Goal: Task Accomplishment & Management: Complete application form

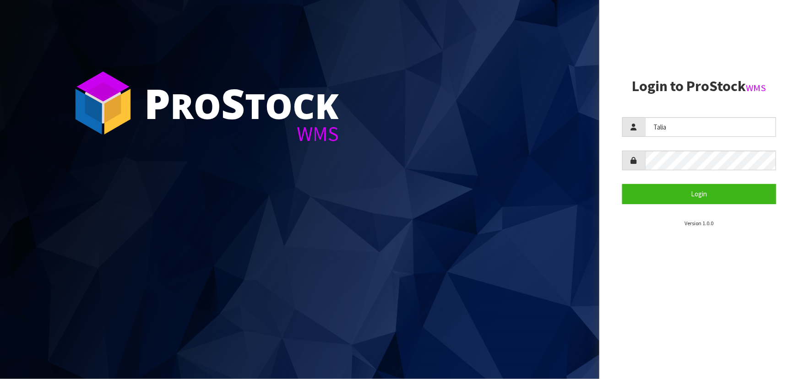
type input "Talia"
click at [622, 184] on button "Login" at bounding box center [699, 194] width 154 height 20
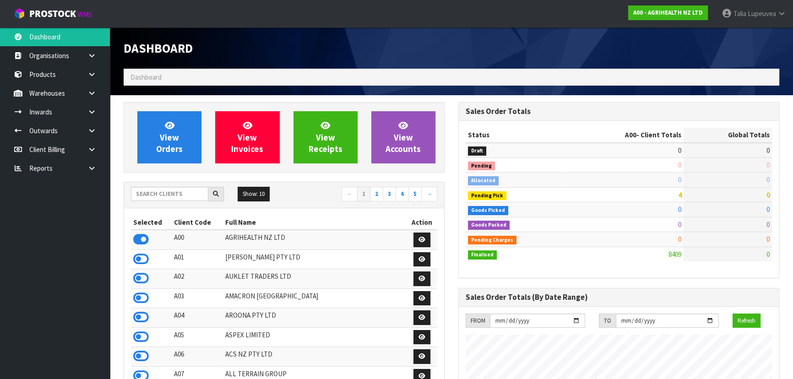
scroll to position [692, 334]
click at [175, 192] on input "text" at bounding box center [169, 194] width 77 height 14
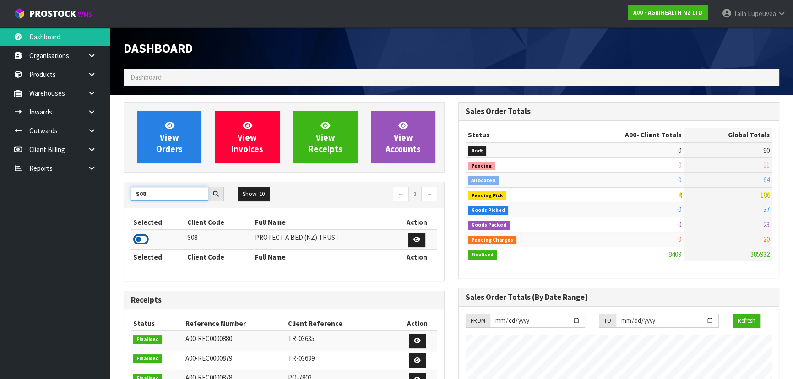
type input "S08"
click at [138, 237] on icon at bounding box center [141, 240] width 16 height 14
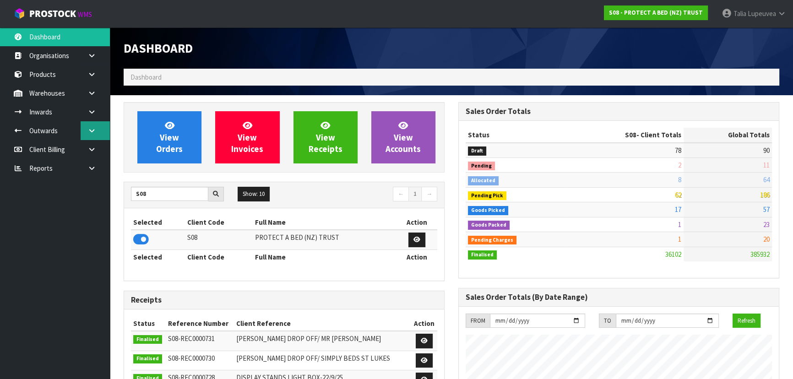
click at [93, 133] on icon at bounding box center [91, 130] width 9 height 7
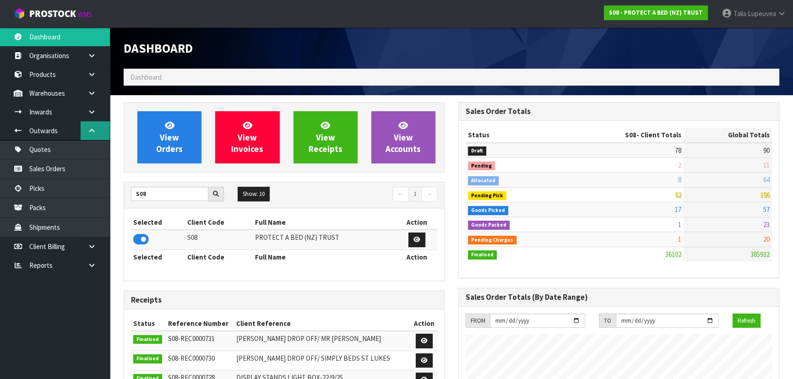
scroll to position [692, 334]
click at [79, 169] on link "Sales Orders" at bounding box center [55, 168] width 110 height 19
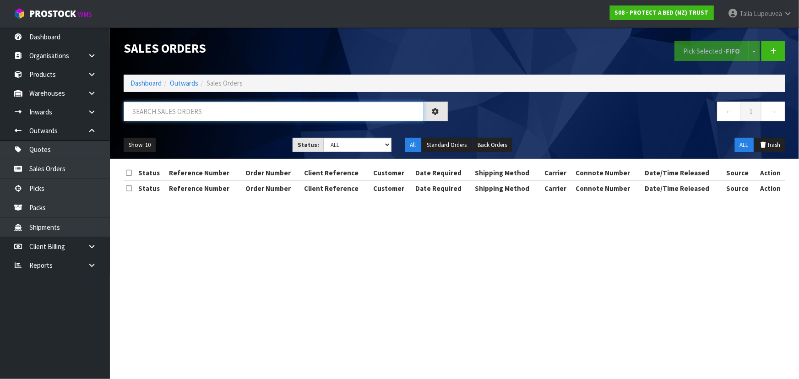
click at [213, 113] on input "text" at bounding box center [274, 112] width 300 height 20
type input "JOB-0417054"
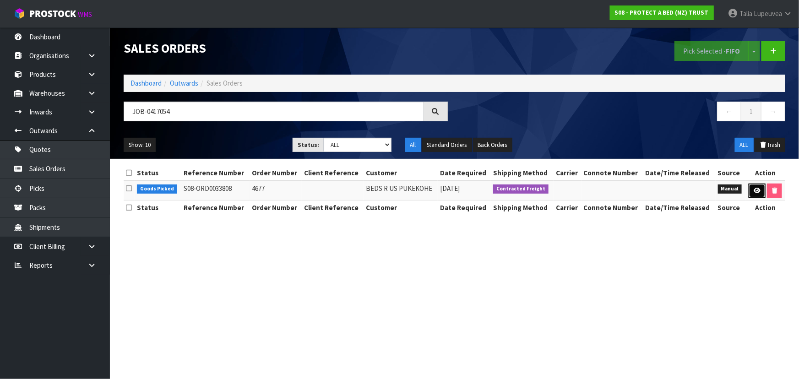
click at [751, 184] on link at bounding box center [756, 191] width 17 height 15
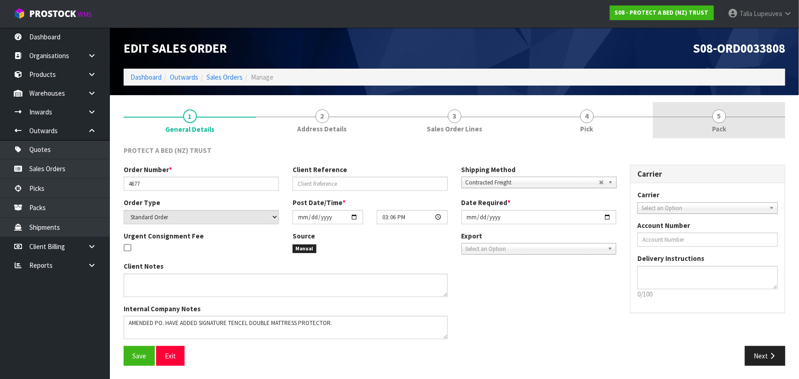
click at [701, 120] on link "5 Pack" at bounding box center [719, 120] width 132 height 36
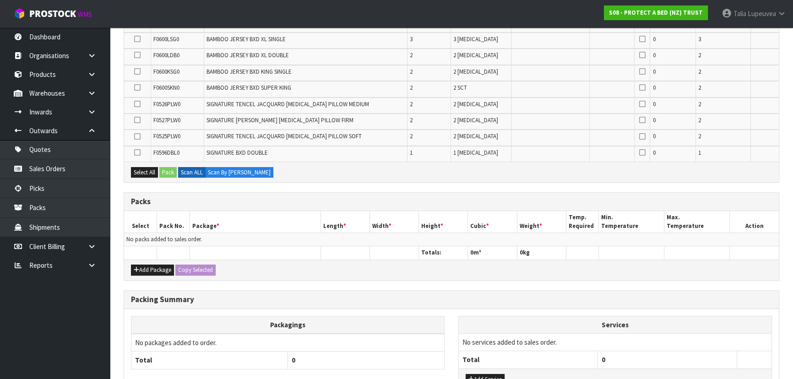
scroll to position [333, 0]
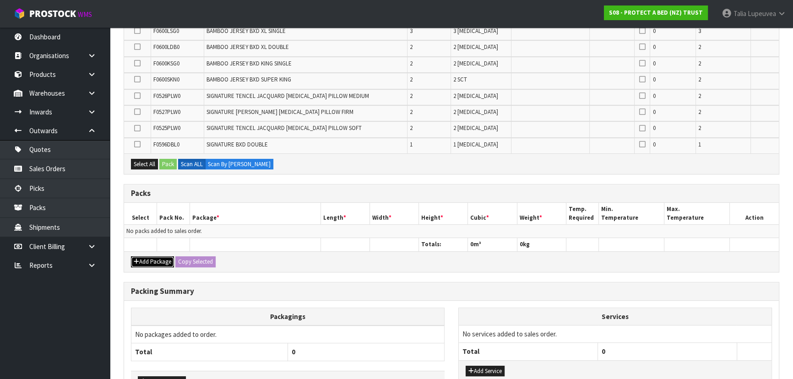
click at [149, 256] on button "Add Package" at bounding box center [152, 261] width 43 height 11
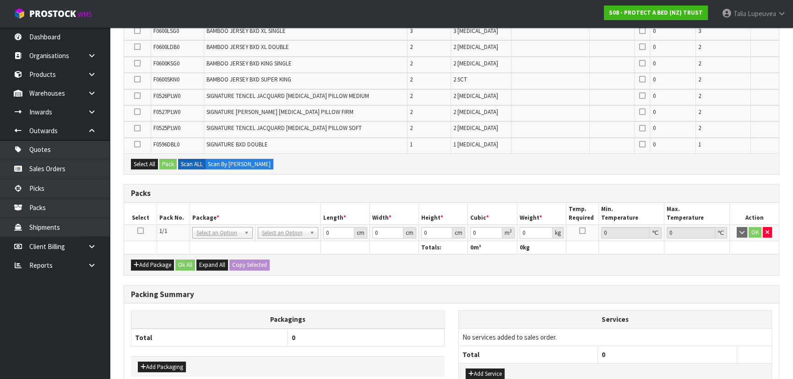
click at [139, 231] on icon at bounding box center [140, 231] width 6 height 0
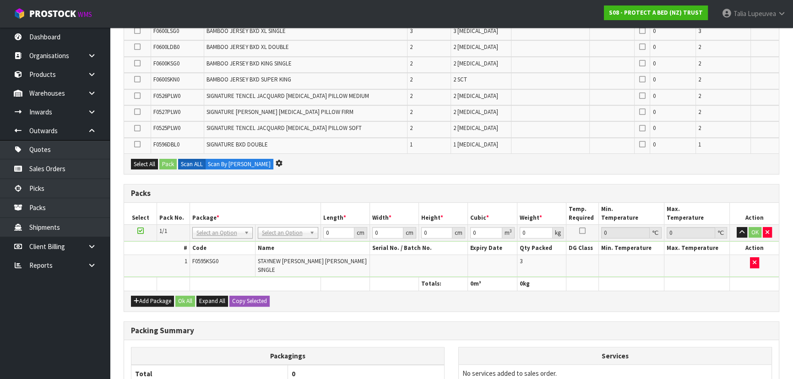
scroll to position [317, 0]
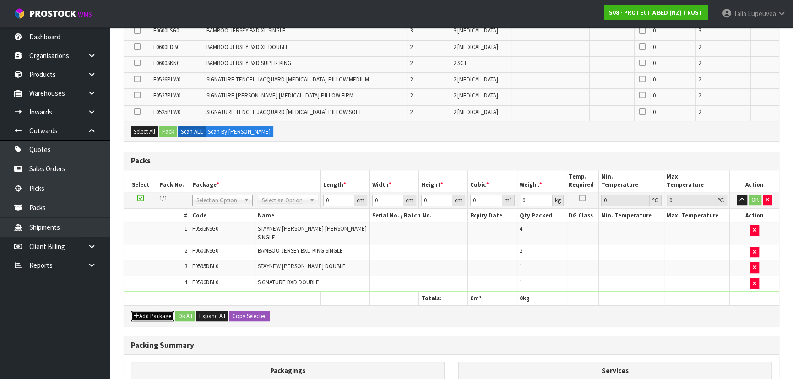
click at [149, 311] on button "Add Package" at bounding box center [152, 316] width 43 height 11
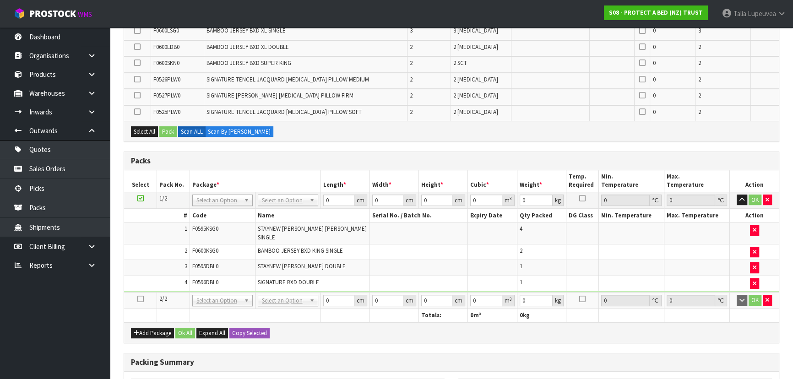
click at [140, 299] on icon at bounding box center [140, 299] width 6 height 0
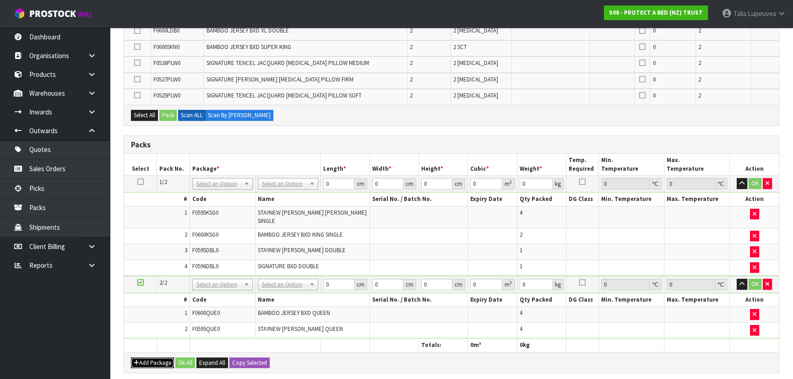
click at [151, 357] on button "Add Package" at bounding box center [152, 362] width 43 height 11
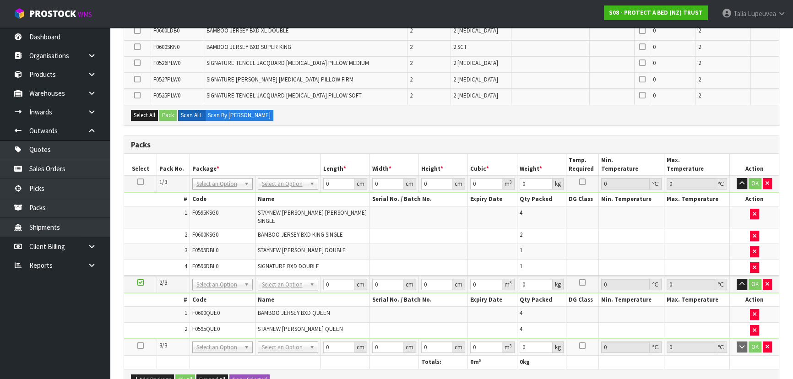
click at [138, 346] on icon at bounding box center [140, 346] width 6 height 0
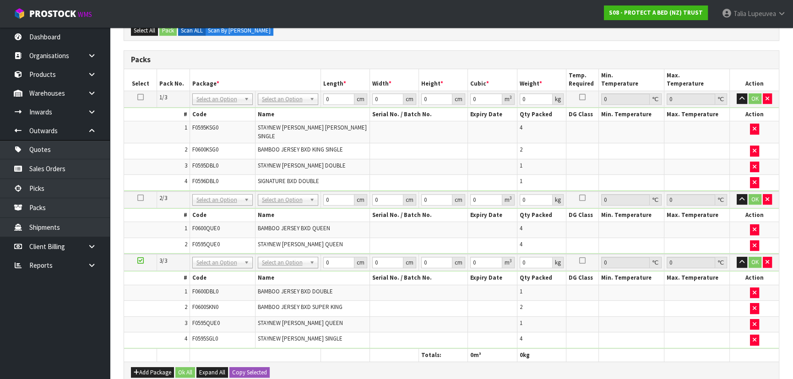
scroll to position [368, 0]
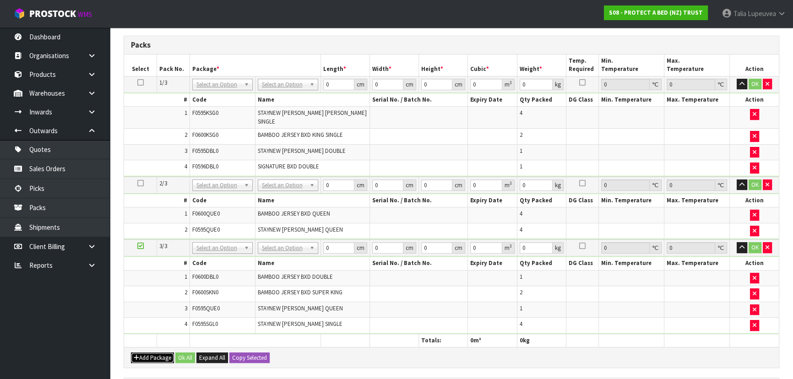
click at [167, 352] on button "Add Package" at bounding box center [152, 357] width 43 height 11
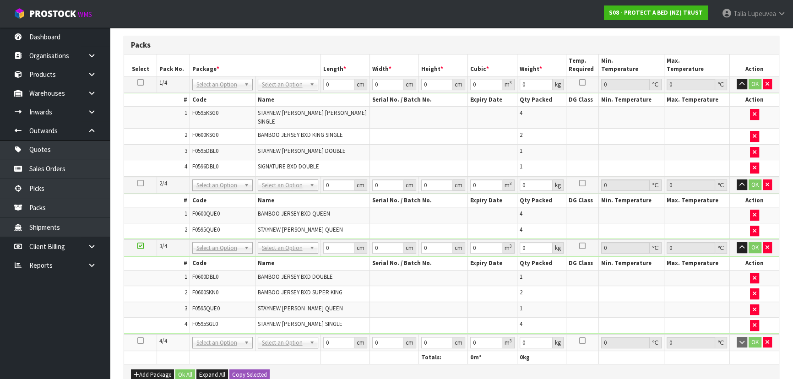
click at [141, 341] on icon at bounding box center [140, 341] width 6 height 0
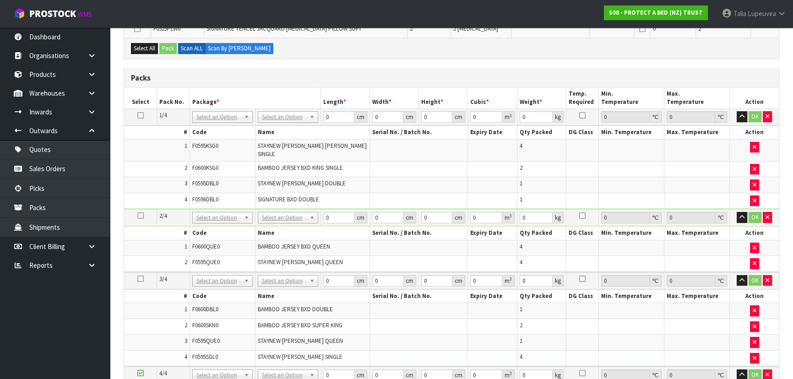
scroll to position [0, 0]
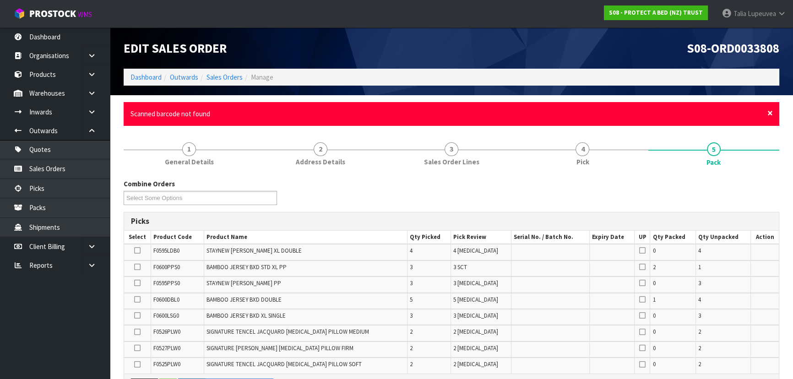
click at [769, 117] on span "×" at bounding box center [769, 113] width 5 height 13
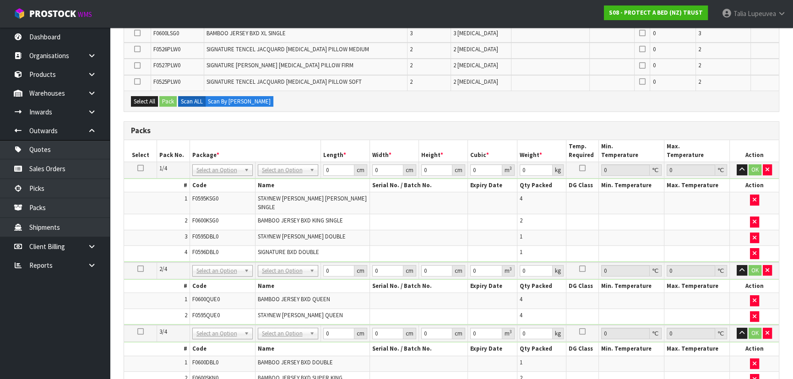
scroll to position [416, 0]
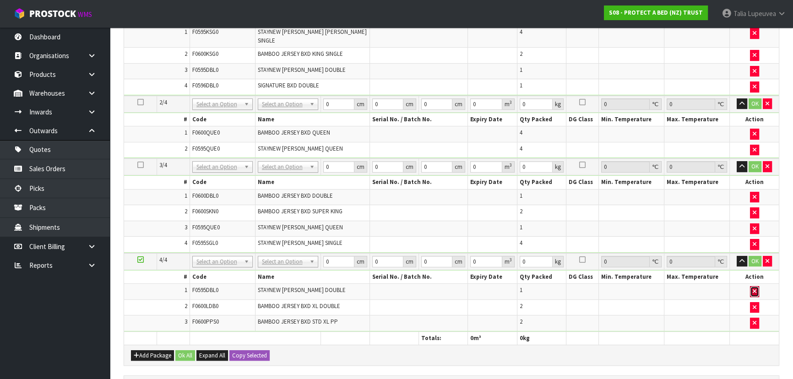
click at [756, 286] on button "button" at bounding box center [754, 291] width 9 height 11
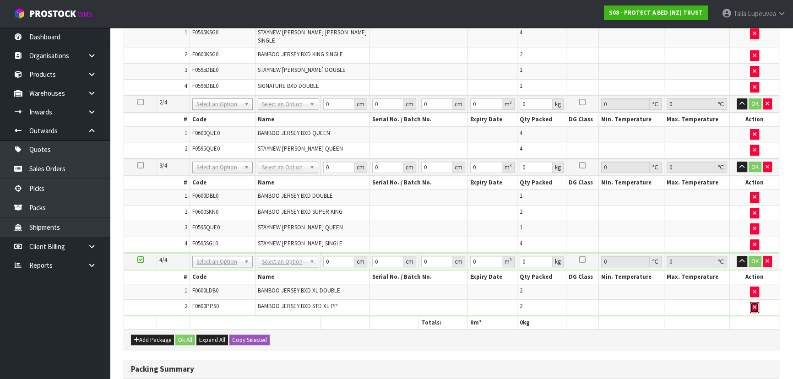
click at [753, 304] on icon "button" at bounding box center [755, 307] width 4 height 6
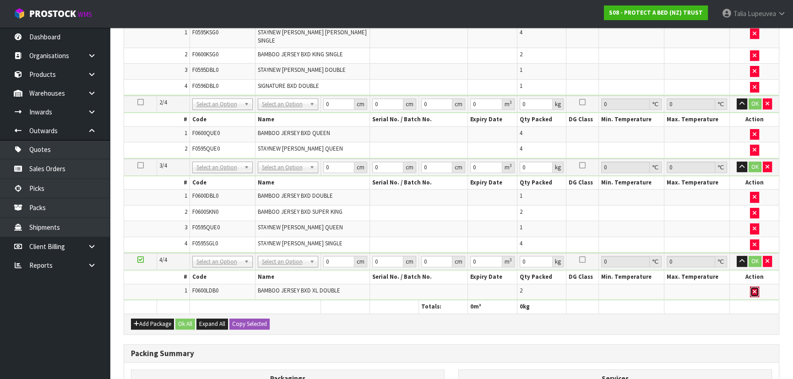
click at [751, 287] on button "button" at bounding box center [754, 292] width 9 height 11
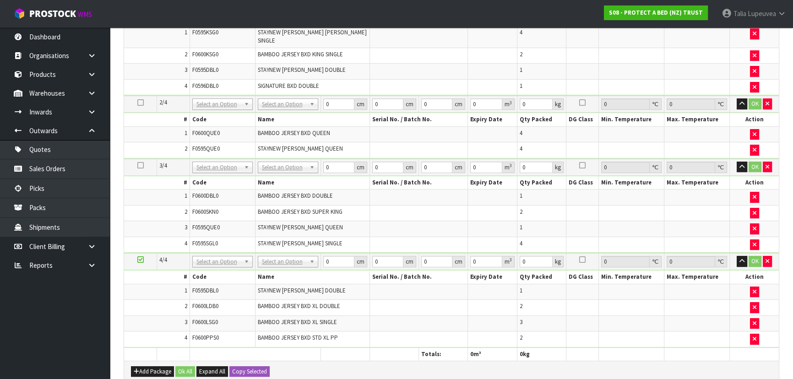
scroll to position [0, 0]
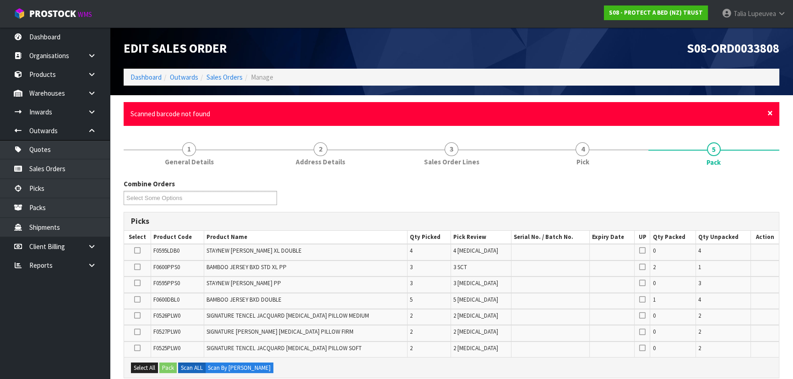
click at [769, 112] on span "×" at bounding box center [769, 113] width 5 height 13
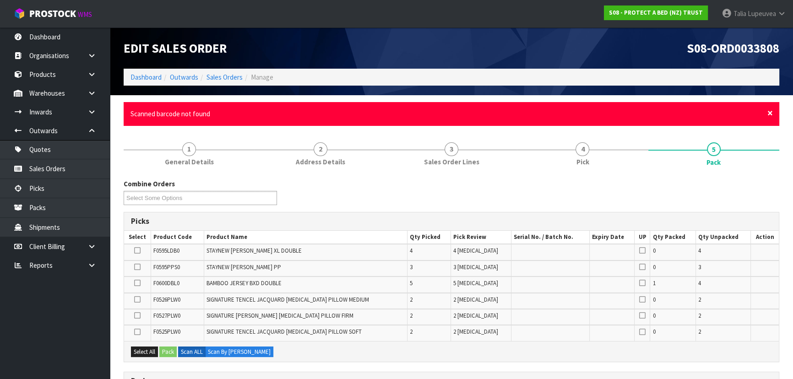
click at [770, 112] on span "×" at bounding box center [769, 113] width 5 height 13
click at [774, 110] on div "× Close Scanned barcode not found" at bounding box center [451, 113] width 655 height 23
click at [769, 110] on span "×" at bounding box center [769, 113] width 5 height 13
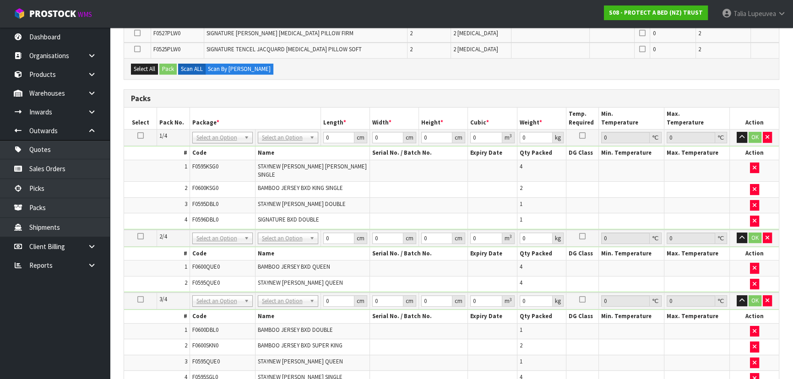
scroll to position [416, 0]
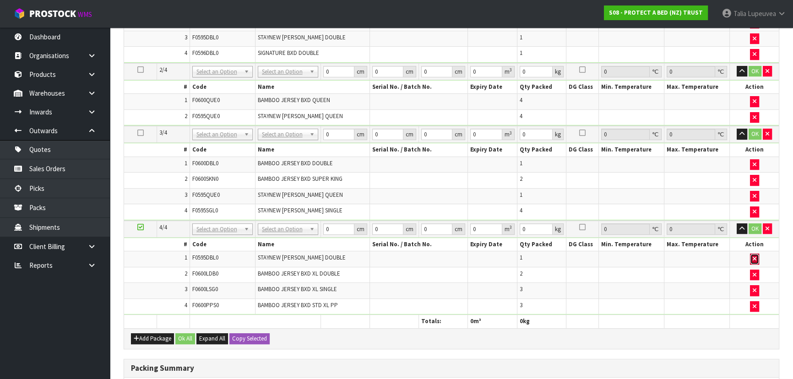
click at [750, 254] on button "button" at bounding box center [754, 259] width 9 height 11
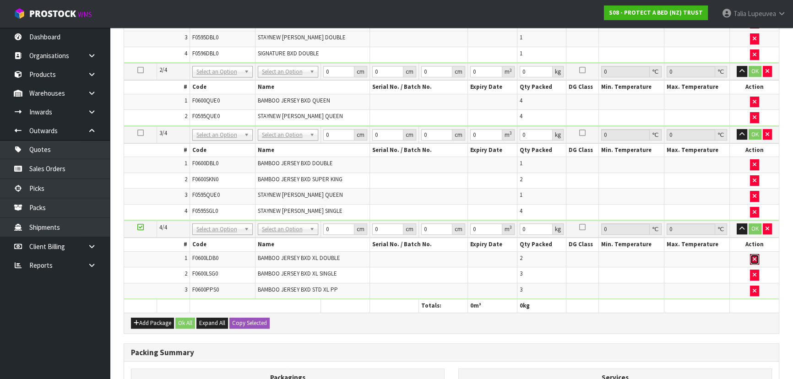
click at [750, 254] on button "button" at bounding box center [754, 259] width 9 height 11
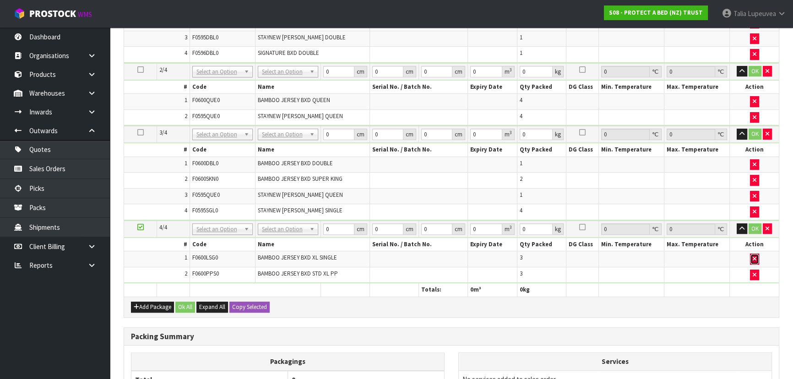
click at [751, 254] on button "button" at bounding box center [754, 259] width 9 height 11
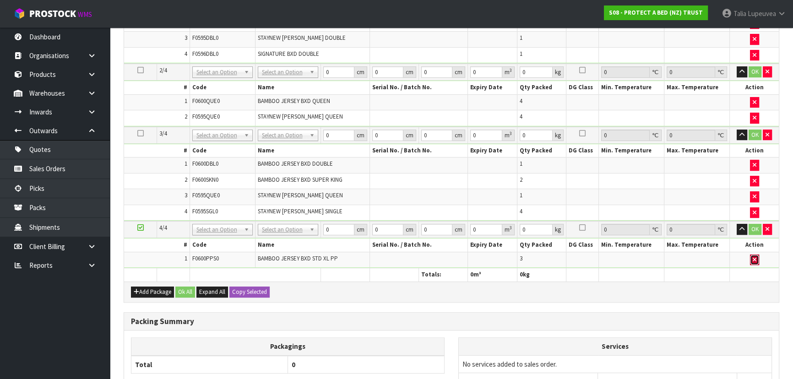
click at [752, 254] on button "button" at bounding box center [754, 259] width 9 height 11
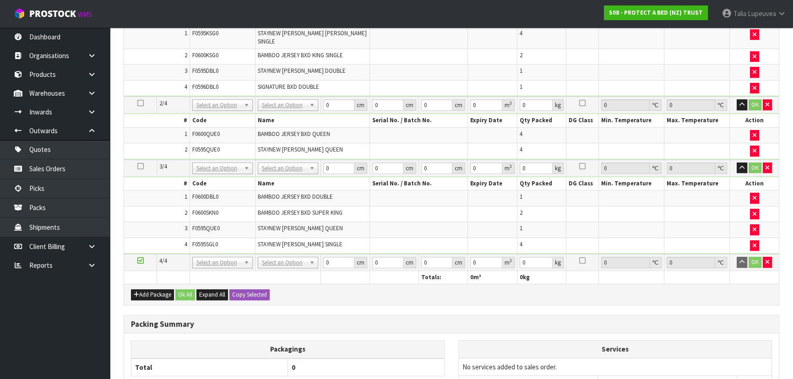
scroll to position [0, 0]
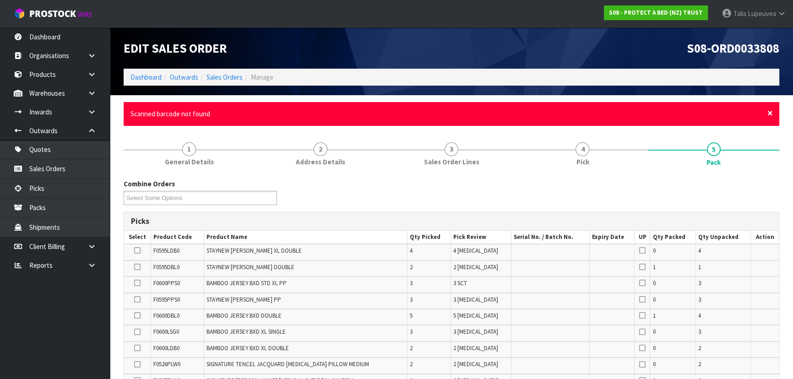
click at [769, 114] on span "×" at bounding box center [769, 113] width 5 height 13
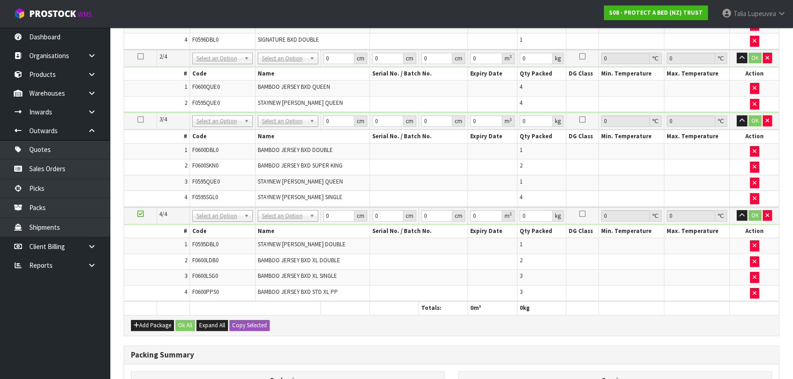
scroll to position [435, 0]
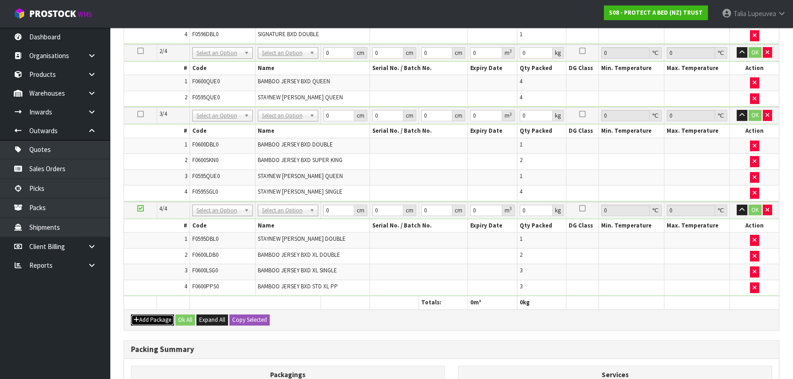
click at [146, 314] on button "Add Package" at bounding box center [152, 319] width 43 height 11
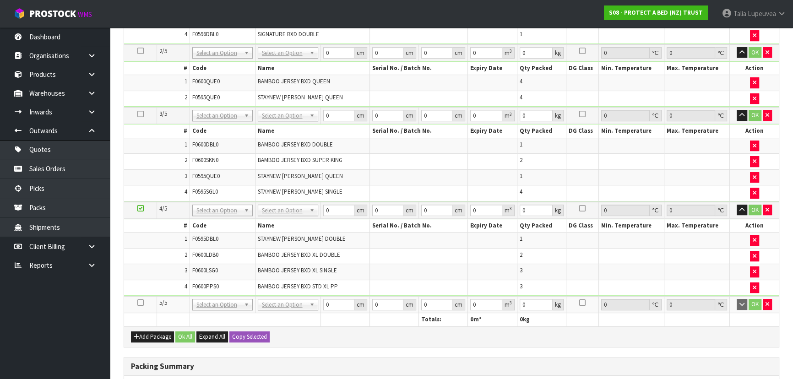
click at [141, 303] on icon at bounding box center [140, 303] width 6 height 0
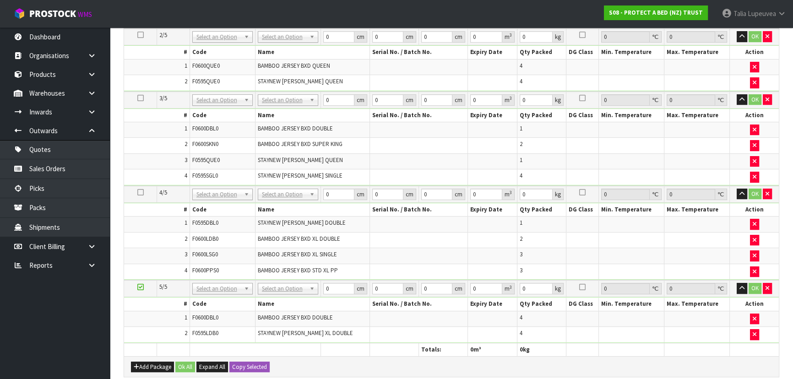
scroll to position [402, 0]
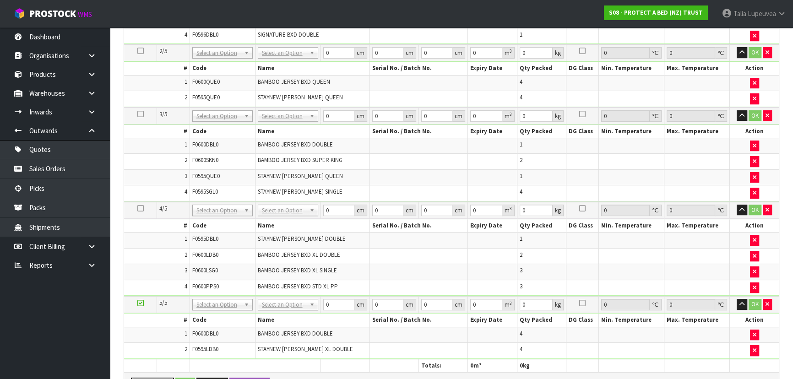
click at [131, 378] on button "Add Package" at bounding box center [152, 383] width 43 height 11
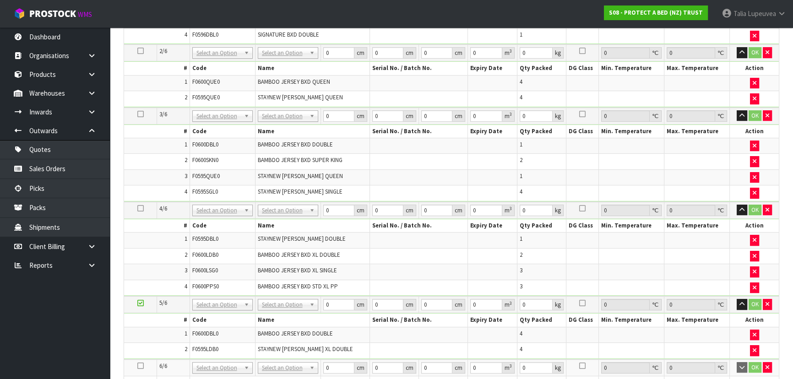
click at [140, 366] on icon at bounding box center [140, 366] width 6 height 0
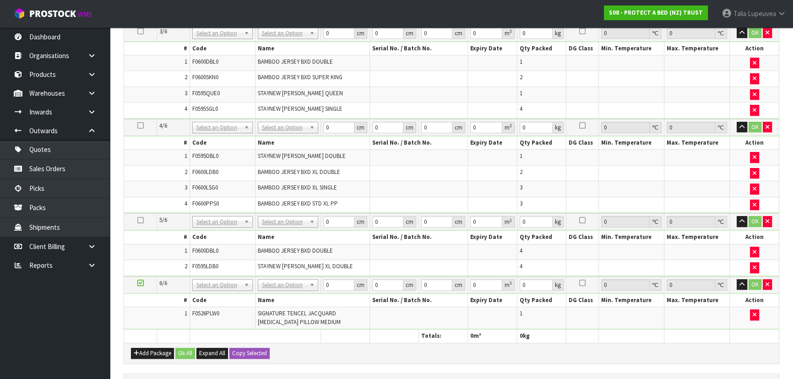
scroll to position [470, 0]
click at [147, 347] on button "Add Package" at bounding box center [152, 352] width 43 height 11
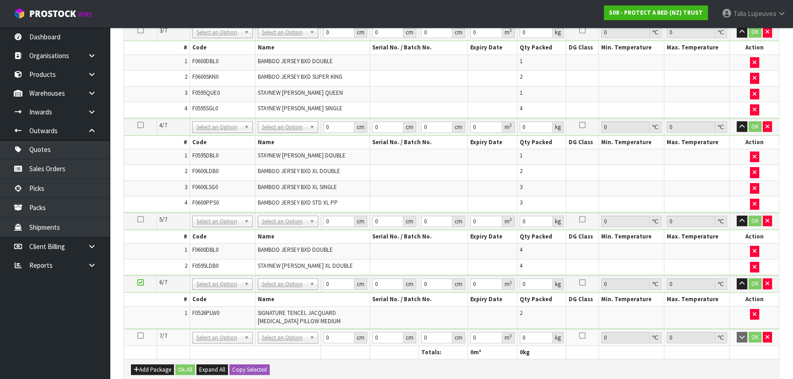
click at [142, 336] on icon at bounding box center [140, 336] width 6 height 0
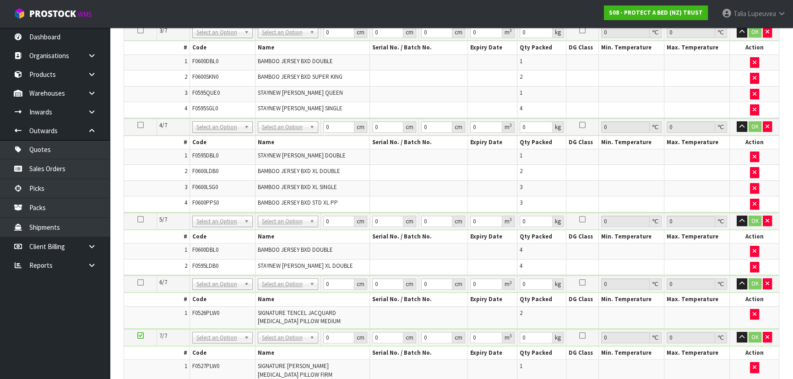
scroll to position [453, 0]
click at [751, 363] on button "button" at bounding box center [754, 368] width 9 height 11
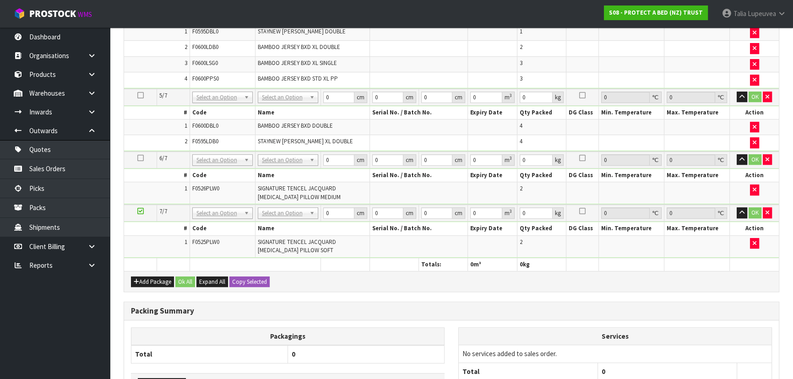
scroll to position [578, 0]
click at [147, 276] on button "Add Package" at bounding box center [152, 281] width 43 height 11
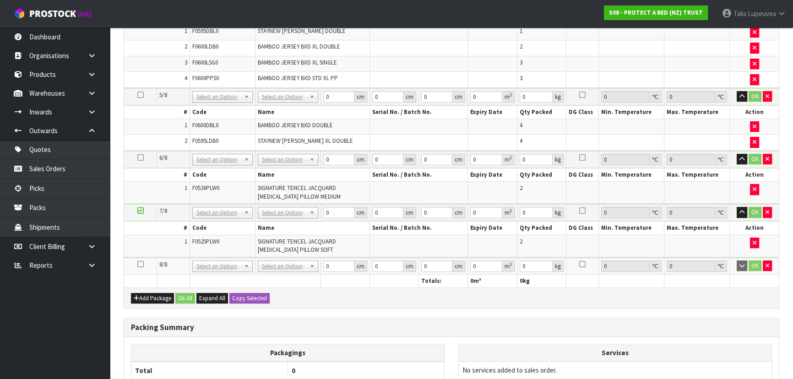
click at [138, 264] on icon at bounding box center [140, 264] width 6 height 0
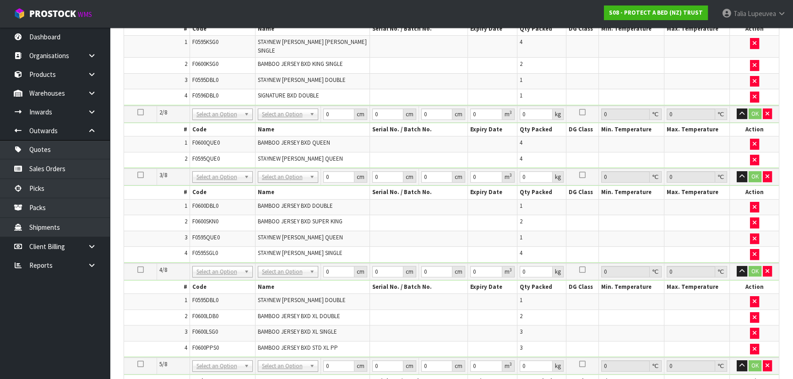
scroll to position [313, 0]
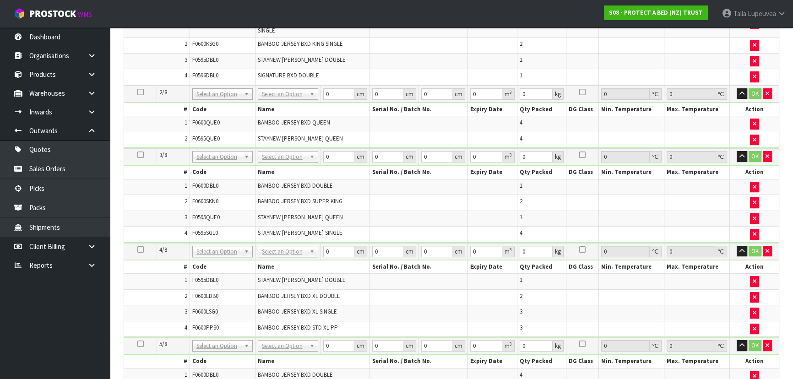
click at [142, 249] on icon at bounding box center [140, 249] width 6 height 0
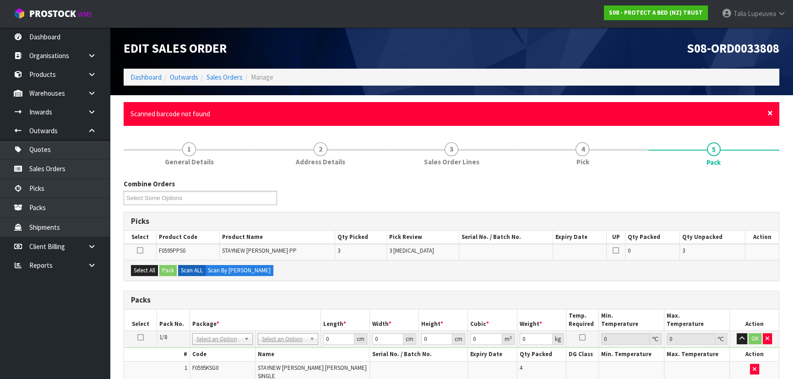
click at [769, 112] on span "×" at bounding box center [769, 113] width 5 height 13
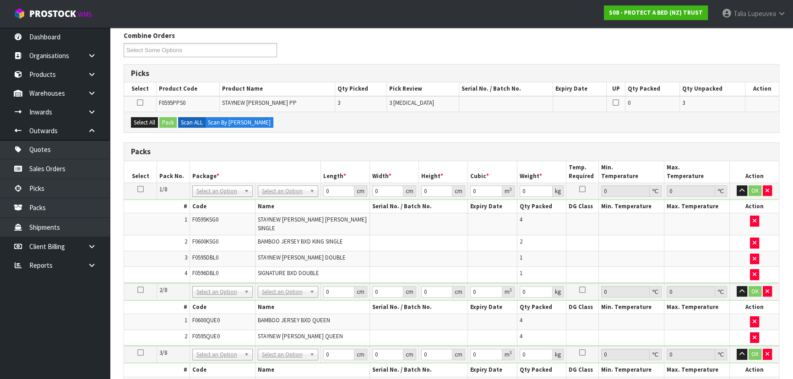
scroll to position [83, 0]
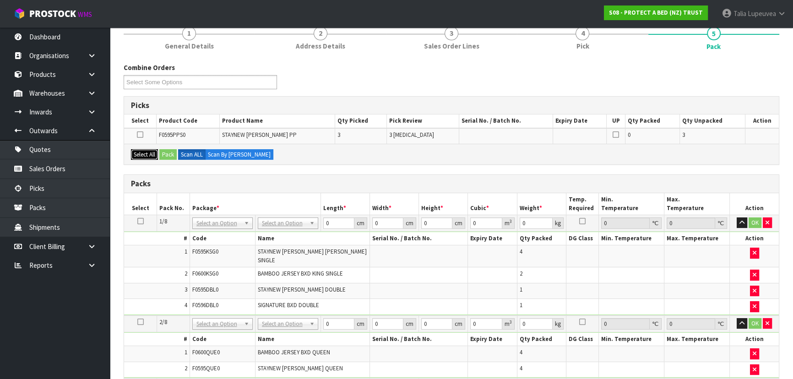
click at [150, 150] on button "Select All" at bounding box center [144, 154] width 27 height 11
click at [169, 150] on button "Pack" at bounding box center [167, 154] width 17 height 11
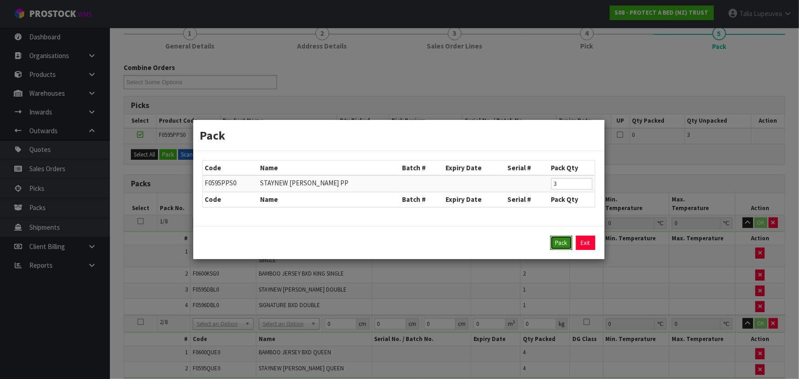
click at [558, 238] on button "Pack" at bounding box center [561, 243] width 22 height 15
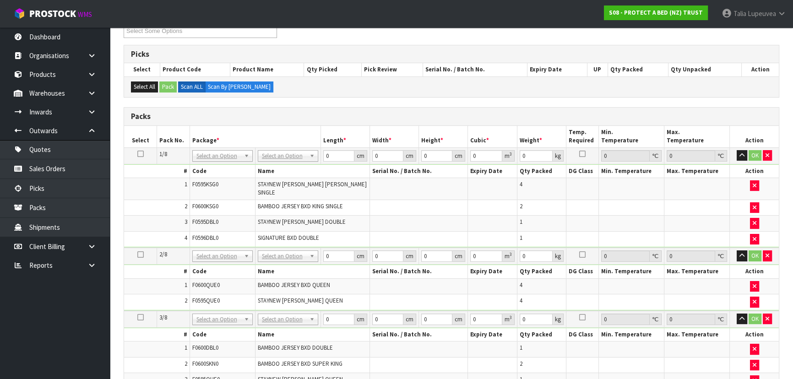
scroll to position [125, 0]
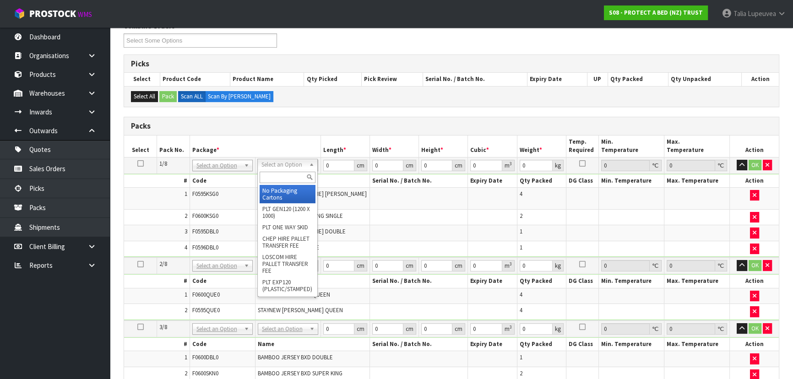
click at [294, 172] on input "text" at bounding box center [288, 177] width 56 height 11
type input "OC"
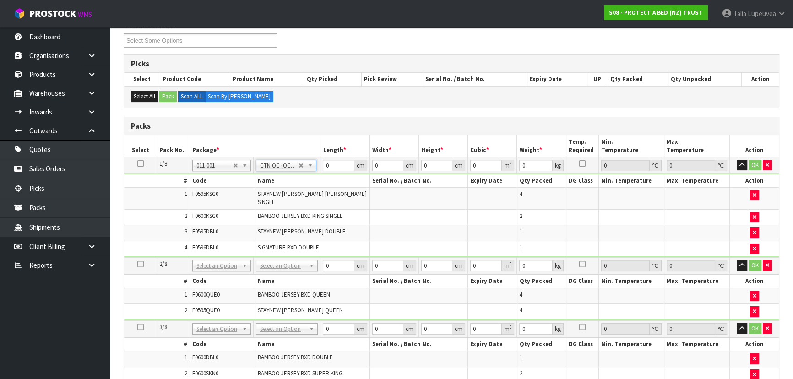
type input "6.28"
drag, startPoint x: 332, startPoint y: 169, endPoint x: 310, endPoint y: 174, distance: 22.5
click at [316, 171] on tr "1/8 NONE 007-001 007-002 007-004 007-009 007-013 007-014 007-015 007-017 007-01…" at bounding box center [451, 165] width 655 height 16
type input "58"
type input "40"
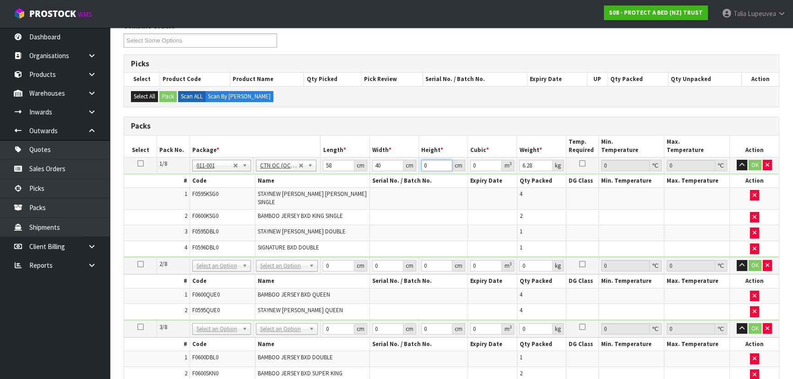
type input "3"
type input "0.00696"
type input "32"
type input "0.07424"
type input "32"
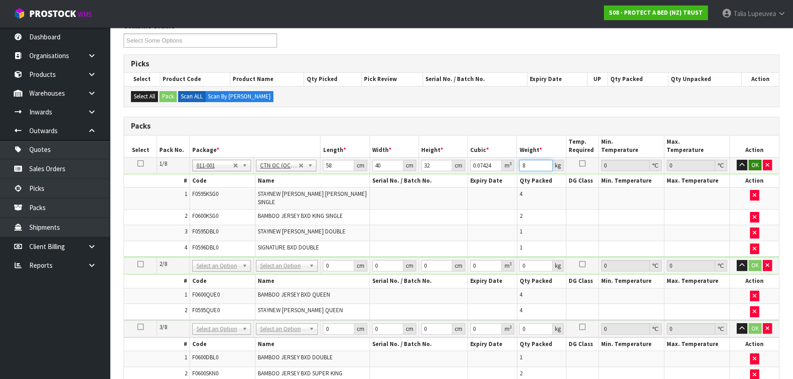
type input "8"
click at [756, 163] on button "OK" at bounding box center [754, 165] width 13 height 11
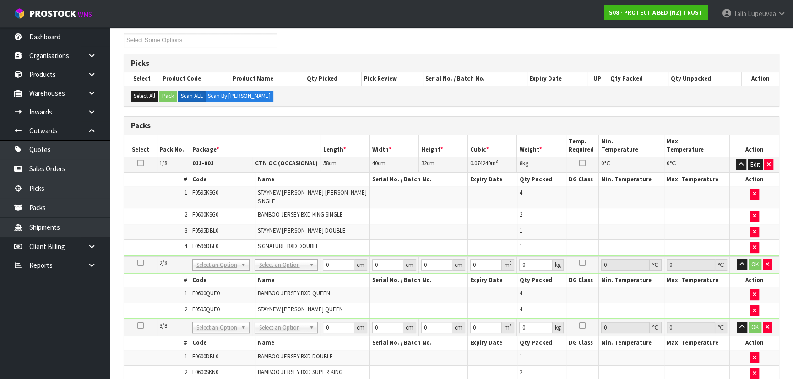
scroll to position [166, 0]
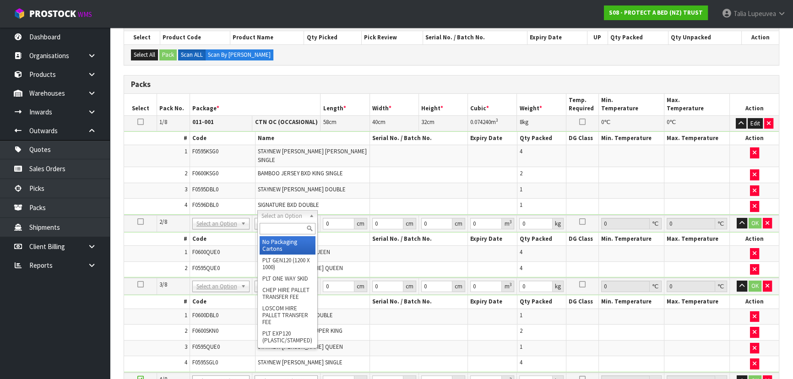
click at [287, 227] on input "text" at bounding box center [288, 228] width 56 height 11
type input "OC"
drag, startPoint x: 293, startPoint y: 242, endPoint x: 314, endPoint y: 224, distance: 27.0
type input "2"
type input "7.28"
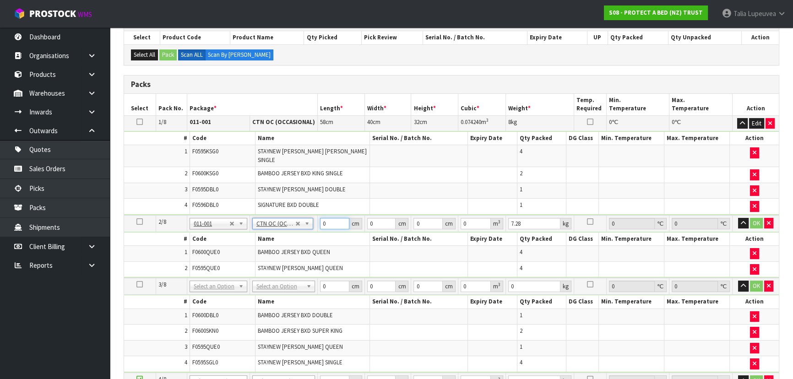
drag, startPoint x: 331, startPoint y: 215, endPoint x: 321, endPoint y: 217, distance: 10.4
click at [321, 218] on input "0" at bounding box center [334, 223] width 29 height 11
type input "59"
type input "40"
type input "3"
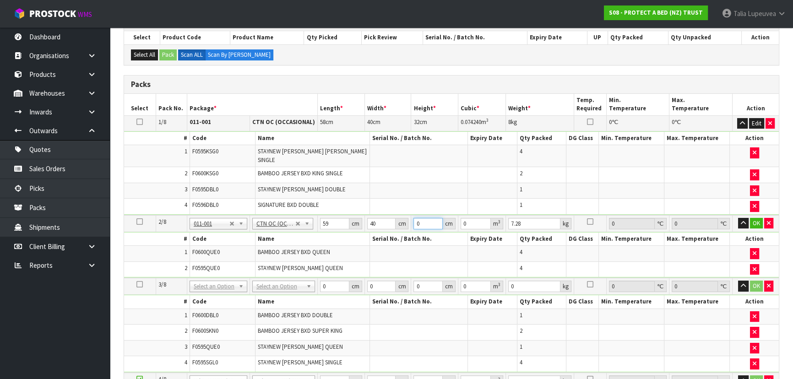
type input "0.00708"
type input "32"
type input "0.07552"
type input "32"
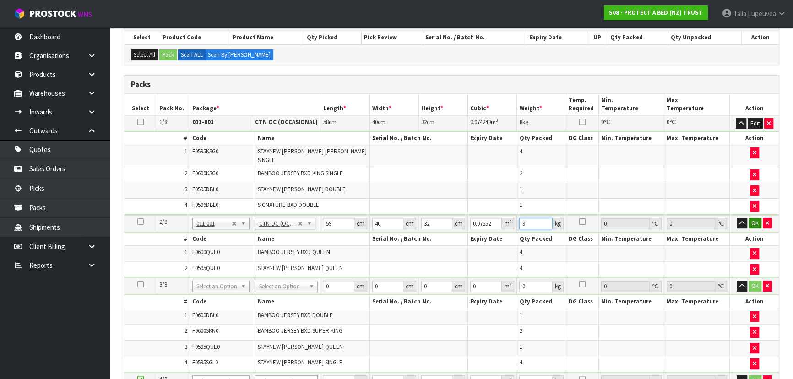
type input "9"
click at [751, 218] on button "OK" at bounding box center [754, 223] width 13 height 11
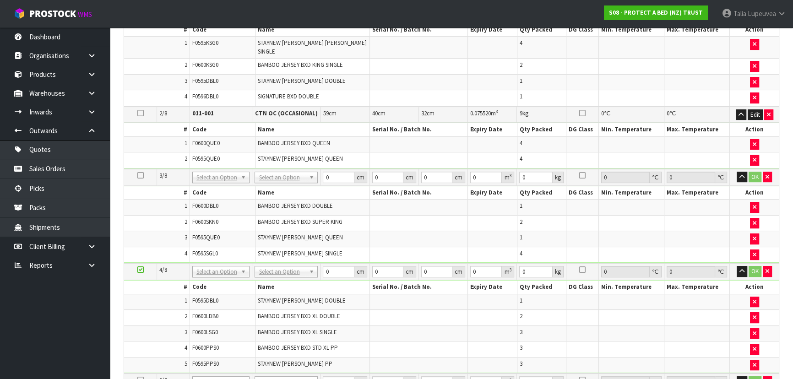
scroll to position [291, 0]
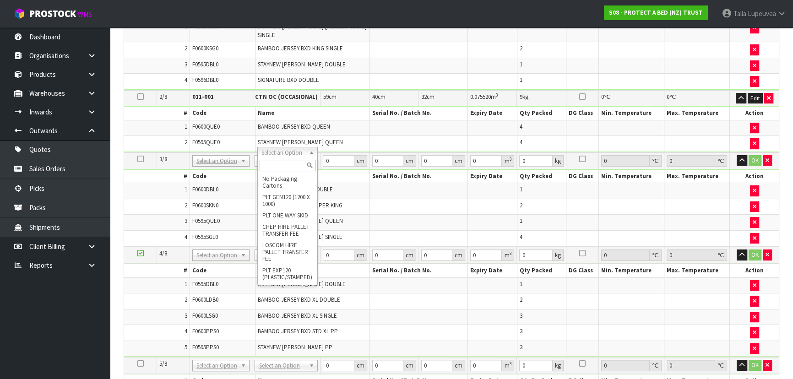
click at [276, 164] on input "text" at bounding box center [288, 165] width 56 height 11
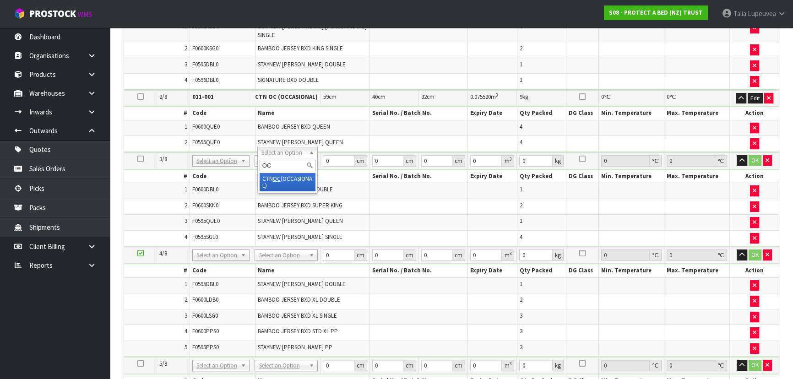
type input "OC"
type input "3"
type input "6.14"
drag, startPoint x: 329, startPoint y: 155, endPoint x: 322, endPoint y: 156, distance: 6.9
click at [323, 156] on input "0" at bounding box center [338, 160] width 31 height 11
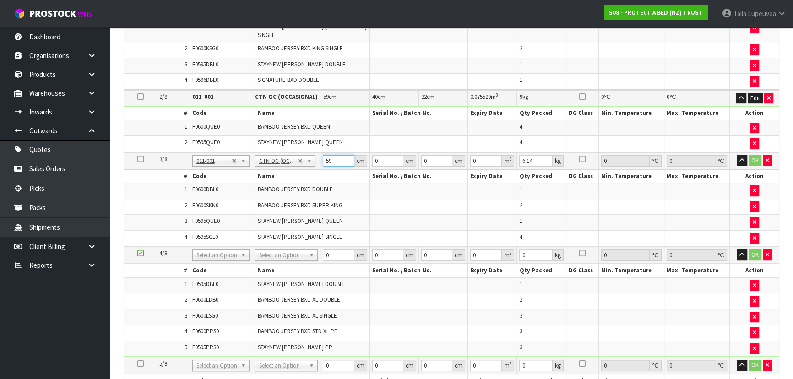
type input "59"
type input "41"
type input "3"
type input "0.007257"
type input "32"
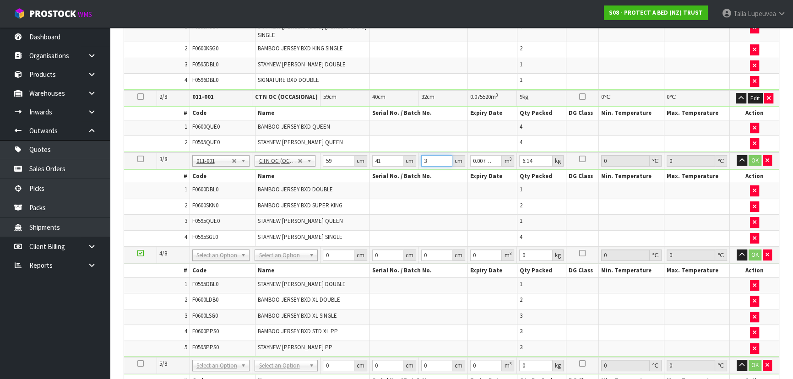
type input "0.077408"
type input "32"
type input "7"
click at [755, 155] on button "OK" at bounding box center [754, 160] width 13 height 11
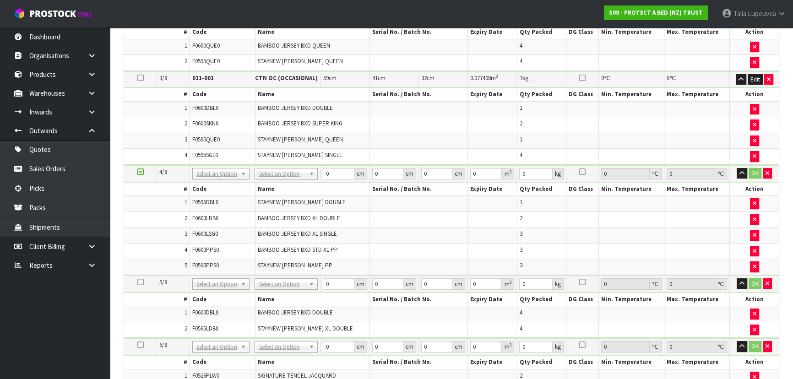
scroll to position [374, 0]
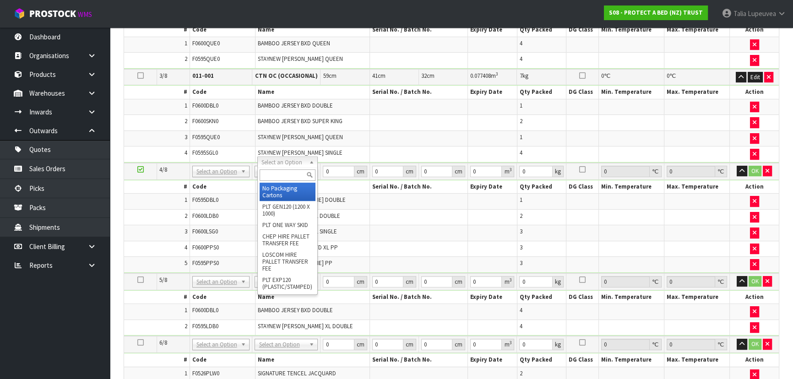
click at [286, 175] on input "text" at bounding box center [288, 174] width 56 height 11
type input "OC"
drag, startPoint x: 296, startPoint y: 192, endPoint x: 306, endPoint y: 183, distance: 14.3
type input "4"
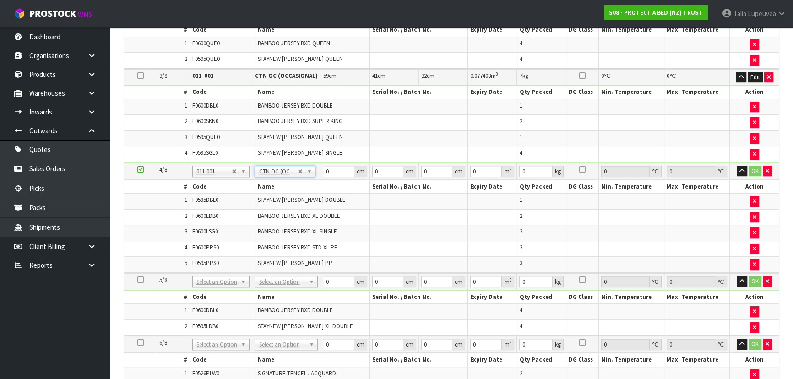
type input "5.78"
drag, startPoint x: 329, startPoint y: 162, endPoint x: 315, endPoint y: 161, distance: 14.2
click at [315, 163] on tr "4/8 NONE 007-001 007-002 007-004 007-009 007-013 007-014 007-015 007-017 007-01…" at bounding box center [451, 171] width 655 height 17
type input "59"
type input "41"
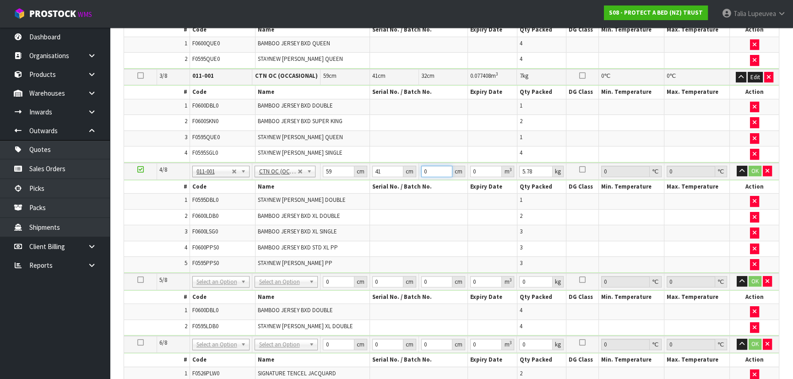
type input "3"
type input "0.007257"
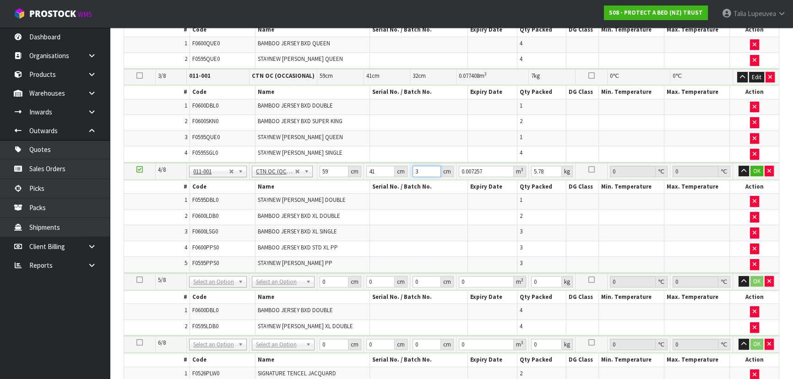
type input "32"
type input "0.077408"
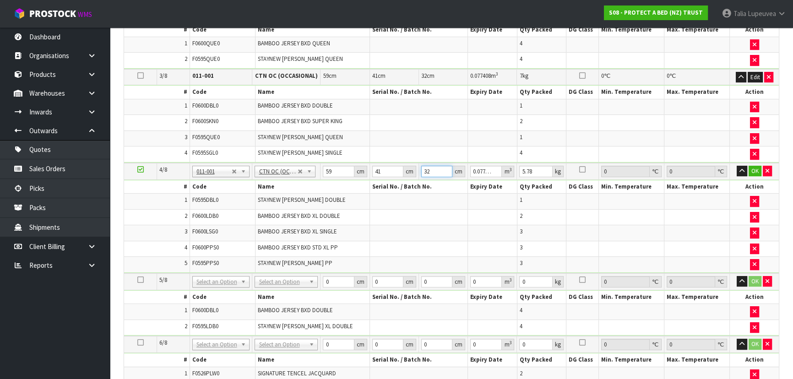
type input "32"
type input "7"
click at [751, 166] on button "OK" at bounding box center [754, 171] width 13 height 11
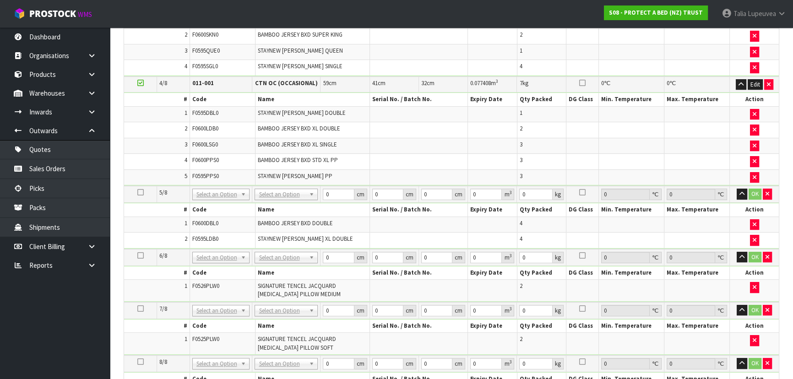
scroll to position [499, 0]
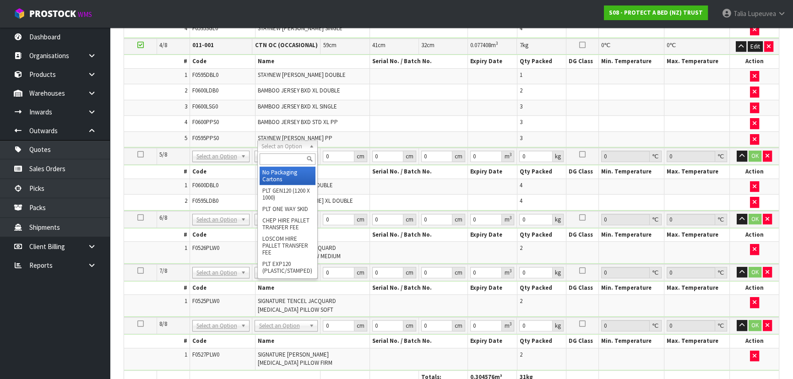
click at [280, 157] on input "text" at bounding box center [288, 158] width 56 height 11
type input "OC"
type input "5"
type input "6.48"
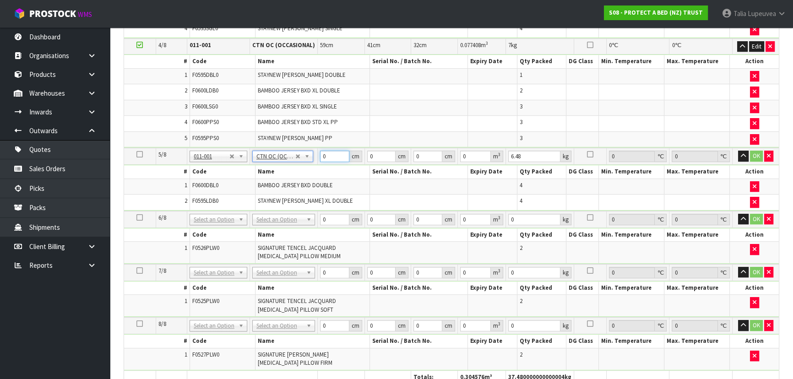
drag, startPoint x: 333, startPoint y: 149, endPoint x: 318, endPoint y: 149, distance: 14.6
click at [318, 149] on td "0 cm" at bounding box center [341, 156] width 47 height 17
type input "58"
type input "40"
type input "3"
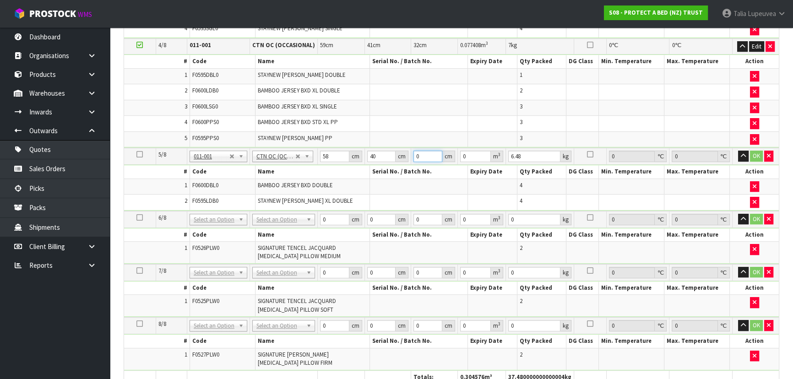
type input "0.00696"
type input "32"
type input "0.07424"
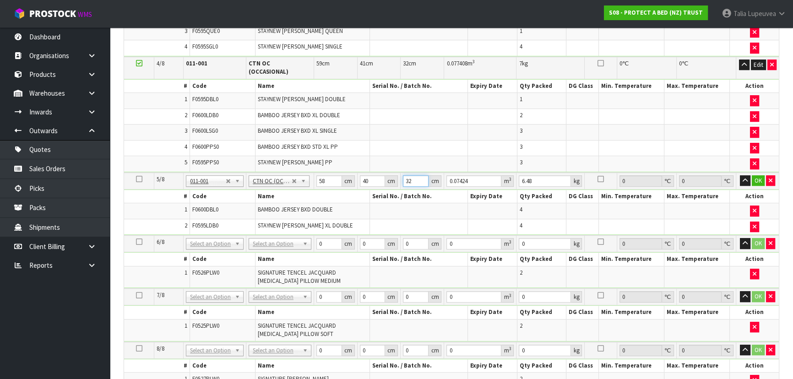
type input "32"
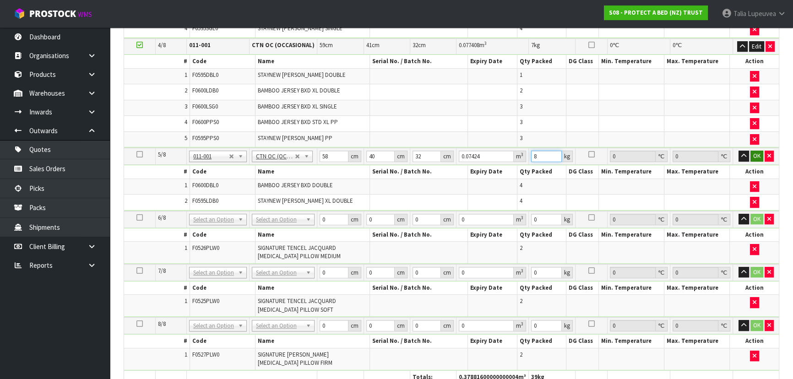
type input "8"
click at [756, 151] on button "OK" at bounding box center [756, 156] width 13 height 11
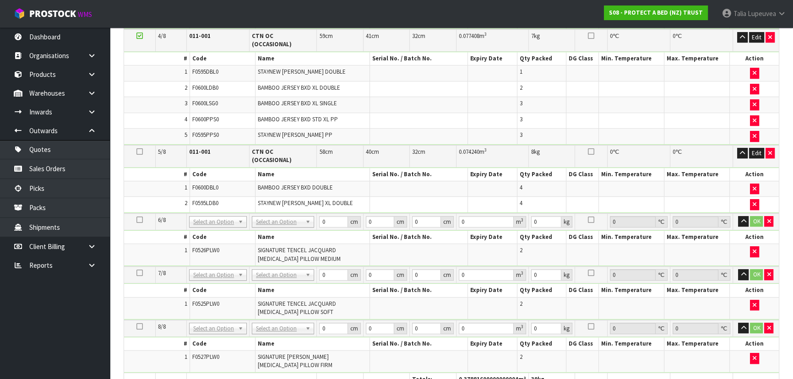
scroll to position [541, 0]
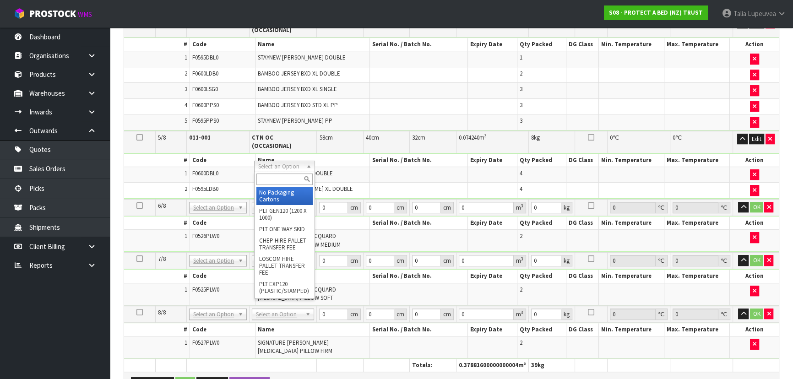
click at [290, 176] on input "text" at bounding box center [284, 178] width 56 height 11
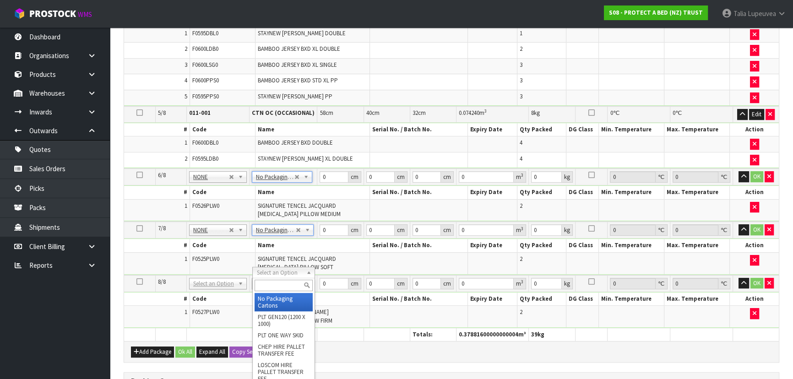
type input "3"
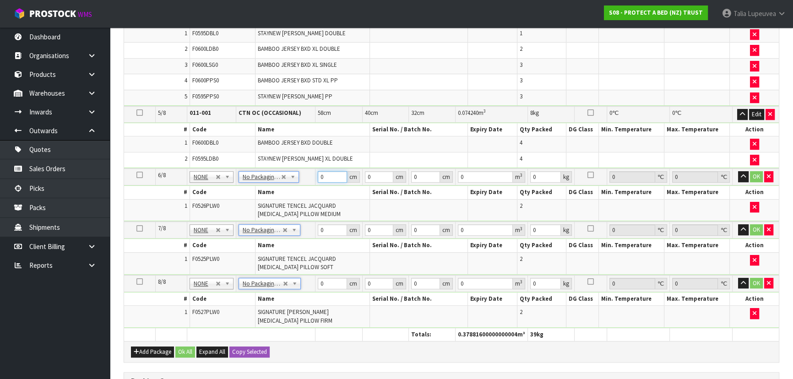
drag, startPoint x: 326, startPoint y: 169, endPoint x: 310, endPoint y: 169, distance: 16.0
click at [310, 169] on tr "6/8 NONE 007-001 007-002 007-004 007-009 007-013 007-014 007-015 007-017 007-01…" at bounding box center [451, 176] width 655 height 17
type input "61"
type input "31"
type input "4"
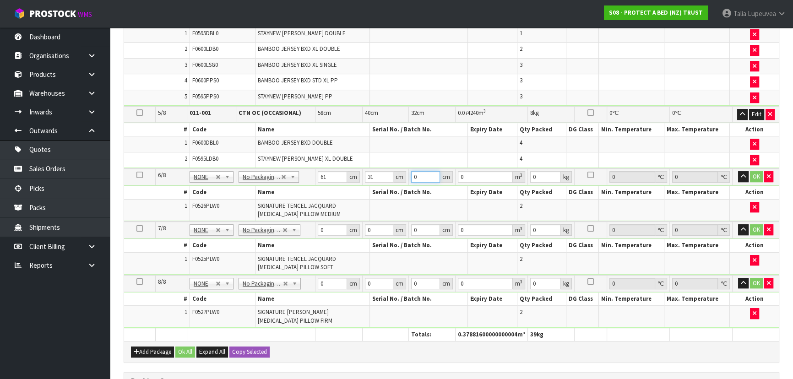
type input "0.007564"
type input "43"
type input "0.081313"
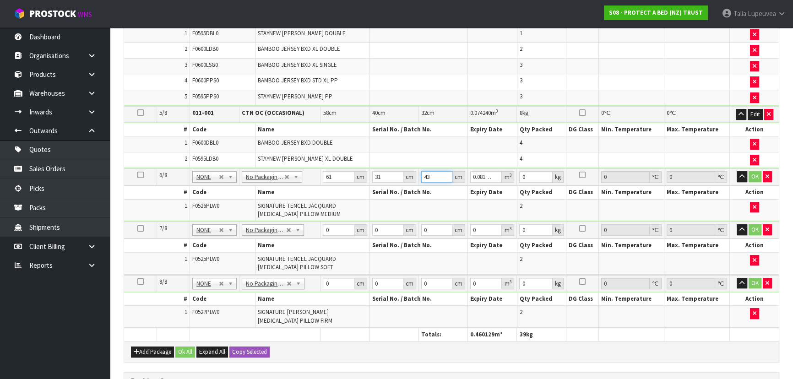
type input "43"
type input "5"
click at [751, 171] on button "OK" at bounding box center [754, 176] width 13 height 11
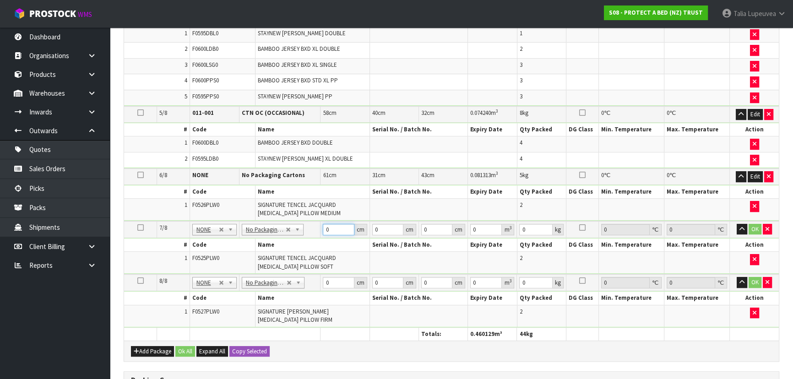
drag, startPoint x: 330, startPoint y: 217, endPoint x: 316, endPoint y: 221, distance: 14.3
click at [316, 221] on tr "7/8 NONE 007-001 007-002 007-004 007-009 007-013 007-014 007-015 007-017 007-01…" at bounding box center [451, 229] width 655 height 17
type input "61"
type input "31"
type input "4"
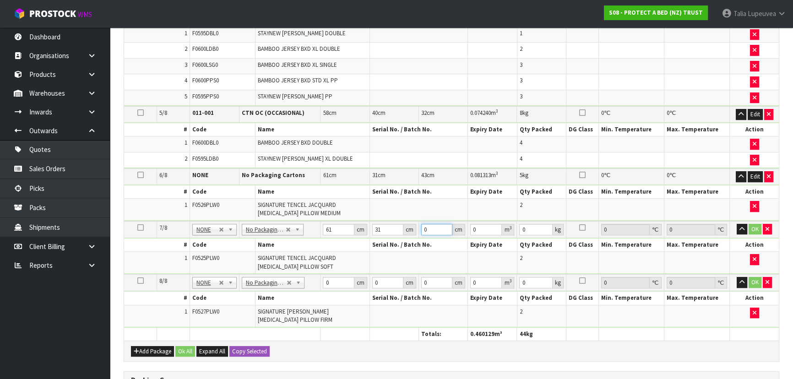
type input "0.007564"
type input "43"
type input "0.081313"
type input "43"
type input "5"
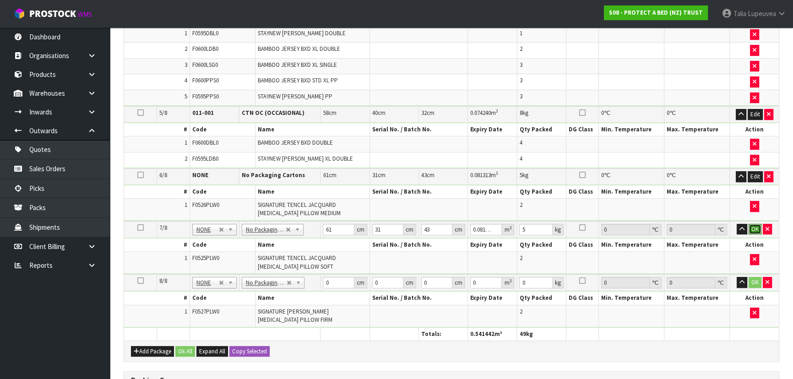
click at [753, 224] on button "OK" at bounding box center [754, 229] width 13 height 11
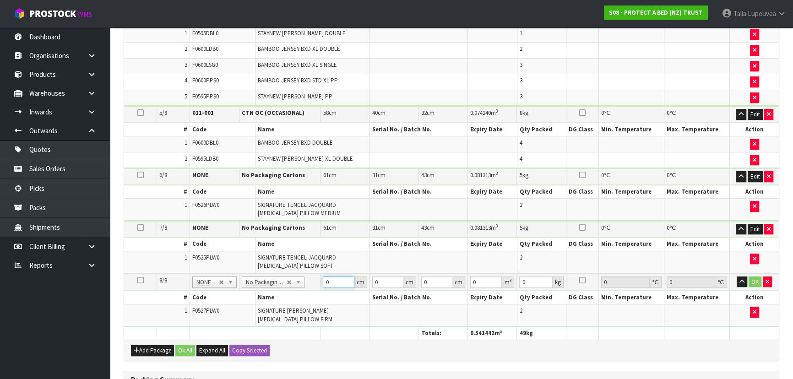
drag, startPoint x: 333, startPoint y: 273, endPoint x: 308, endPoint y: 276, distance: 25.3
click at [308, 276] on tr "8/8 NONE 007-001 007-002 007-004 007-009 007-013 007-014 007-015 007-017 007-01…" at bounding box center [451, 282] width 655 height 17
type input "61"
type input "31"
type input "4"
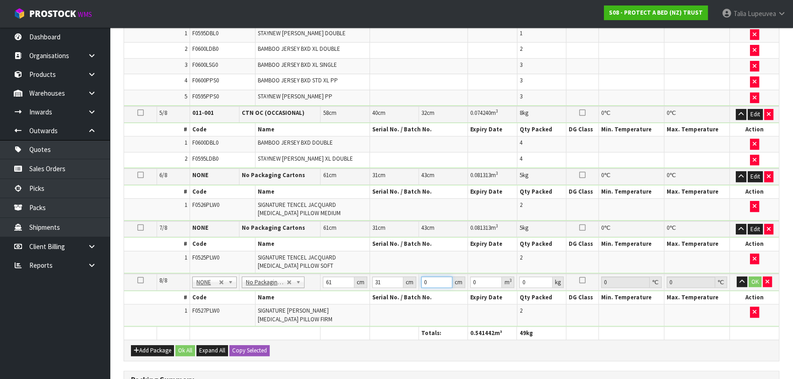
type input "0.007564"
type input "43"
type input "0.081313"
type input "43"
type input "5"
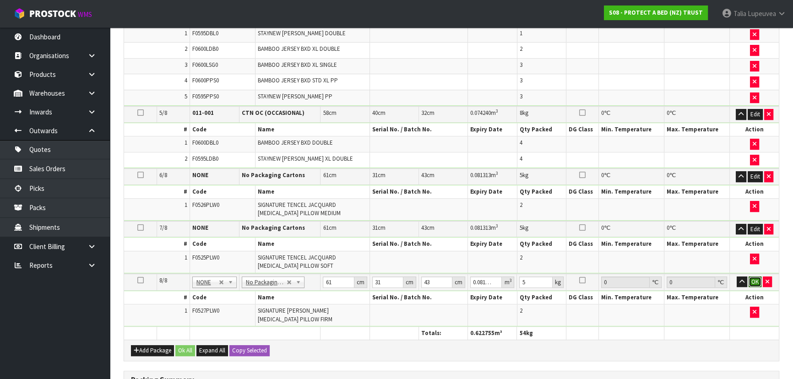
drag, startPoint x: 755, startPoint y: 273, endPoint x: 635, endPoint y: 256, distance: 121.5
click at [755, 276] on button "OK" at bounding box center [754, 281] width 13 height 11
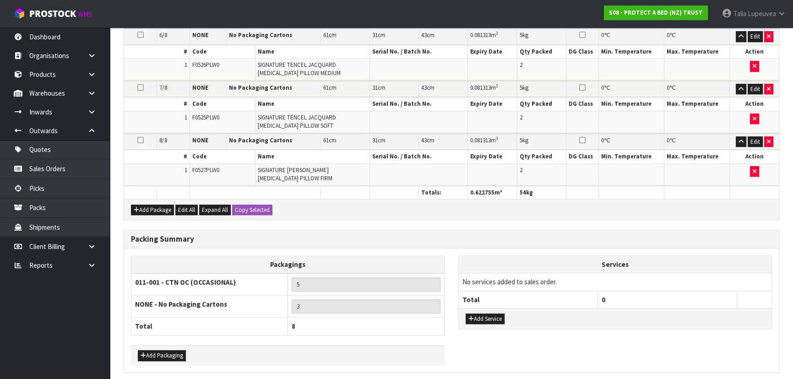
scroll to position [705, 0]
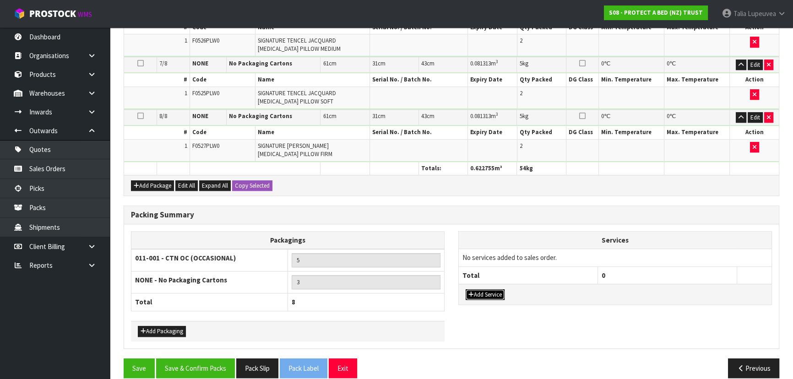
click at [492, 289] on button "Add Service" at bounding box center [485, 294] width 39 height 11
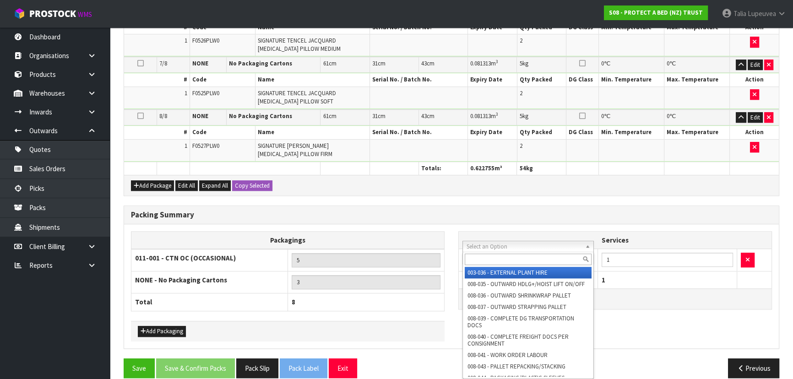
click at [490, 259] on input "text" at bounding box center [528, 259] width 127 height 11
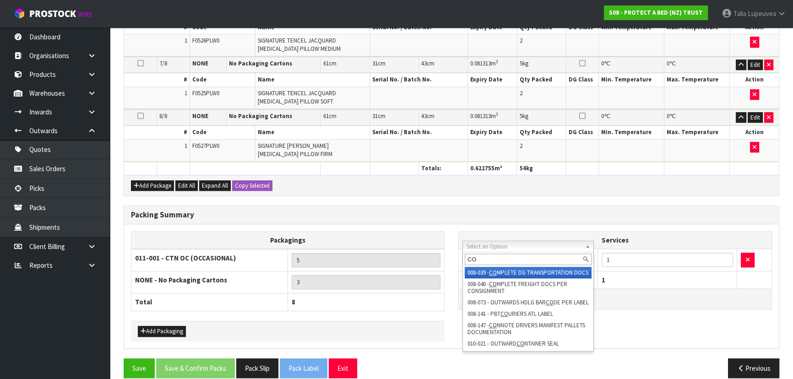
type input "C"
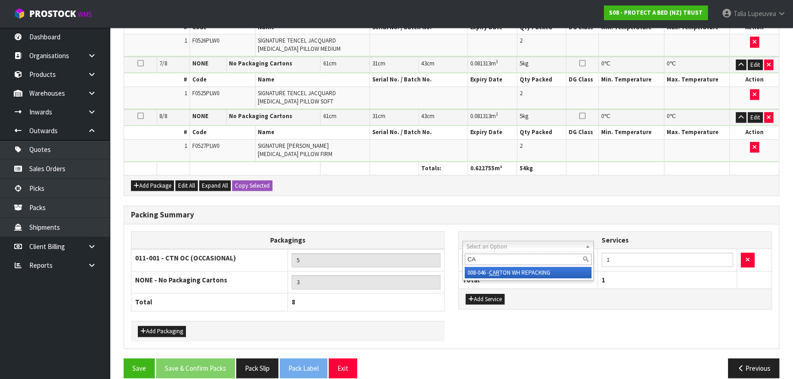
type input "C"
type input "K"
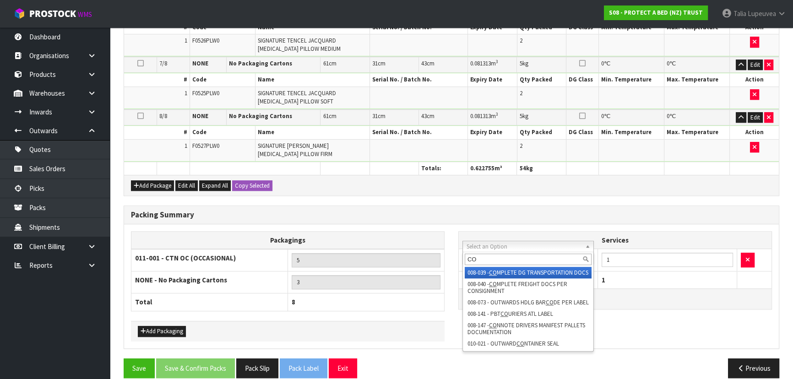
type input "C"
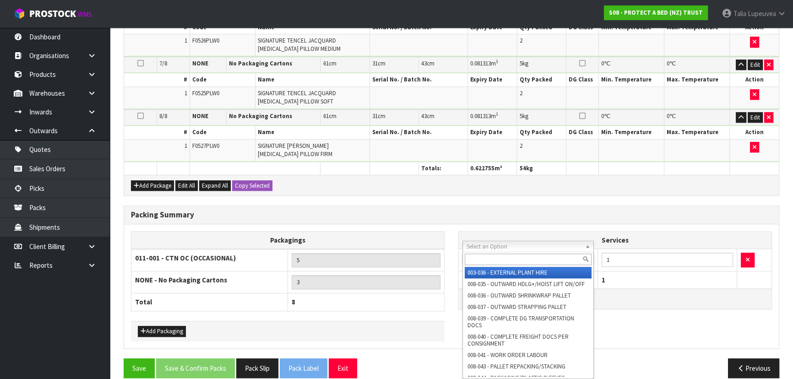
type input "K"
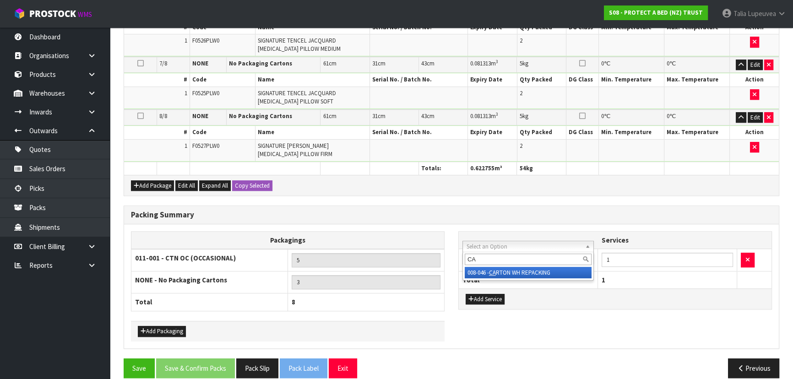
type input "C"
type input "K"
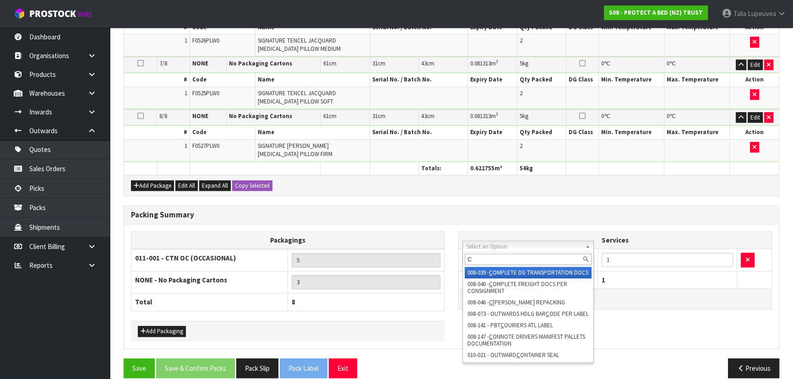
type input "CO"
drag, startPoint x: 487, startPoint y: 256, endPoint x: 453, endPoint y: 261, distance: 35.2
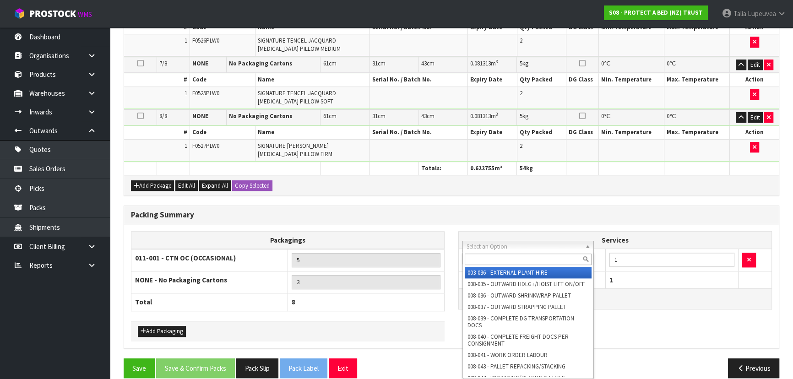
click at [535, 261] on input "text" at bounding box center [528, 259] width 127 height 11
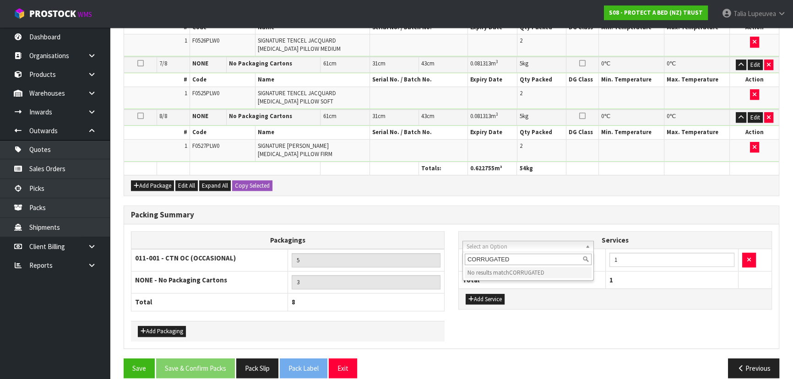
type input "CORRUGATED"
click at [362, 253] on input "5" at bounding box center [366, 260] width 149 height 14
click at [342, 275] on input "3" at bounding box center [366, 282] width 149 height 14
click at [163, 326] on button "Add Packaging" at bounding box center [162, 331] width 48 height 11
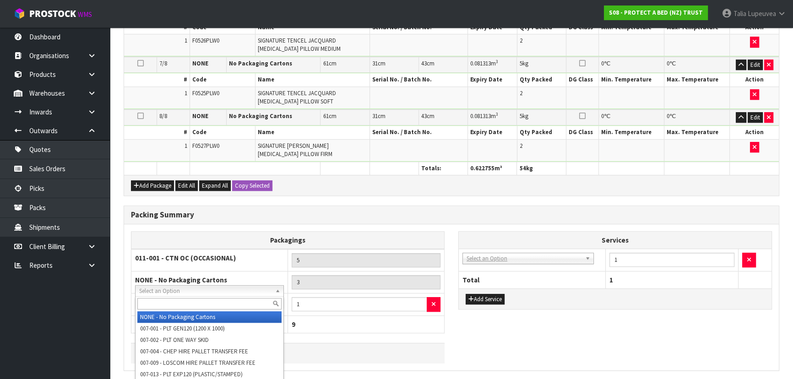
click at [183, 304] on input "text" at bounding box center [209, 303] width 144 height 11
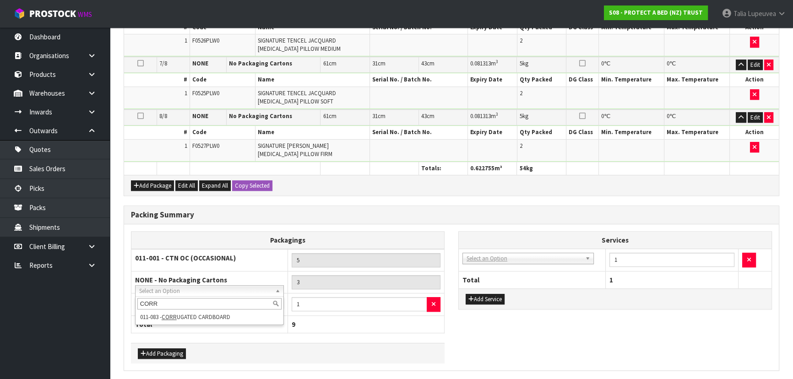
type input "CORR"
click at [255, 310] on div "CORR" at bounding box center [209, 303] width 148 height 15
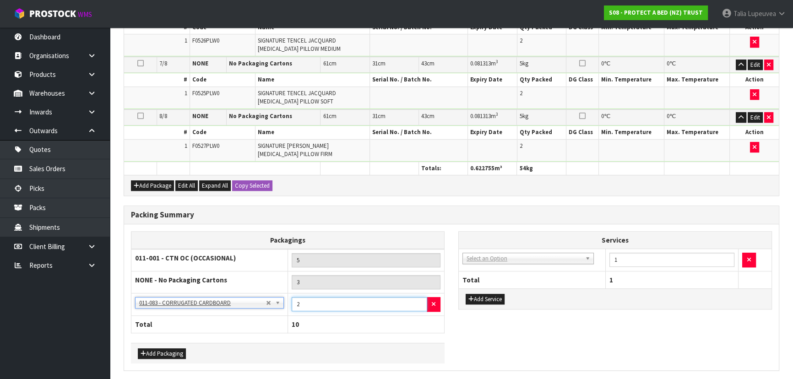
click at [417, 297] on input "2" at bounding box center [359, 304] width 135 height 14
type input "3"
click at [417, 297] on input "3" at bounding box center [359, 304] width 135 height 14
click at [554, 331] on div "Packagings 011-001 - CTN OC (OCCASIONAL) 5 NONE - No Packaging Cartons 3 NONE -…" at bounding box center [451, 297] width 655 height 132
click at [747, 257] on icon "button" at bounding box center [749, 260] width 4 height 6
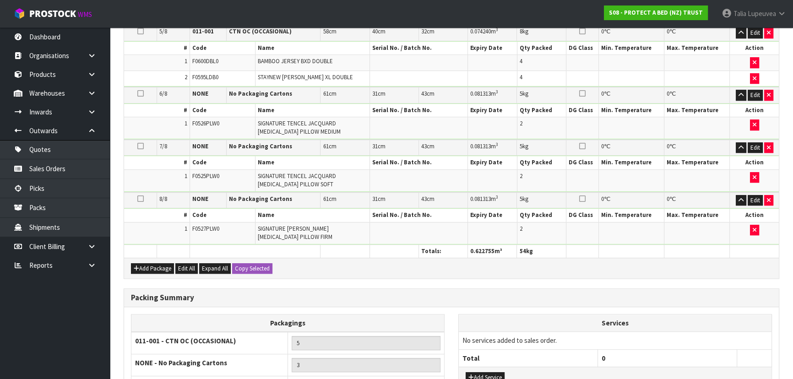
scroll to position [727, 0]
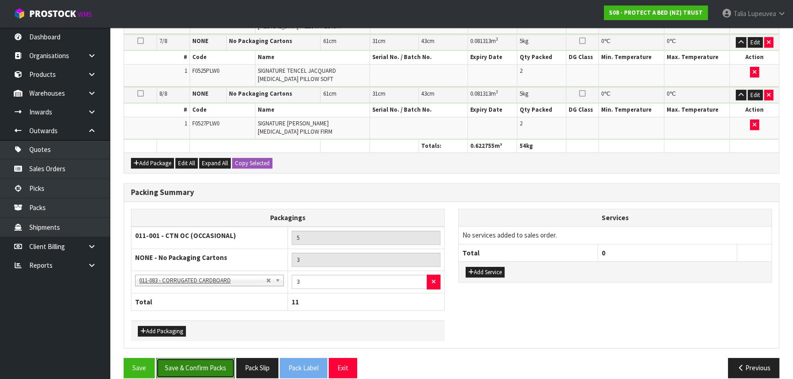
click at [211, 358] on button "Save & Confirm Packs" at bounding box center [195, 368] width 79 height 20
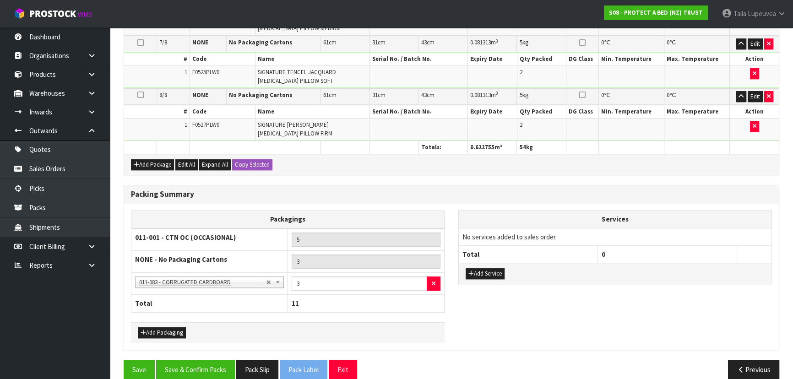
scroll to position [760, 0]
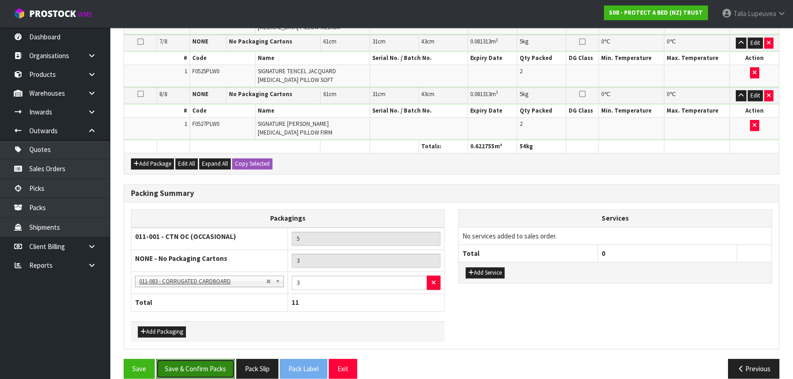
click at [211, 359] on button "Save & Confirm Packs" at bounding box center [195, 369] width 79 height 20
click at [147, 359] on button "Save" at bounding box center [139, 369] width 31 height 20
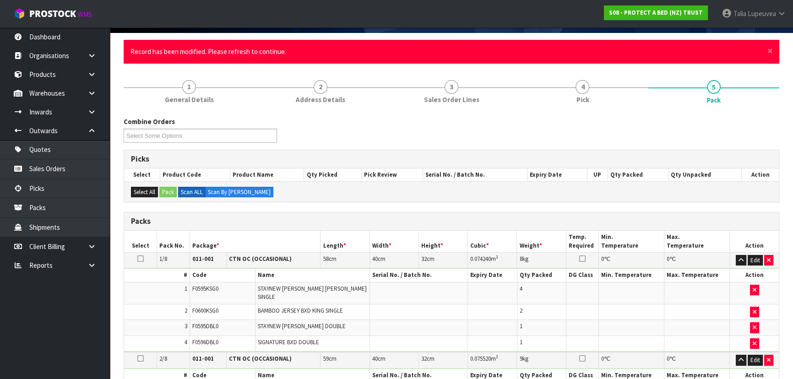
scroll to position [0, 0]
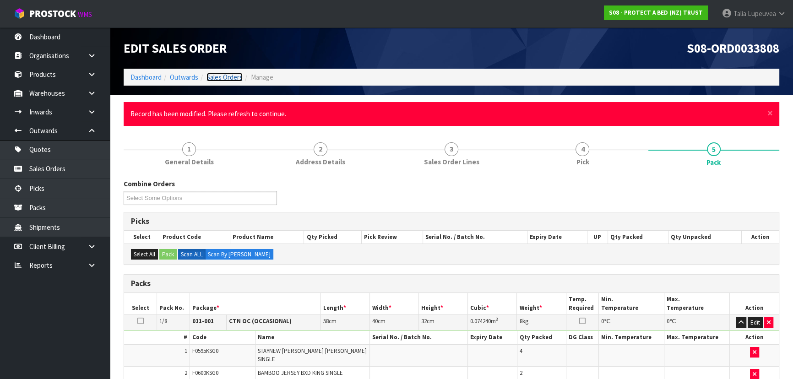
click at [224, 76] on link "Sales Orders" at bounding box center [224, 77] width 36 height 9
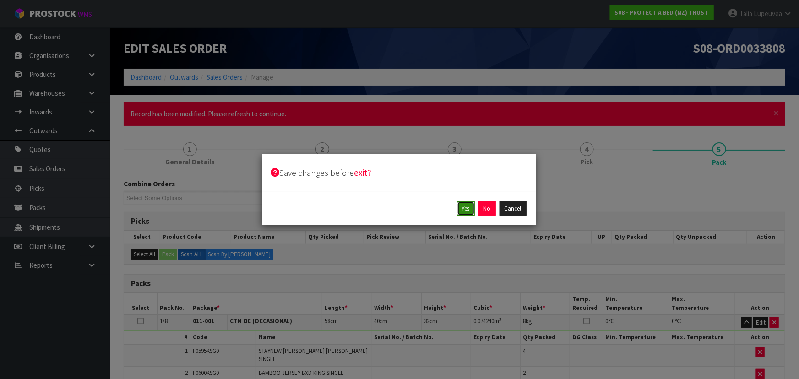
click at [471, 210] on button "Yes" at bounding box center [466, 208] width 18 height 15
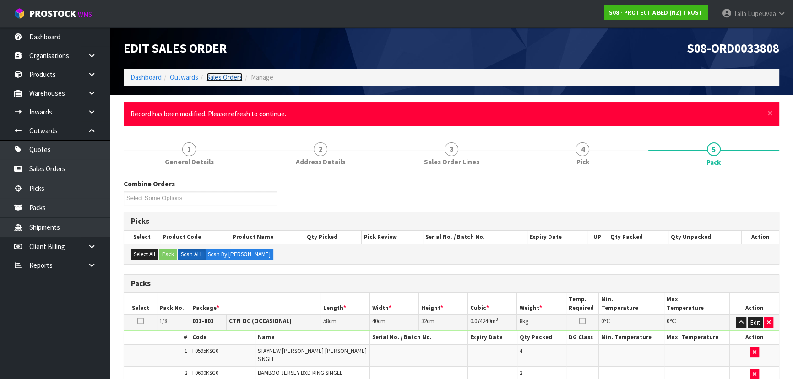
click at [221, 79] on link "Sales Orders" at bounding box center [224, 77] width 36 height 9
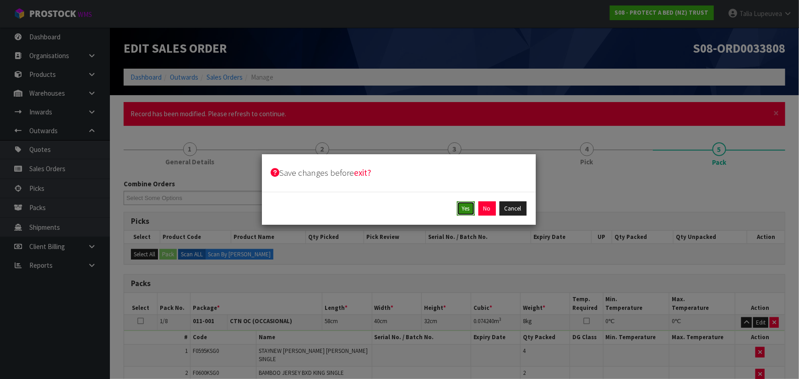
click at [468, 211] on button "Yes" at bounding box center [466, 208] width 18 height 15
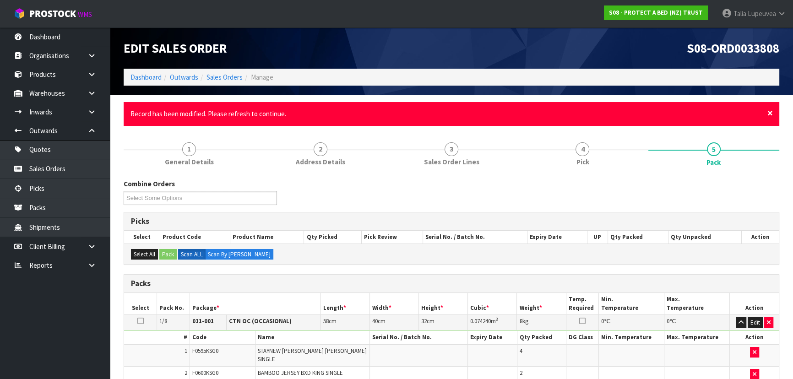
click at [768, 114] on span "×" at bounding box center [769, 113] width 5 height 13
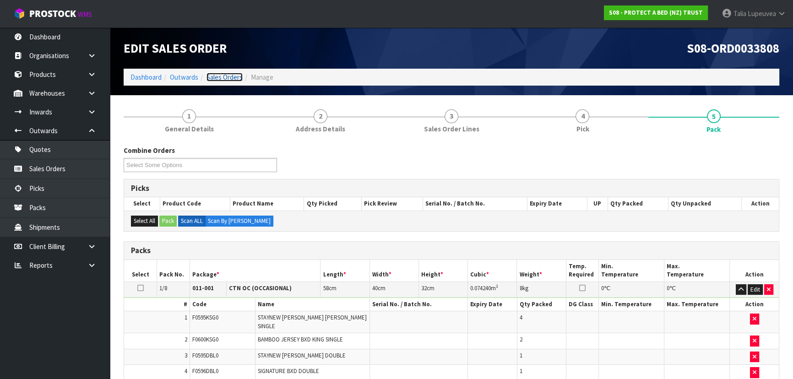
click at [229, 77] on link "Sales Orders" at bounding box center [224, 77] width 36 height 9
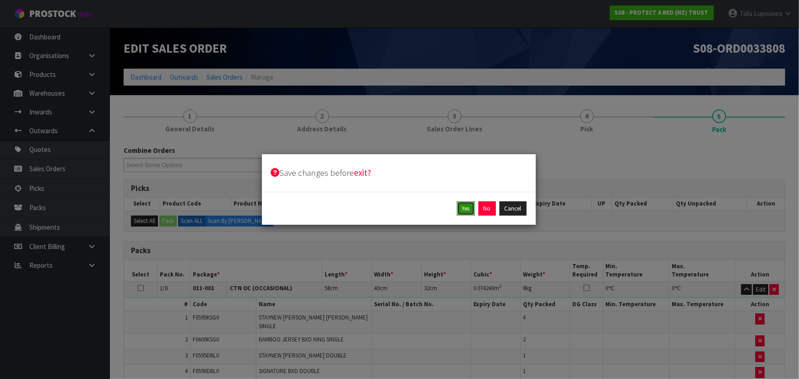
click at [467, 206] on button "Yes" at bounding box center [466, 208] width 18 height 15
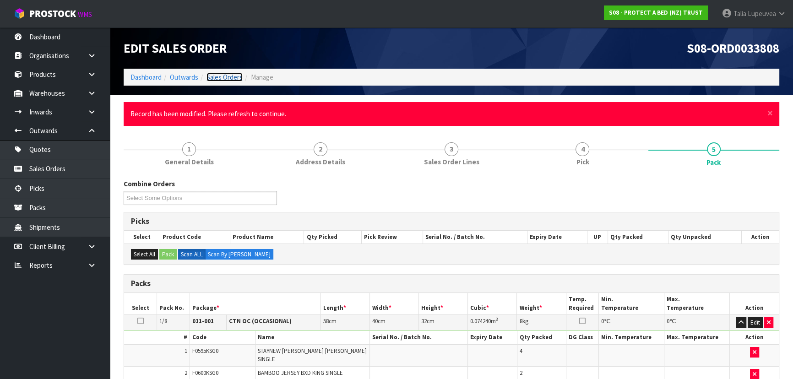
click at [222, 75] on link "Sales Orders" at bounding box center [224, 77] width 36 height 9
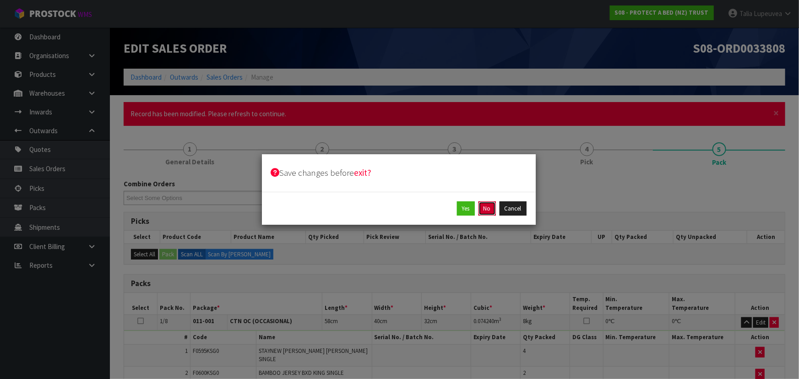
click at [494, 210] on button "No" at bounding box center [486, 208] width 17 height 15
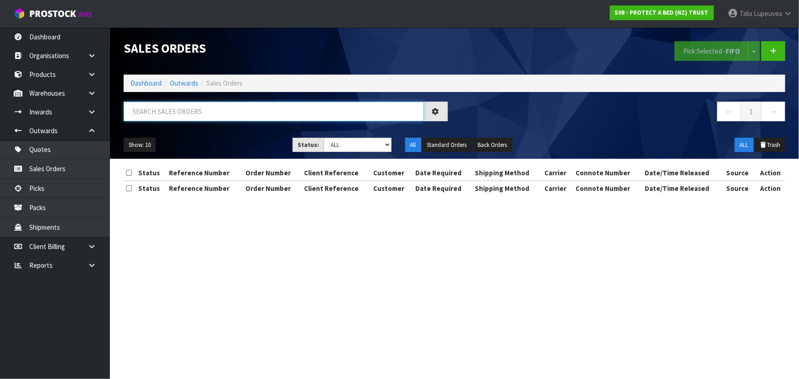
click at [304, 110] on input "text" at bounding box center [274, 112] width 300 height 20
type input "JOB-0417054"
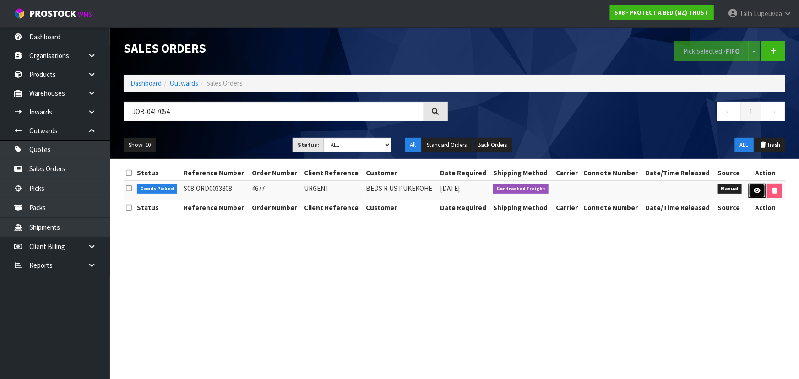
click at [754, 191] on icon at bounding box center [756, 191] width 7 height 6
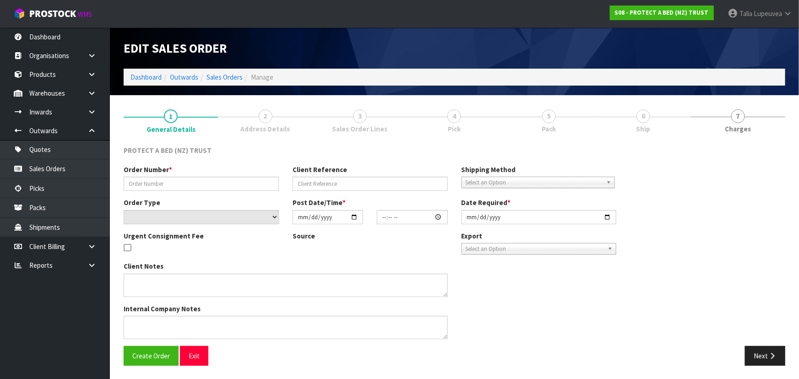
type input "4677"
type input "URGENT"
select select "number:0"
type input "[DATE]"
type input "15:06:00.000"
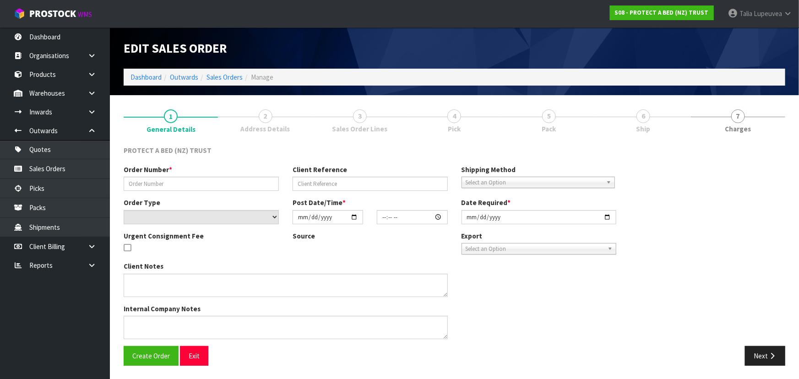
type input "[DATE]"
type textarea "AMENDED PO. HAVE ADDED SIGNATURE TENCEL DOUBLE MATTRESS PROTECTOR."
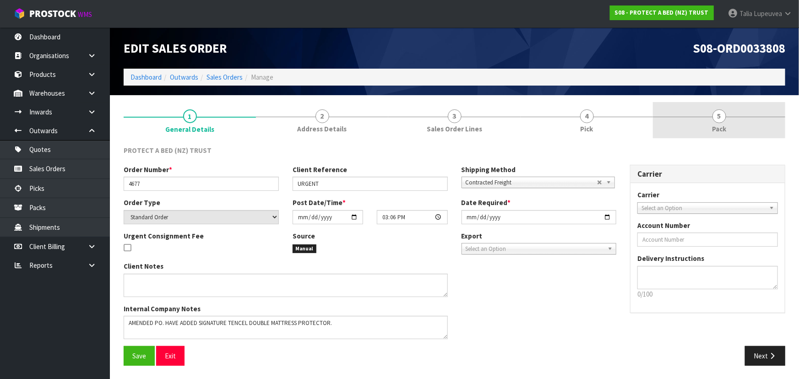
click at [690, 119] on link "5 Pack" at bounding box center [719, 120] width 132 height 36
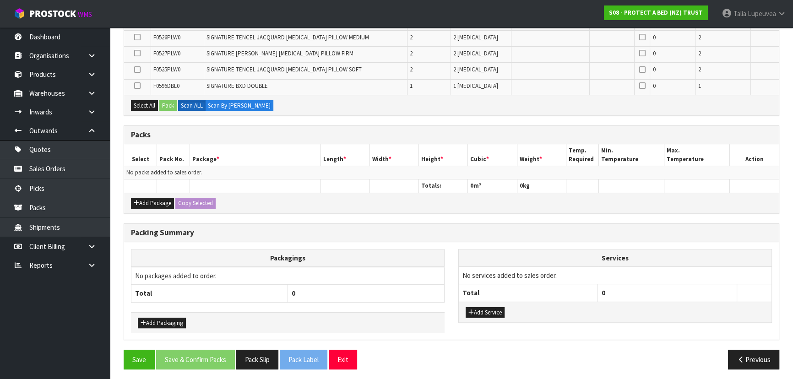
scroll to position [392, 0]
click at [148, 197] on button "Add Package" at bounding box center [152, 202] width 43 height 11
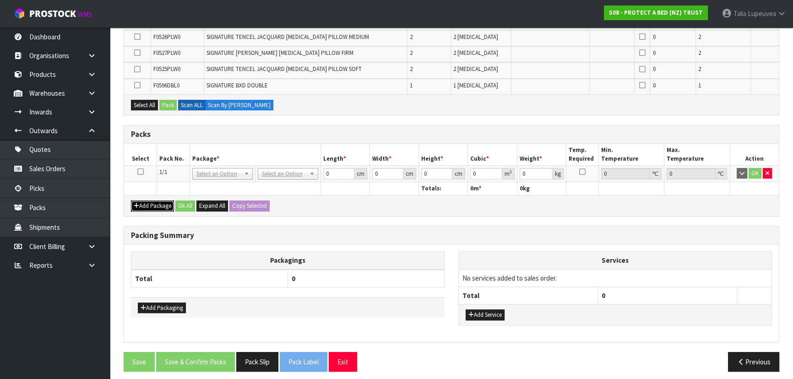
click at [145, 201] on button "Add Package" at bounding box center [152, 205] width 43 height 11
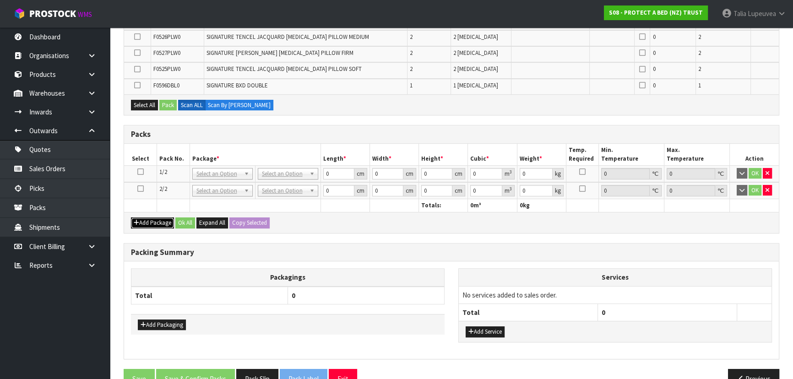
click at [141, 219] on button "Add Package" at bounding box center [152, 222] width 43 height 11
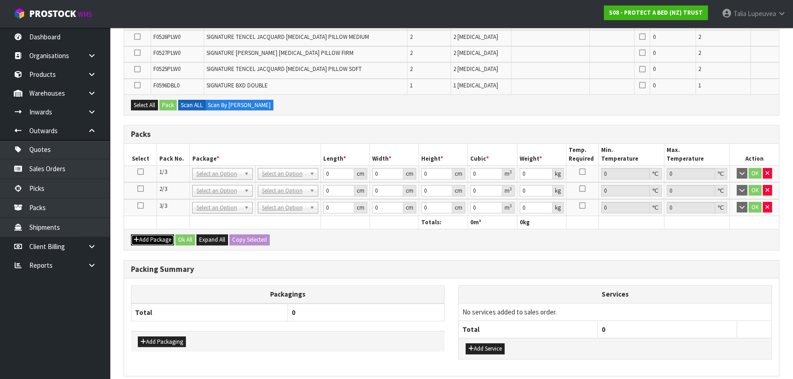
click at [144, 242] on button "Add Package" at bounding box center [152, 239] width 43 height 11
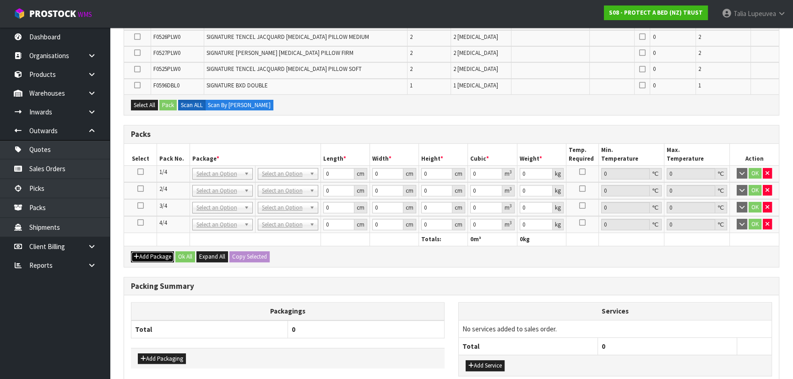
click at [144, 254] on button "Add Package" at bounding box center [152, 256] width 43 height 11
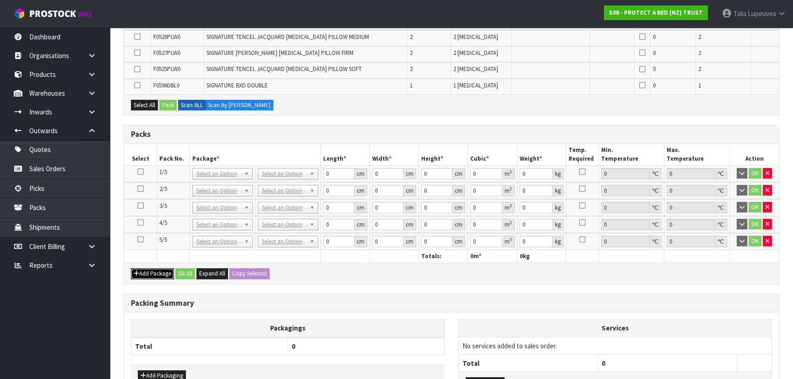
click at [144, 268] on button "Add Package" at bounding box center [152, 273] width 43 height 11
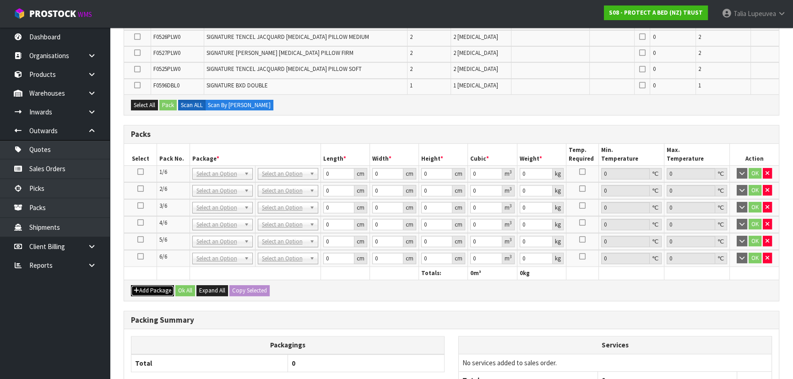
click at [146, 286] on button "Add Package" at bounding box center [152, 290] width 43 height 11
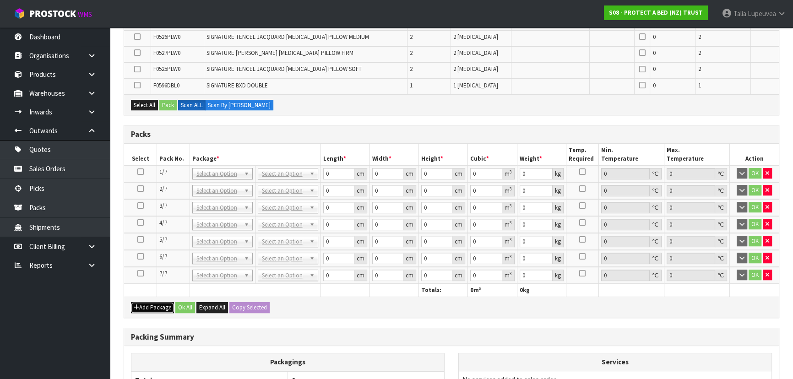
click at [149, 306] on button "Add Package" at bounding box center [152, 307] width 43 height 11
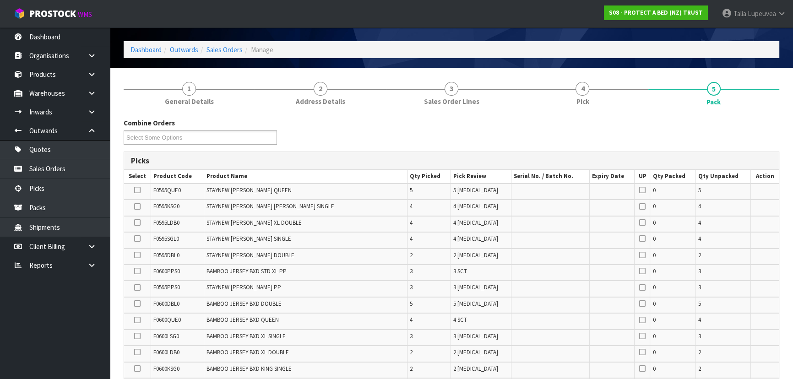
scroll to position [238, 0]
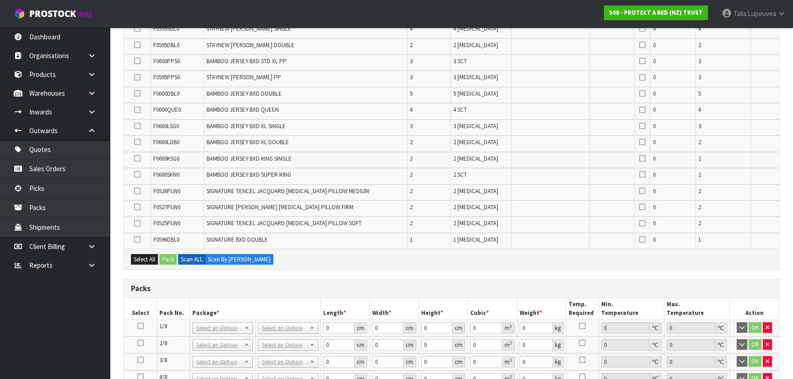
click at [137, 207] on icon at bounding box center [137, 207] width 6 height 0
click at [0, 0] on input "checkbox" at bounding box center [0, 0] width 0 height 0
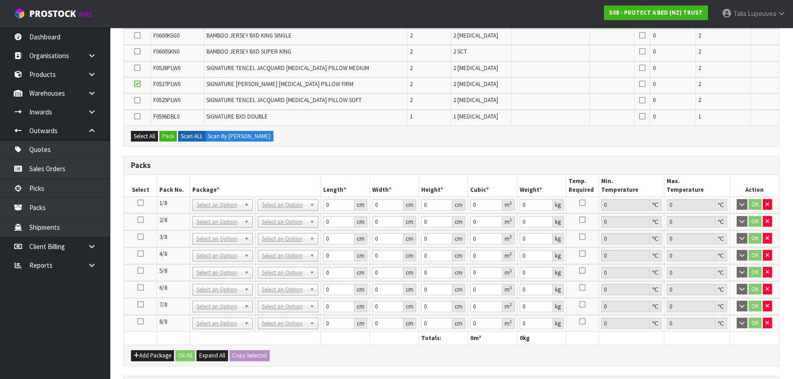
scroll to position [362, 0]
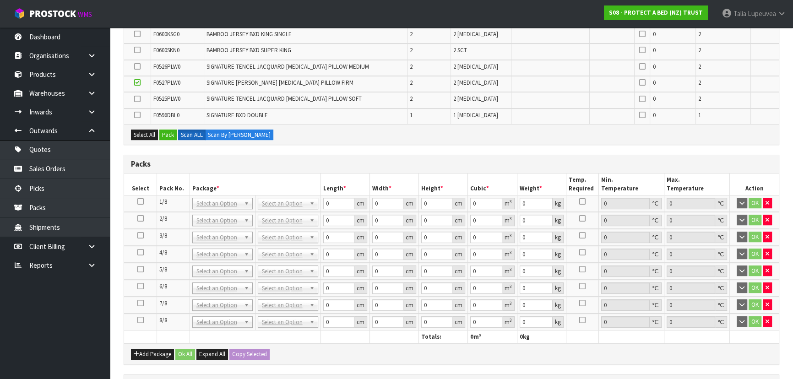
click at [138, 320] on icon at bounding box center [140, 320] width 6 height 0
click at [171, 130] on button "Pack" at bounding box center [167, 135] width 17 height 11
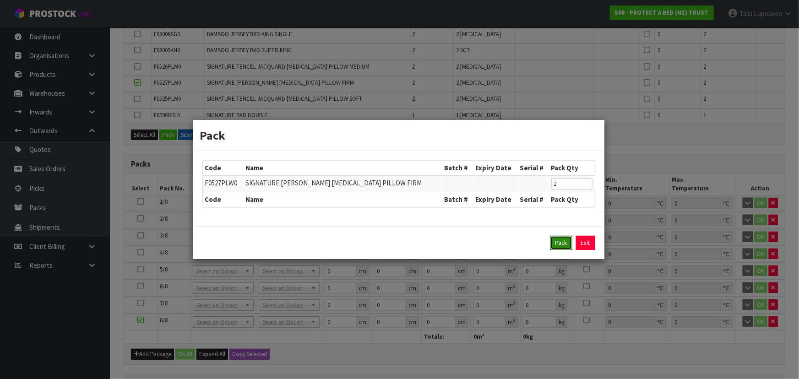
click at [561, 240] on button "Pack" at bounding box center [561, 243] width 22 height 15
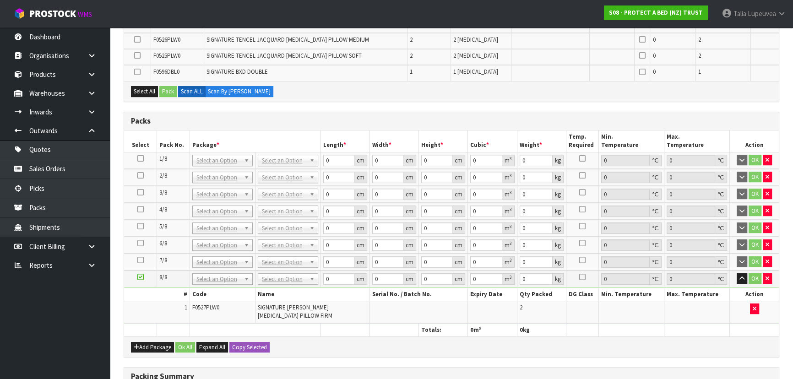
scroll to position [404, 0]
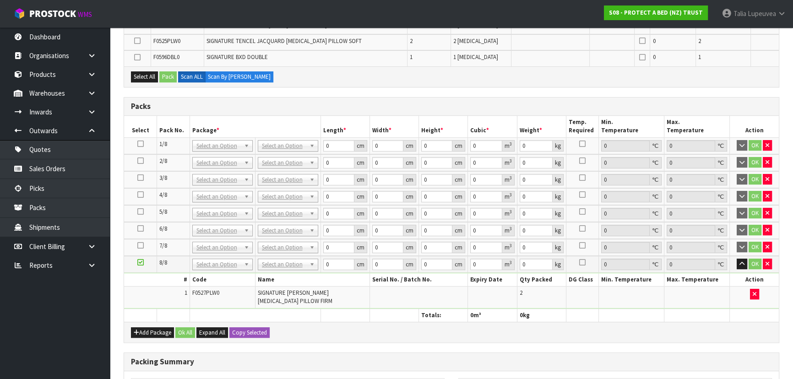
click at [135, 243] on td at bounding box center [140, 247] width 33 height 17
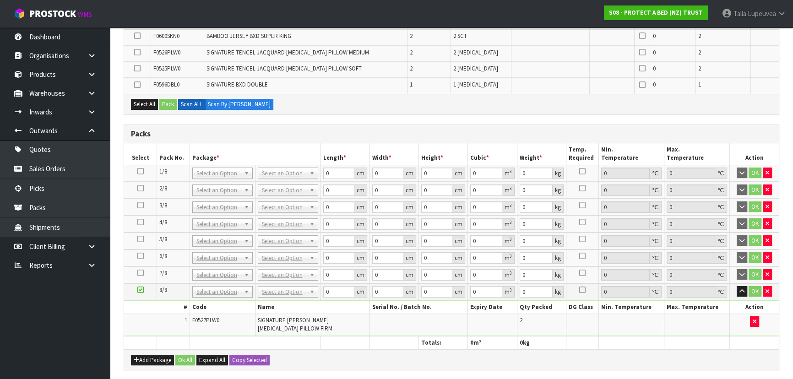
scroll to position [362, 0]
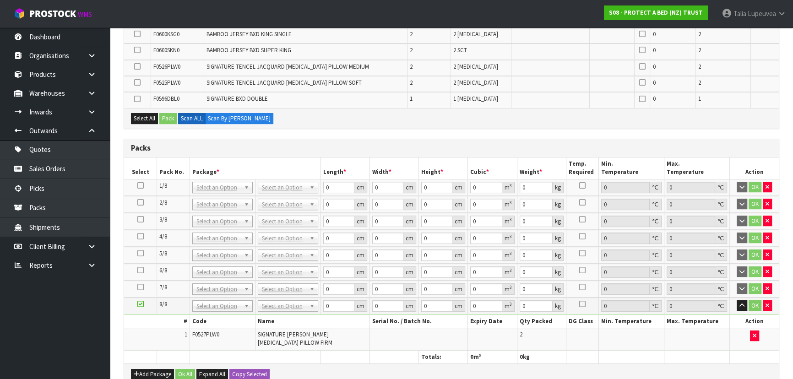
click at [140, 287] on icon at bounding box center [140, 287] width 6 height 0
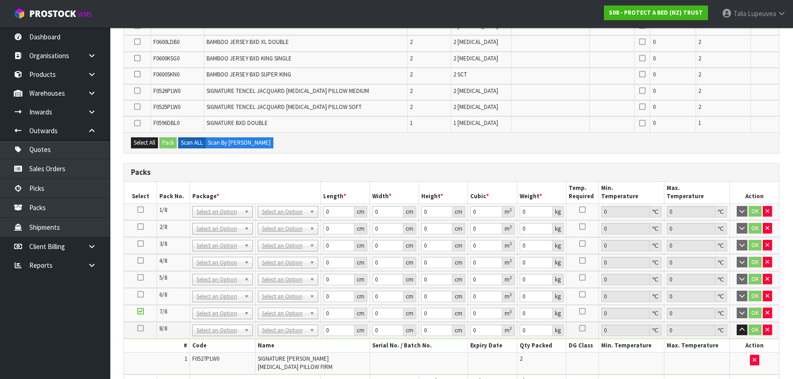
scroll to position [325, 0]
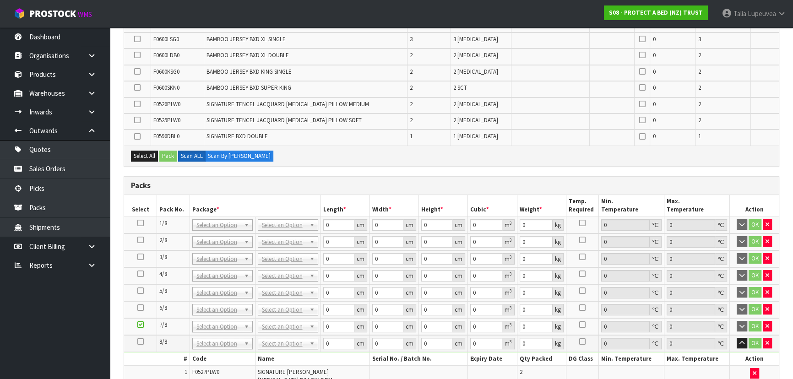
click at [171, 119] on span "F0525PLW0" at bounding box center [166, 120] width 27 height 8
click at [150, 119] on td at bounding box center [137, 122] width 27 height 16
click at [138, 120] on icon at bounding box center [137, 120] width 6 height 0
click at [0, 0] on input "checkbox" at bounding box center [0, 0] width 0 height 0
click at [171, 155] on button "Pack" at bounding box center [167, 156] width 17 height 11
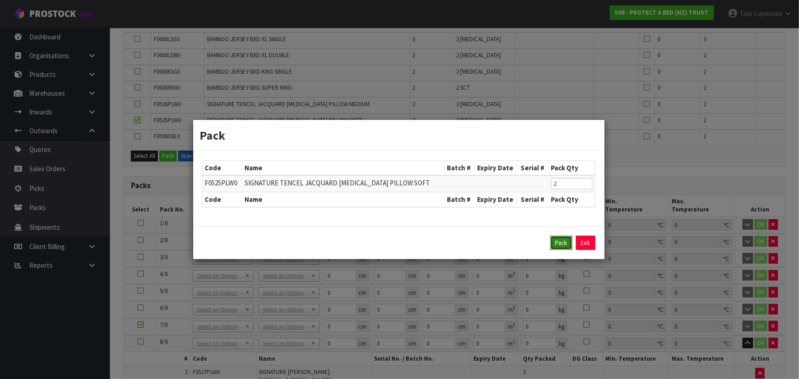
click at [561, 249] on button "Pack" at bounding box center [561, 243] width 22 height 15
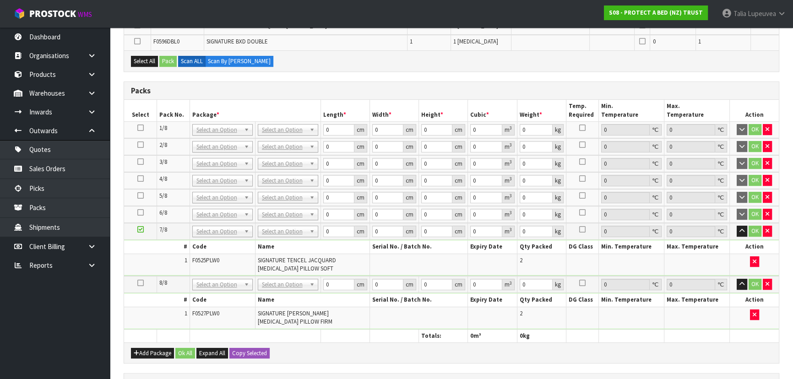
scroll to position [407, 0]
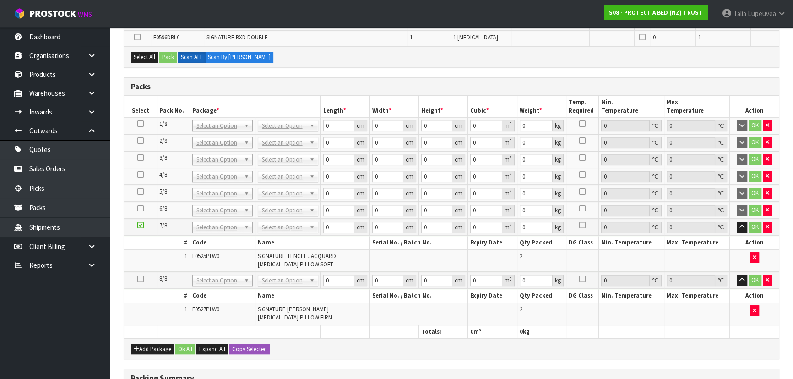
click at [140, 208] on icon at bounding box center [140, 208] width 6 height 0
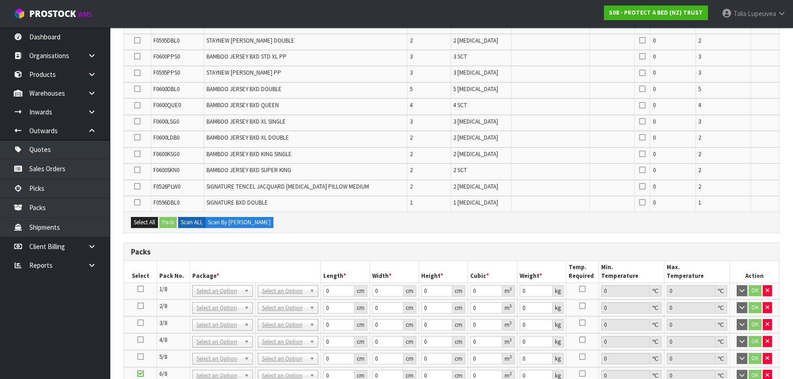
scroll to position [241, 0]
click at [363, 145] on td "BAMBOO JERSEY BXD XL DOUBLE" at bounding box center [305, 140] width 203 height 16
click at [138, 187] on icon at bounding box center [137, 187] width 6 height 0
click at [0, 0] on input "checkbox" at bounding box center [0, 0] width 0 height 0
click at [169, 220] on button "Pack" at bounding box center [167, 223] width 17 height 11
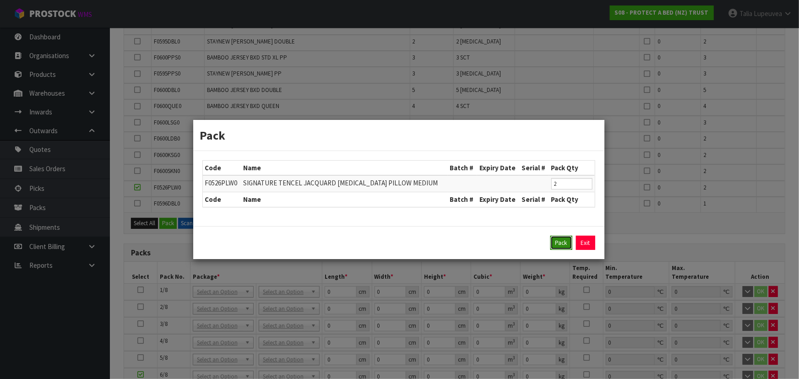
click at [563, 245] on button "Pack" at bounding box center [561, 243] width 22 height 15
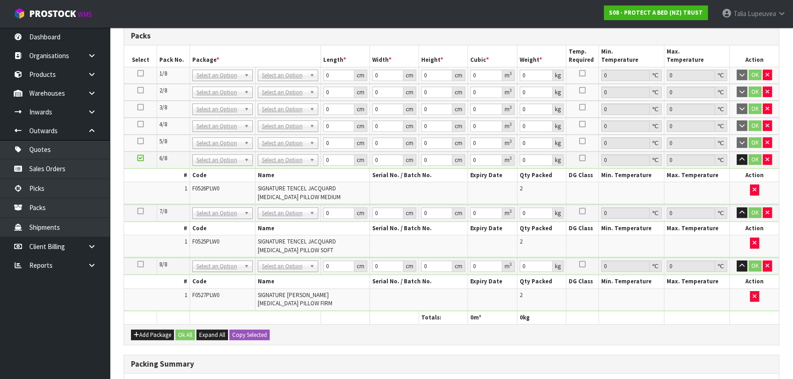
scroll to position [449, 0]
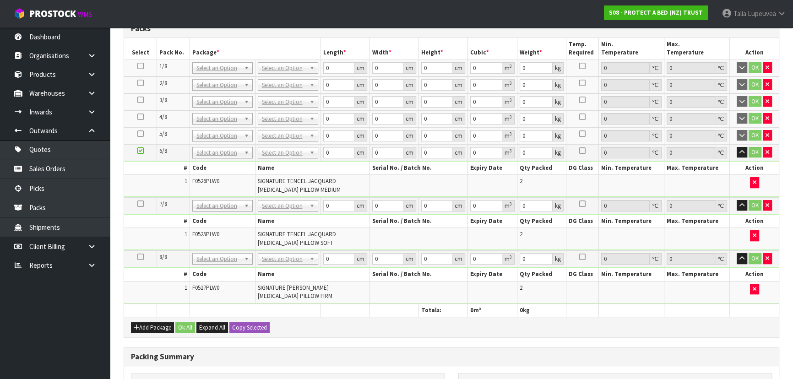
click at [138, 134] on icon at bounding box center [140, 134] width 6 height 0
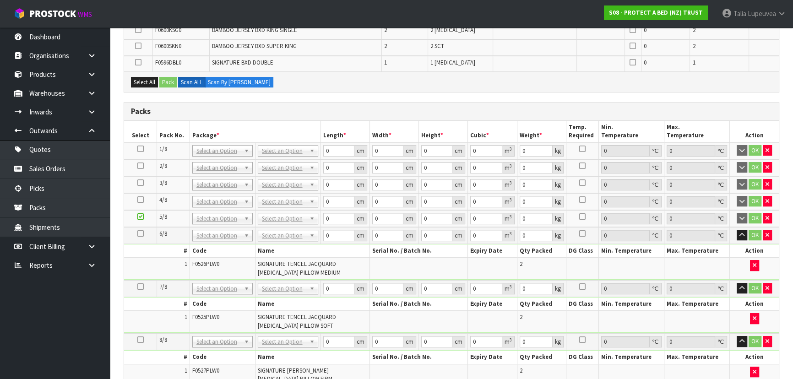
scroll to position [108, 0]
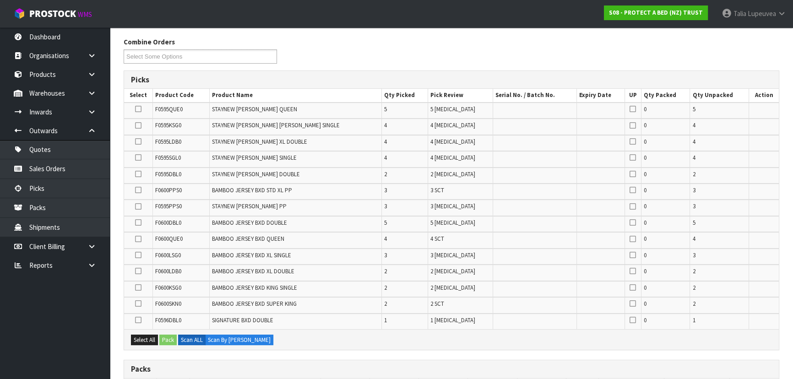
click at [138, 222] on icon at bounding box center [138, 222] width 6 height 0
click at [0, 0] on input "checkbox" at bounding box center [0, 0] width 0 height 0
click at [172, 339] on button "Pack" at bounding box center [167, 340] width 17 height 11
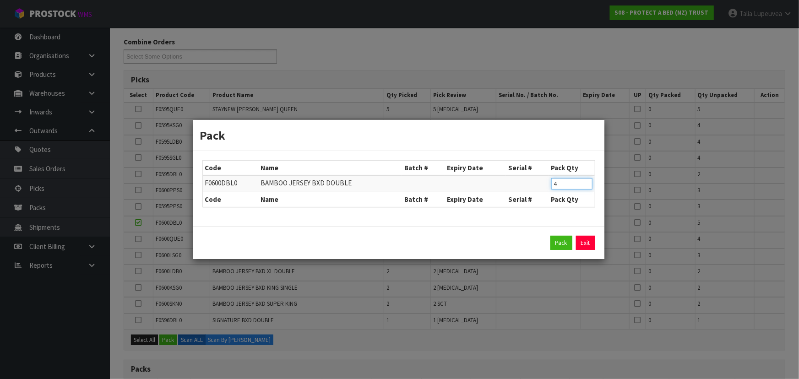
type input "4"
click at [586, 187] on input "4" at bounding box center [571, 183] width 41 height 11
click at [560, 244] on button "Pack" at bounding box center [561, 243] width 22 height 15
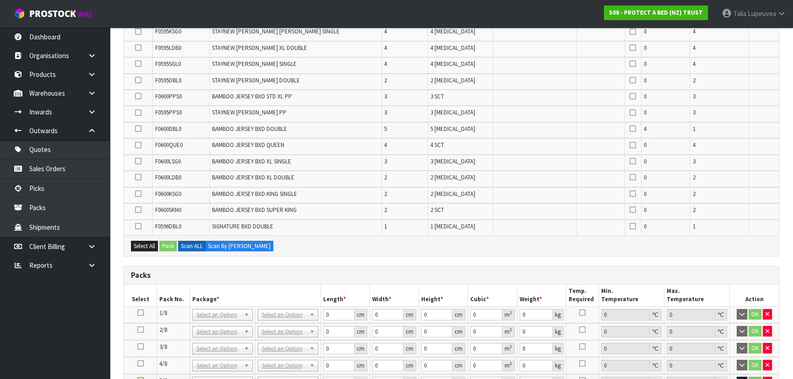
scroll to position [192, 0]
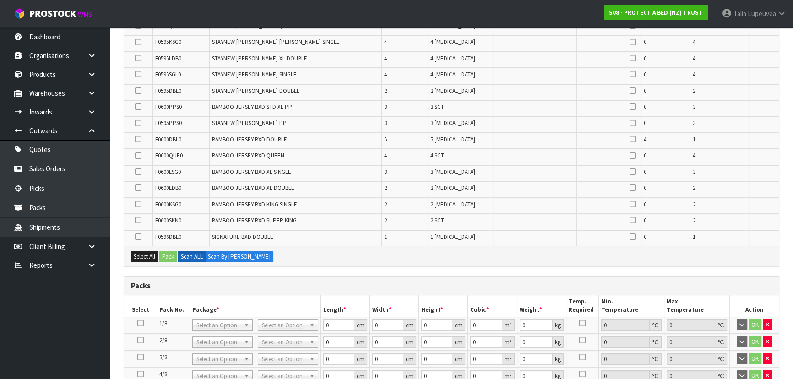
click at [140, 58] on icon at bounding box center [138, 58] width 6 height 0
click at [0, 0] on input "checkbox" at bounding box center [0, 0] width 0 height 0
click at [172, 252] on button "Pack" at bounding box center [167, 256] width 17 height 11
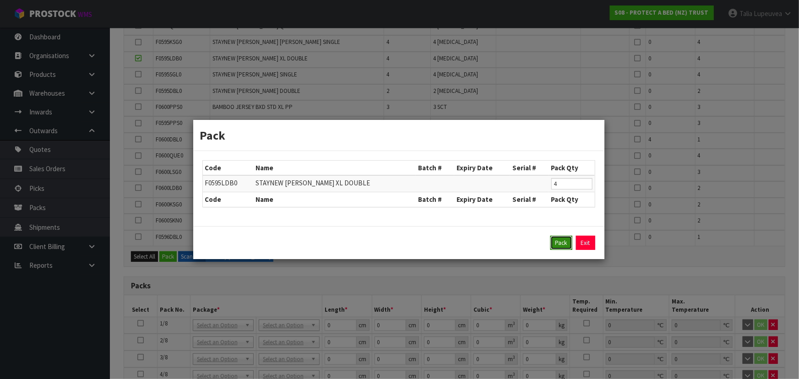
click at [559, 243] on button "Pack" at bounding box center [561, 243] width 22 height 15
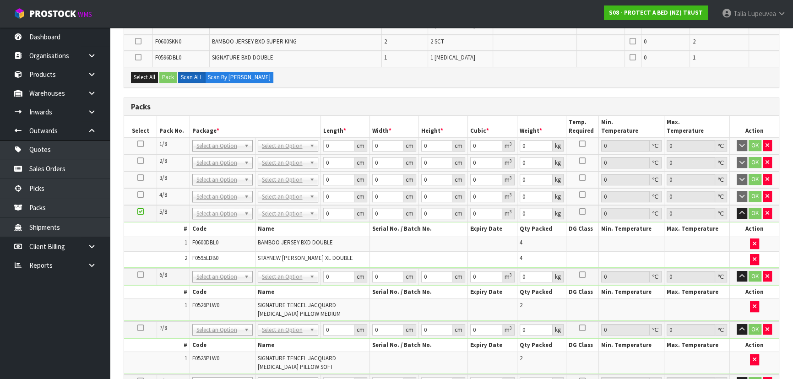
scroll to position [358, 0]
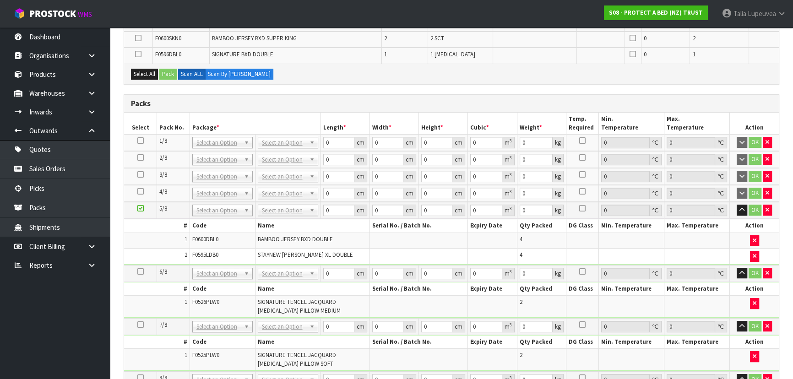
click at [140, 191] on icon at bounding box center [140, 191] width 6 height 0
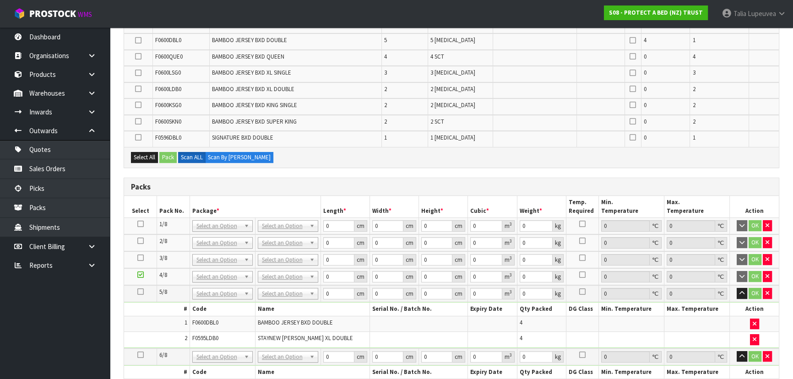
scroll to position [76, 0]
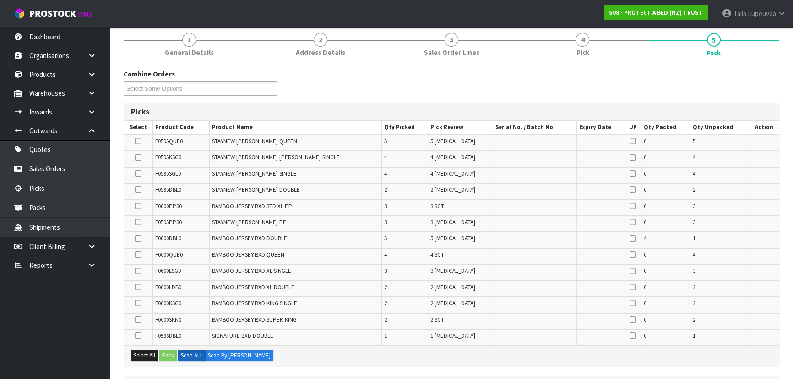
click at [140, 190] on icon at bounding box center [138, 190] width 6 height 0
click at [0, 0] on input "checkbox" at bounding box center [0, 0] width 0 height 0
click at [172, 354] on button "Pack" at bounding box center [167, 355] width 17 height 11
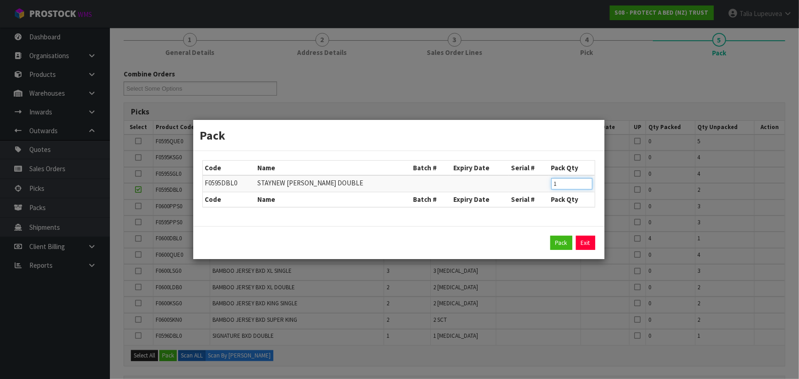
type input "1"
click at [587, 187] on input "1" at bounding box center [571, 183] width 41 height 11
click at [558, 239] on button "Pack" at bounding box center [561, 243] width 22 height 15
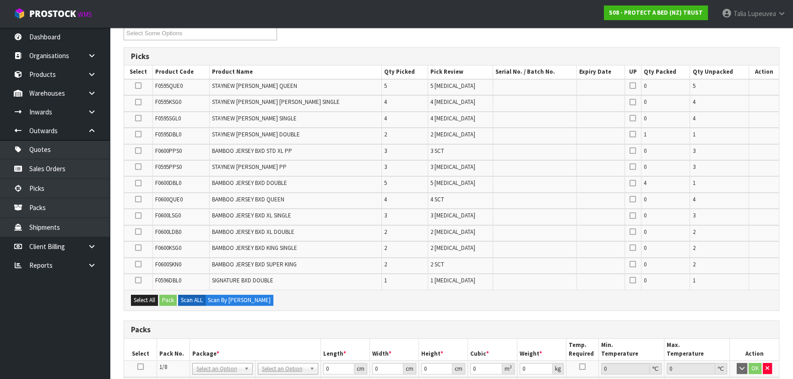
scroll to position [118, 0]
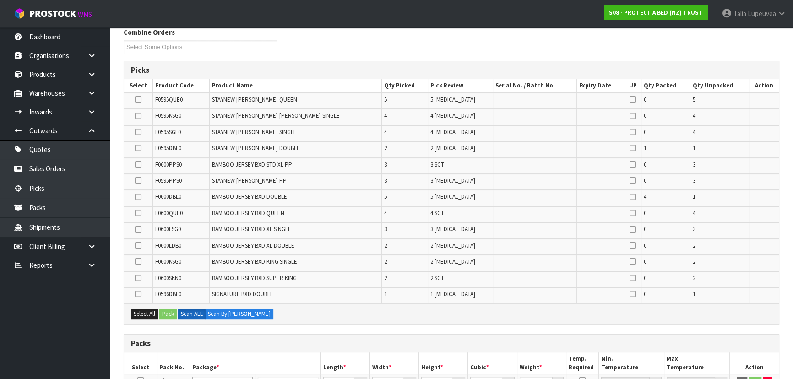
click at [138, 245] on icon at bounding box center [138, 245] width 6 height 0
click at [0, 0] on input "checkbox" at bounding box center [0, 0] width 0 height 0
click at [166, 311] on button "Pack" at bounding box center [167, 314] width 17 height 11
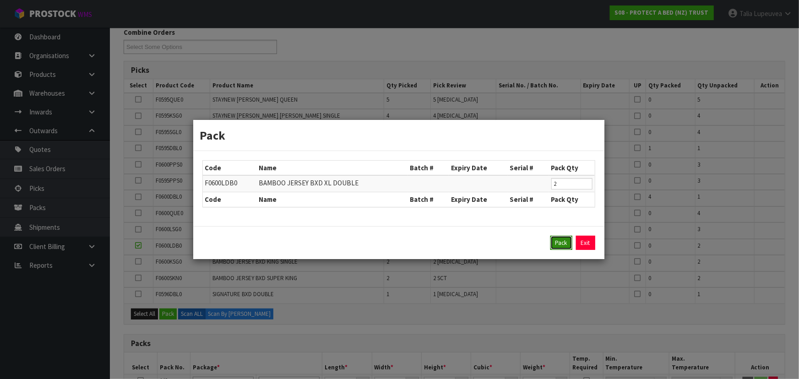
click at [568, 245] on button "Pack" at bounding box center [561, 243] width 22 height 15
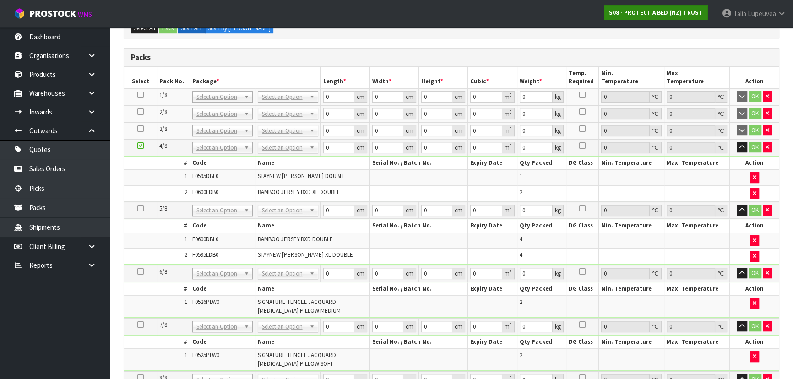
scroll to position [157, 0]
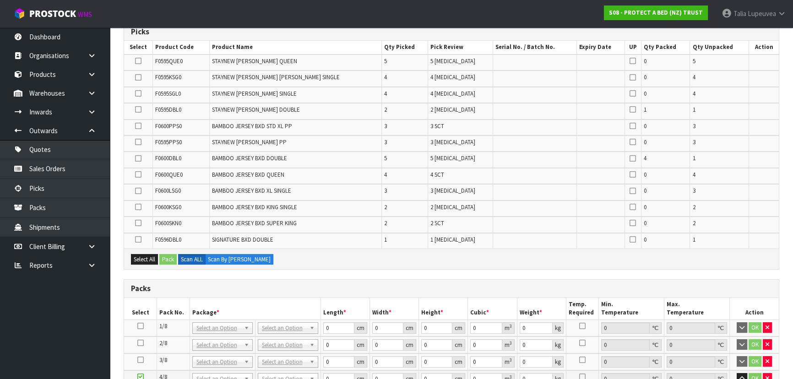
drag, startPoint x: 139, startPoint y: 188, endPoint x: 142, endPoint y: 192, distance: 5.2
click at [140, 191] on icon at bounding box center [138, 191] width 6 height 0
click at [0, 0] on input "checkbox" at bounding box center [0, 0] width 0 height 0
click at [173, 254] on button "Pack" at bounding box center [167, 259] width 17 height 11
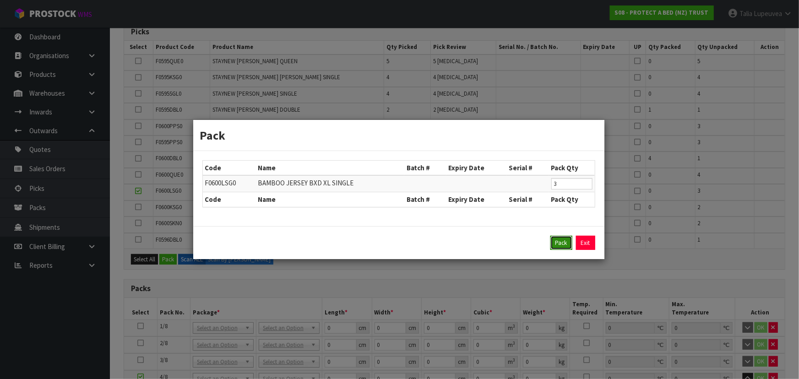
click at [558, 238] on button "Pack" at bounding box center [561, 243] width 22 height 15
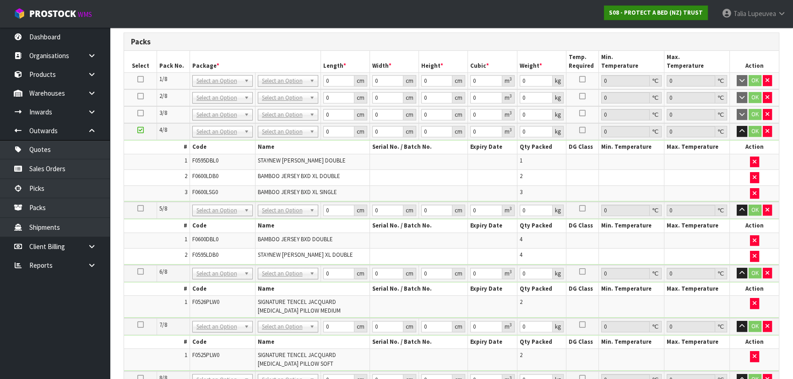
scroll to position [92, 0]
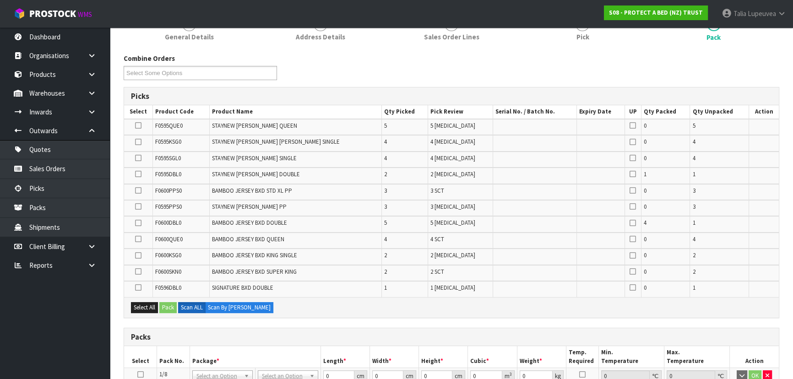
click at [140, 190] on icon at bounding box center [138, 190] width 6 height 0
click at [0, 0] on input "checkbox" at bounding box center [0, 0] width 0 height 0
click at [163, 302] on button "Pack" at bounding box center [167, 307] width 17 height 11
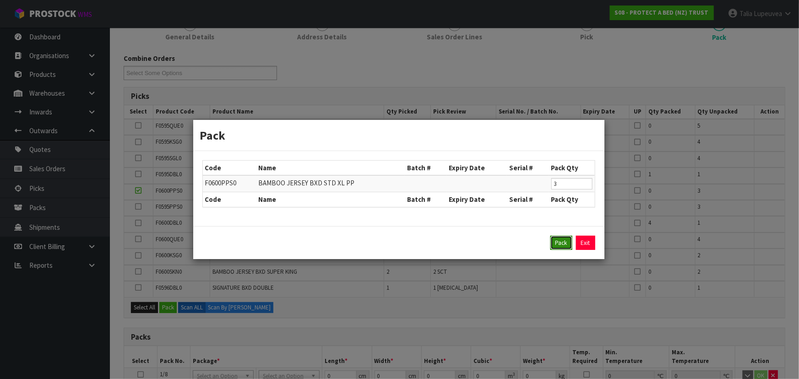
click at [556, 242] on button "Pack" at bounding box center [561, 243] width 22 height 15
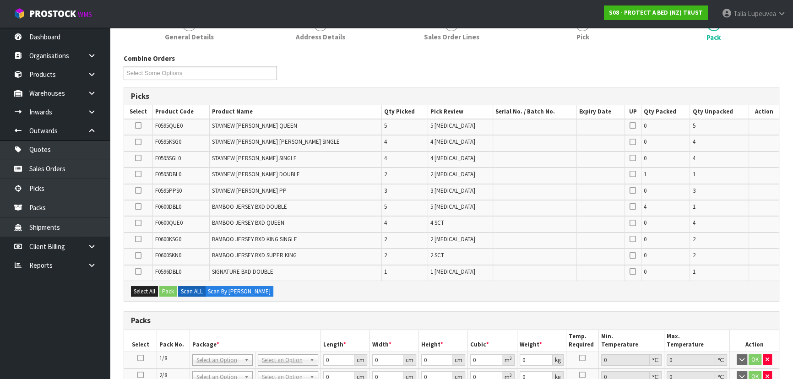
click at [141, 190] on icon at bounding box center [138, 190] width 6 height 0
click at [0, 0] on input "checkbox" at bounding box center [0, 0] width 0 height 0
click at [170, 290] on button "Pack" at bounding box center [167, 291] width 17 height 11
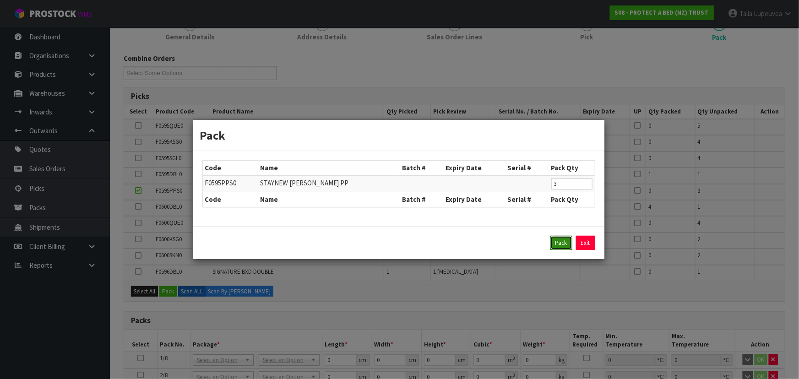
click at [562, 241] on button "Pack" at bounding box center [561, 243] width 22 height 15
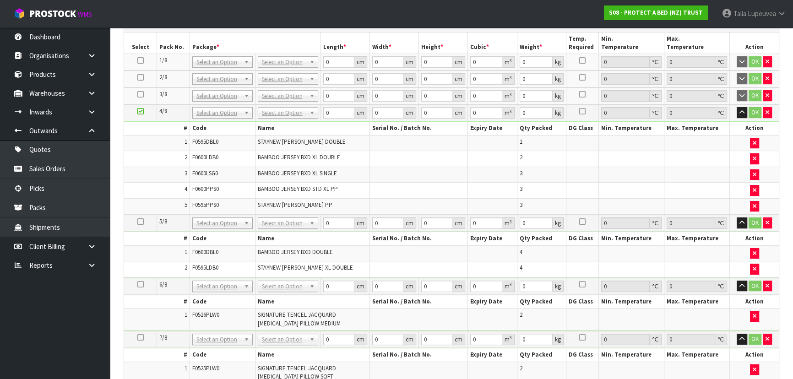
scroll to position [384, 0]
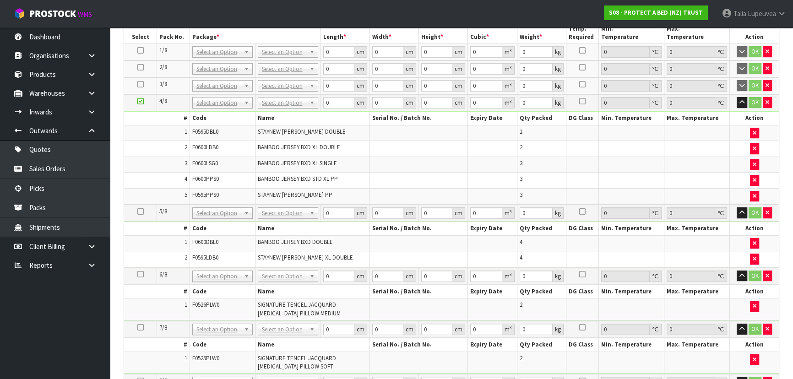
click at [138, 84] on icon at bounding box center [140, 84] width 6 height 0
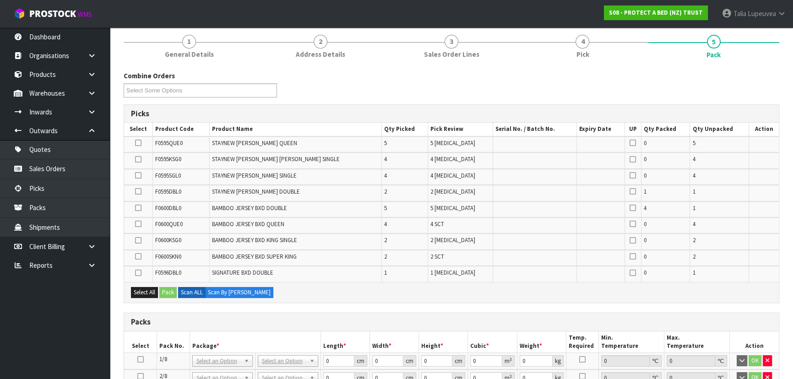
scroll to position [59, 0]
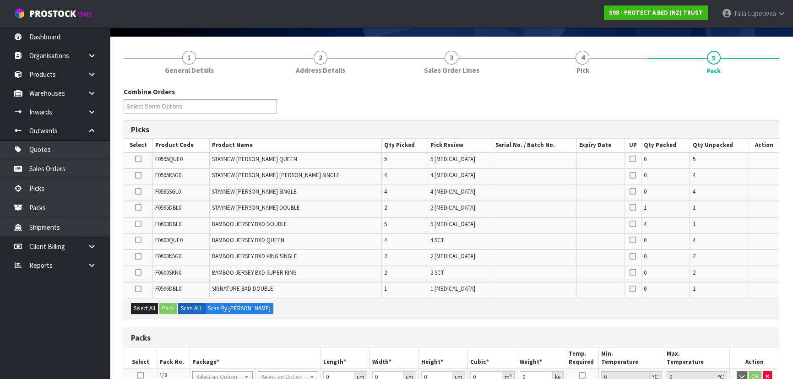
click at [138, 224] on icon at bounding box center [138, 224] width 6 height 0
click at [0, 0] on input "checkbox" at bounding box center [0, 0] width 0 height 0
click at [170, 304] on button "Pack" at bounding box center [167, 308] width 17 height 11
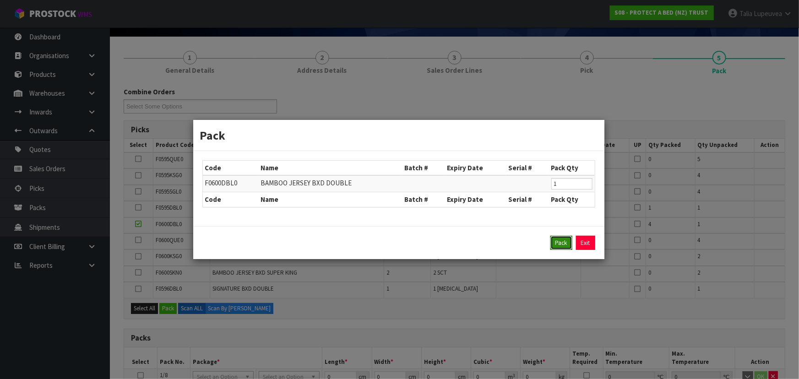
click at [558, 241] on button "Pack" at bounding box center [561, 243] width 22 height 15
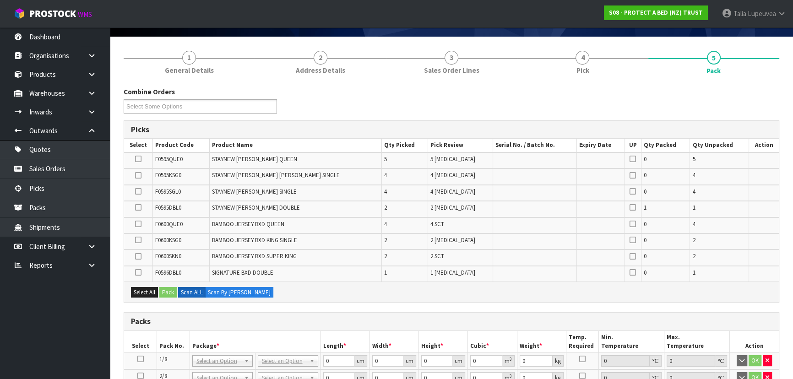
click at [140, 256] on icon at bounding box center [138, 256] width 6 height 0
click at [0, 0] on input "checkbox" at bounding box center [0, 0] width 0 height 0
click at [174, 292] on button "Pack" at bounding box center [167, 292] width 17 height 11
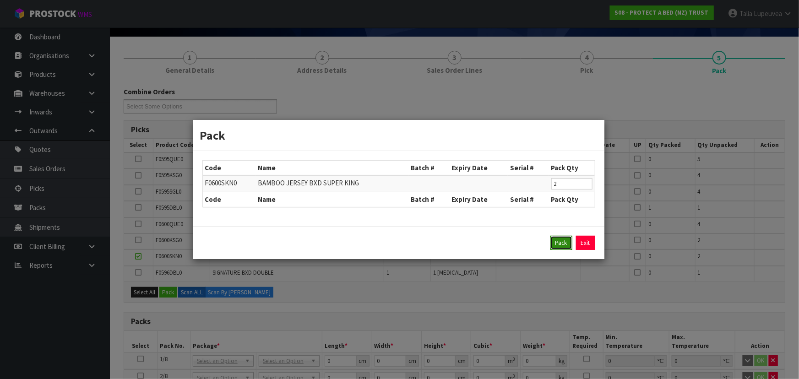
click at [559, 243] on button "Pack" at bounding box center [561, 243] width 22 height 15
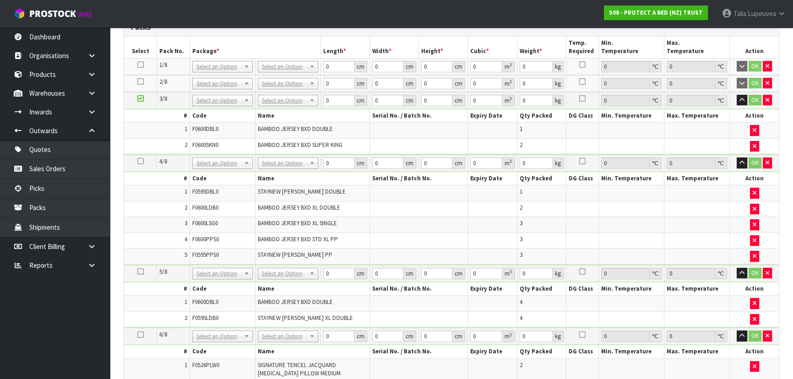
scroll to position [27, 0]
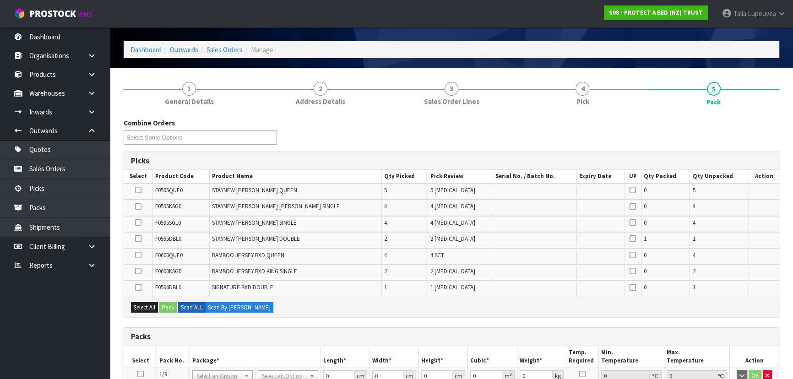
click at [140, 190] on icon at bounding box center [138, 190] width 6 height 0
click at [0, 0] on input "checkbox" at bounding box center [0, 0] width 0 height 0
click at [165, 307] on button "Pack" at bounding box center [167, 307] width 17 height 11
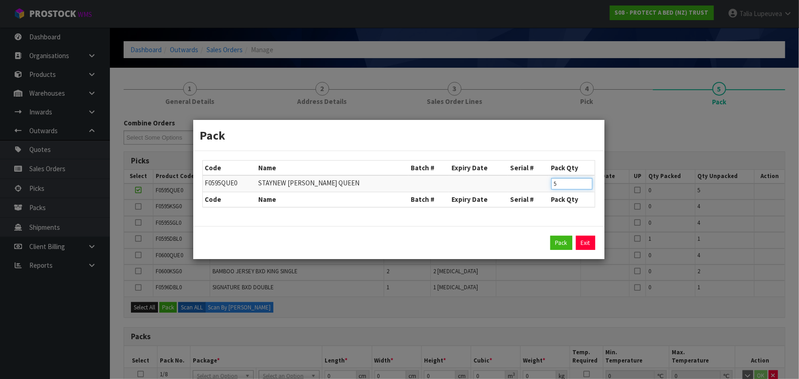
drag, startPoint x: 560, startPoint y: 186, endPoint x: 541, endPoint y: 186, distance: 18.3
click at [541, 186] on tr "F0595QUE0 STAYNEW [PERSON_NAME] QUEEN 5" at bounding box center [399, 183] width 392 height 17
type input "1"
click at [562, 238] on button "Pack" at bounding box center [561, 243] width 22 height 15
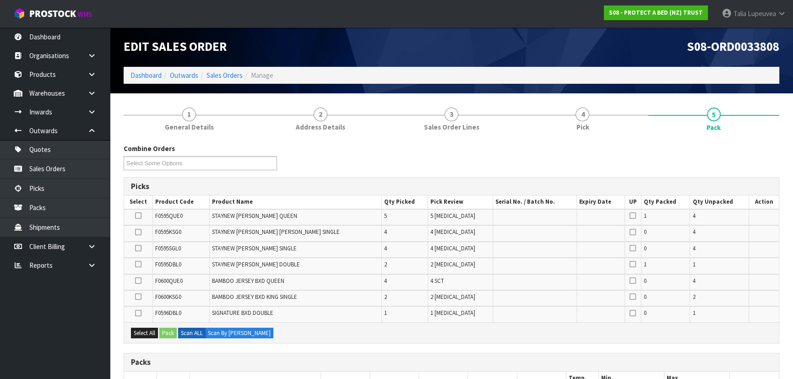
scroll to position [0, 0]
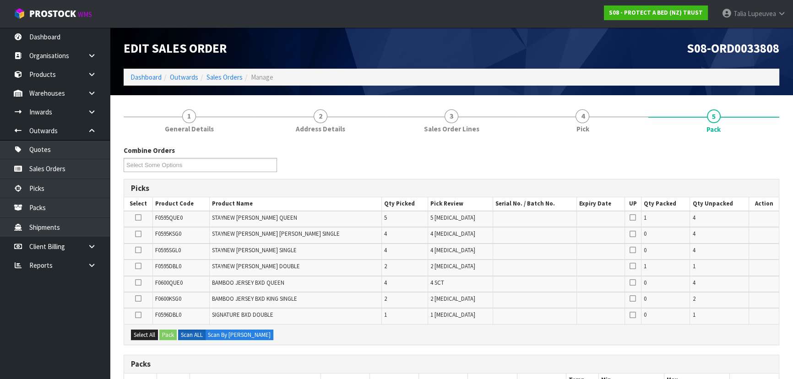
click at [141, 250] on icon at bounding box center [138, 250] width 6 height 0
click at [0, 0] on input "checkbox" at bounding box center [0, 0] width 0 height 0
click at [170, 333] on button "Pack" at bounding box center [167, 335] width 17 height 11
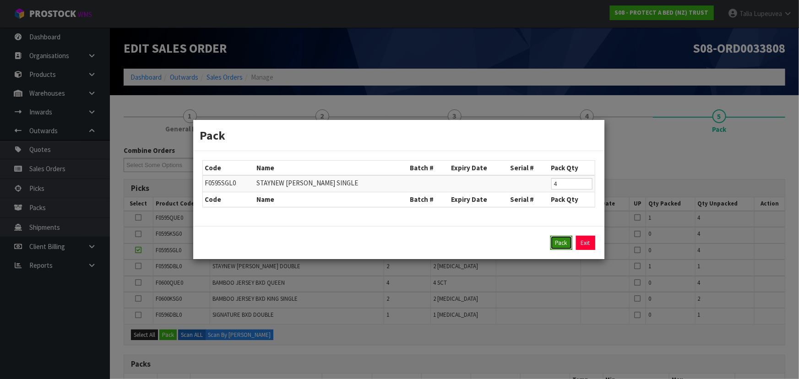
click at [568, 241] on button "Pack" at bounding box center [561, 243] width 22 height 15
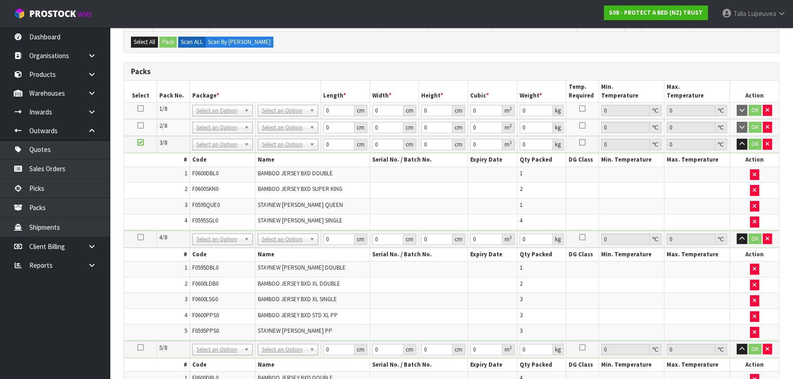
scroll to position [291, 0]
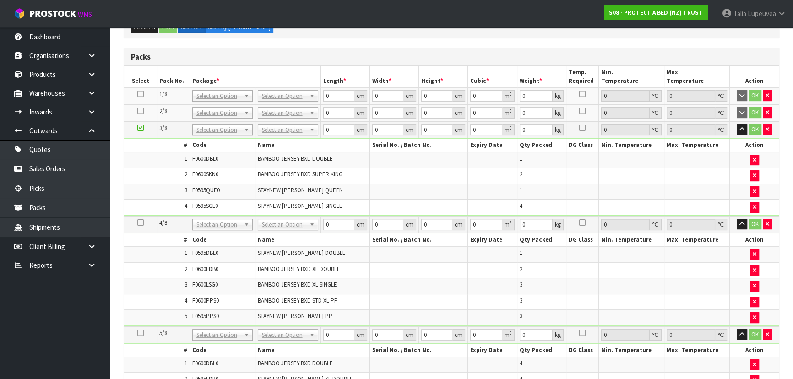
click at [137, 111] on icon at bounding box center [140, 111] width 6 height 0
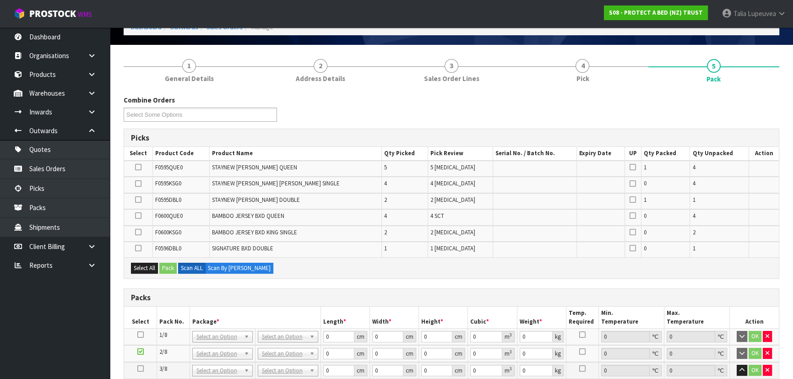
scroll to position [9, 0]
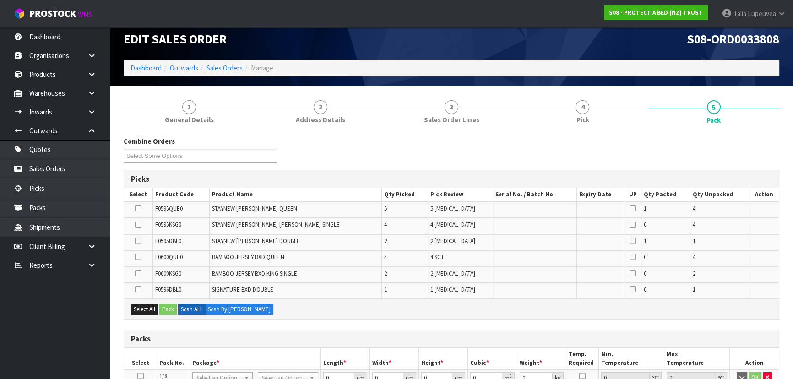
click at [137, 257] on icon at bounding box center [138, 257] width 6 height 0
click at [0, 0] on input "checkbox" at bounding box center [0, 0] width 0 height 0
click at [173, 304] on button "Pack" at bounding box center [167, 309] width 17 height 11
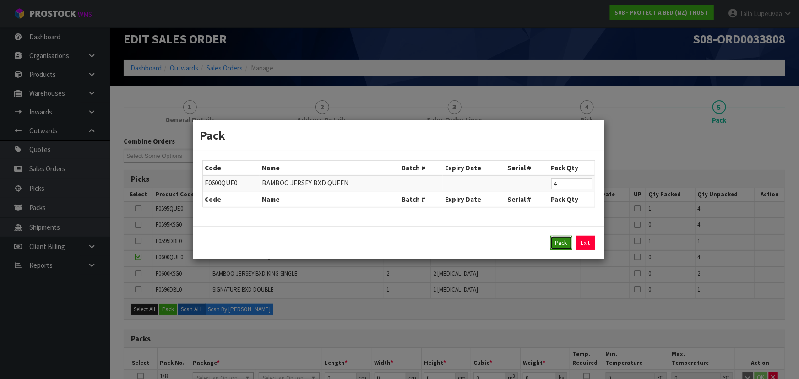
click at [563, 244] on button "Pack" at bounding box center [561, 243] width 22 height 15
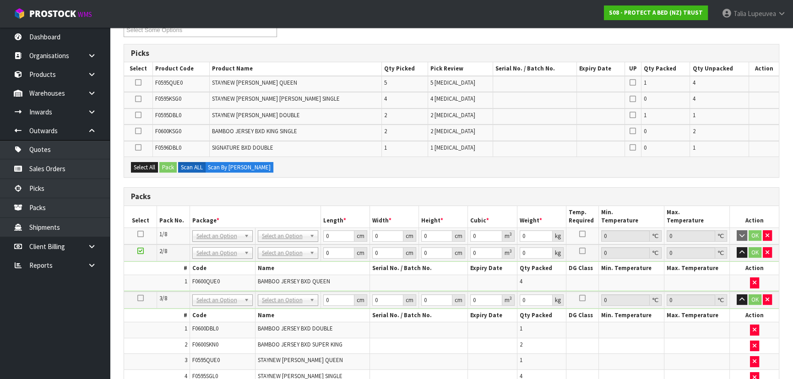
scroll to position [96, 0]
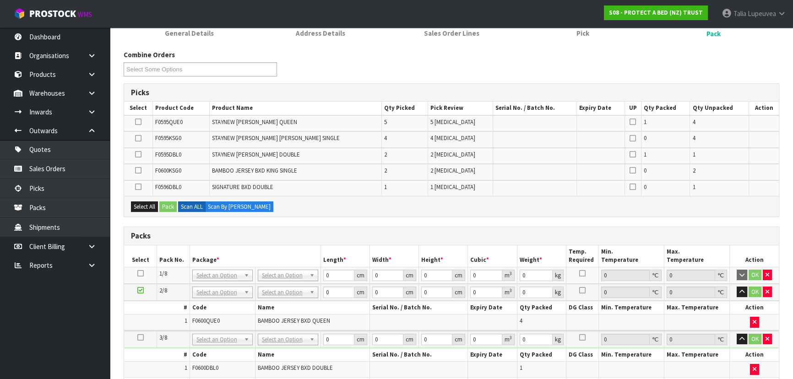
click at [137, 122] on icon at bounding box center [138, 122] width 6 height 0
click at [0, 0] on input "checkbox" at bounding box center [0, 0] width 0 height 0
click at [169, 206] on button "Pack" at bounding box center [167, 206] width 17 height 11
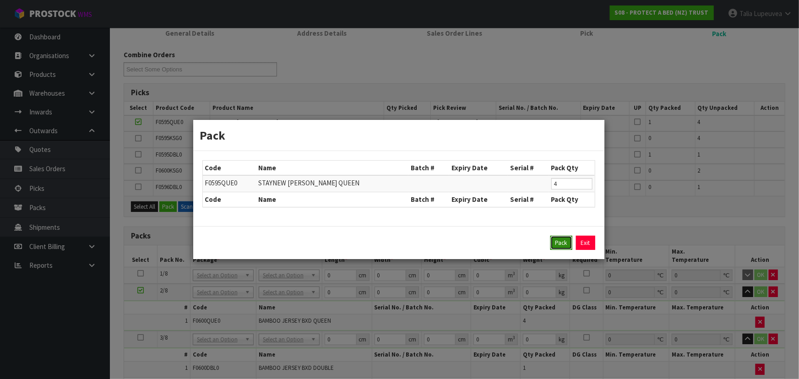
click at [555, 240] on button "Pack" at bounding box center [561, 243] width 22 height 15
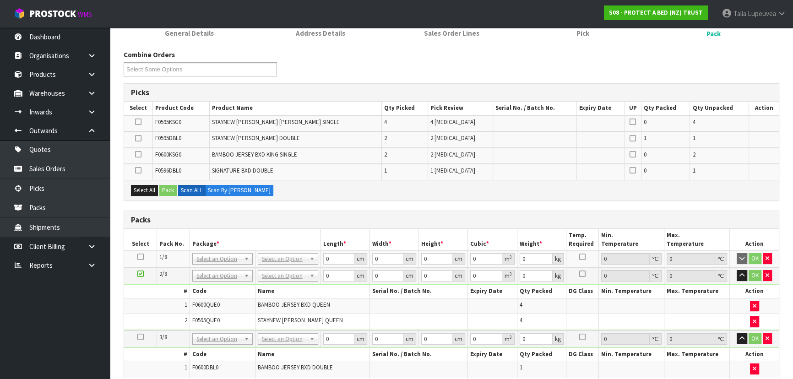
click at [138, 257] on icon at bounding box center [140, 257] width 6 height 0
click at [142, 187] on button "Select All" at bounding box center [144, 190] width 27 height 11
click at [169, 188] on button "Pack" at bounding box center [167, 190] width 17 height 11
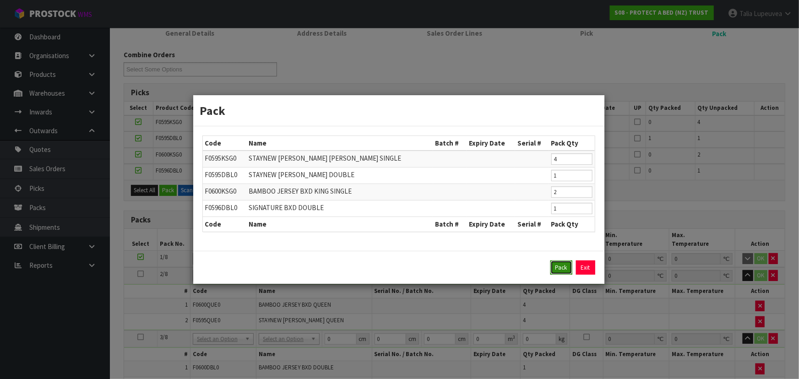
click at [558, 266] on button "Pack" at bounding box center [561, 267] width 22 height 15
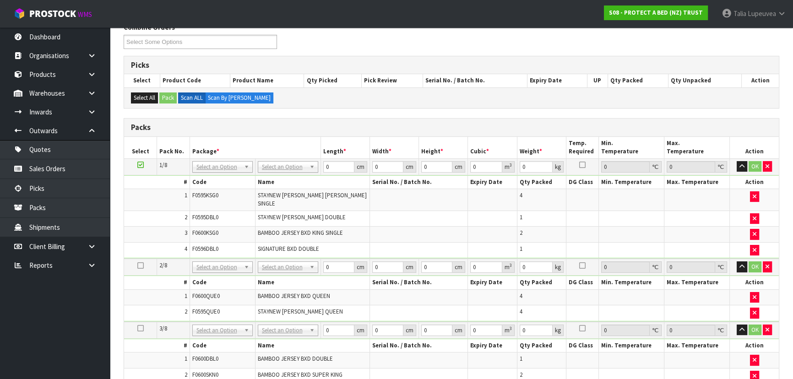
scroll to position [179, 0]
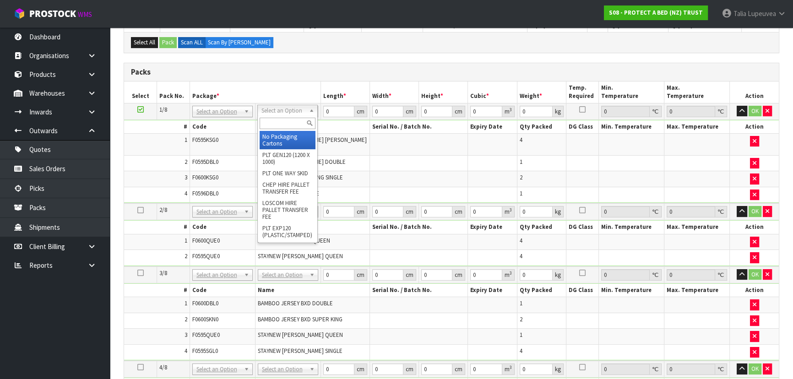
click at [276, 126] on input "text" at bounding box center [288, 123] width 56 height 11
type input "OC"
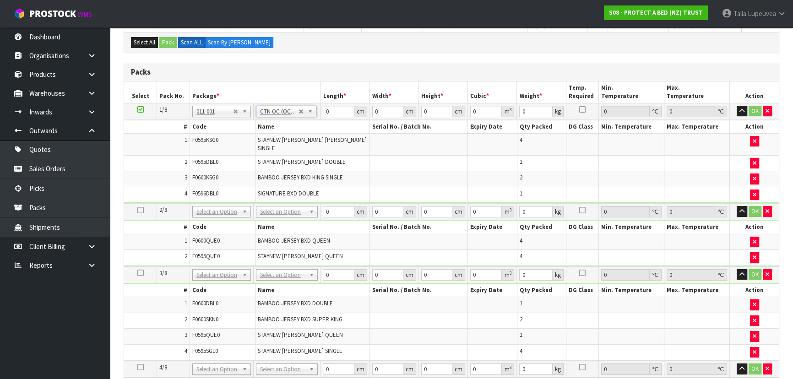
type input "6.28"
drag, startPoint x: 330, startPoint y: 111, endPoint x: 319, endPoint y: 112, distance: 10.6
click at [319, 112] on tr "1/8 NONE 007-001 007-002 007-004 007-009 007-013 007-014 007-015 007-017 007-01…" at bounding box center [451, 111] width 655 height 16
type input "58"
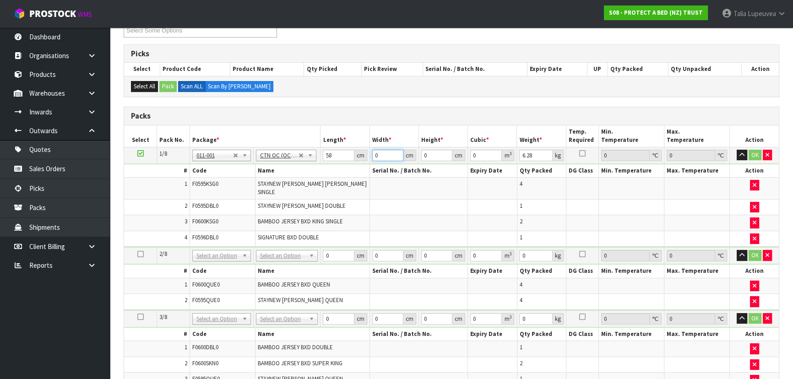
scroll to position [137, 0]
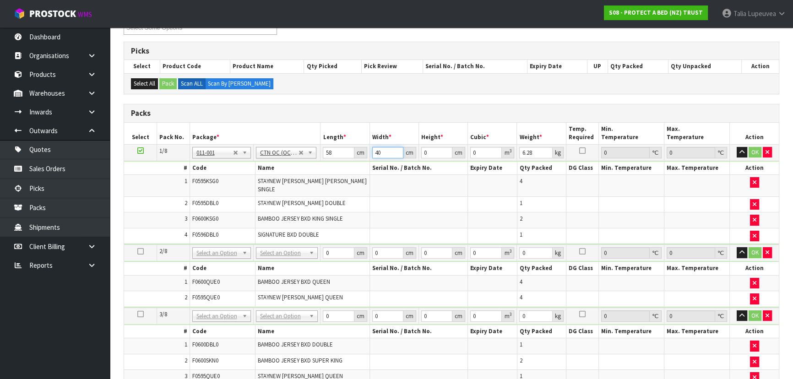
type input "40"
type input "3"
type input "0.00696"
type input "32"
type input "0.07424"
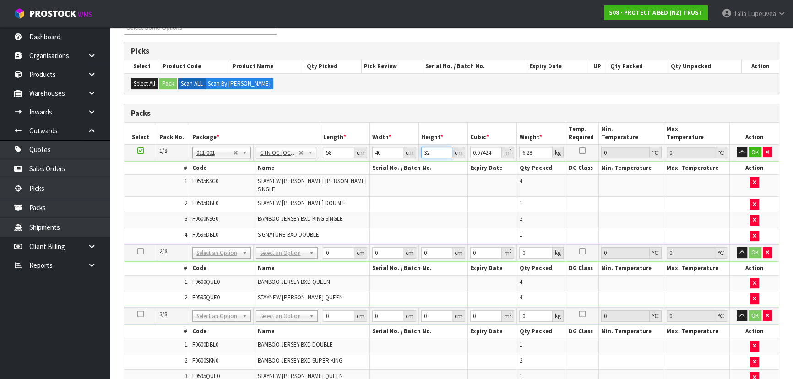
type input "32"
type input "8"
drag, startPoint x: 755, startPoint y: 147, endPoint x: 700, endPoint y: 166, distance: 58.0
click at [755, 147] on button "OK" at bounding box center [754, 152] width 13 height 11
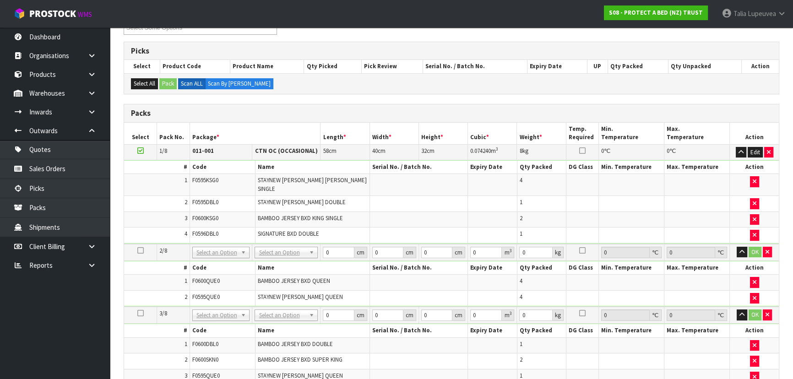
scroll to position [136, 0]
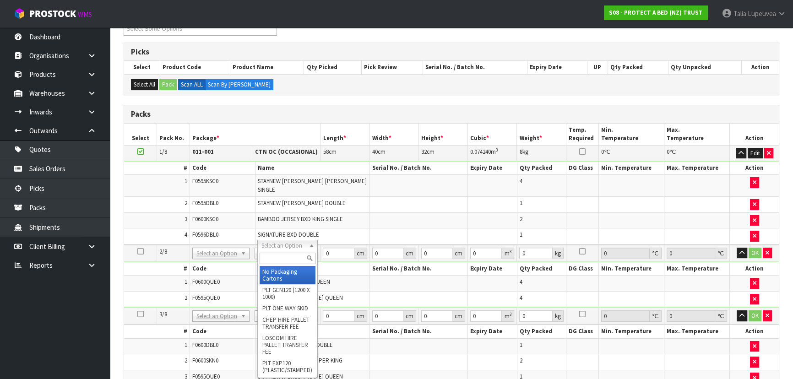
click at [288, 254] on input "text" at bounding box center [288, 258] width 56 height 11
type input "OC"
type input "2"
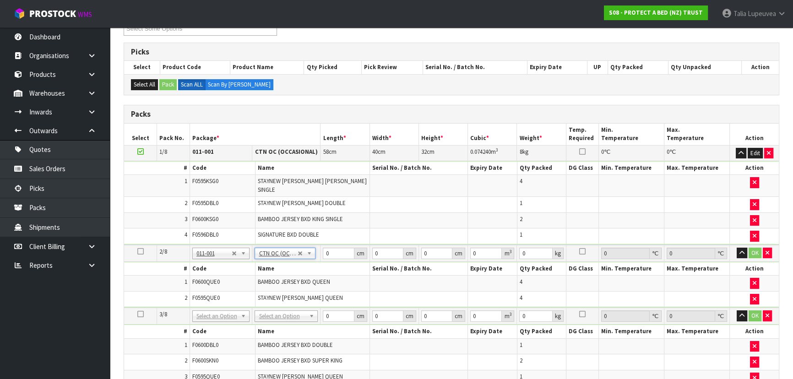
type input "7.28"
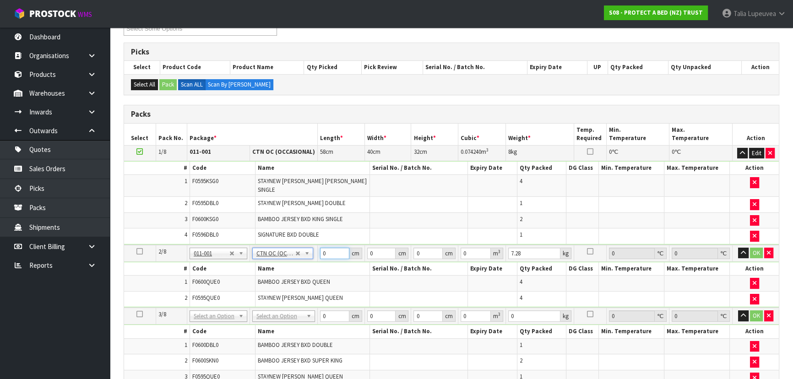
drag, startPoint x: 328, startPoint y: 247, endPoint x: 311, endPoint y: 250, distance: 17.2
click at [311, 250] on tr "2/8 NONE 007-001 007-002 007-004 007-009 007-013 007-014 007-015 007-017 007-01…" at bounding box center [451, 253] width 655 height 17
type input "59"
type input "40"
type input "3"
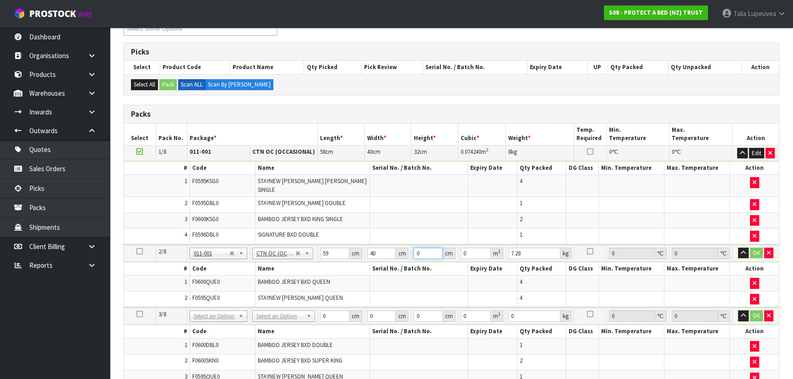
type input "0.00708"
type input "32"
type input "0.07552"
type input "32"
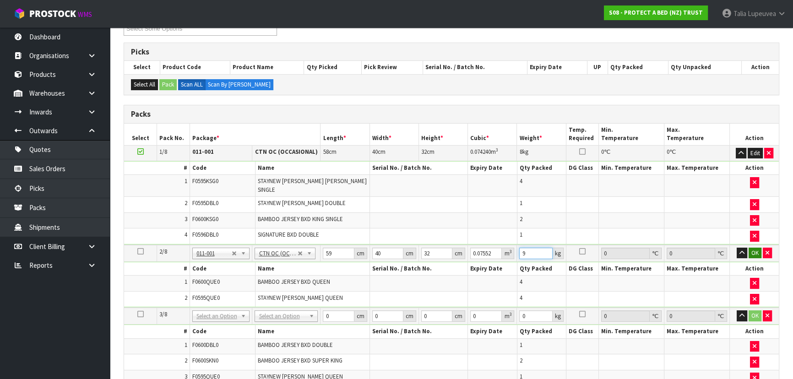
type input "9"
click at [760, 249] on button "OK" at bounding box center [754, 253] width 13 height 11
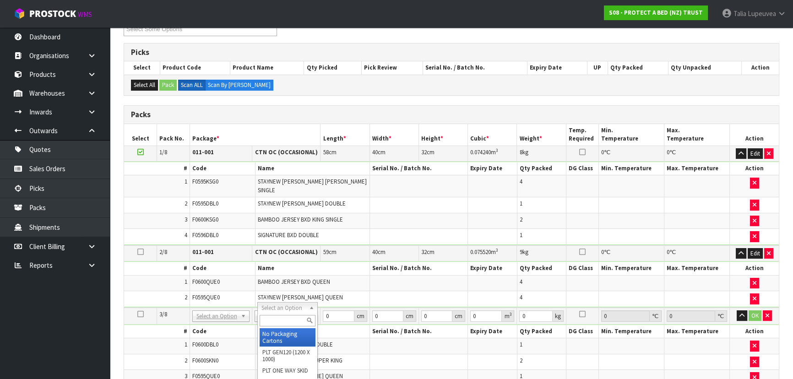
click at [275, 318] on input "text" at bounding box center [288, 320] width 56 height 11
type input "OC"
type input "3"
type input "6.14"
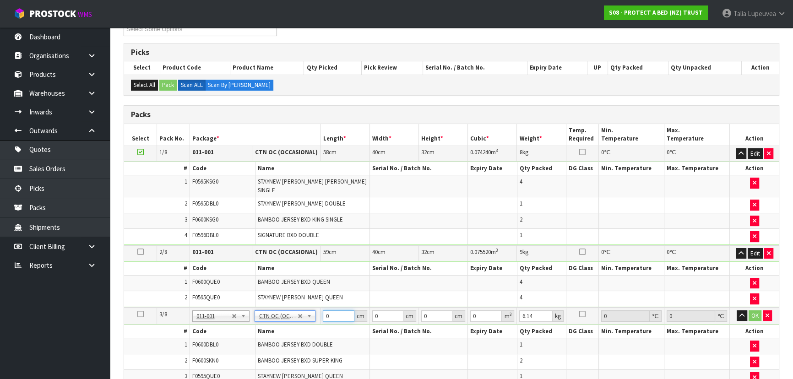
drag, startPoint x: 335, startPoint y: 306, endPoint x: 321, endPoint y: 308, distance: 14.3
click at [321, 308] on td "0 cm" at bounding box center [344, 316] width 49 height 17
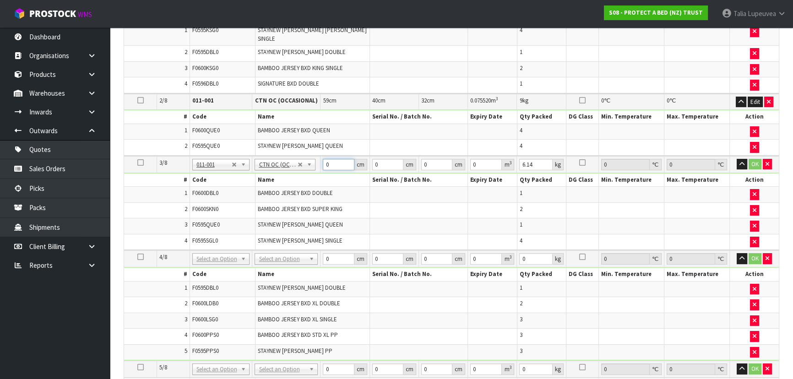
scroll to position [302, 0]
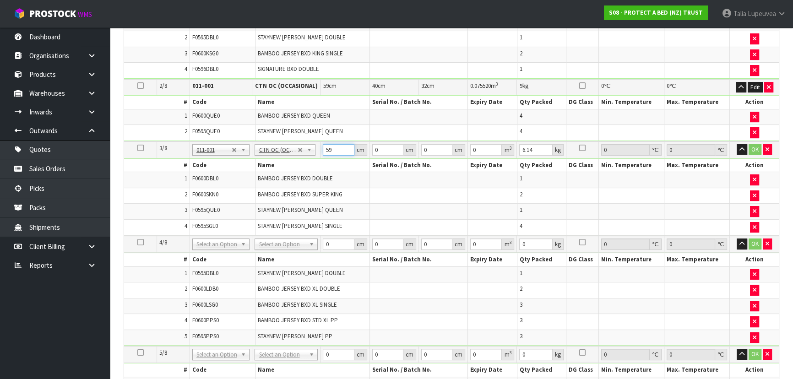
type input "59"
type input "41"
type input "3"
type input "0.007257"
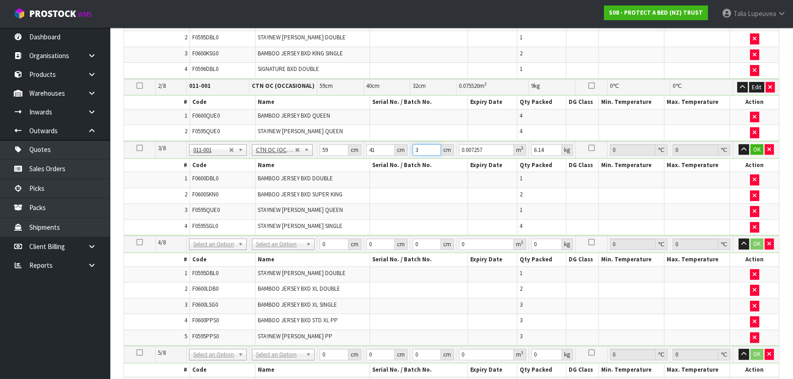
type input "32"
type input "0.077408"
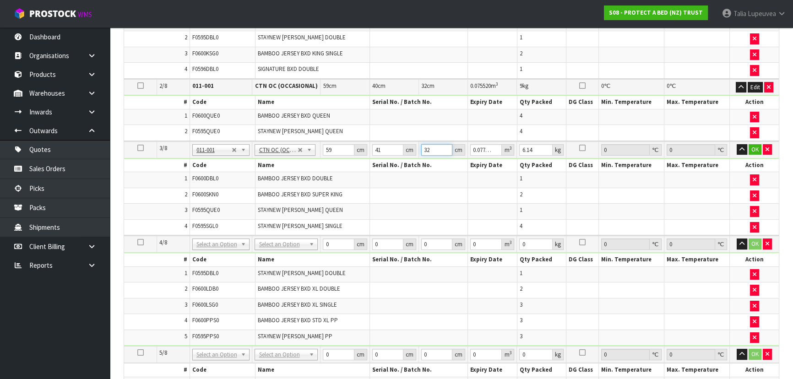
type input "32"
type input "7"
click at [752, 144] on button "OK" at bounding box center [754, 149] width 13 height 11
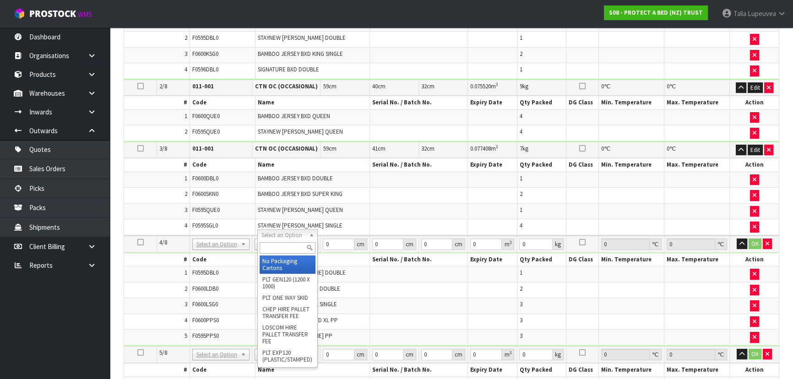
click at [280, 246] on input "text" at bounding box center [288, 247] width 56 height 11
type input "OC"
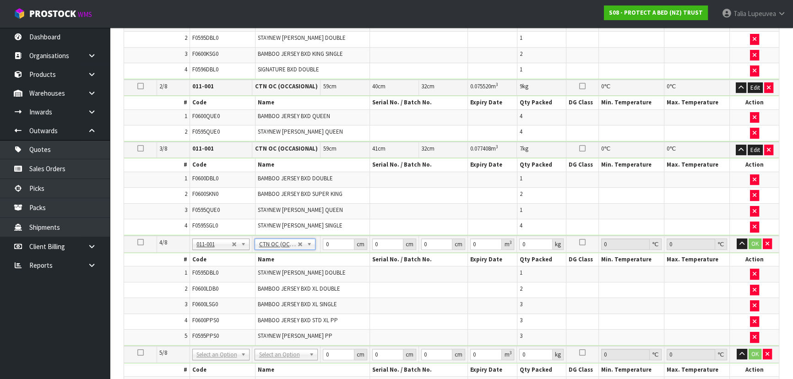
type input "4"
type input "5.78"
drag, startPoint x: 329, startPoint y: 237, endPoint x: 312, endPoint y: 235, distance: 17.4
click at [311, 236] on tr "4/8 NONE 007-001 007-002 007-004 007-009 007-013 007-014 007-015 007-017 007-01…" at bounding box center [451, 244] width 655 height 17
type input "59"
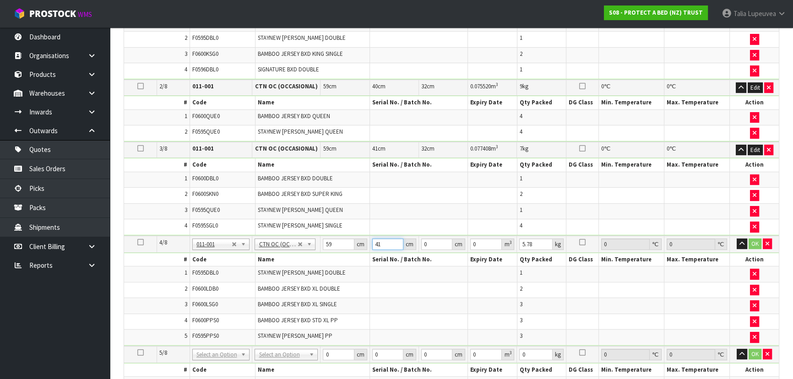
type input "41"
type input "3"
type input "0.007257"
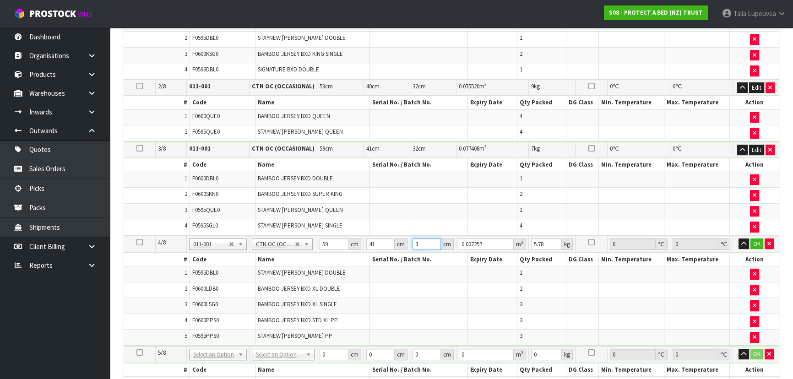
type input "32"
type input "0.077408"
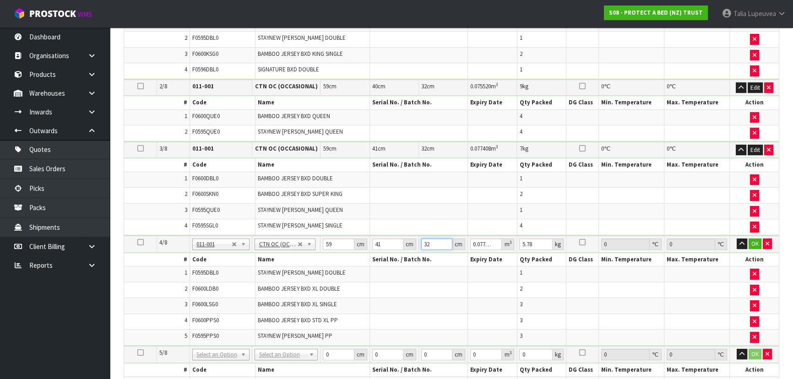
type input "32"
type input "7"
click at [755, 238] on button "OK" at bounding box center [754, 243] width 13 height 11
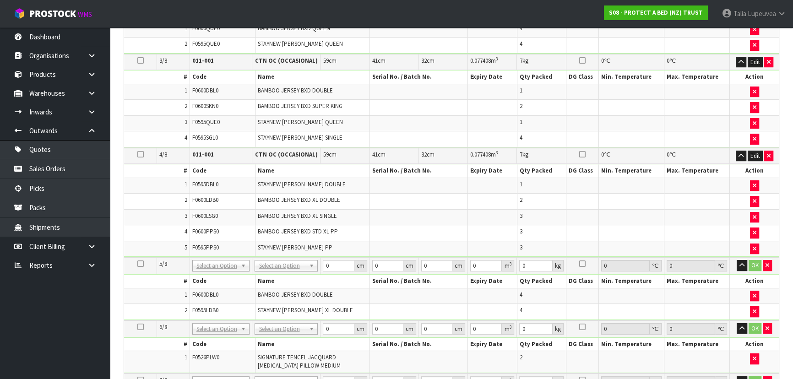
scroll to position [426, 0]
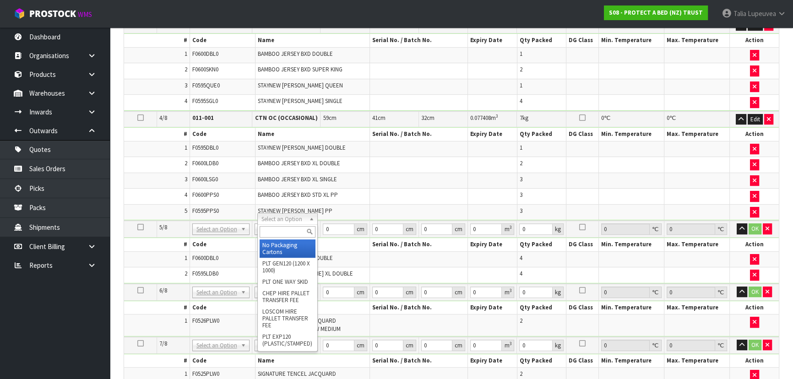
click at [289, 231] on input "text" at bounding box center [288, 231] width 56 height 11
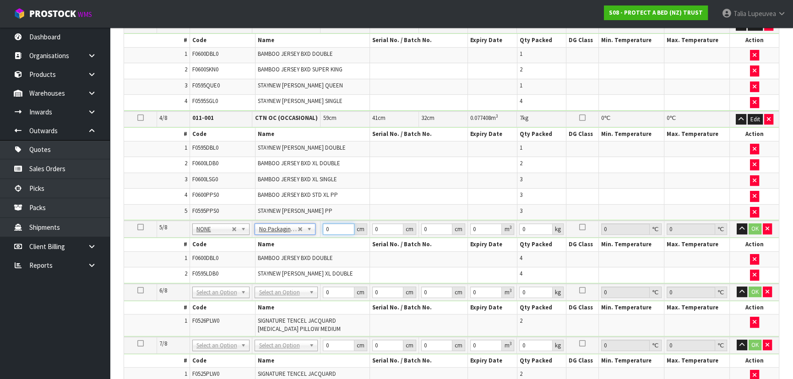
drag, startPoint x: 332, startPoint y: 217, endPoint x: 322, endPoint y: 219, distance: 10.2
click at [322, 221] on td "0 cm" at bounding box center [344, 229] width 49 height 17
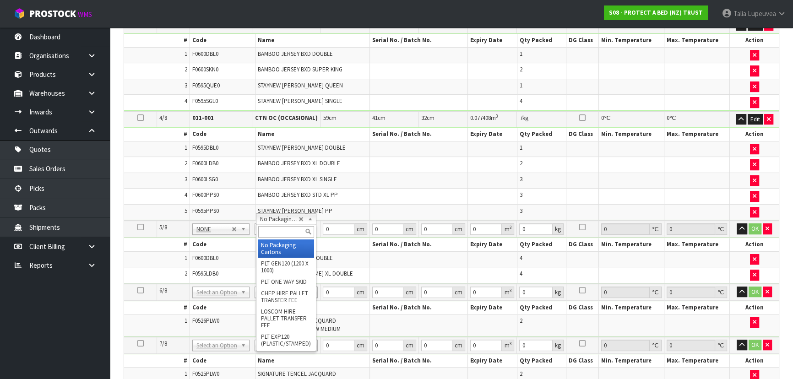
click at [287, 228] on input "text" at bounding box center [286, 231] width 56 height 11
type input "OC"
type input "5"
type input "6.48"
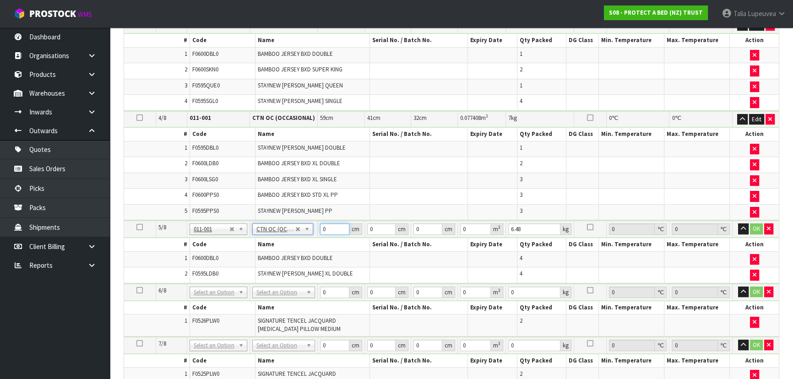
drag, startPoint x: 328, startPoint y: 217, endPoint x: 319, endPoint y: 219, distance: 9.3
click at [319, 221] on td "0 cm" at bounding box center [341, 229] width 47 height 17
type input "58"
type input "40"
type input "3"
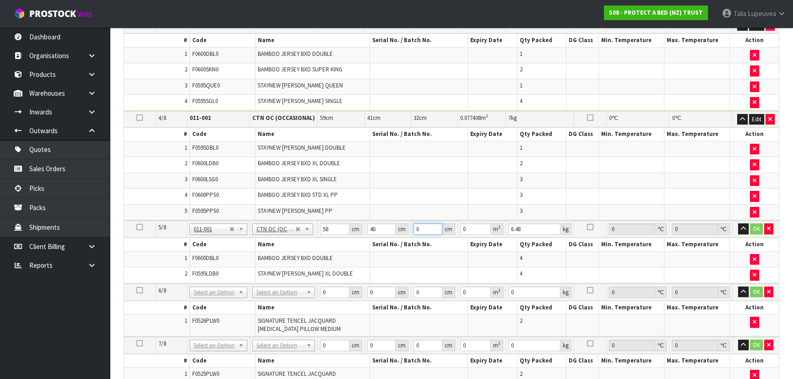
type input "0.00696"
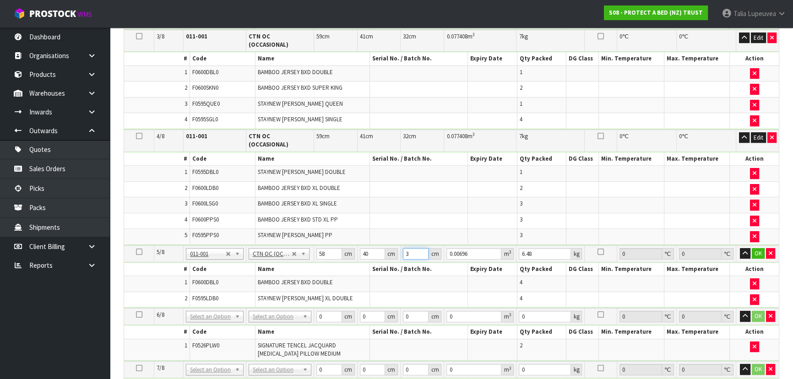
type input "32"
type input "0.07424"
type input "32"
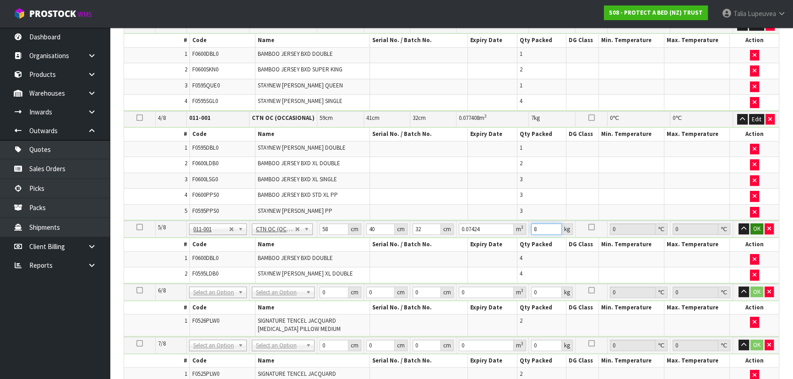
type input "8"
click at [759, 223] on button "OK" at bounding box center [756, 228] width 13 height 11
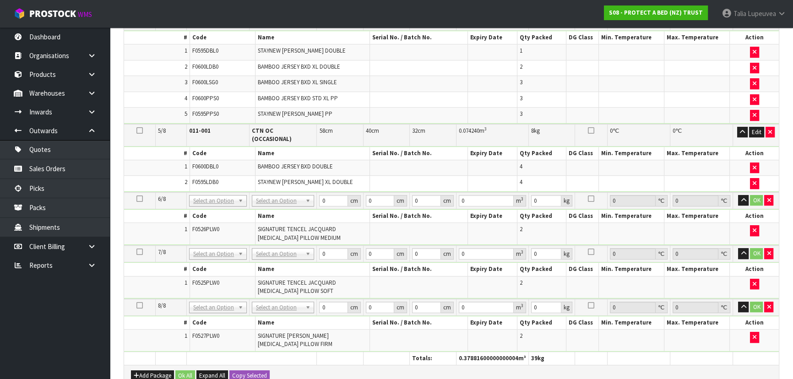
scroll to position [551, 0]
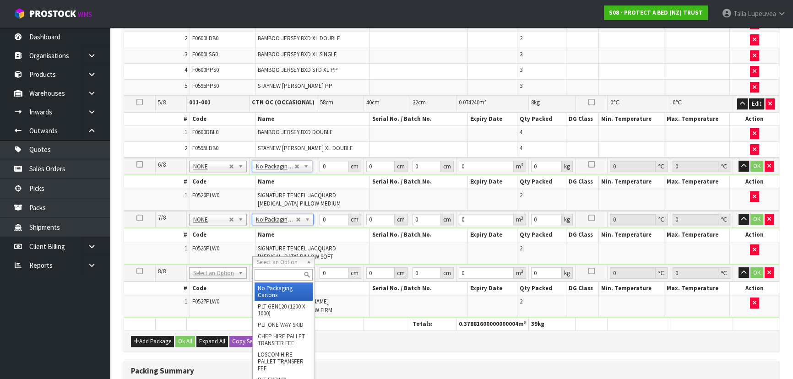
type input "3"
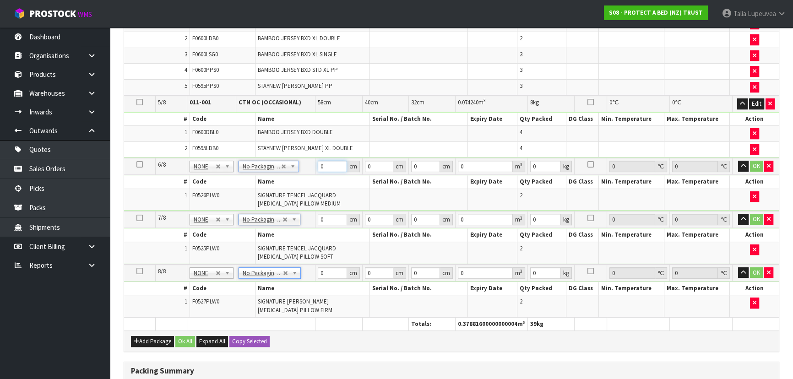
drag, startPoint x: 324, startPoint y: 154, endPoint x: 319, endPoint y: 157, distance: 6.1
click at [319, 161] on input "0" at bounding box center [332, 166] width 29 height 11
type input "61"
type input "31"
type input "4"
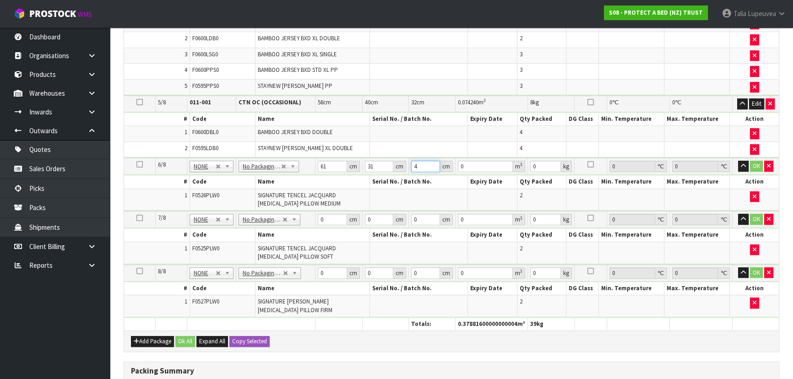
type input "0.007564"
type input "43"
type input "0.081313"
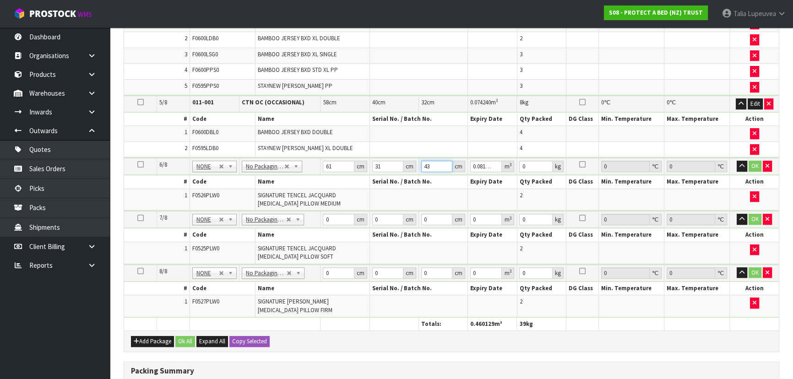
type input "43"
type input "5"
click at [751, 161] on button "OK" at bounding box center [754, 166] width 13 height 11
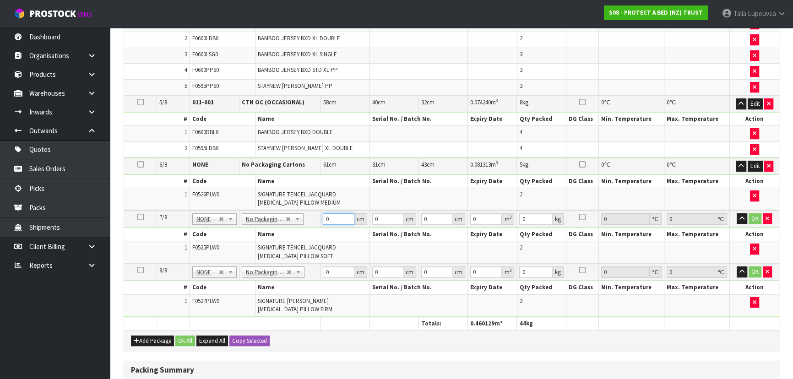
drag, startPoint x: 330, startPoint y: 208, endPoint x: 318, endPoint y: 213, distance: 12.9
click at [318, 213] on tr "7/8 NONE 007-001 007-002 007-004 007-009 007-013 007-014 007-015 007-017 007-01…" at bounding box center [451, 219] width 655 height 17
type input "61"
type input "31"
type input "4"
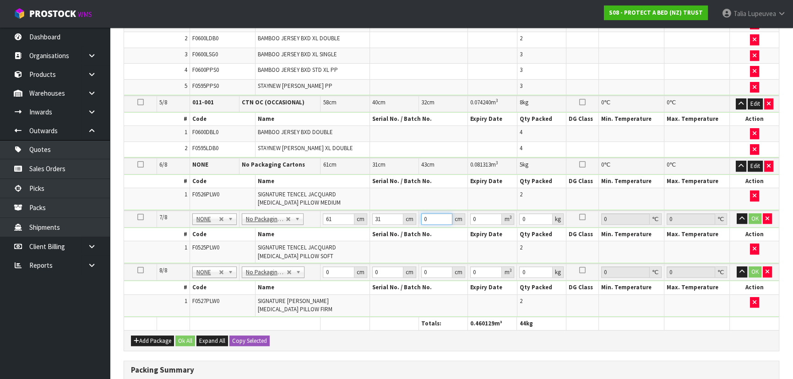
type input "0.007564"
type input "43"
type input "0.081313"
type input "43"
type input "5"
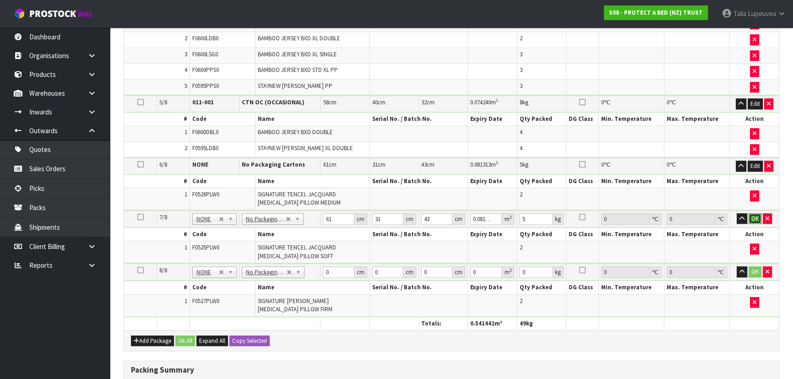
click at [755, 213] on button "OK" at bounding box center [754, 218] width 13 height 11
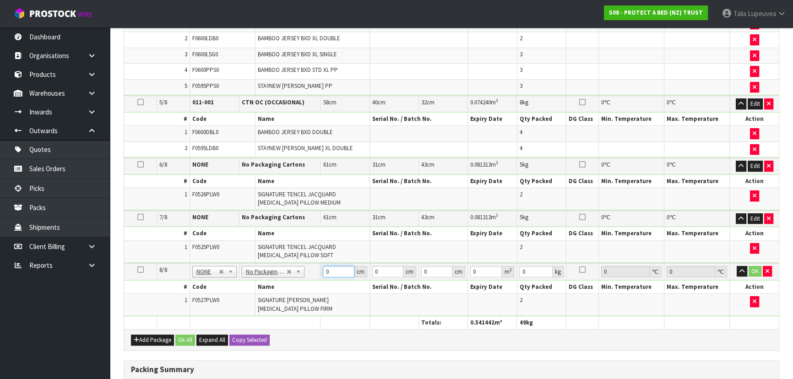
drag, startPoint x: 336, startPoint y: 260, endPoint x: 320, endPoint y: 265, distance: 17.4
click at [324, 266] on input "0" at bounding box center [338, 271] width 31 height 11
type input "61"
type input "31"
type input "4"
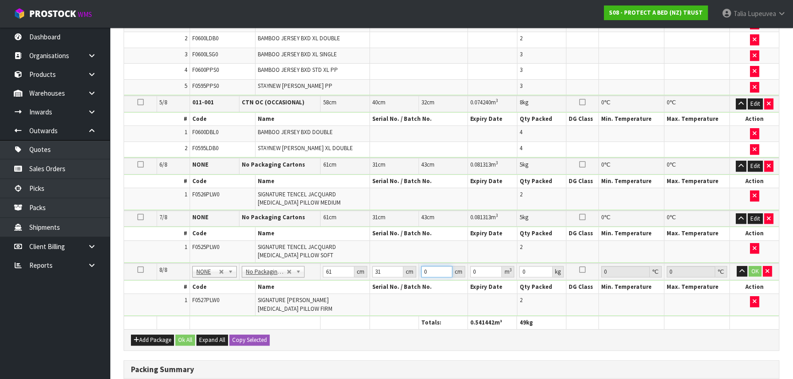
type input "0.007564"
type input "43"
type input "0.081313"
type input "43"
type input "5"
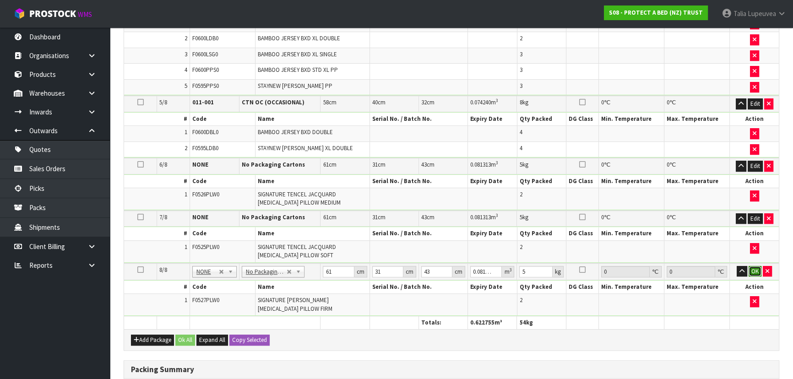
click at [754, 266] on button "OK" at bounding box center [754, 271] width 13 height 11
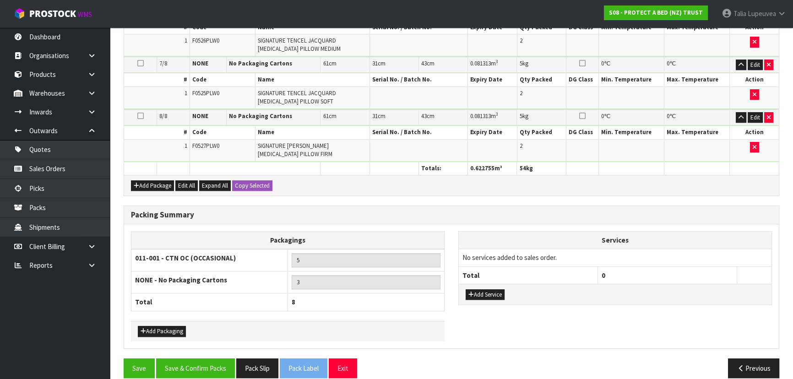
scroll to position [705, 0]
click at [160, 326] on button "Add Packaging" at bounding box center [162, 331] width 48 height 11
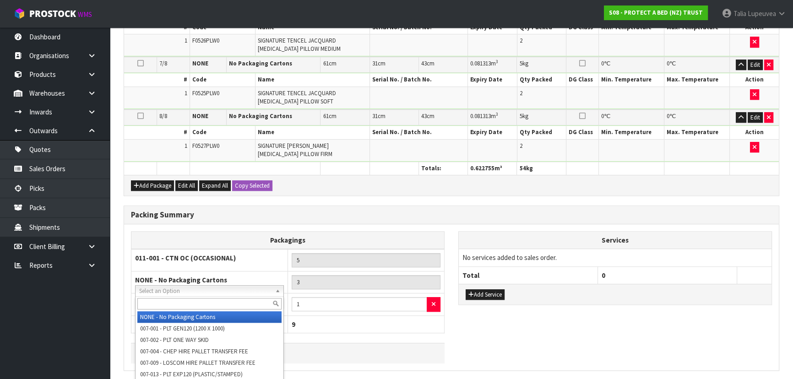
click at [178, 300] on input "text" at bounding box center [209, 303] width 144 height 11
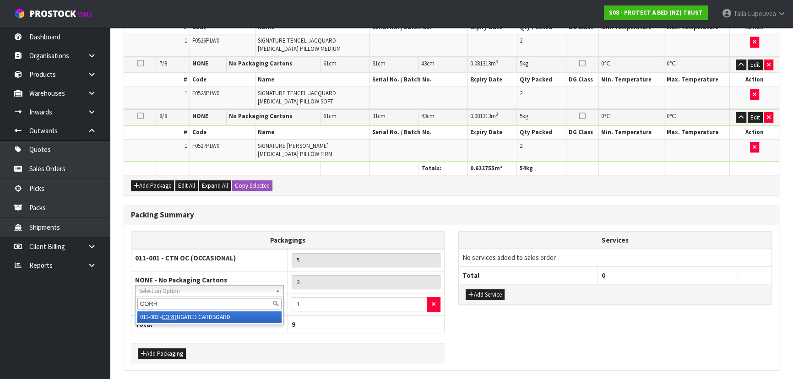
type input "CORR"
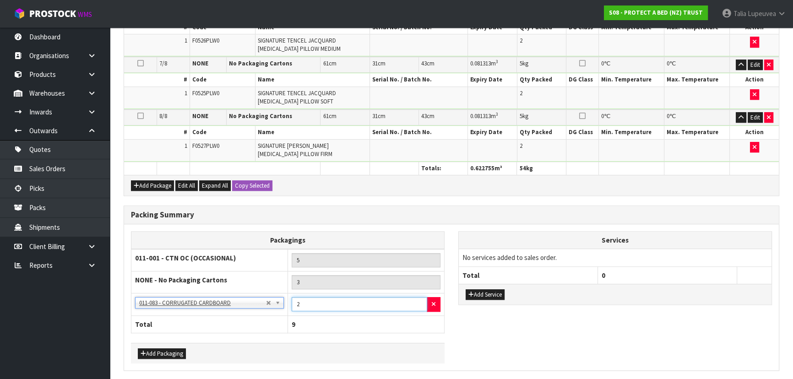
click at [418, 297] on input "2" at bounding box center [359, 304] width 135 height 14
type input "3"
click at [418, 297] on input "3" at bounding box center [359, 304] width 135 height 14
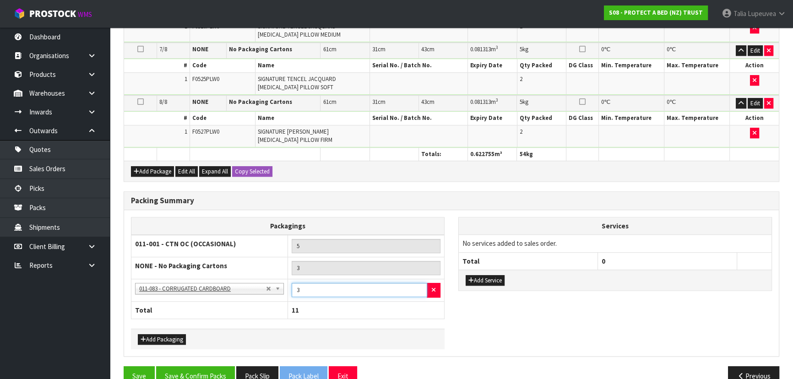
scroll to position [727, 0]
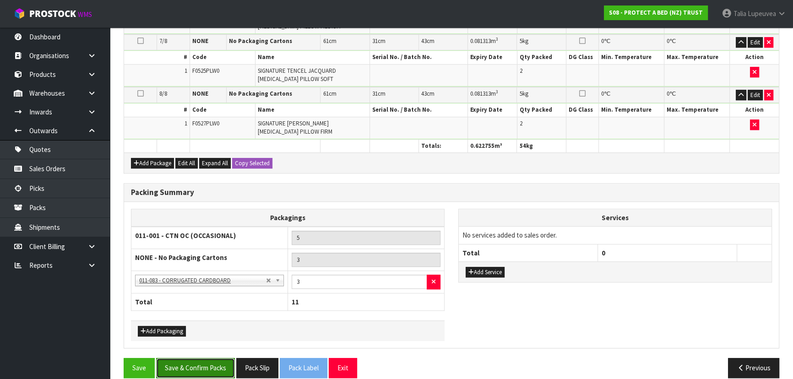
click at [187, 358] on button "Save & Confirm Packs" at bounding box center [195, 368] width 79 height 20
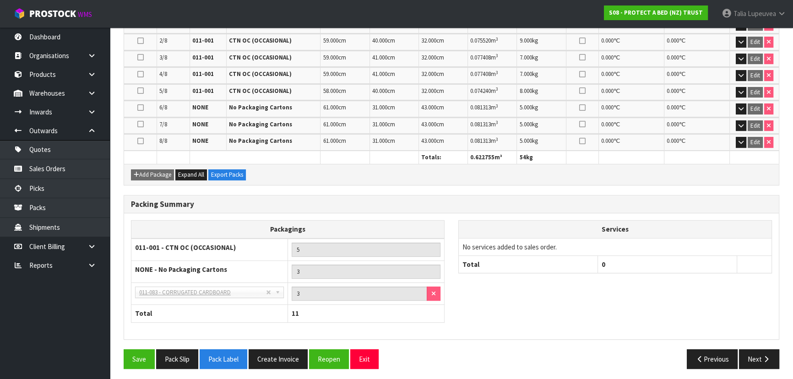
scroll to position [298, 0]
drag, startPoint x: 766, startPoint y: 352, endPoint x: 712, endPoint y: 347, distance: 54.2
click at [765, 355] on icon "button" at bounding box center [766, 358] width 9 height 7
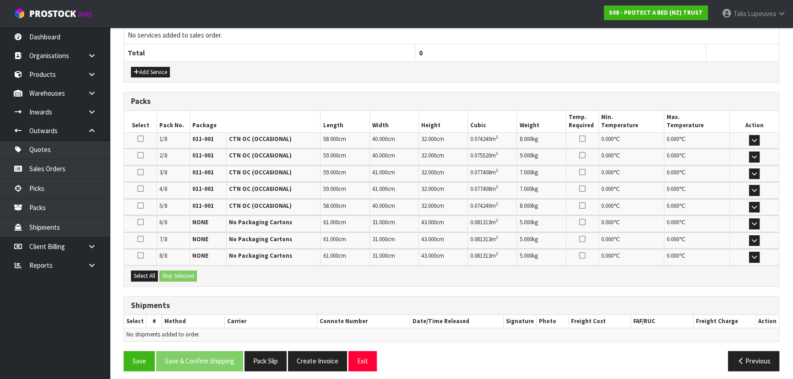
scroll to position [359, 0]
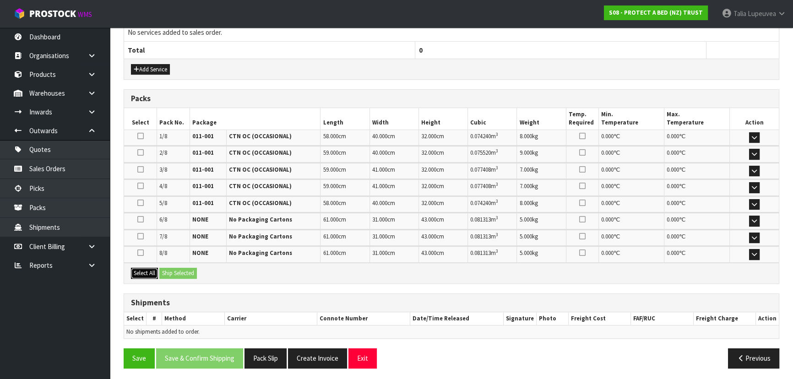
click at [137, 268] on button "Select All" at bounding box center [144, 273] width 27 height 11
click at [172, 269] on button "Ship Selected" at bounding box center [178, 273] width 38 height 11
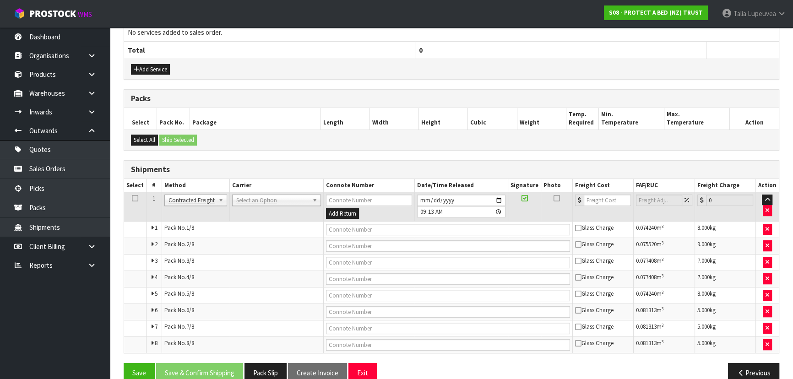
scroll to position [375, 0]
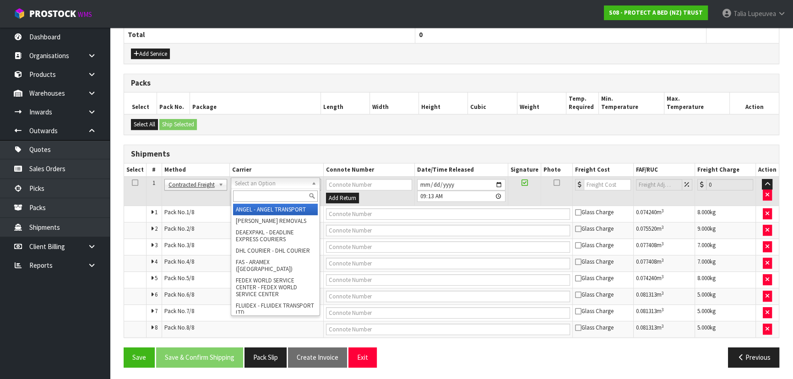
click at [255, 194] on input "text" at bounding box center [275, 195] width 85 height 11
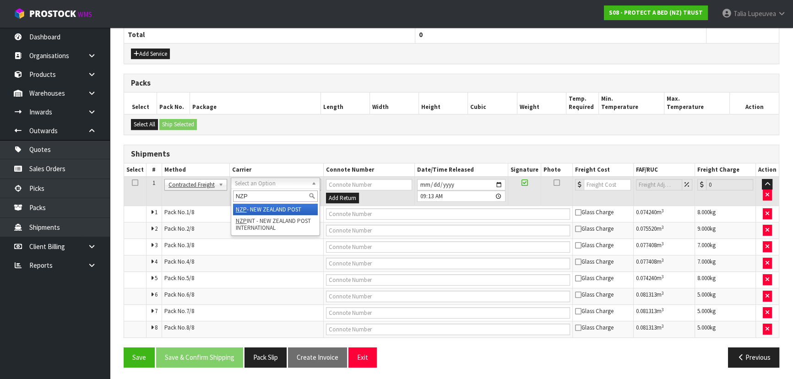
type input "NZP"
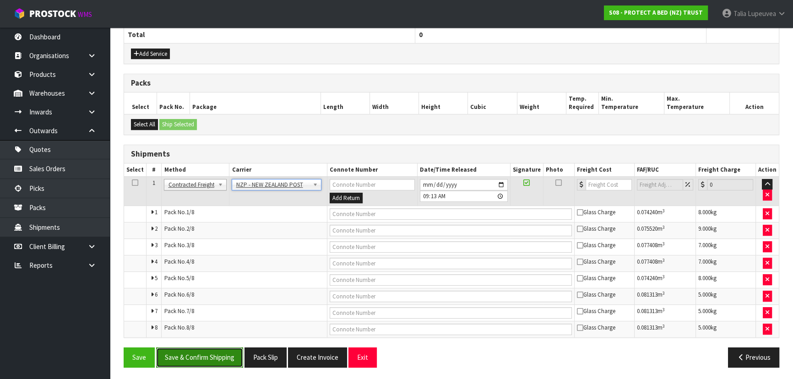
click at [200, 357] on button "Save & Confirm Shipping" at bounding box center [199, 357] width 87 height 20
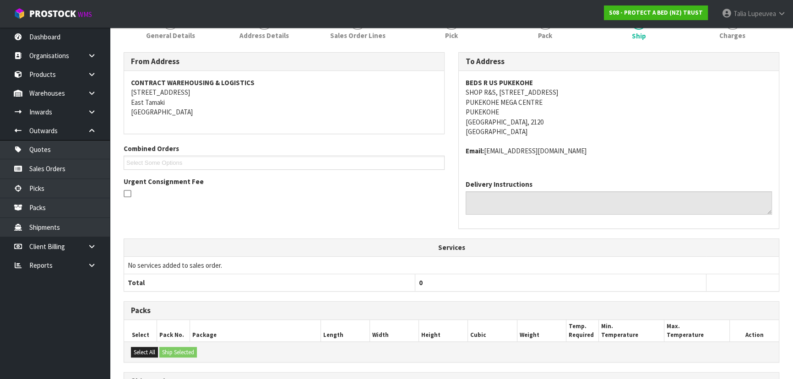
scroll to position [357, 0]
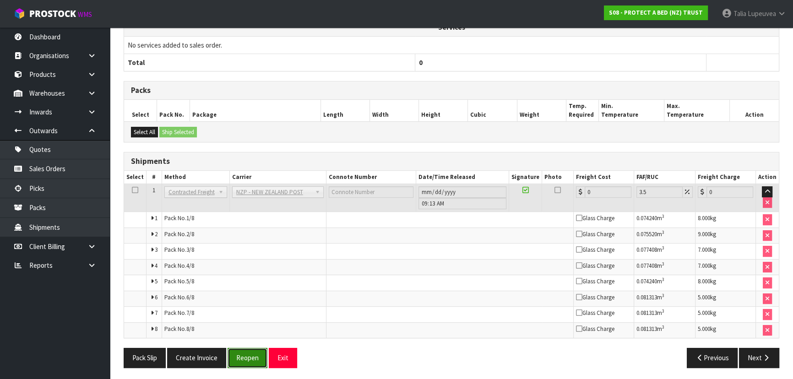
click at [244, 357] on button "Reopen" at bounding box center [247, 358] width 40 height 20
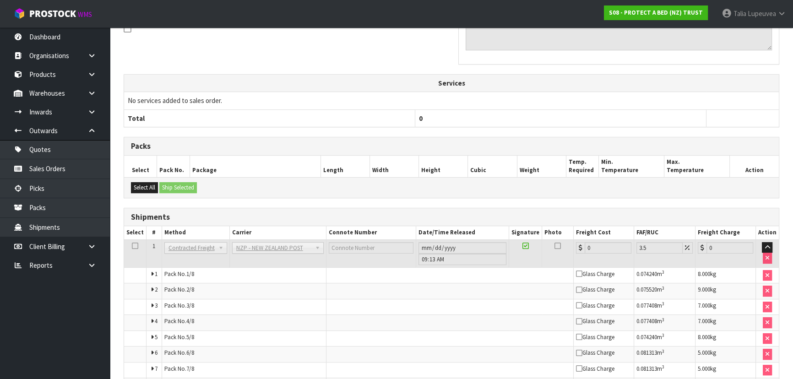
scroll to position [347, 0]
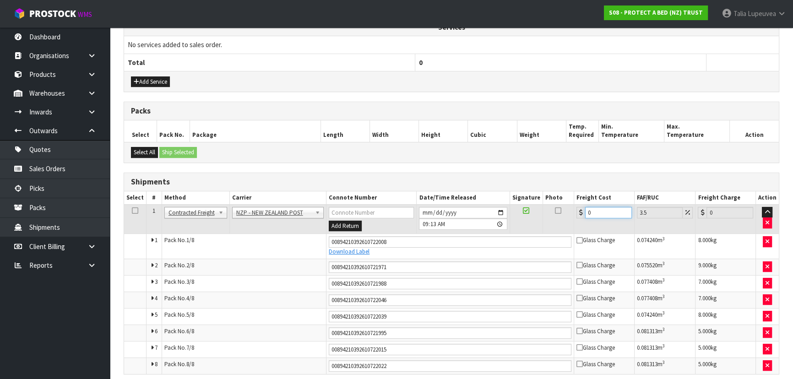
drag, startPoint x: 593, startPoint y: 211, endPoint x: 569, endPoint y: 214, distance: 24.0
click at [569, 214] on tr "1 Client Local Pickup Customer Local Pickup Company Freight Contracted Freight …" at bounding box center [451, 219] width 655 height 30
type input "3"
type input "3.1"
type input "34"
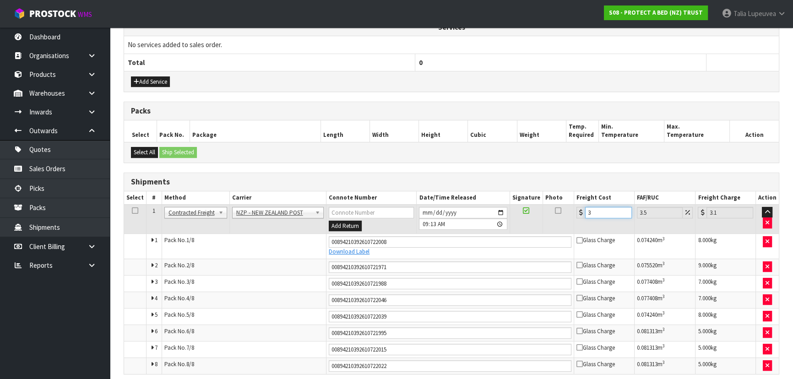
type input "35.19"
type input "34.6"
type input "35.81"
type input "34.64"
type input "35.85"
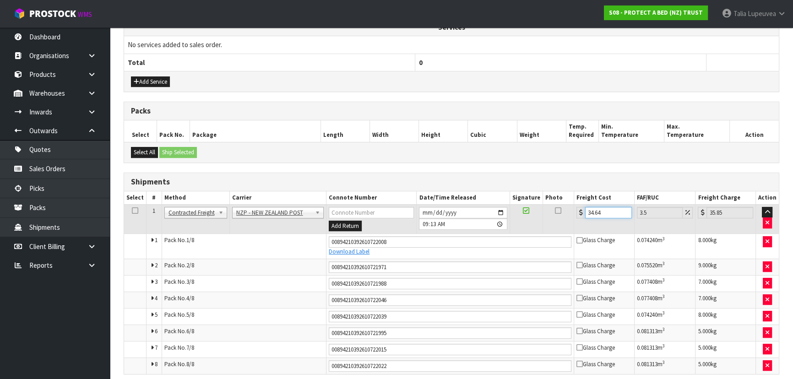
scroll to position [384, 0]
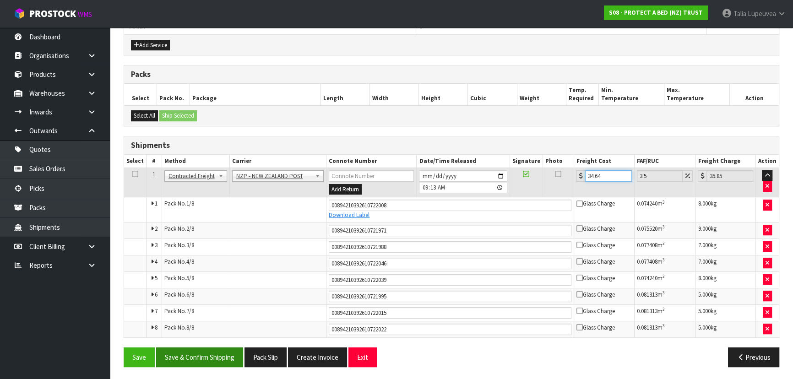
type input "34.64"
click at [205, 353] on button "Save & Confirm Shipping" at bounding box center [199, 357] width 87 height 20
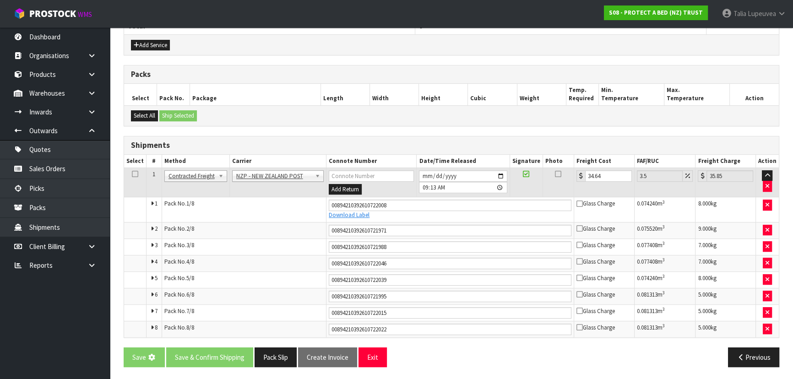
scroll to position [0, 0]
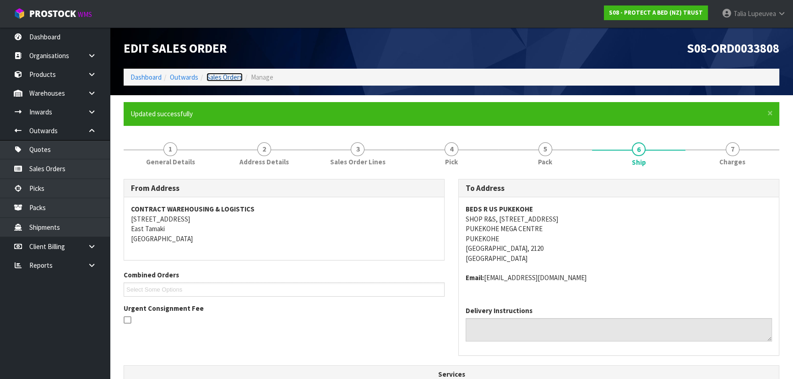
click at [218, 78] on link "Sales Orders" at bounding box center [224, 77] width 36 height 9
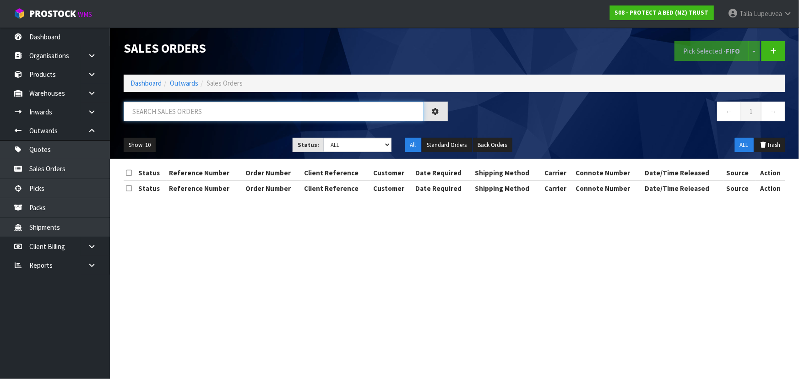
click at [220, 111] on input "text" at bounding box center [274, 112] width 300 height 20
type input "JOB-0417163"
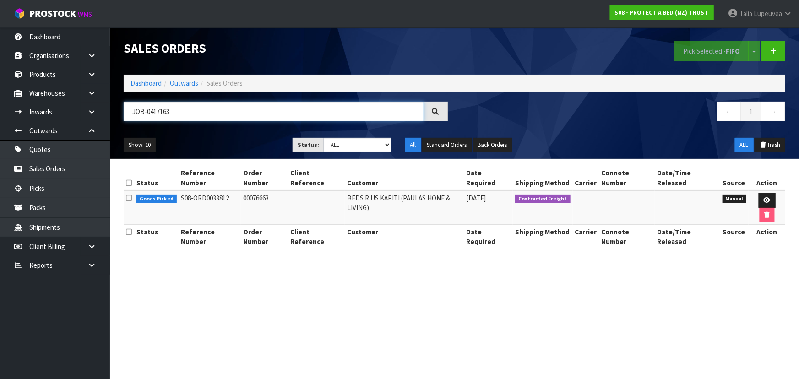
drag, startPoint x: 177, startPoint y: 112, endPoint x: 122, endPoint y: 121, distance: 56.1
click at [123, 121] on div "JOB-0417163" at bounding box center [286, 115] width 338 height 27
type input "JOB-0417054"
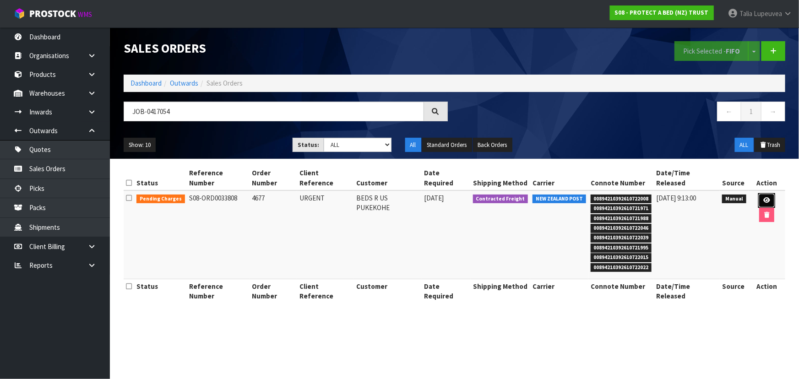
click at [758, 193] on link at bounding box center [766, 200] width 17 height 15
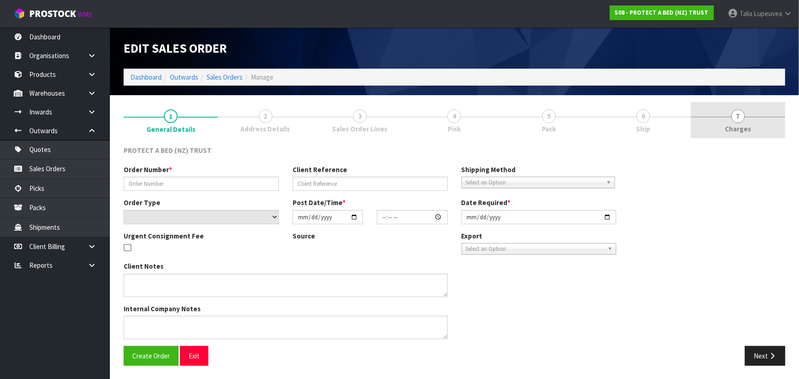
type input "4677"
type input "URGENT"
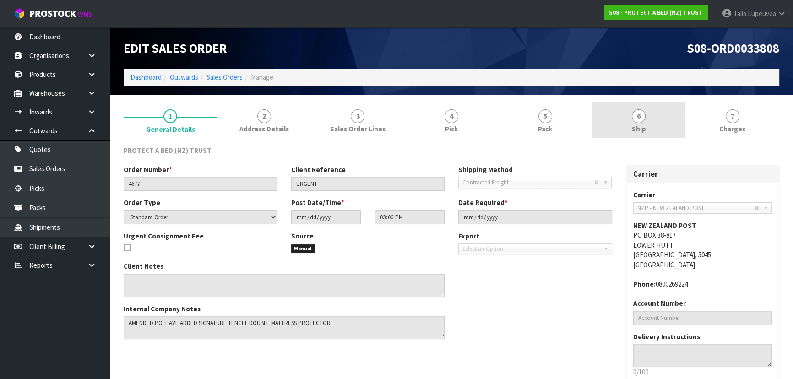
click at [667, 125] on link "6 Ship" at bounding box center [639, 120] width 94 height 36
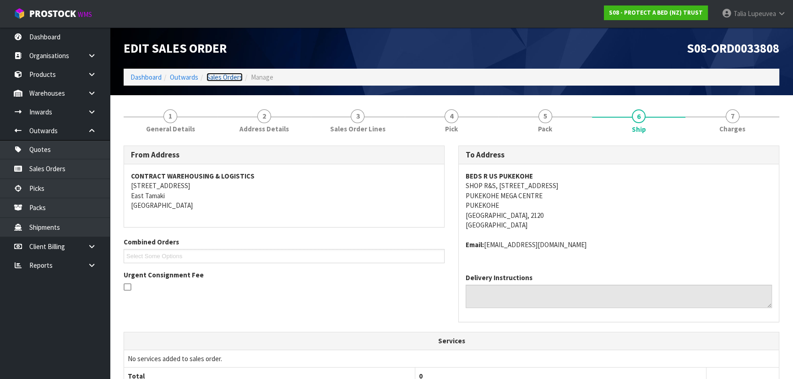
click at [233, 79] on link "Sales Orders" at bounding box center [224, 77] width 36 height 9
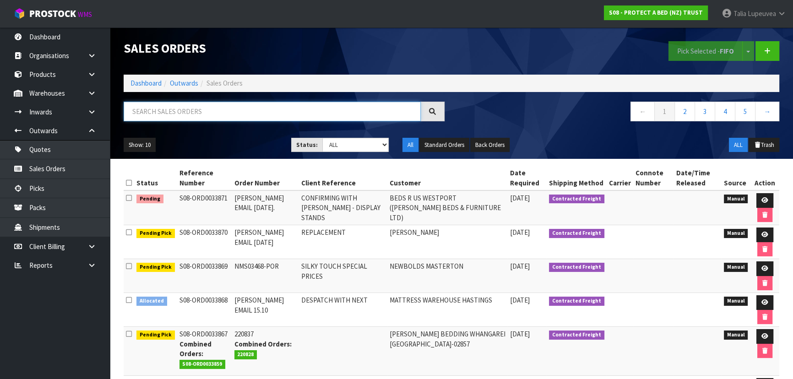
click at [155, 111] on input "text" at bounding box center [272, 112] width 297 height 20
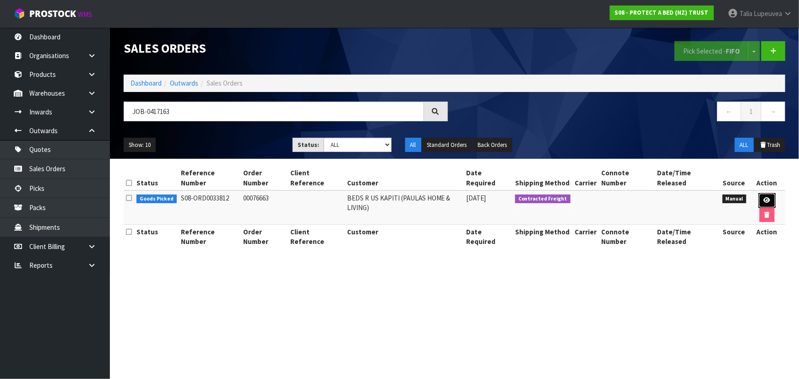
click at [758, 194] on link at bounding box center [766, 200] width 17 height 15
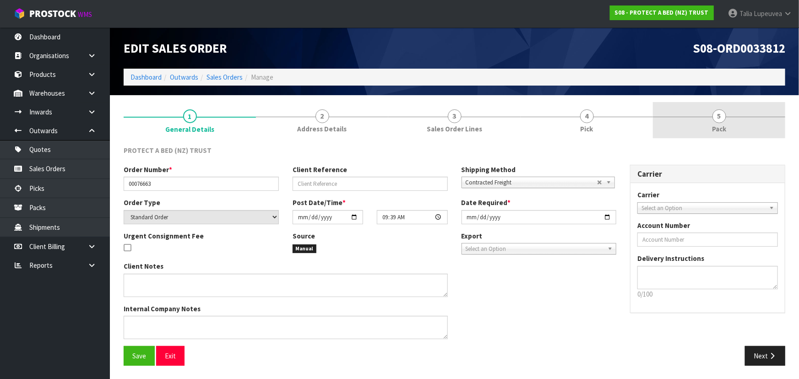
click at [728, 129] on link "5 Pack" at bounding box center [719, 120] width 132 height 36
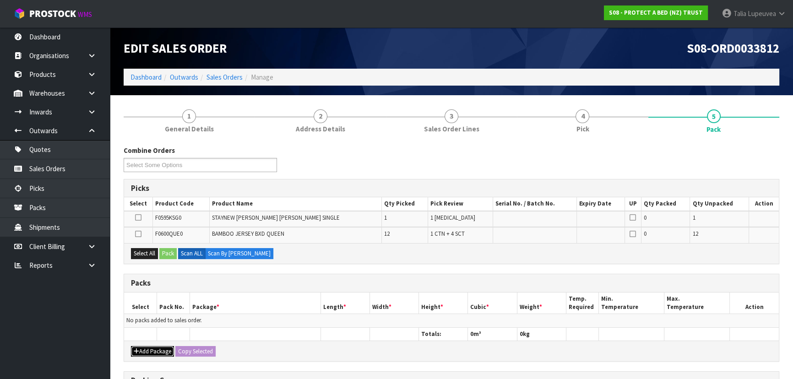
click at [152, 349] on button "Add Package" at bounding box center [152, 351] width 43 height 11
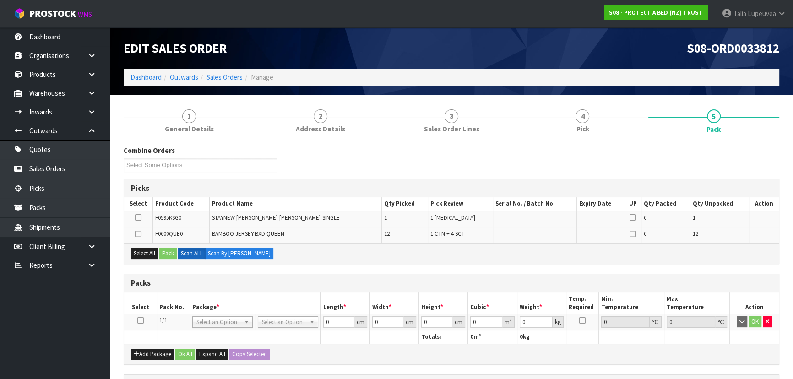
click at [141, 320] on icon at bounding box center [140, 320] width 6 height 0
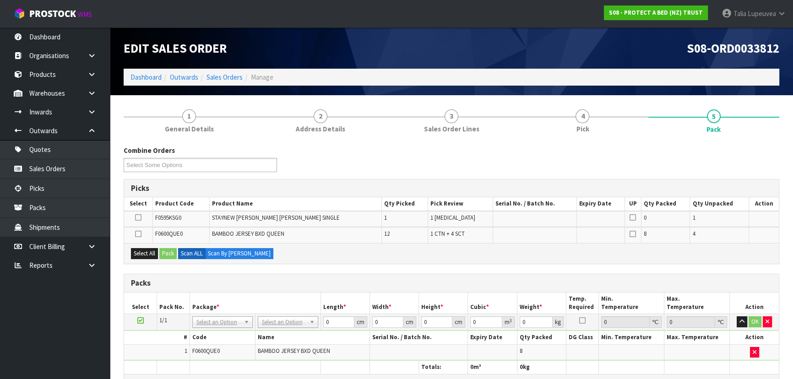
scroll to position [41, 0]
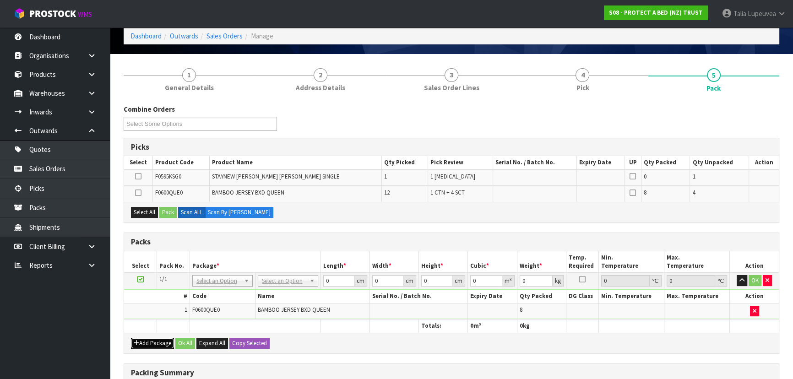
click at [144, 343] on button "Add Package" at bounding box center [152, 343] width 43 height 11
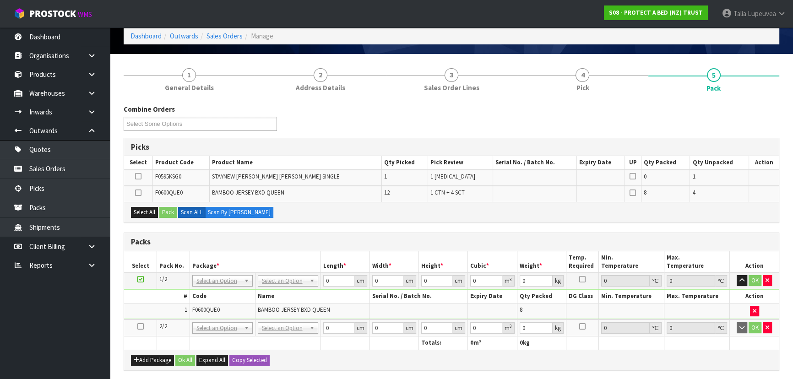
click at [137, 326] on icon at bounding box center [140, 326] width 6 height 0
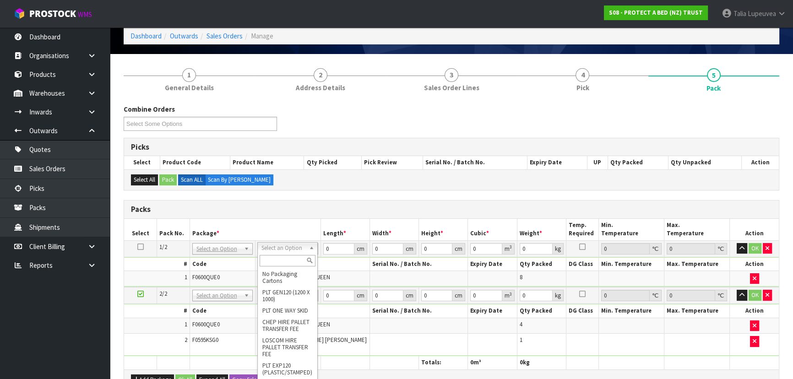
click at [292, 261] on input "text" at bounding box center [288, 260] width 56 height 11
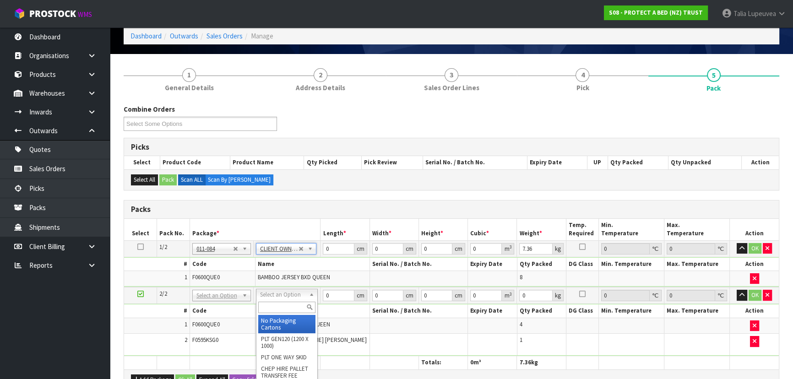
click at [291, 304] on input "text" at bounding box center [286, 307] width 57 height 11
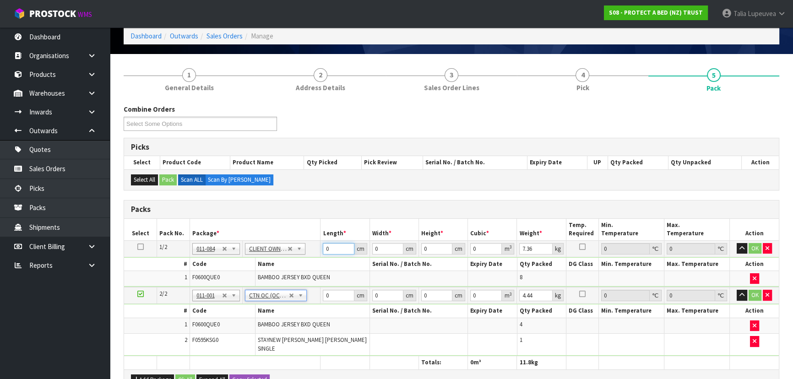
drag, startPoint x: 336, startPoint y: 246, endPoint x: 320, endPoint y: 254, distance: 17.4
click at [320, 254] on td "0 cm" at bounding box center [344, 248] width 49 height 16
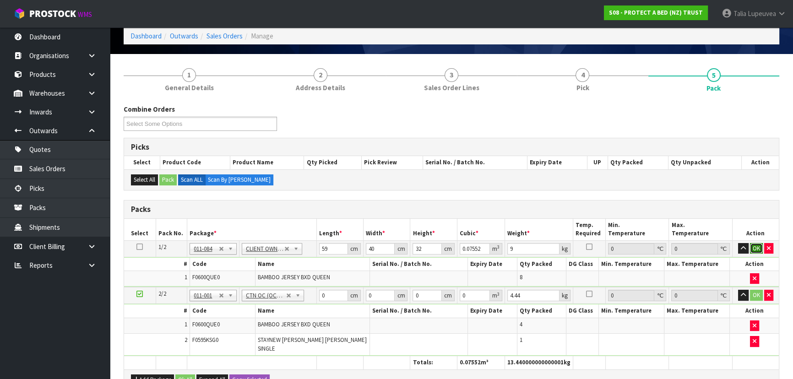
click at [755, 246] on button "OK" at bounding box center [756, 248] width 13 height 11
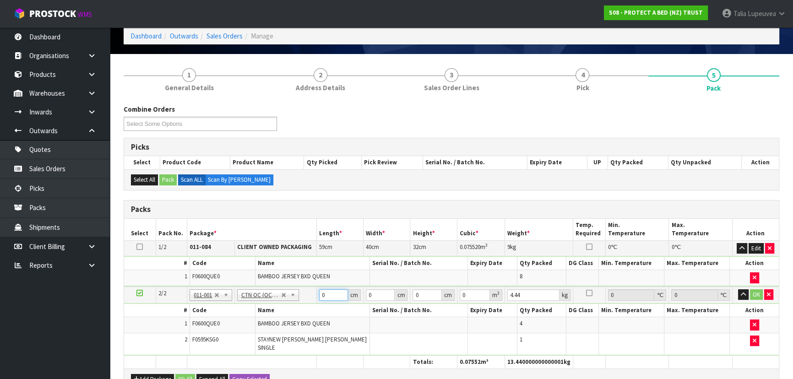
drag, startPoint x: 326, startPoint y: 295, endPoint x: 312, endPoint y: 300, distance: 14.5
click at [312, 300] on tr "2/2 NONE 007-001 007-002 007-004 007-009 007-013 007-014 007-015 007-017 007-01…" at bounding box center [451, 295] width 655 height 17
click at [758, 292] on button "OK" at bounding box center [756, 294] width 13 height 11
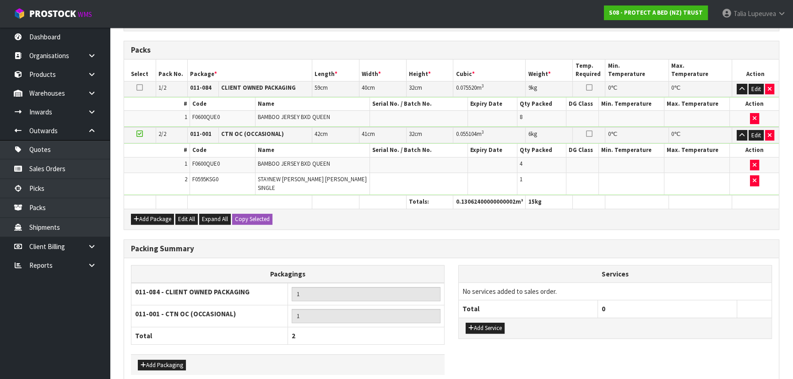
scroll to position [238, 0]
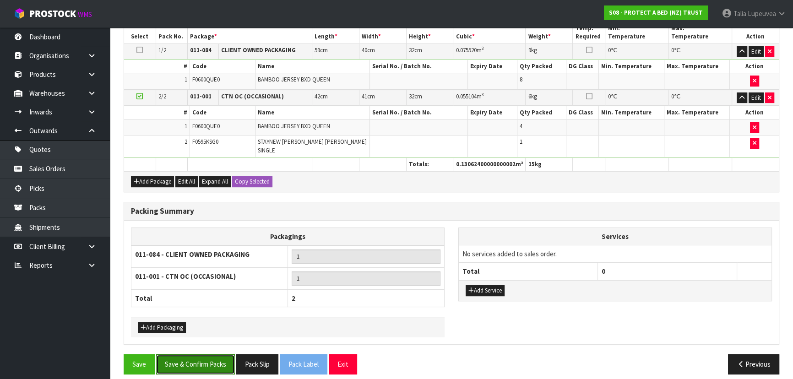
click at [215, 355] on button "Save & Confirm Packs" at bounding box center [195, 364] width 79 height 20
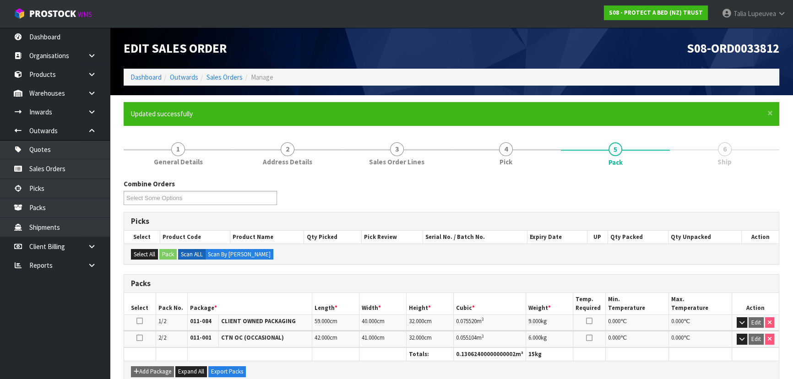
scroll to position [176, 0]
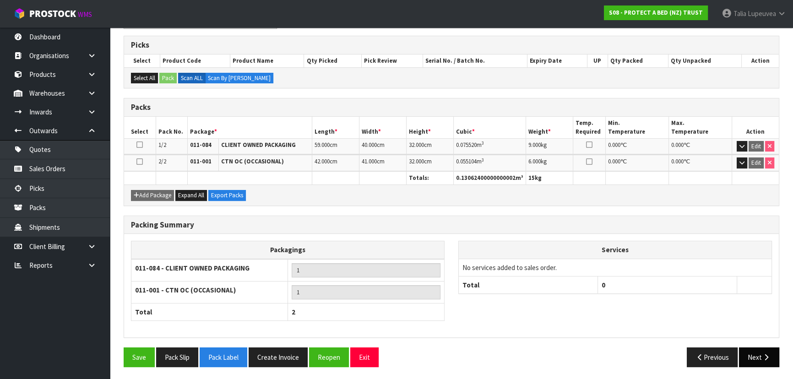
click at [749, 348] on button "Next" at bounding box center [759, 357] width 40 height 20
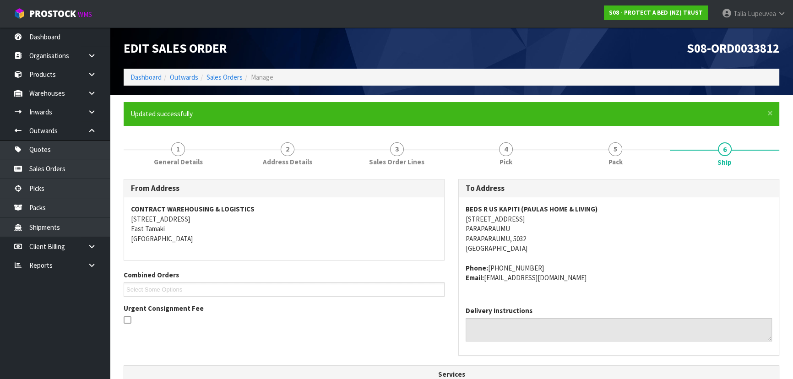
scroll to position [249, 0]
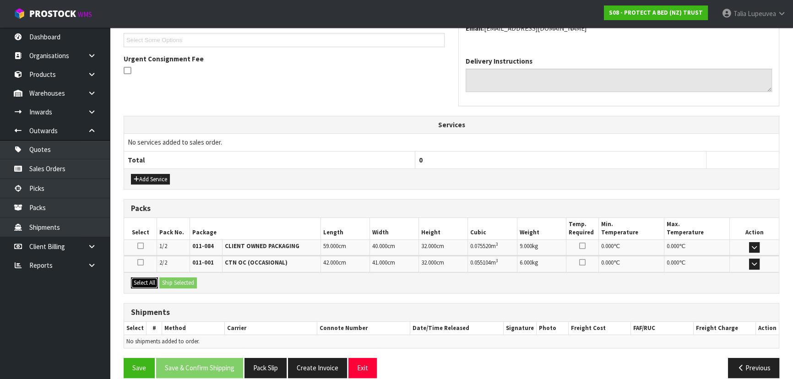
click at [156, 279] on button "Select All" at bounding box center [144, 282] width 27 height 11
click at [184, 283] on button "Ship Selected" at bounding box center [178, 282] width 38 height 11
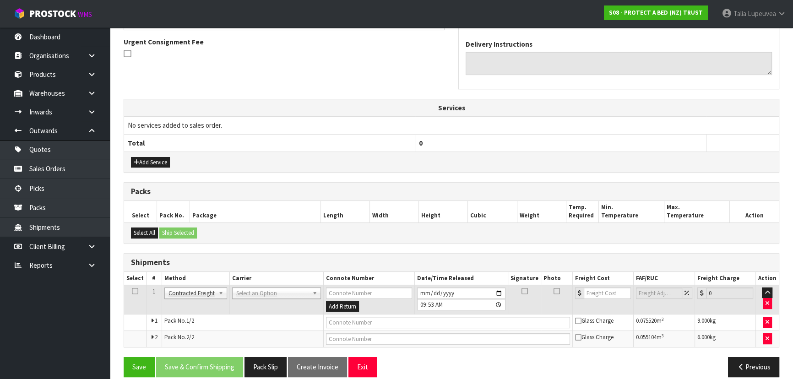
scroll to position [276, 0]
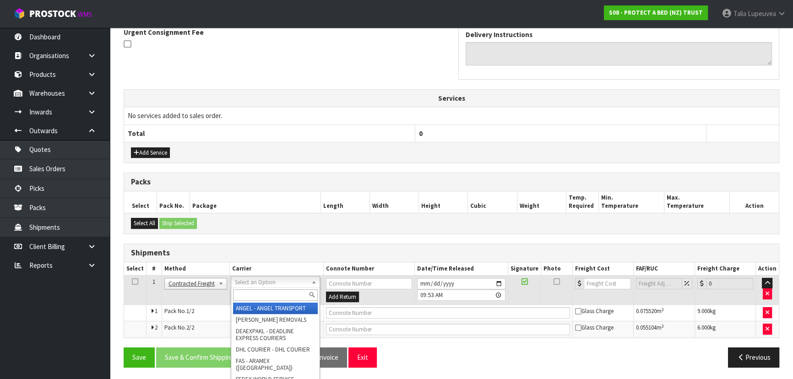
click at [278, 295] on input "text" at bounding box center [275, 294] width 85 height 11
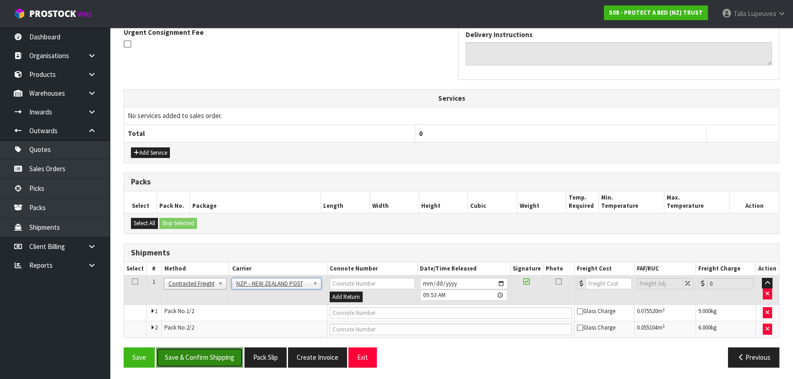
click at [233, 351] on button "Save & Confirm Shipping" at bounding box center [199, 357] width 87 height 20
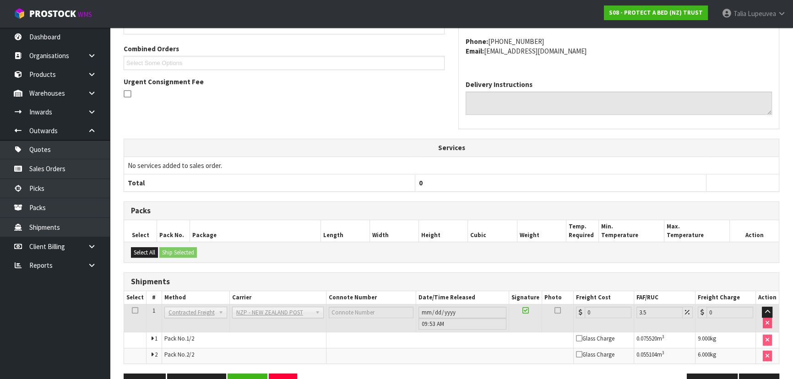
scroll to position [263, 0]
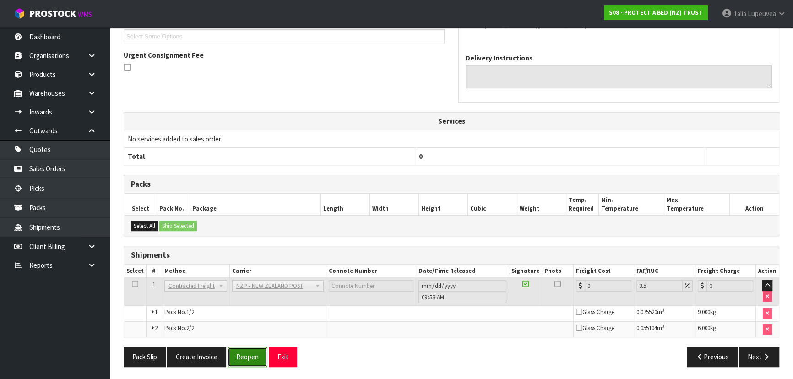
click at [249, 354] on button "Reopen" at bounding box center [247, 357] width 40 height 20
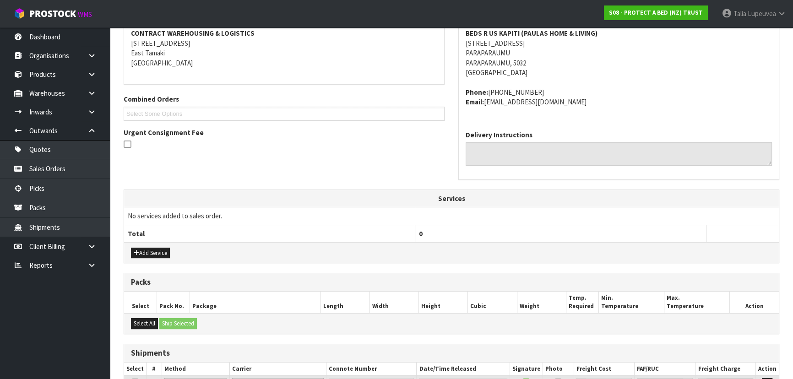
scroll to position [249, 0]
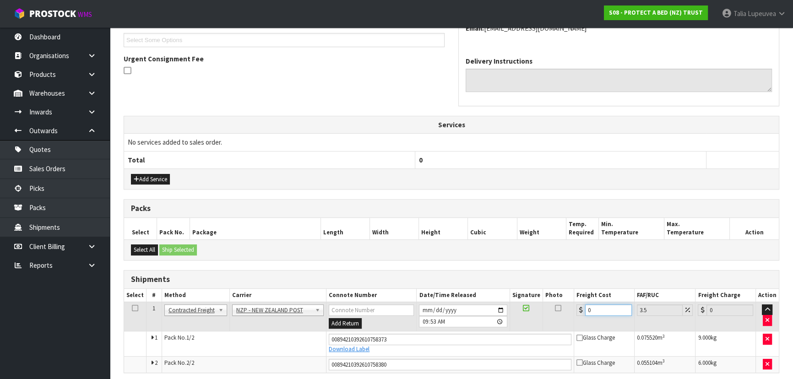
drag, startPoint x: 601, startPoint y: 310, endPoint x: 579, endPoint y: 316, distance: 23.6
click at [579, 316] on td "0" at bounding box center [604, 317] width 60 height 30
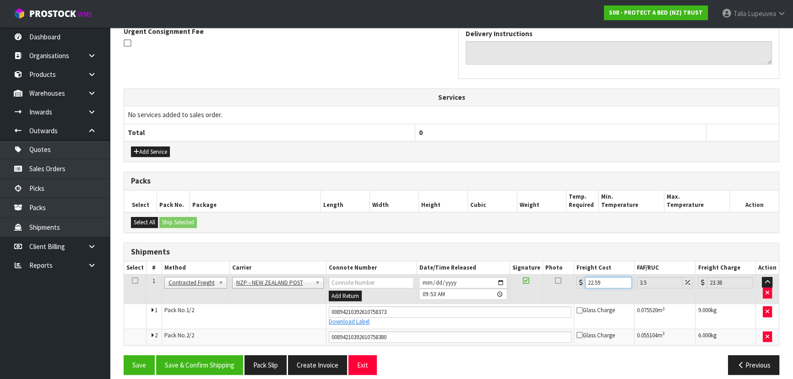
scroll to position [285, 0]
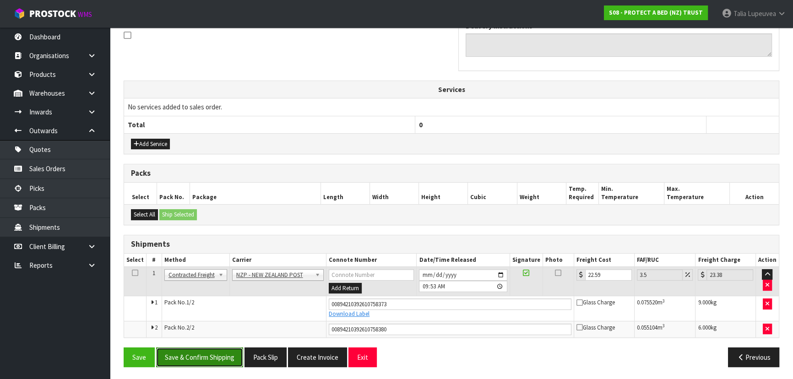
click at [210, 347] on button "Save & Confirm Shipping" at bounding box center [199, 357] width 87 height 20
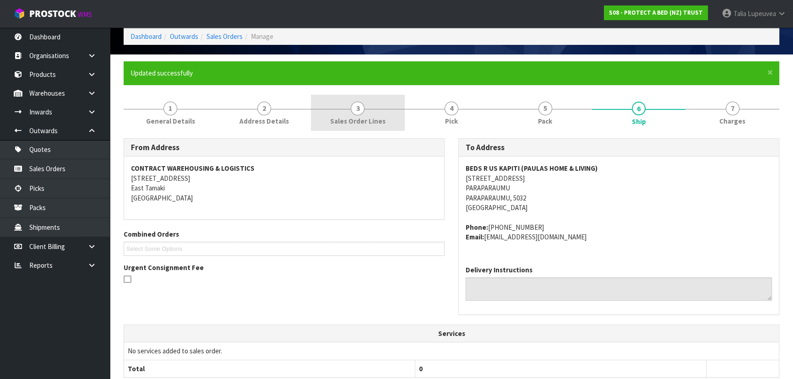
scroll to position [0, 0]
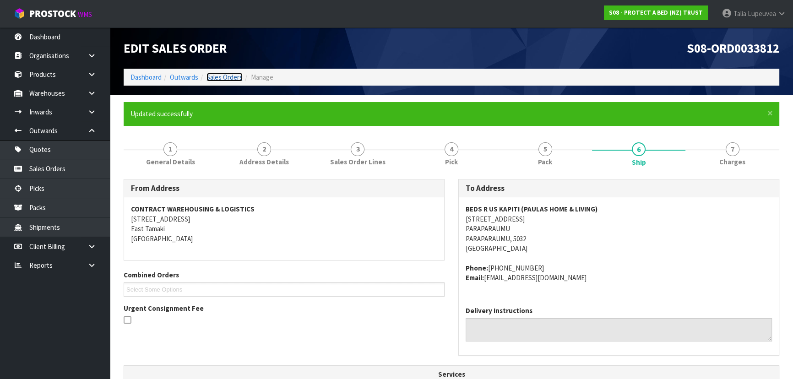
click at [225, 76] on link "Sales Orders" at bounding box center [224, 77] width 36 height 9
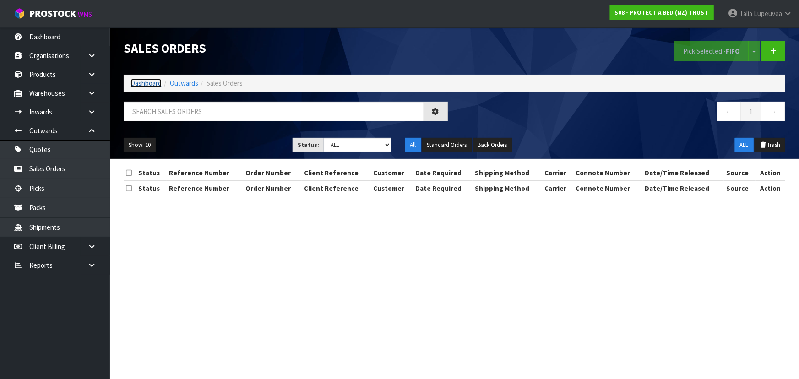
click at [146, 84] on link "Dashboard" at bounding box center [145, 83] width 31 height 9
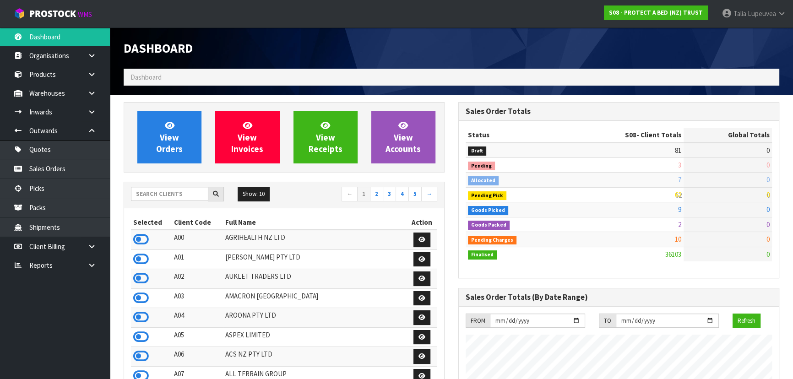
scroll to position [692, 334]
click at [170, 195] on input "text" at bounding box center [169, 194] width 77 height 14
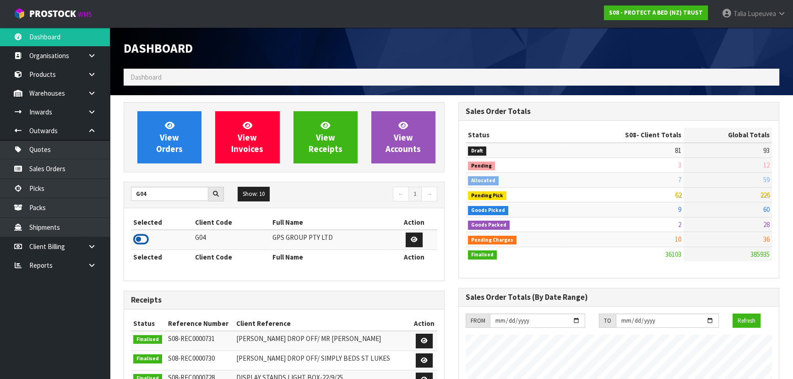
click at [141, 241] on icon at bounding box center [141, 240] width 16 height 14
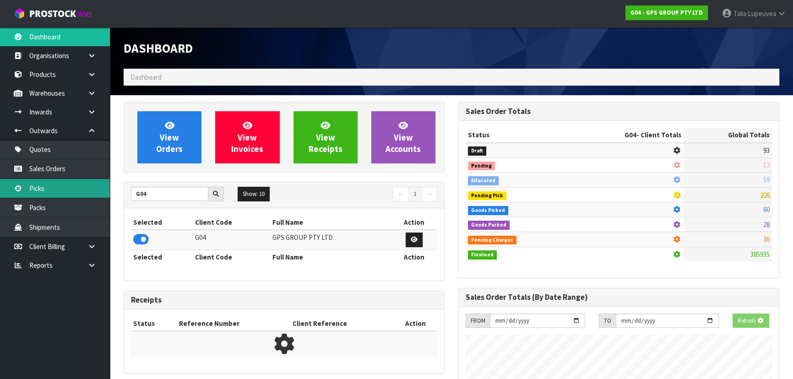
scroll to position [457175, 457399]
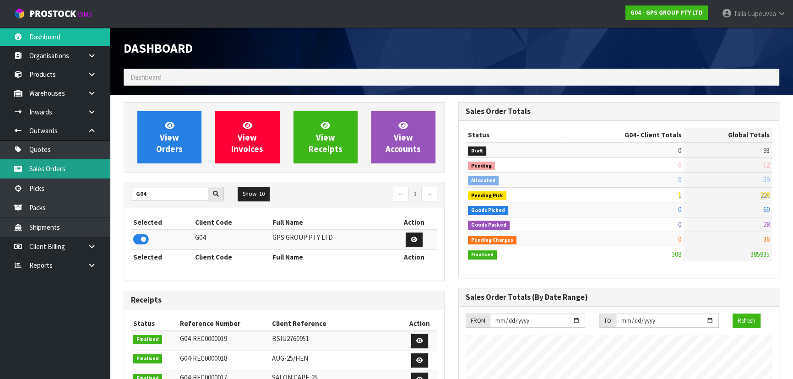
click at [55, 172] on link "Sales Orders" at bounding box center [55, 168] width 110 height 19
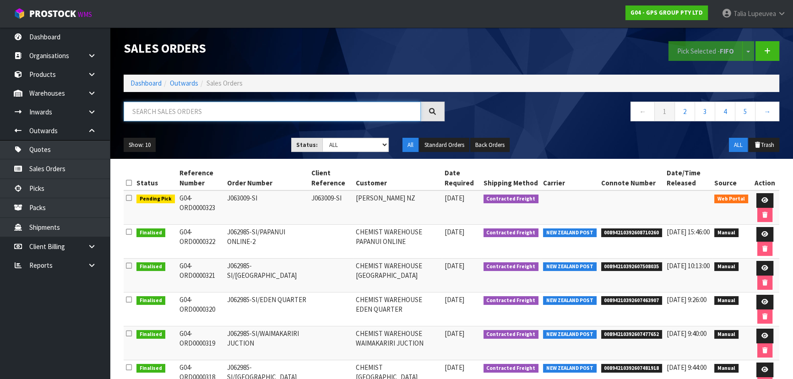
click at [162, 109] on input "text" at bounding box center [272, 112] width 297 height 20
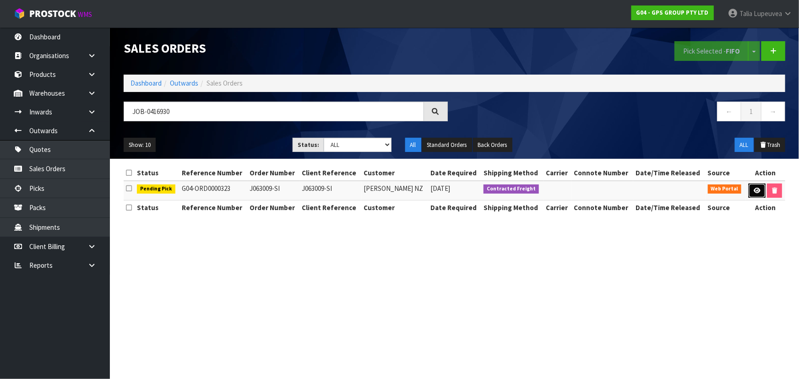
click at [755, 188] on icon at bounding box center [756, 191] width 7 height 6
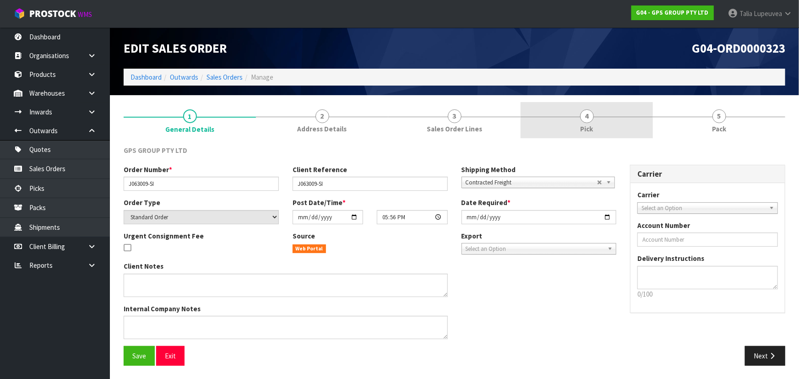
click at [640, 129] on link "4 Pick" at bounding box center [586, 120] width 132 height 36
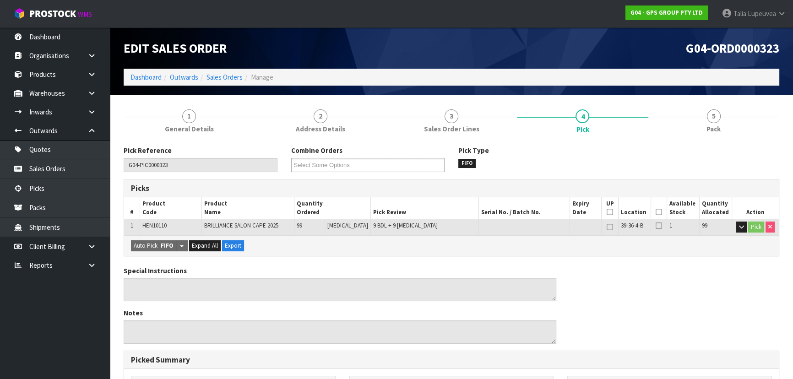
click at [655, 212] on icon at bounding box center [658, 212] width 6 height 0
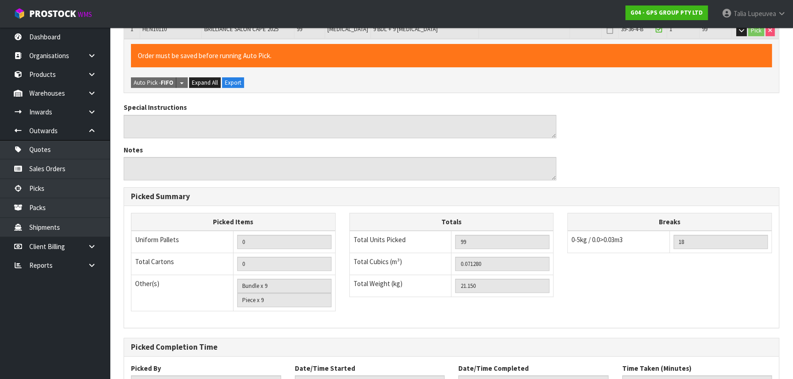
scroll to position [270, 0]
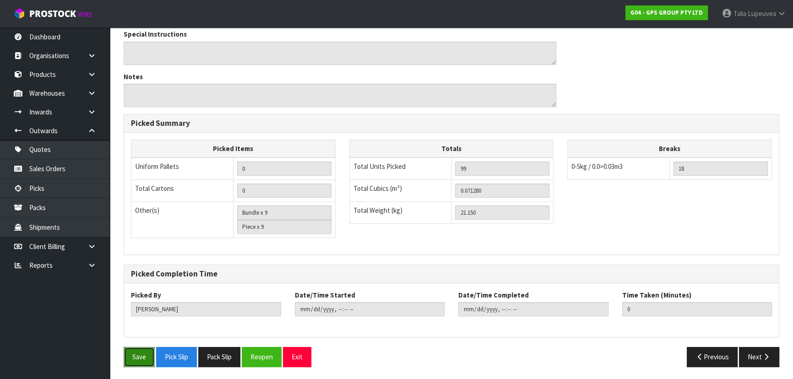
drag, startPoint x: 140, startPoint y: 359, endPoint x: 163, endPoint y: 353, distance: 23.5
click at [141, 358] on button "Save" at bounding box center [139, 357] width 31 height 20
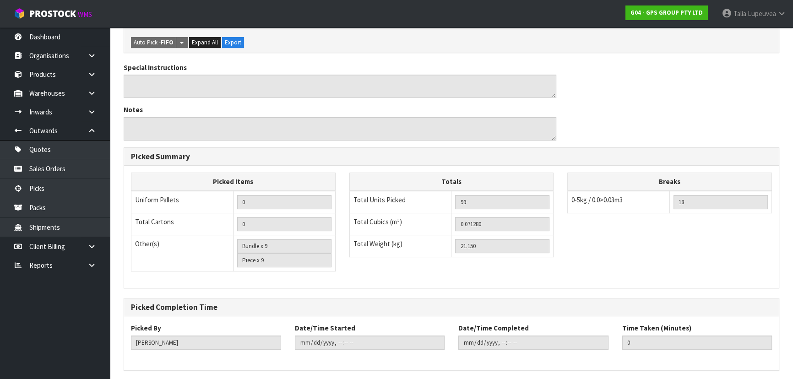
scroll to position [0, 0]
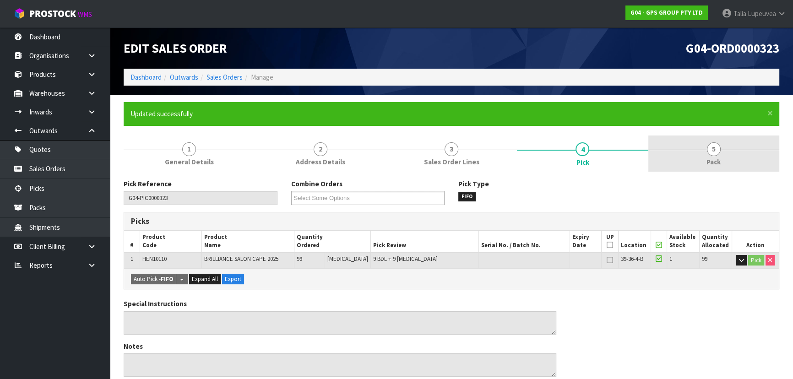
click at [712, 146] on span "5" at bounding box center [714, 149] width 14 height 14
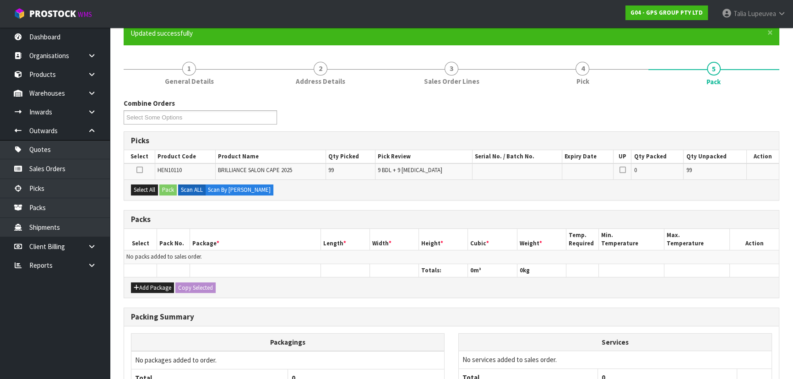
scroll to position [167, 0]
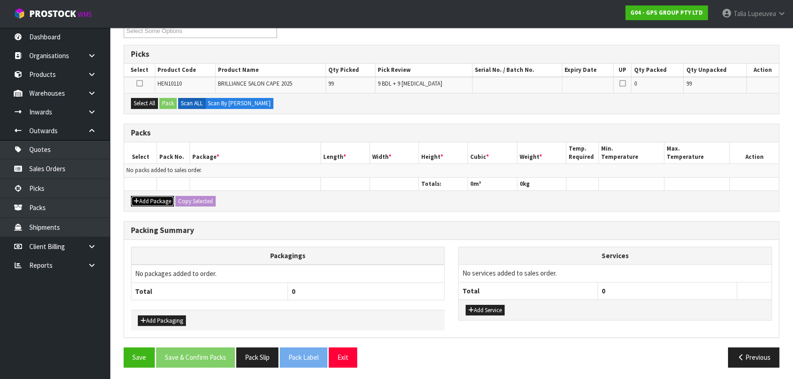
click at [159, 201] on button "Add Package" at bounding box center [152, 201] width 43 height 11
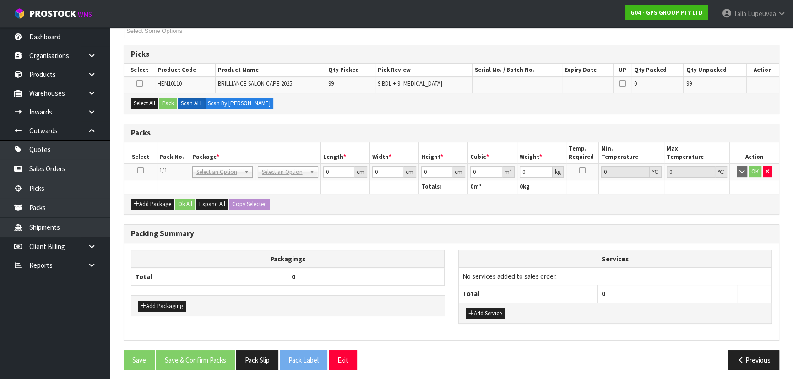
click at [141, 170] on icon at bounding box center [140, 170] width 6 height 0
click at [145, 100] on button "Select All" at bounding box center [144, 103] width 27 height 11
click at [171, 100] on button "Pack" at bounding box center [167, 103] width 17 height 11
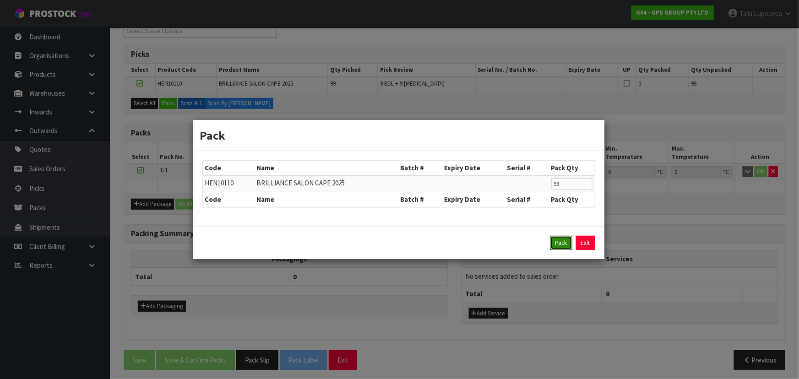
click at [557, 239] on button "Pack" at bounding box center [561, 243] width 22 height 15
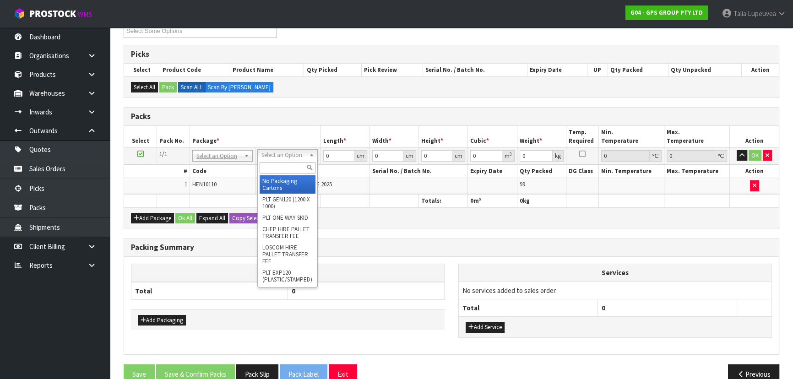
click at [278, 171] on input "text" at bounding box center [288, 167] width 56 height 11
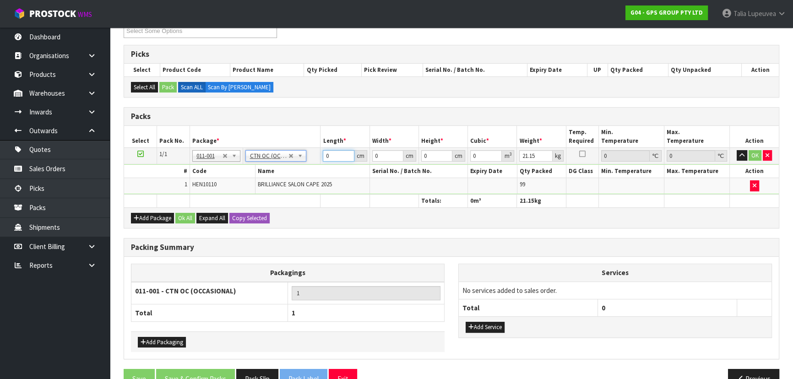
drag, startPoint x: 336, startPoint y: 154, endPoint x: 312, endPoint y: 158, distance: 24.6
click at [312, 160] on tr "1/1 NONE 007-001 007-002 007-004 007-009 007-013 007-014 007-015 007-017 007-01…" at bounding box center [451, 155] width 655 height 16
click at [756, 151] on button "OK" at bounding box center [754, 155] width 13 height 11
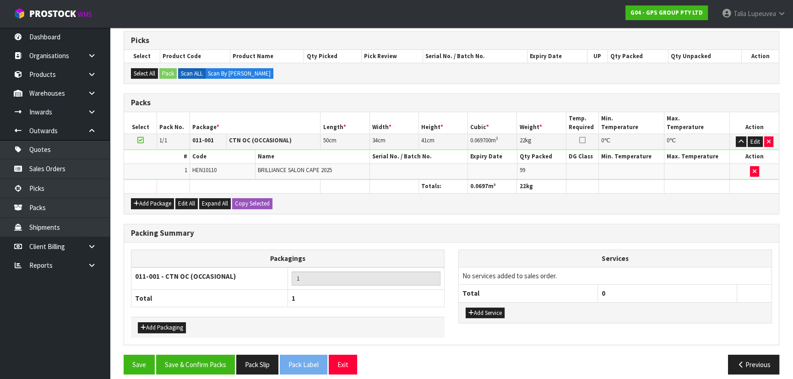
scroll to position [188, 0]
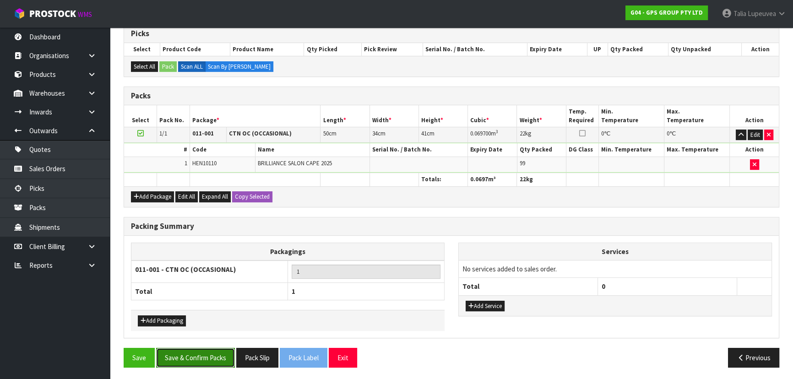
click at [222, 355] on button "Save & Confirm Packs" at bounding box center [195, 358] width 79 height 20
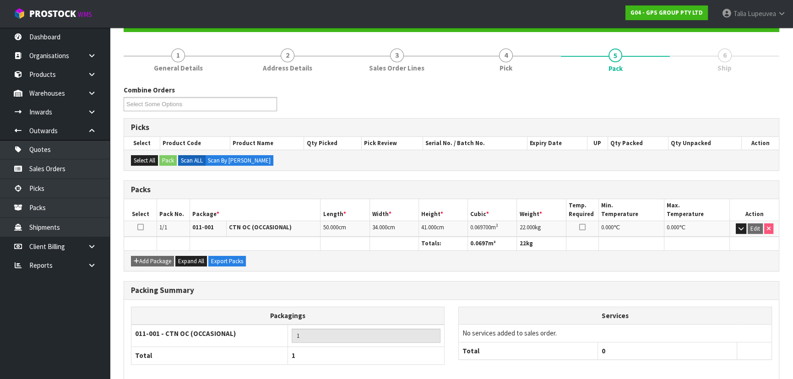
scroll to position [137, 0]
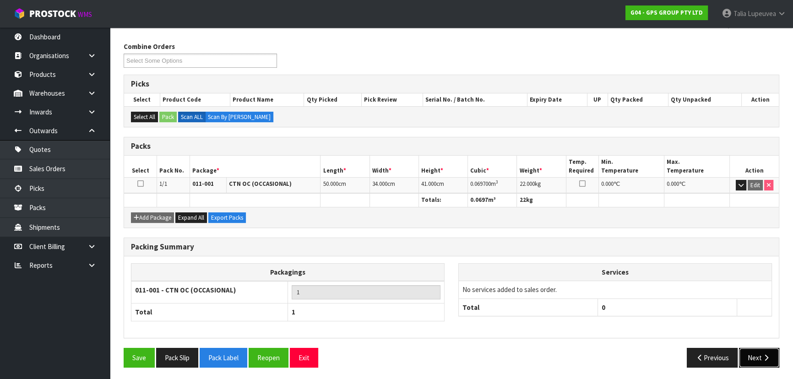
click at [755, 352] on button "Next" at bounding box center [759, 358] width 40 height 20
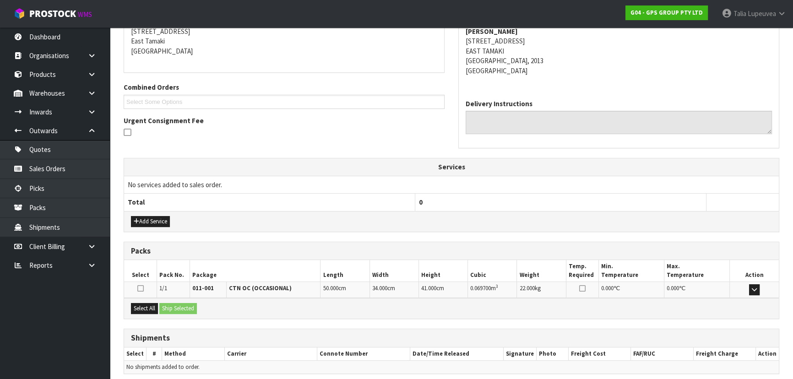
scroll to position [224, 0]
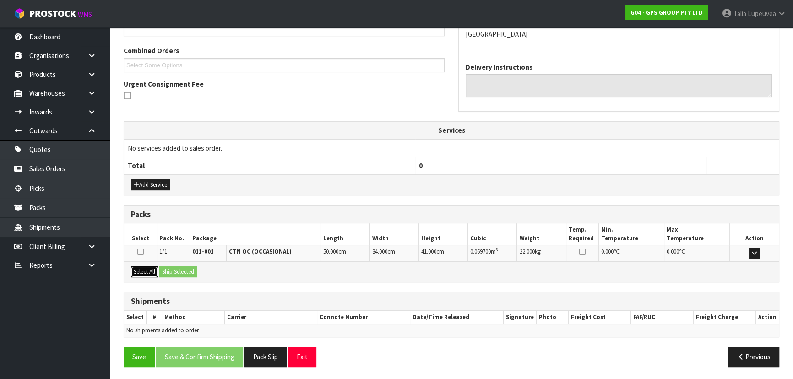
click at [147, 273] on button "Select All" at bounding box center [144, 271] width 27 height 11
click at [178, 273] on button "Ship Selected" at bounding box center [178, 271] width 38 height 11
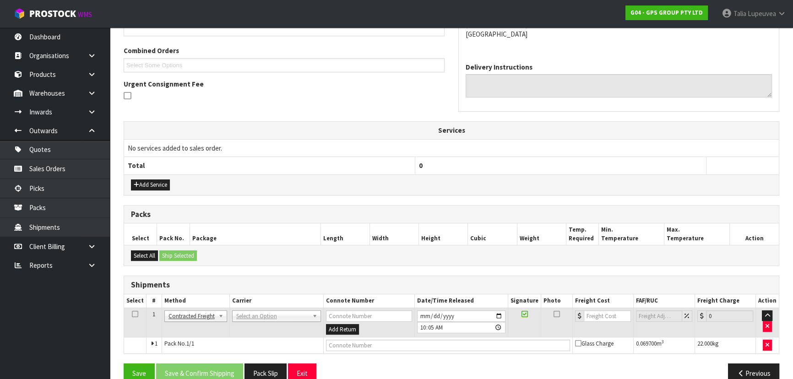
scroll to position [240, 0]
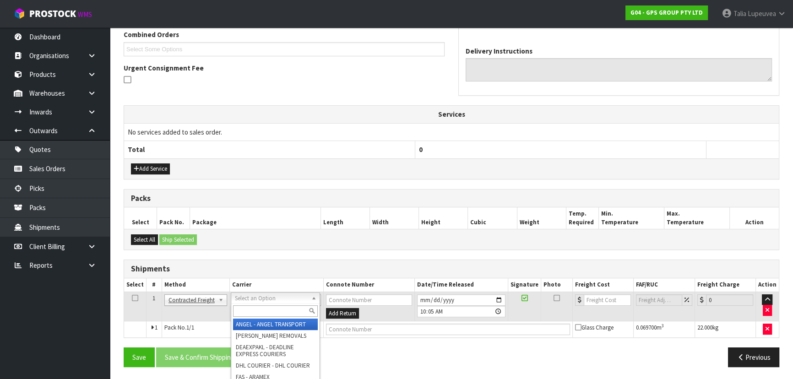
drag, startPoint x: 255, startPoint y: 311, endPoint x: 264, endPoint y: 311, distance: 8.2
click at [258, 311] on input "text" at bounding box center [275, 310] width 85 height 11
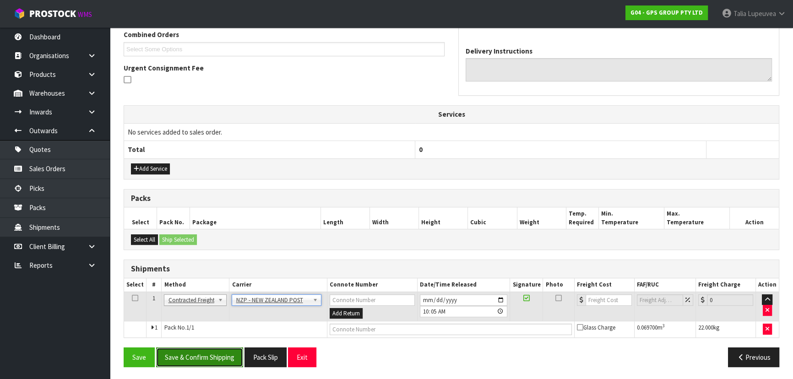
click at [226, 353] on button "Save & Confirm Shipping" at bounding box center [199, 357] width 87 height 20
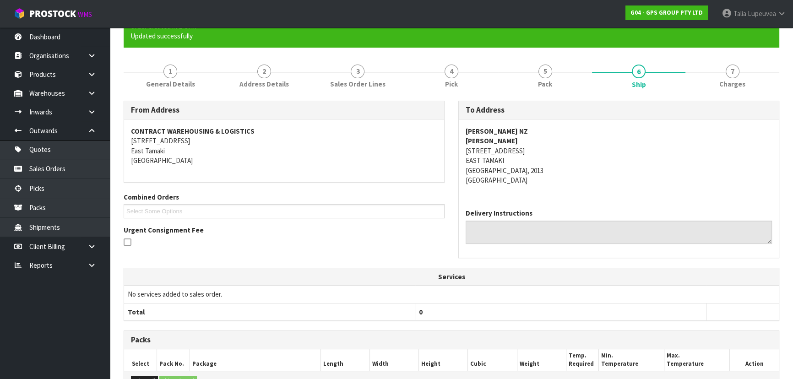
scroll to position [227, 0]
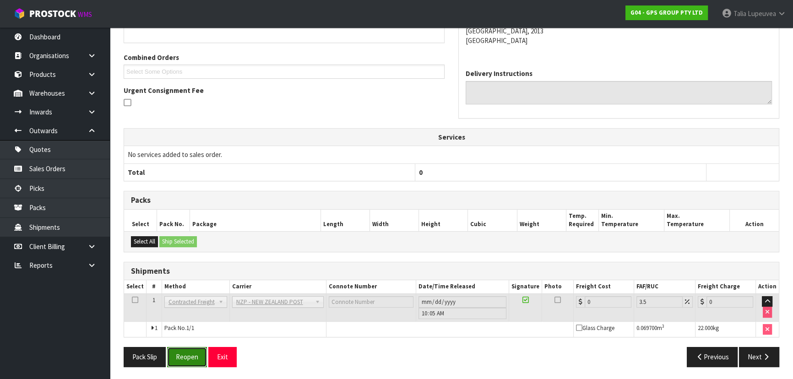
click at [184, 360] on button "Reopen" at bounding box center [187, 357] width 40 height 20
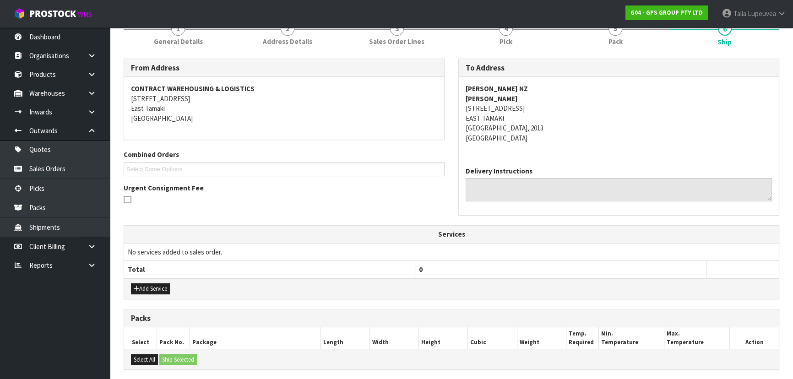
scroll to position [249, 0]
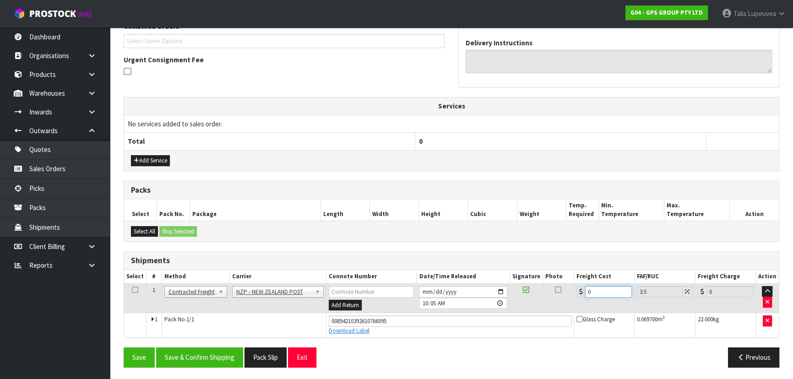
drag, startPoint x: 595, startPoint y: 289, endPoint x: 568, endPoint y: 291, distance: 27.5
click at [568, 293] on tr "1 Client Local Pickup Customer Local Pickup Company Freight Contracted Freight …" at bounding box center [451, 298] width 655 height 30
click at [193, 361] on button "Save & Confirm Shipping" at bounding box center [199, 357] width 87 height 20
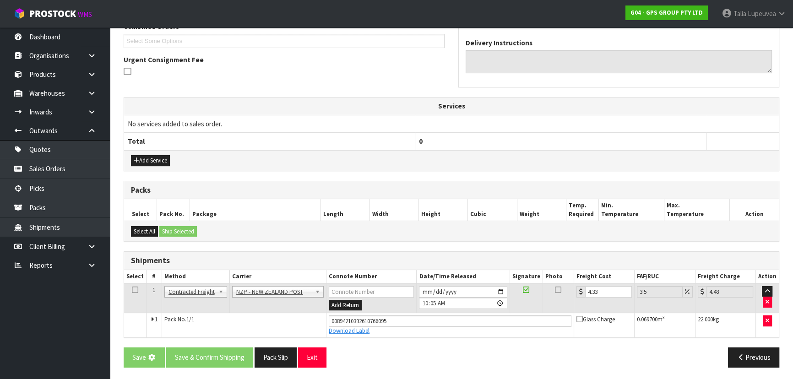
scroll to position [0, 0]
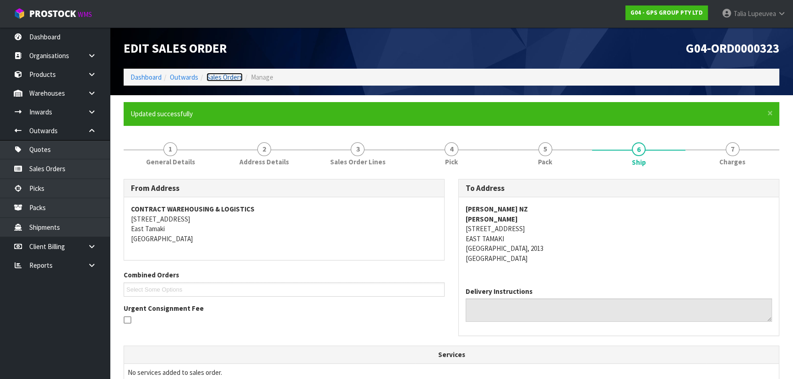
click at [219, 78] on link "Sales Orders" at bounding box center [224, 77] width 36 height 9
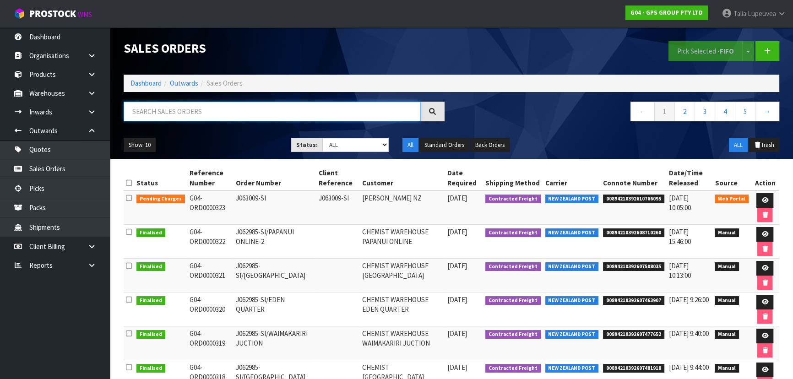
click at [213, 106] on input "text" at bounding box center [272, 112] width 297 height 20
click at [148, 78] on li "Dashboard" at bounding box center [145, 83] width 31 height 10
click at [148, 80] on link "Dashboard" at bounding box center [145, 83] width 31 height 9
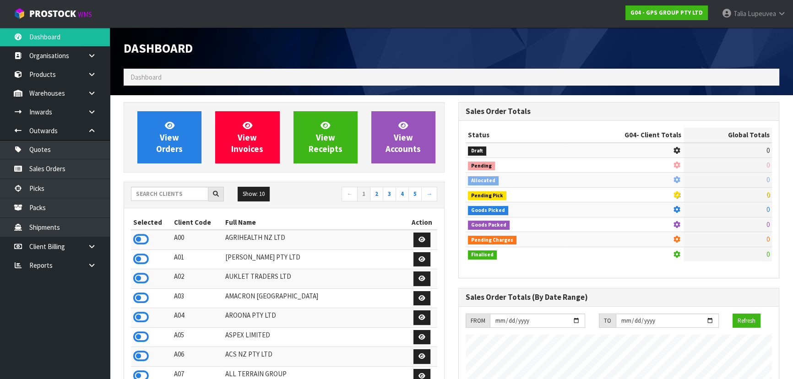
scroll to position [559, 334]
click at [152, 199] on input "text" at bounding box center [169, 194] width 77 height 14
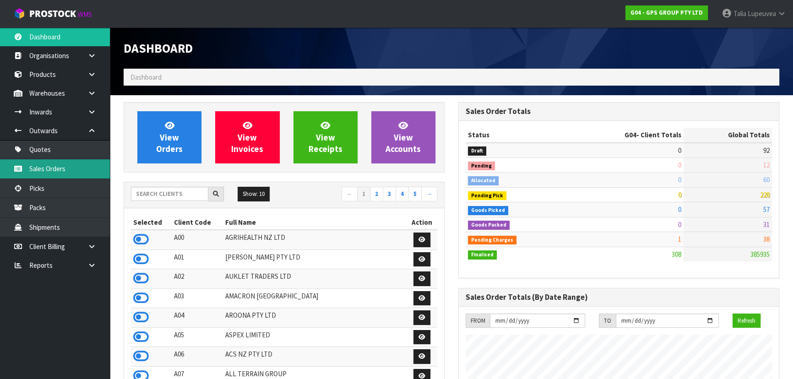
click at [80, 165] on link "Sales Orders" at bounding box center [55, 168] width 110 height 19
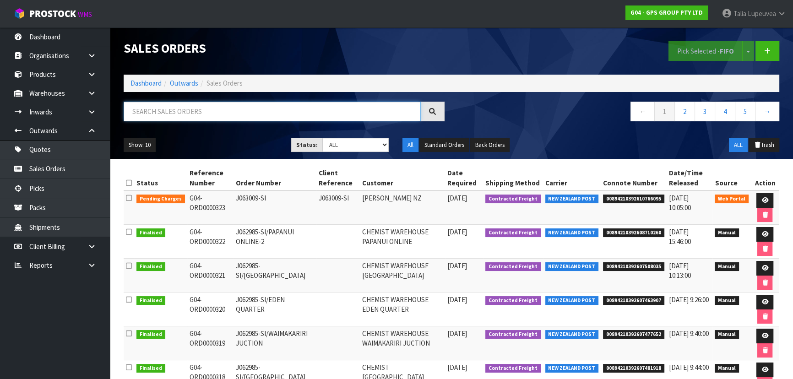
click at [158, 113] on input "text" at bounding box center [272, 112] width 297 height 20
click at [760, 195] on link at bounding box center [764, 200] width 17 height 15
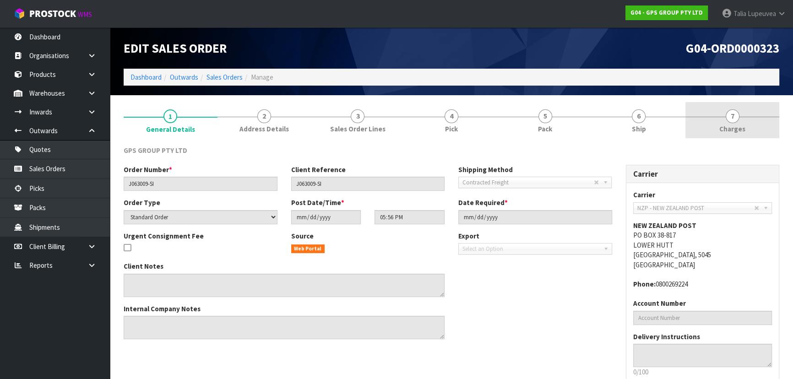
click at [714, 114] on link "7 [GEOGRAPHIC_DATA]" at bounding box center [732, 120] width 94 height 36
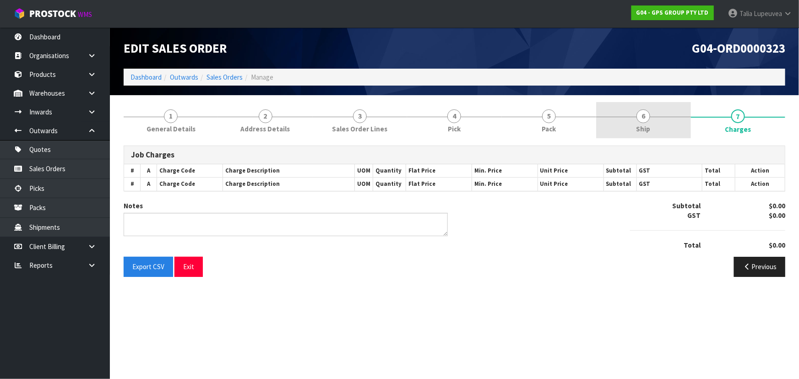
click at [663, 121] on link "6 Ship" at bounding box center [643, 120] width 94 height 36
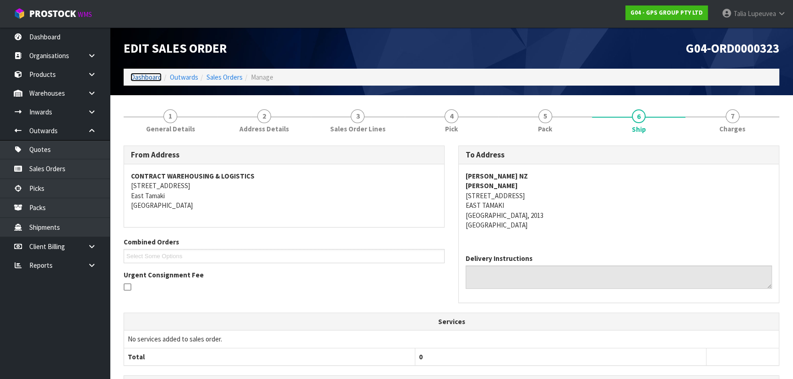
click at [142, 75] on link "Dashboard" at bounding box center [145, 77] width 31 height 9
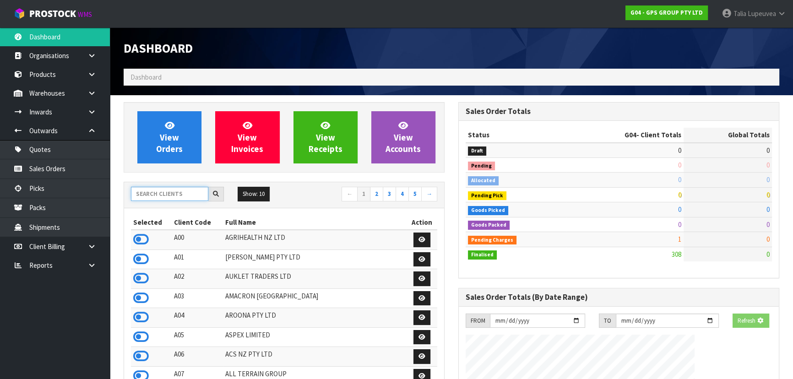
click at [184, 192] on input "text" at bounding box center [169, 194] width 77 height 14
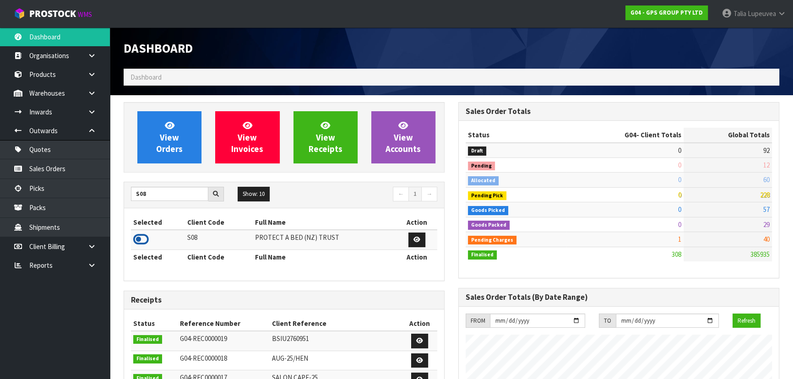
click at [136, 238] on icon at bounding box center [141, 240] width 16 height 14
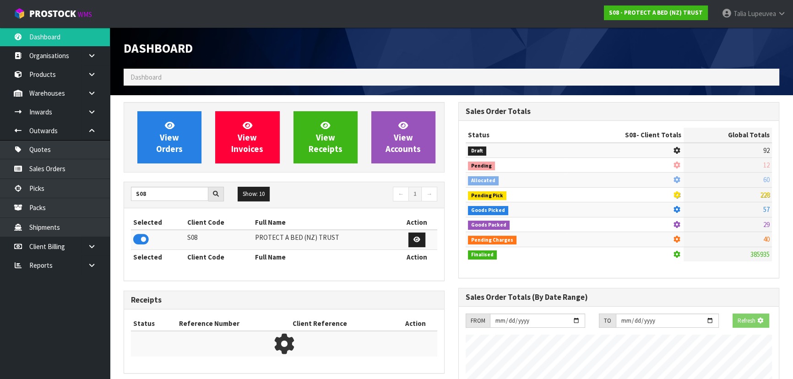
scroll to position [570, 334]
click at [59, 169] on link "Sales Orders" at bounding box center [55, 168] width 110 height 19
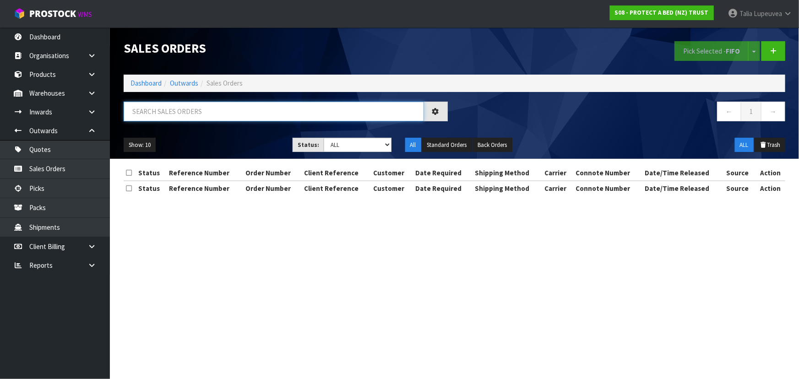
click at [169, 106] on input "text" at bounding box center [274, 112] width 300 height 20
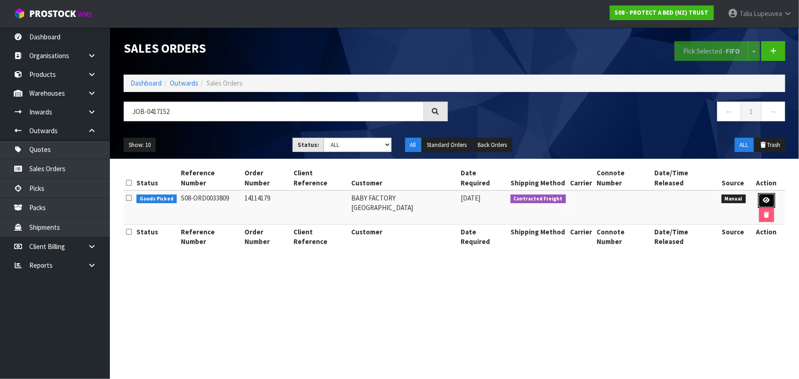
click at [758, 193] on link at bounding box center [766, 200] width 17 height 15
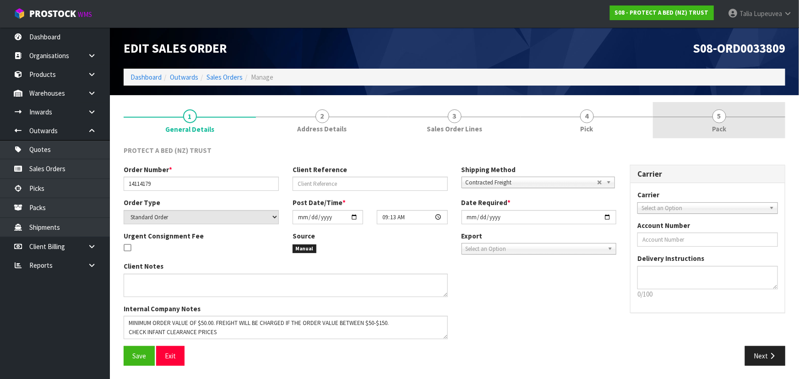
click at [709, 131] on link "5 Pack" at bounding box center [719, 120] width 132 height 36
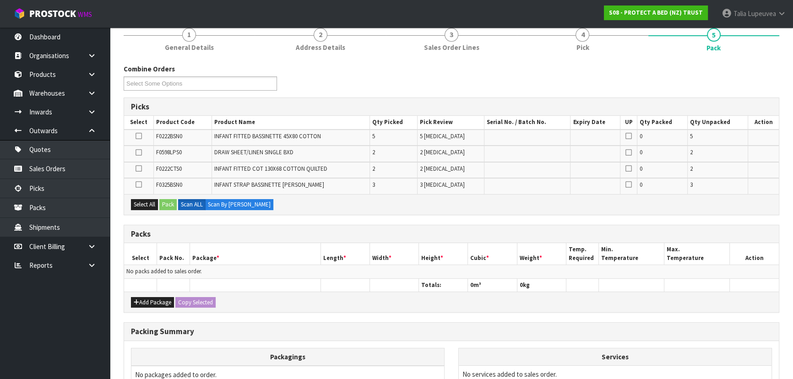
scroll to position [83, 0]
click at [157, 296] on button "Add Package" at bounding box center [152, 301] width 43 height 11
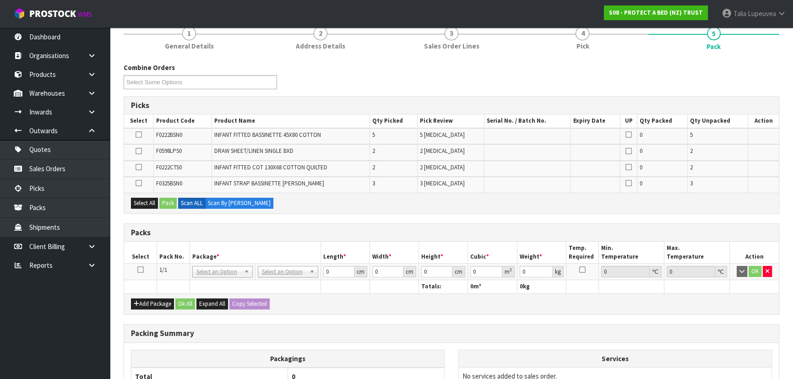
click at [143, 270] on icon at bounding box center [140, 270] width 6 height 0
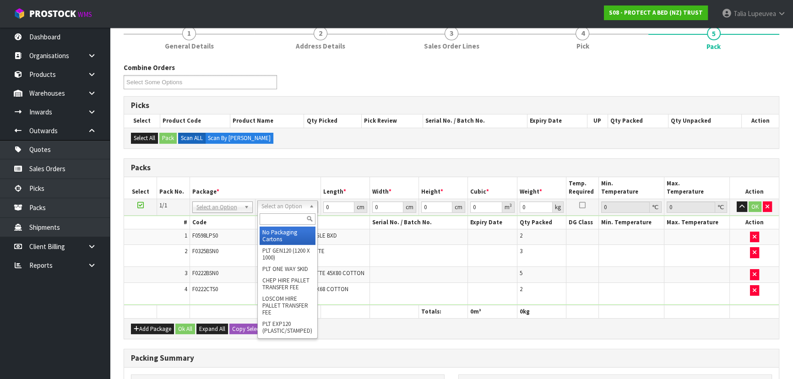
click at [298, 218] on input "text" at bounding box center [288, 218] width 56 height 11
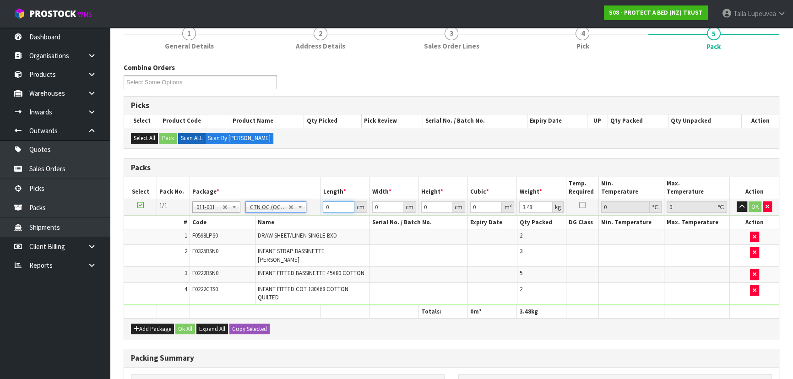
drag, startPoint x: 335, startPoint y: 206, endPoint x: 311, endPoint y: 206, distance: 23.3
click at [311, 206] on tr "1/1 NONE 007-001 007-002 007-004 007-009 007-013 007-014 007-015 007-017 007-01…" at bounding box center [451, 207] width 655 height 16
click at [755, 208] on button "OK" at bounding box center [754, 206] width 13 height 11
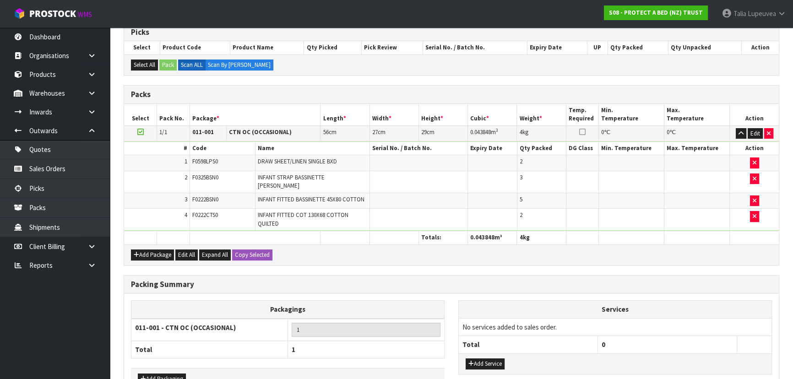
scroll to position [207, 0]
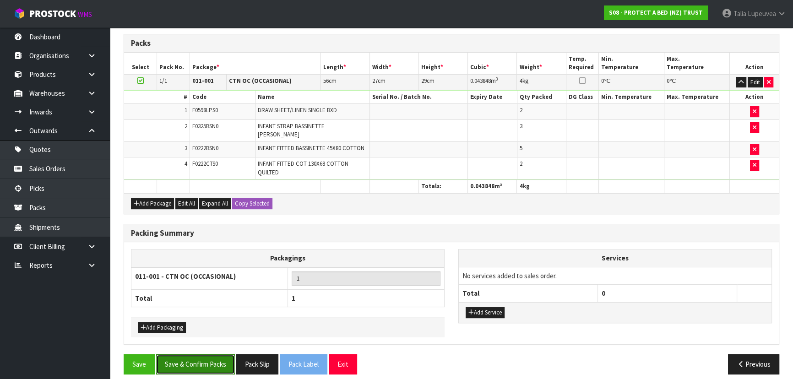
click at [205, 354] on button "Save & Confirm Packs" at bounding box center [195, 364] width 79 height 20
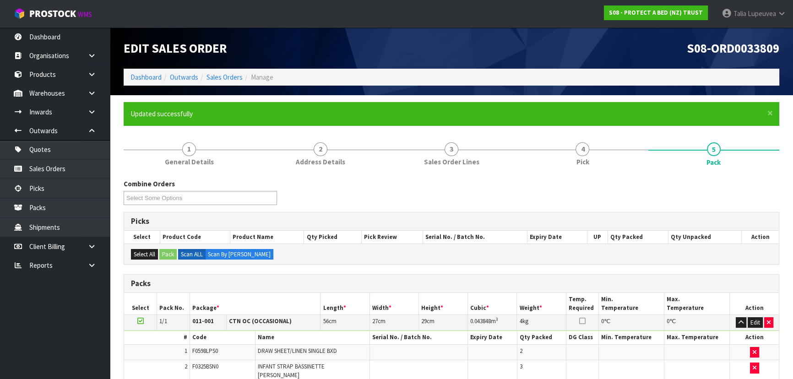
scroll to position [137, 0]
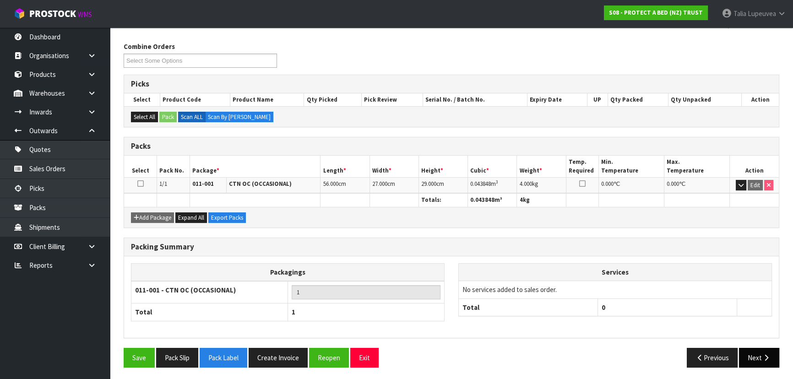
drag, startPoint x: 755, startPoint y: 351, endPoint x: 749, endPoint y: 349, distance: 6.2
click at [749, 349] on button "Next" at bounding box center [759, 358] width 40 height 20
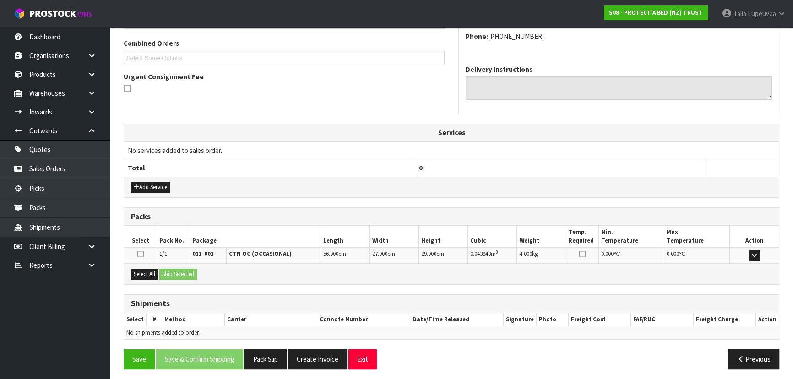
scroll to position [233, 0]
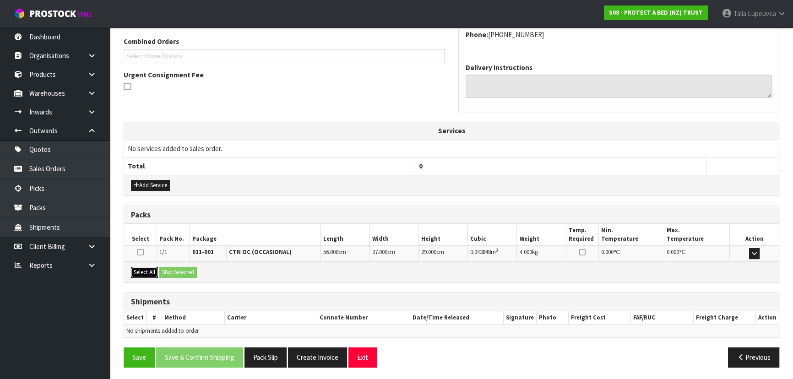
click at [152, 270] on button "Select All" at bounding box center [144, 272] width 27 height 11
click at [183, 275] on button "Ship Selected" at bounding box center [178, 272] width 38 height 11
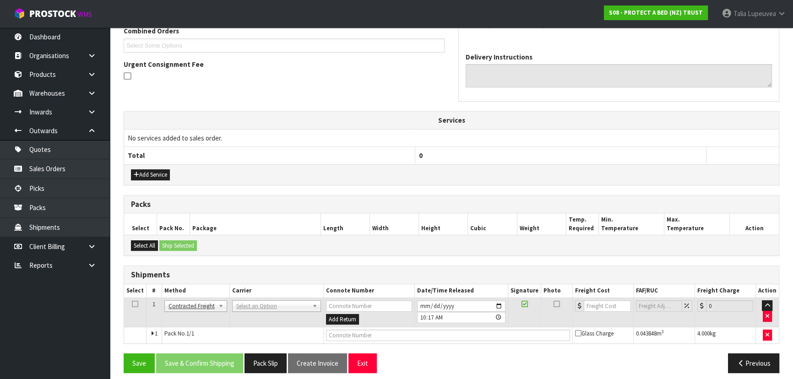
scroll to position [250, 0]
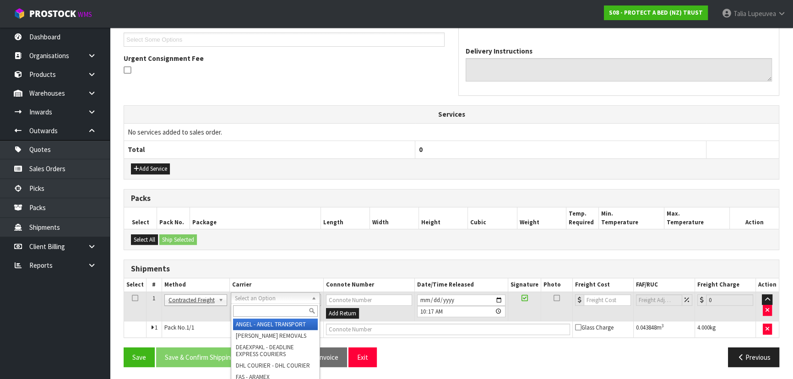
click at [245, 310] on input "text" at bounding box center [275, 310] width 85 height 11
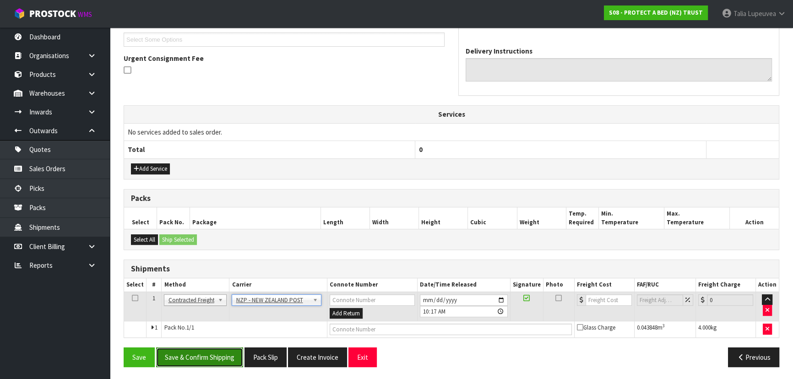
click at [217, 359] on button "Save & Confirm Shipping" at bounding box center [199, 357] width 87 height 20
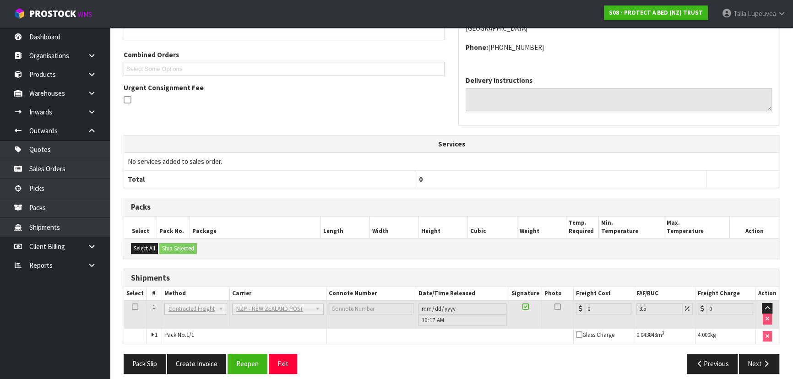
scroll to position [237, 0]
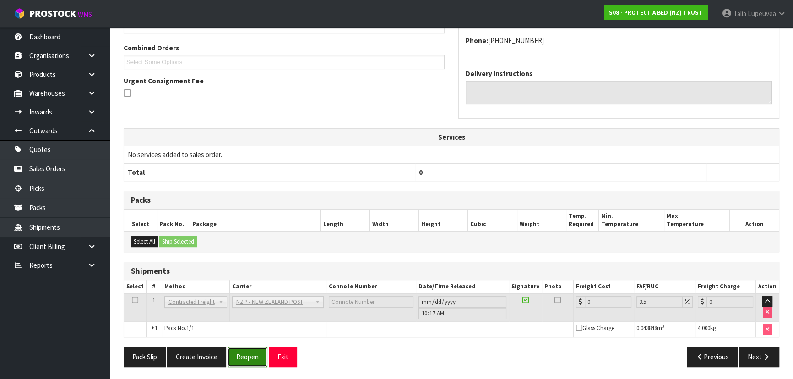
click at [252, 358] on button "Reopen" at bounding box center [247, 357] width 40 height 20
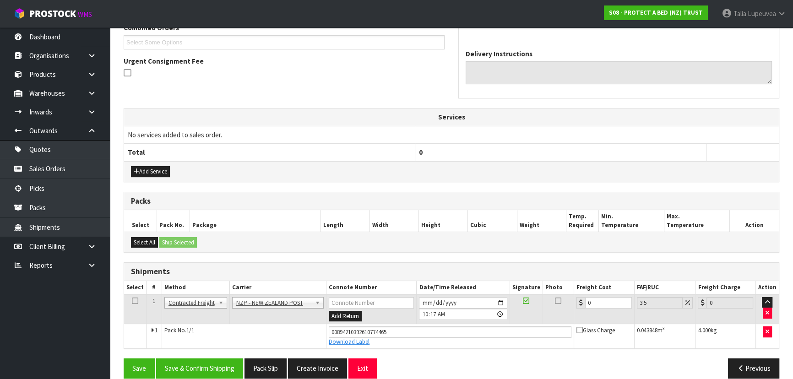
scroll to position [258, 0]
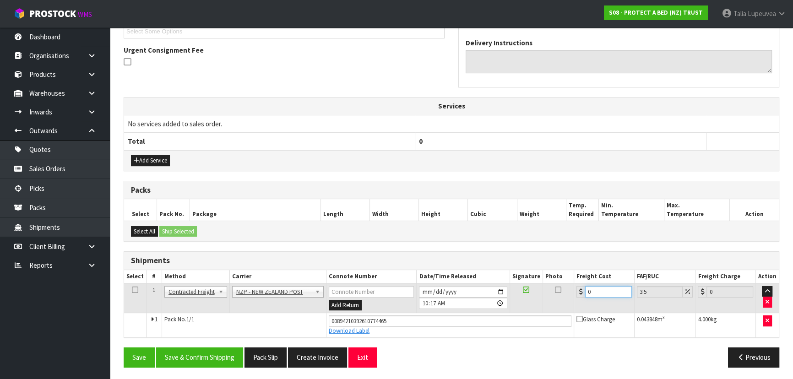
drag, startPoint x: 591, startPoint y: 292, endPoint x: 588, endPoint y: 301, distance: 9.0
click at [566, 295] on tr "1 Client Local Pickup Customer Local Pickup Company Freight Contracted Freight …" at bounding box center [451, 298] width 655 height 30
click at [193, 355] on button "Save & Confirm Shipping" at bounding box center [199, 357] width 87 height 20
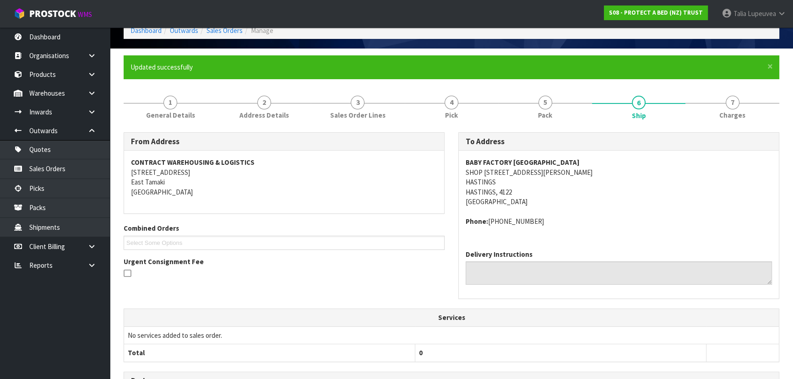
scroll to position [0, 0]
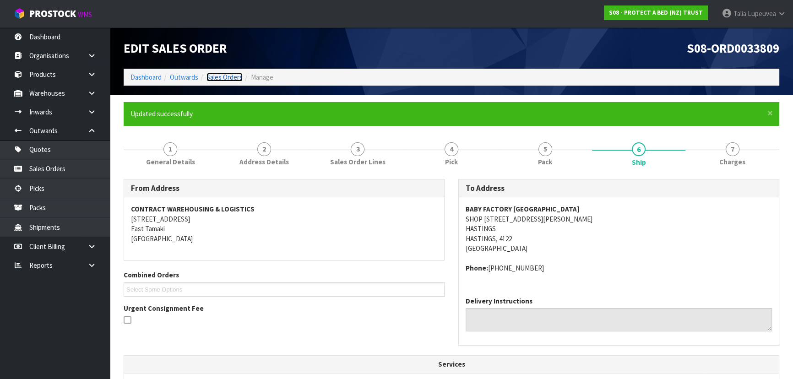
click at [219, 74] on link "Sales Orders" at bounding box center [224, 77] width 36 height 9
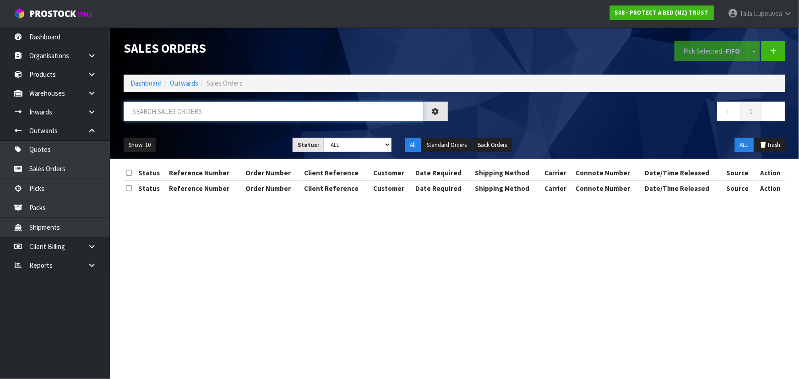
click at [278, 118] on input "text" at bounding box center [274, 112] width 300 height 20
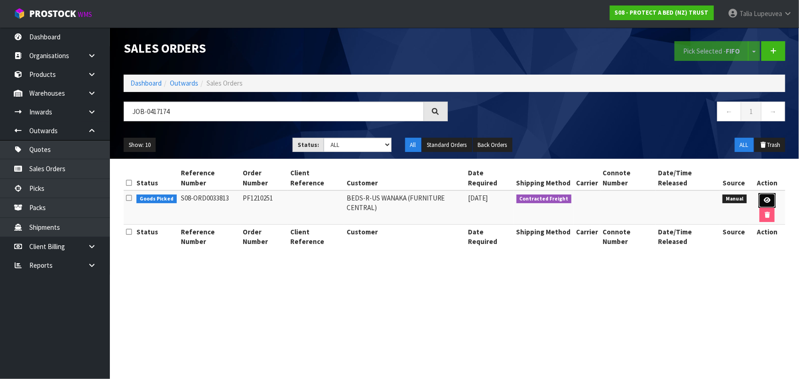
click at [763, 197] on icon at bounding box center [766, 200] width 7 height 6
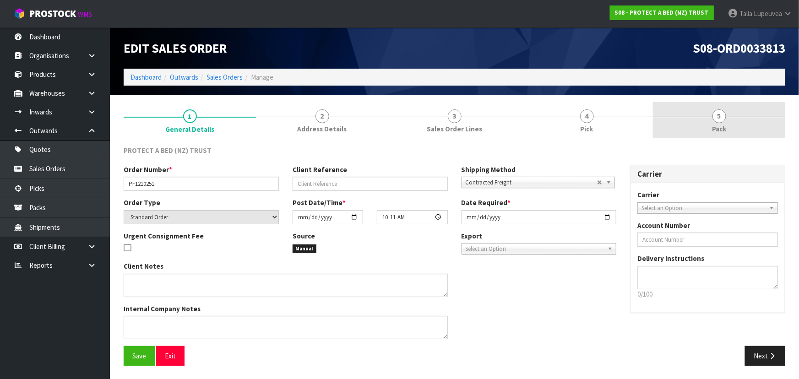
click at [705, 120] on link "5 Pack" at bounding box center [719, 120] width 132 height 36
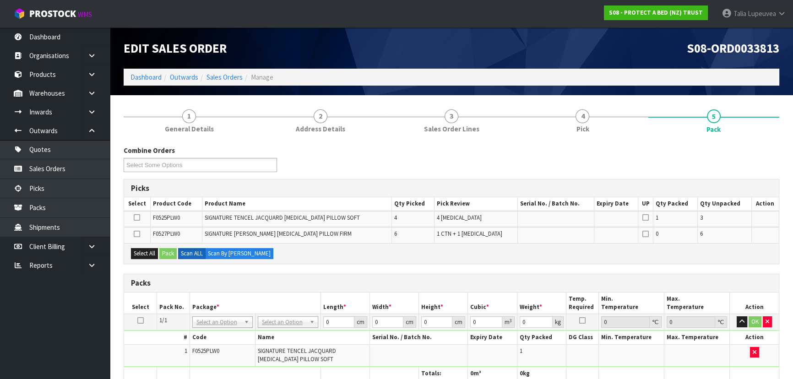
click at [137, 320] on icon at bounding box center [140, 320] width 6 height 0
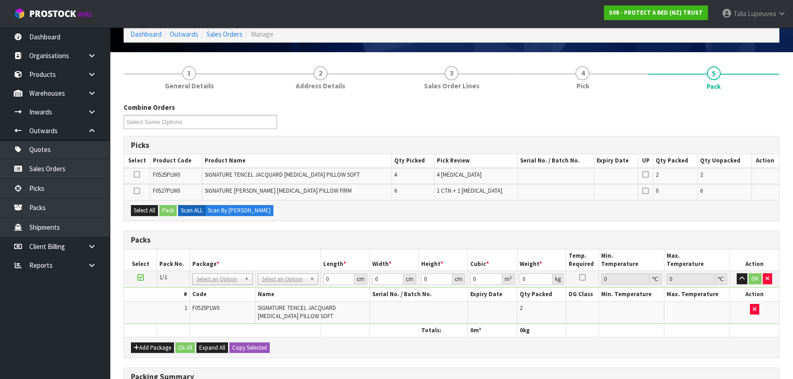
scroll to position [83, 0]
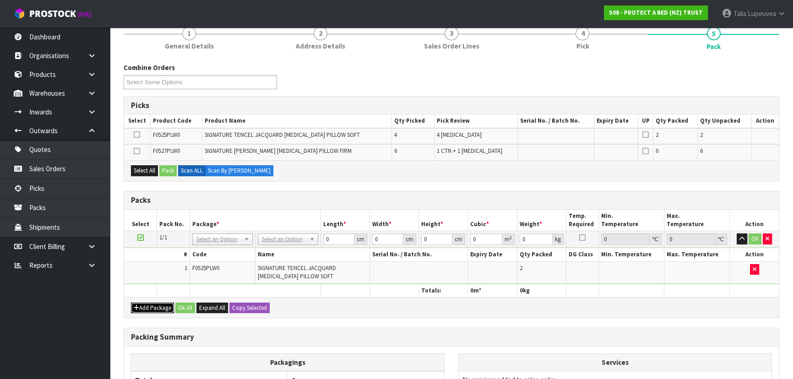
click at [152, 309] on button "Add Package" at bounding box center [152, 308] width 43 height 11
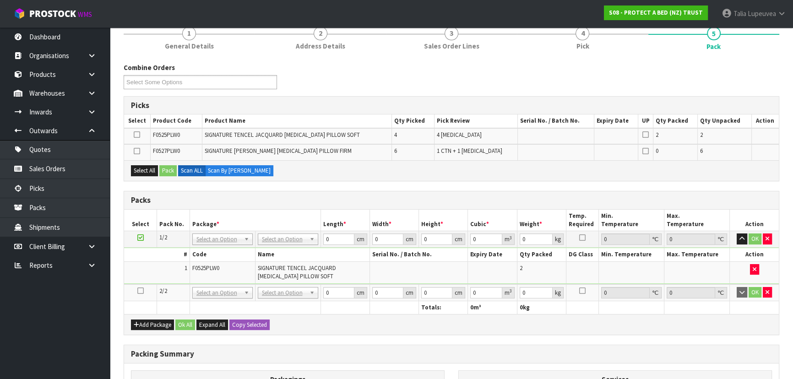
click at [141, 291] on icon at bounding box center [140, 291] width 6 height 0
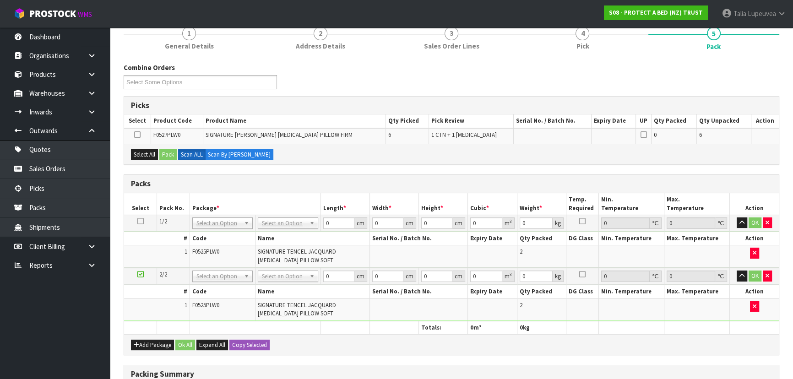
scroll to position [125, 0]
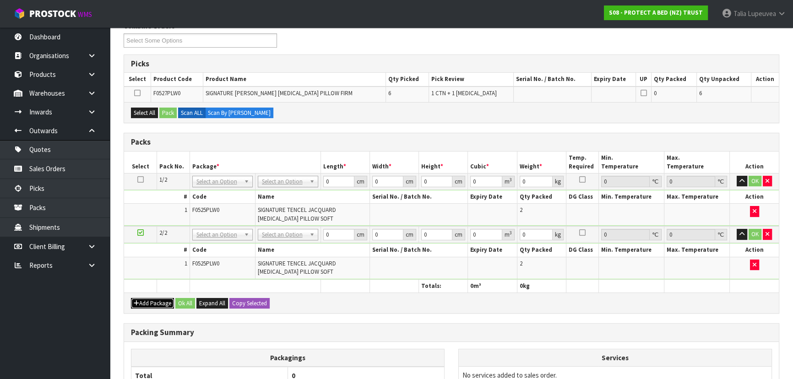
click at [165, 298] on button "Add Package" at bounding box center [152, 303] width 43 height 11
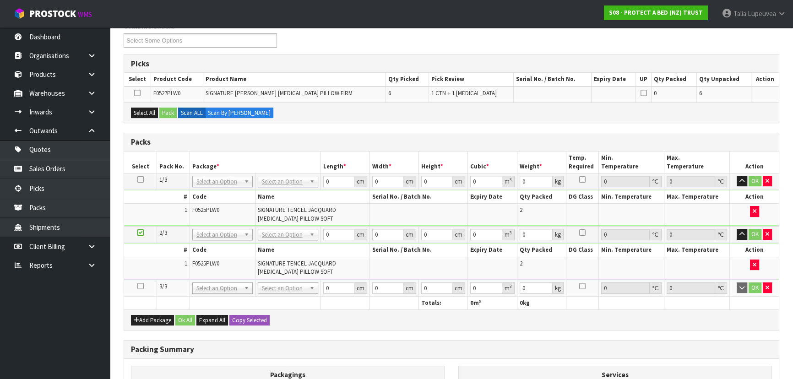
click at [142, 286] on icon at bounding box center [140, 286] width 6 height 0
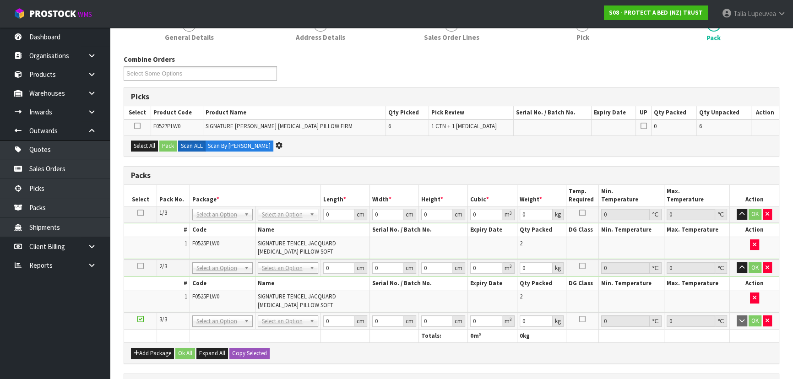
scroll to position [0, 0]
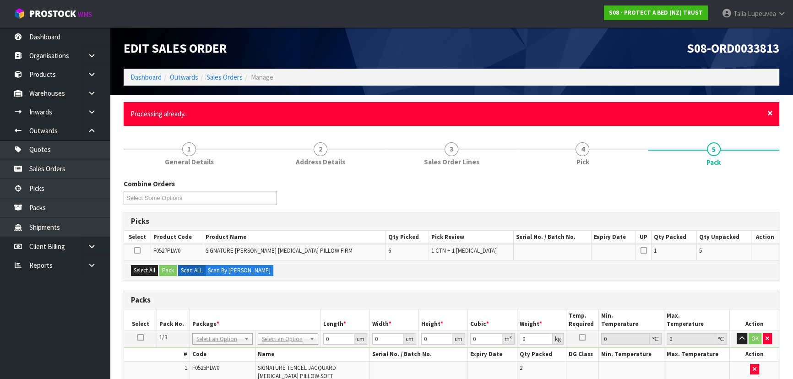
click at [769, 114] on span "×" at bounding box center [769, 113] width 5 height 13
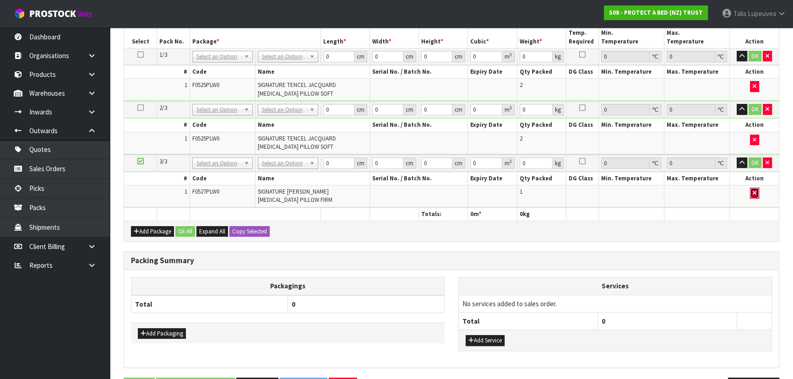
click at [753, 190] on icon "button" at bounding box center [755, 193] width 4 height 6
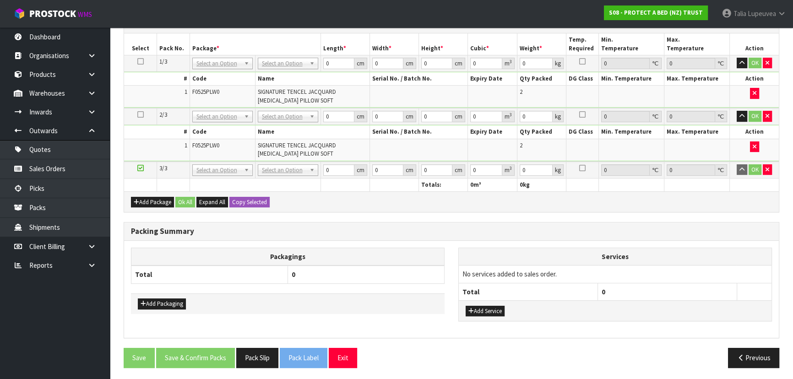
scroll to position [249, 0]
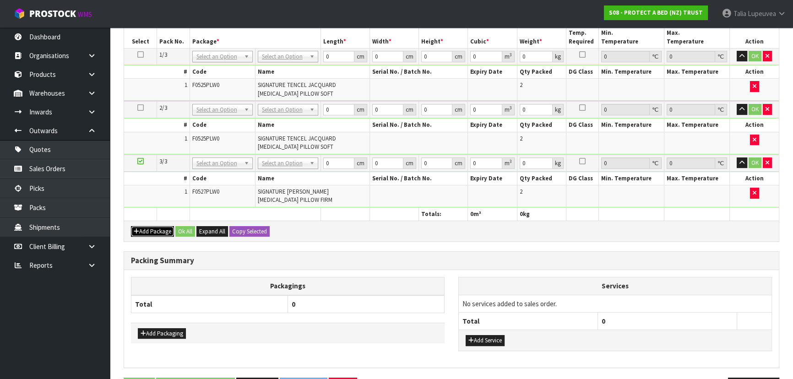
click at [169, 226] on button "Add Package" at bounding box center [152, 231] width 43 height 11
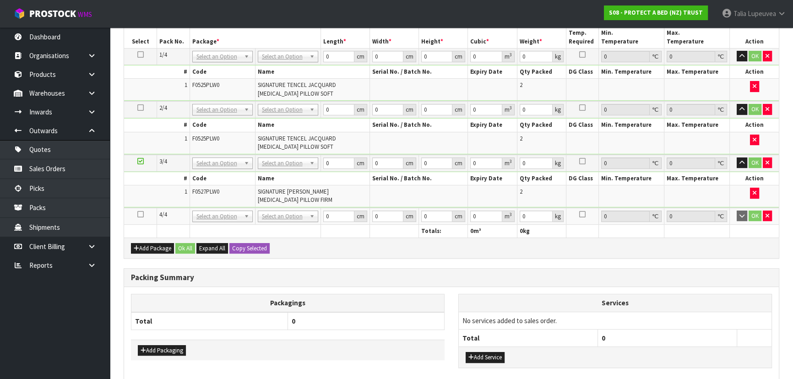
click at [139, 214] on icon at bounding box center [140, 214] width 6 height 0
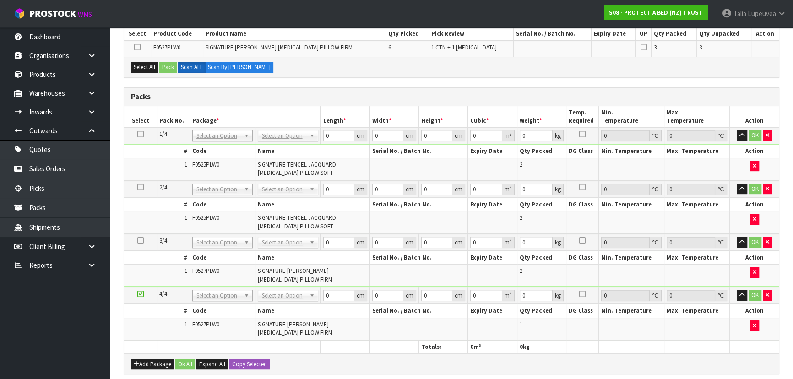
scroll to position [291, 0]
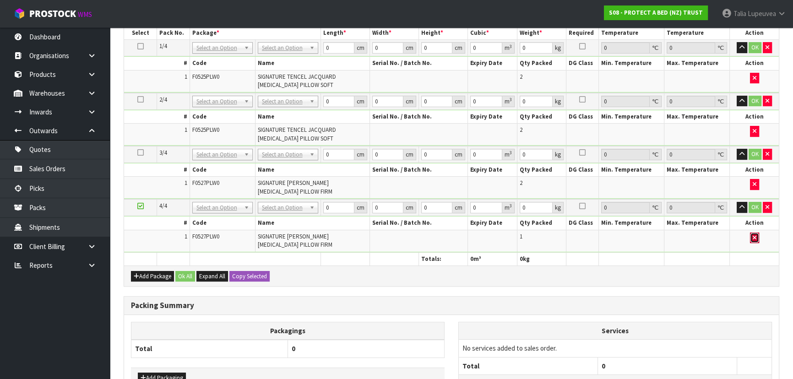
click at [757, 233] on button "button" at bounding box center [754, 238] width 9 height 11
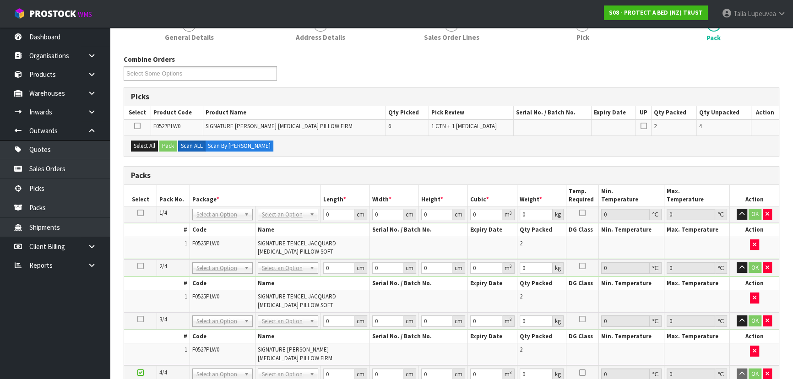
scroll to position [83, 0]
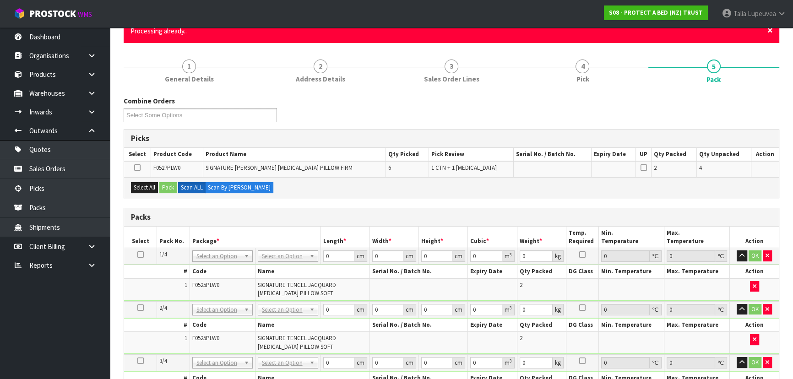
click at [769, 31] on span "×" at bounding box center [769, 30] width 5 height 13
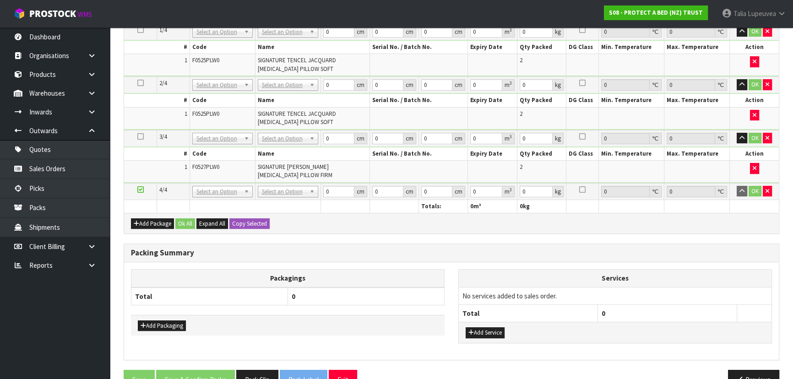
scroll to position [295, 0]
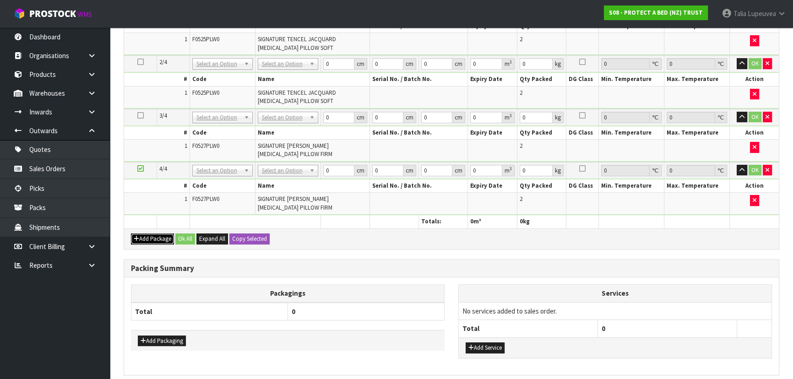
click at [145, 234] on button "Add Package" at bounding box center [152, 238] width 43 height 11
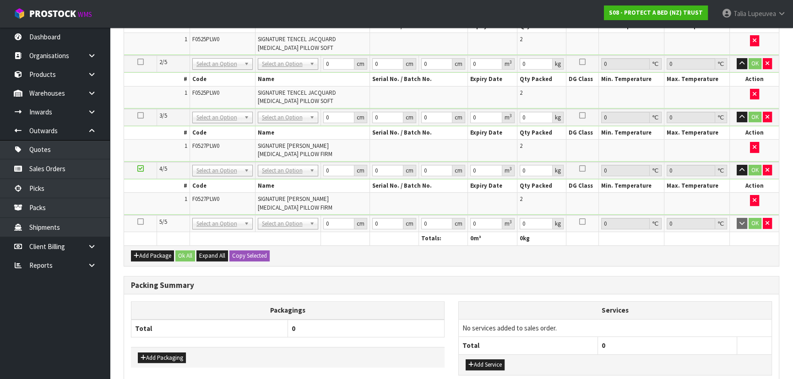
click at [141, 222] on icon at bounding box center [140, 222] width 6 height 0
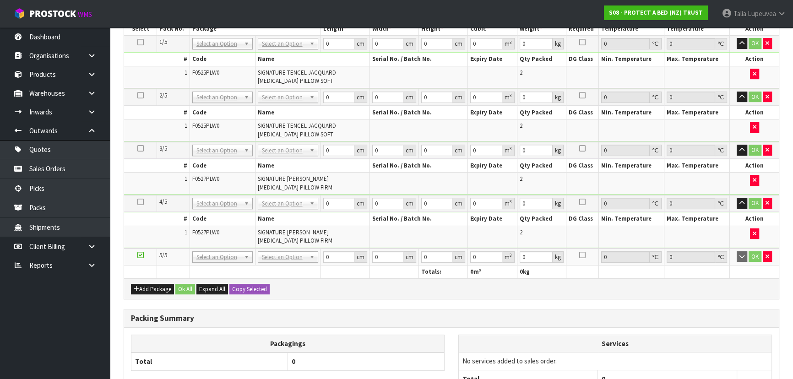
scroll to position [0, 0]
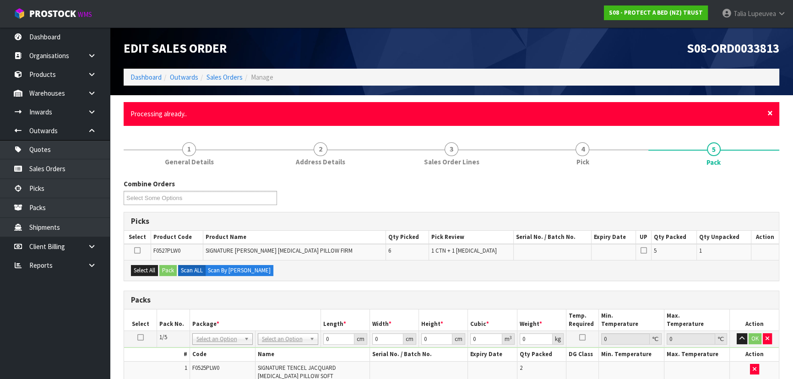
click at [769, 116] on span "×" at bounding box center [769, 113] width 5 height 13
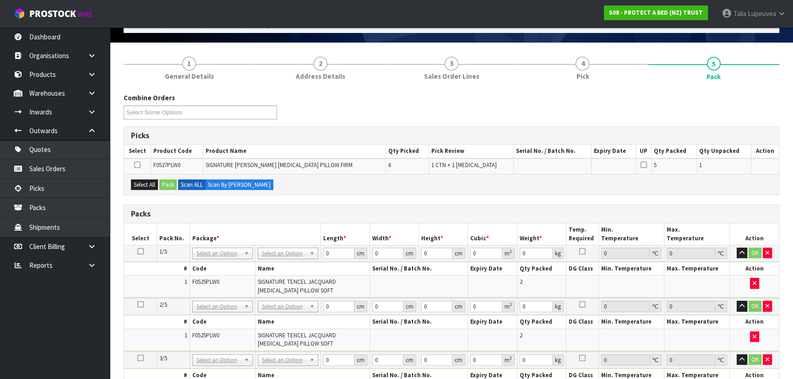
scroll to position [125, 0]
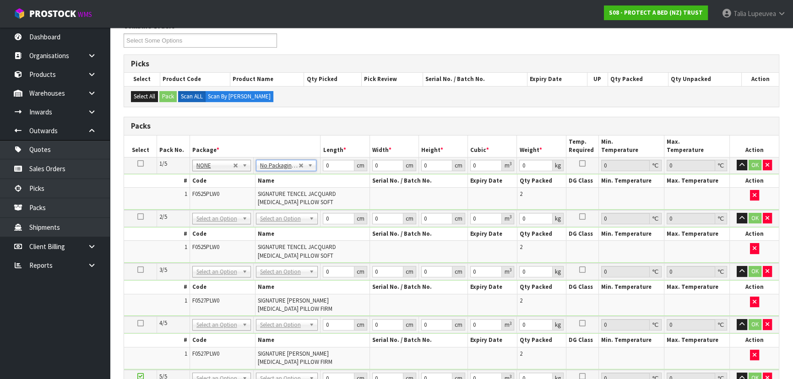
click at [139, 164] on icon at bounding box center [140, 163] width 6 height 0
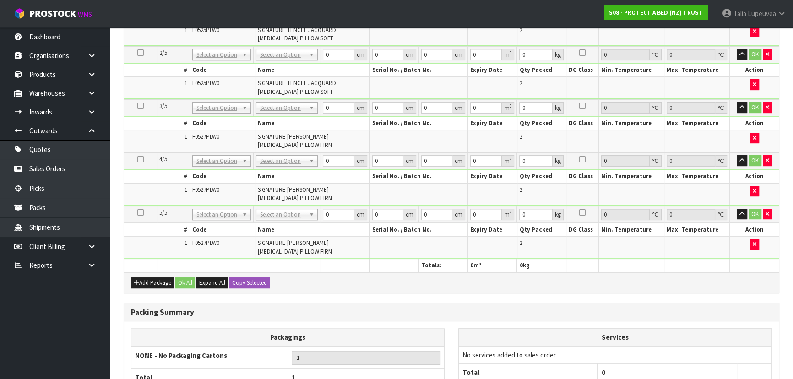
scroll to position [165, 0]
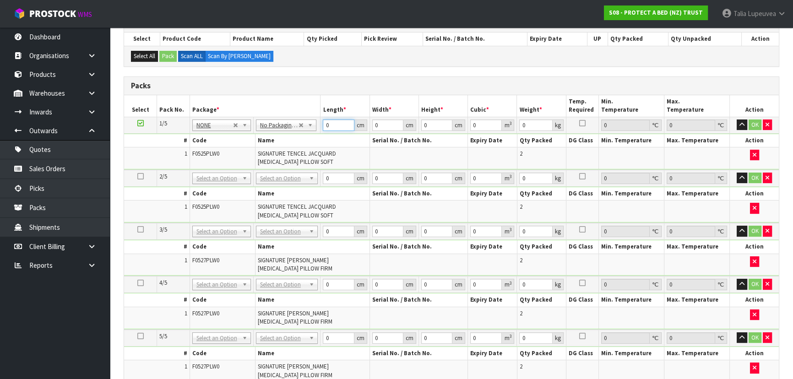
drag, startPoint x: 330, startPoint y: 124, endPoint x: 317, endPoint y: 128, distance: 13.0
click at [311, 129] on tr "1/5 NONE 007-001 007-002 007-004 007-009 007-013 007-014 007-015 007-017 007-01…" at bounding box center [451, 125] width 655 height 16
drag, startPoint x: 755, startPoint y: 123, endPoint x: 384, endPoint y: 178, distance: 374.8
click at [755, 123] on button "OK" at bounding box center [754, 124] width 13 height 11
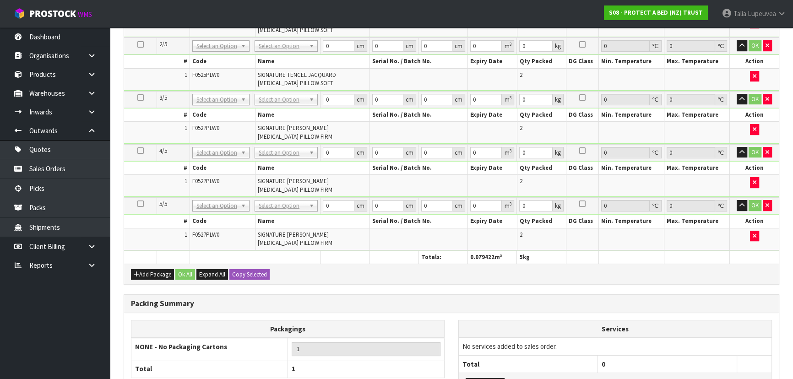
scroll to position [164, 0]
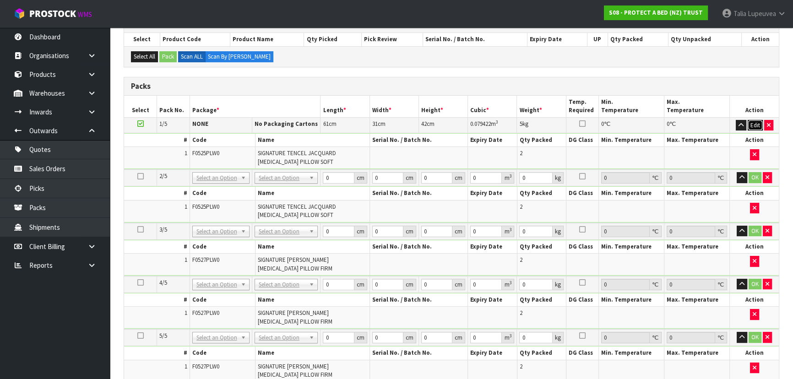
click at [753, 127] on button "Edit" at bounding box center [754, 125] width 15 height 11
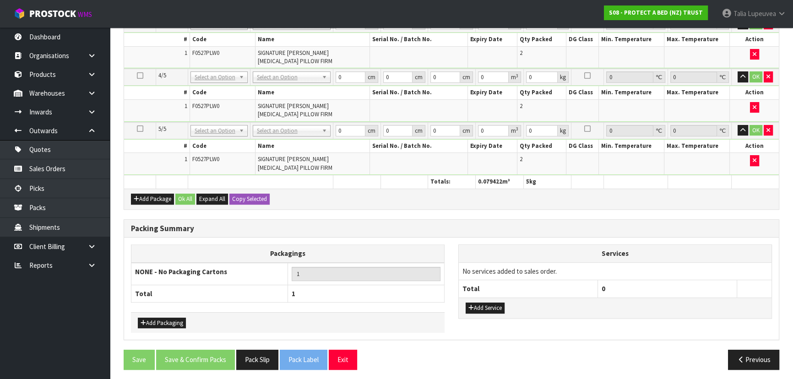
scroll to position [373, 0]
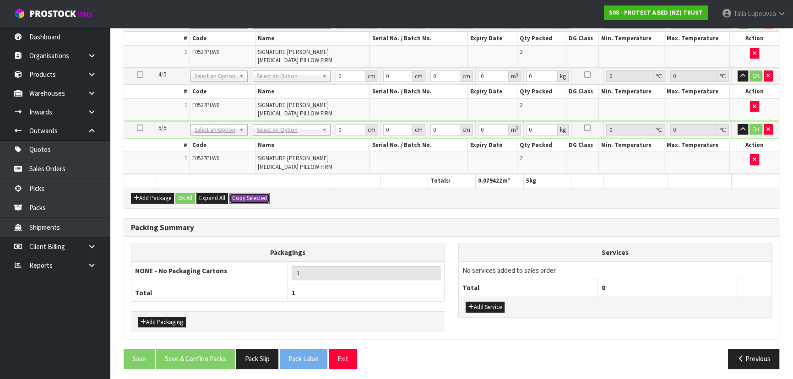
click at [256, 193] on button "Copy Selected" at bounding box center [249, 198] width 40 height 11
click at [256, 193] on button "Confirm Copy Selected" at bounding box center [259, 198] width 60 height 11
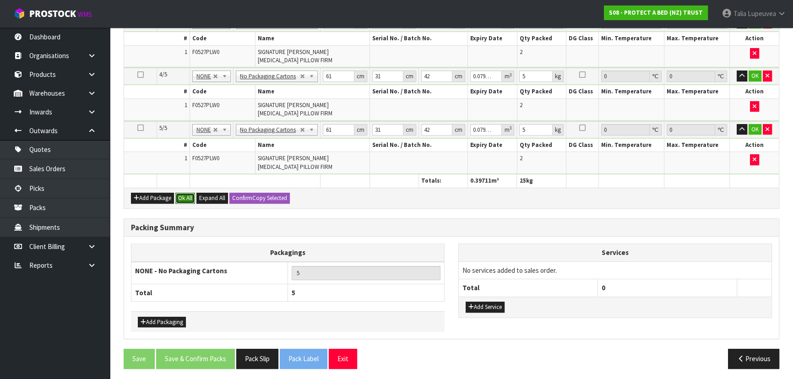
click at [180, 194] on button "Ok All" at bounding box center [185, 198] width 20 height 11
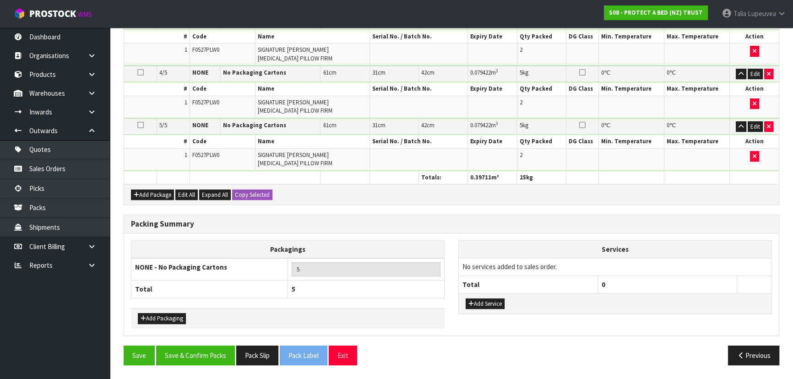
scroll to position [369, 0]
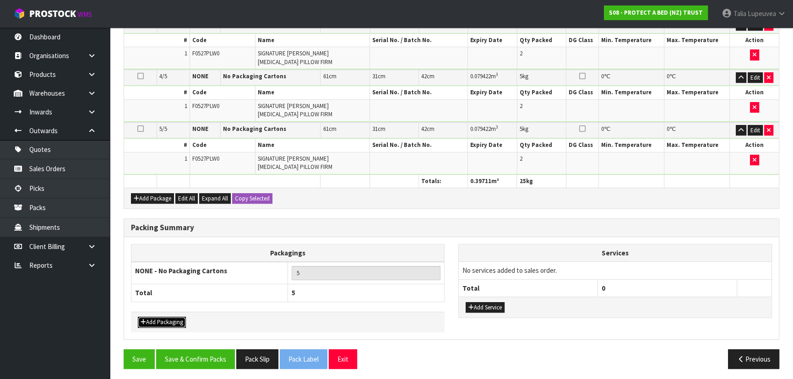
click at [174, 320] on button "Add Packaging" at bounding box center [162, 322] width 48 height 11
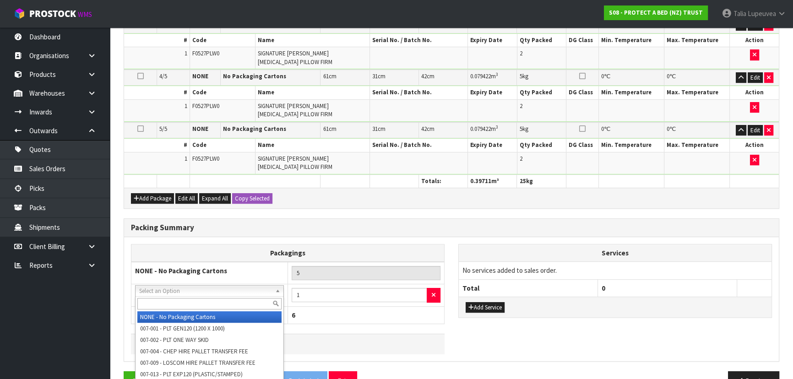
click at [154, 302] on input "text" at bounding box center [209, 303] width 144 height 11
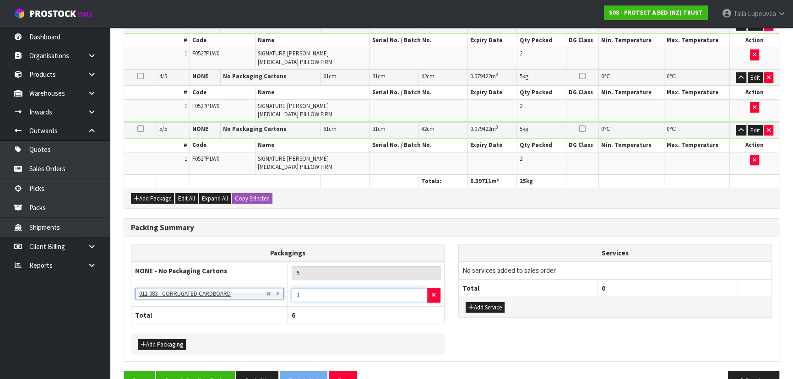
drag, startPoint x: 313, startPoint y: 293, endPoint x: 281, endPoint y: 299, distance: 32.6
click at [282, 299] on tr "NONE - No Packaging Cartons 007-001 - PLT GEN120 (1200 X 1000) 007-002 - PLT ON…" at bounding box center [287, 295] width 313 height 22
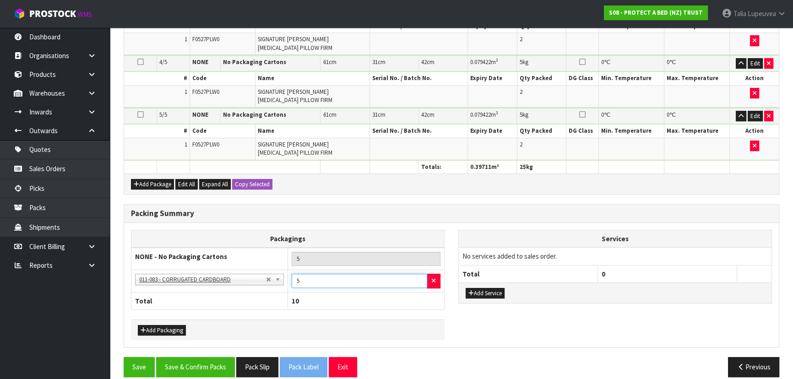
scroll to position [391, 0]
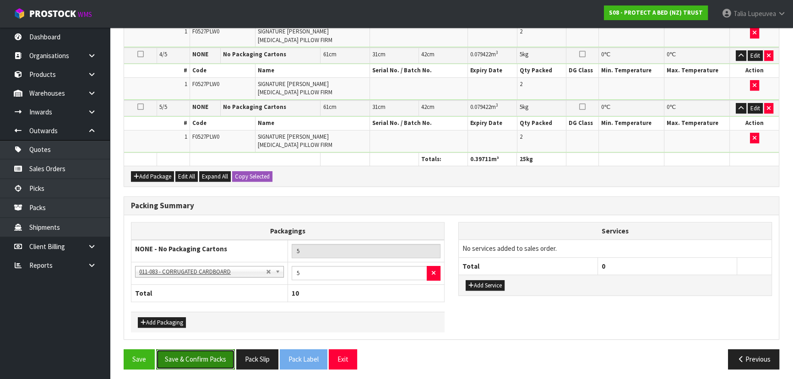
click at [190, 357] on button "Save & Confirm Packs" at bounding box center [195, 359] width 79 height 20
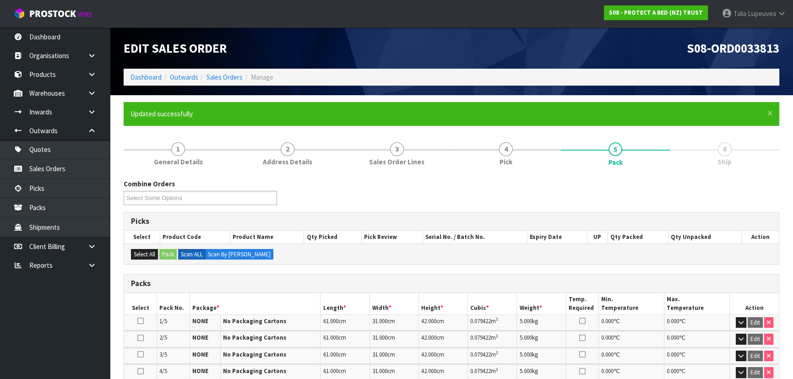
scroll to position [226, 0]
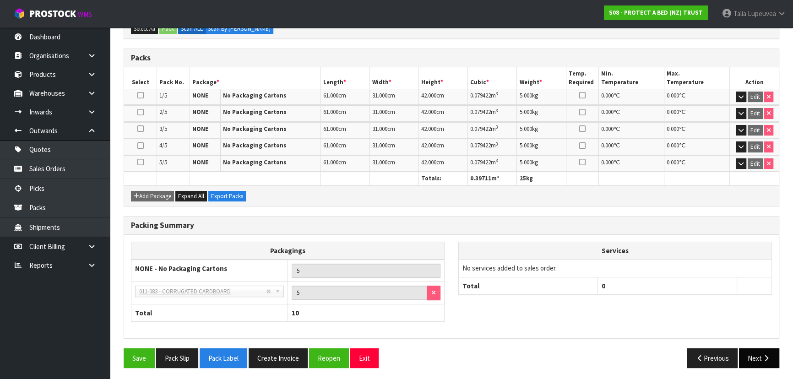
click at [762, 357] on icon "button" at bounding box center [766, 358] width 9 height 7
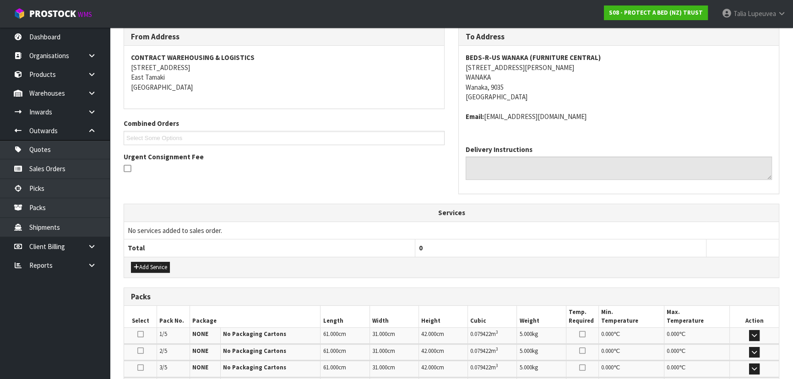
scroll to position [249, 0]
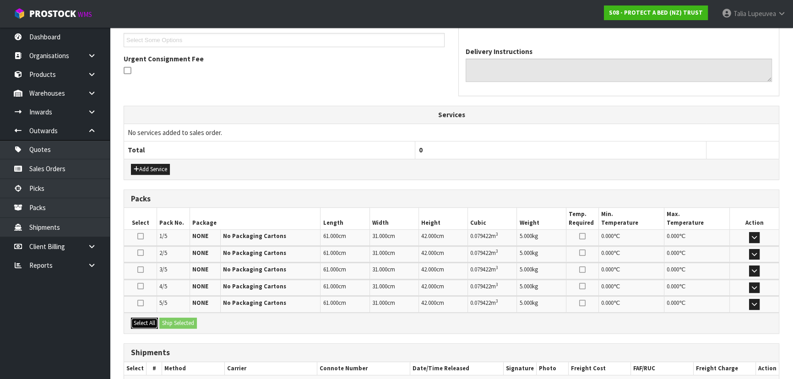
click at [144, 319] on button "Select All" at bounding box center [144, 323] width 27 height 11
click at [177, 319] on button "Ship Selected" at bounding box center [178, 323] width 38 height 11
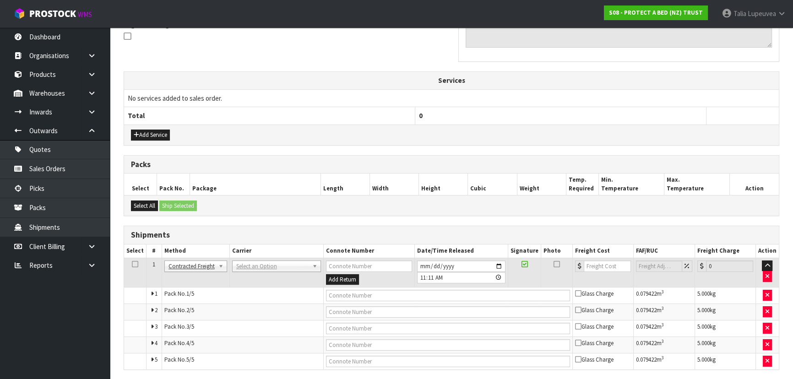
scroll to position [316, 0]
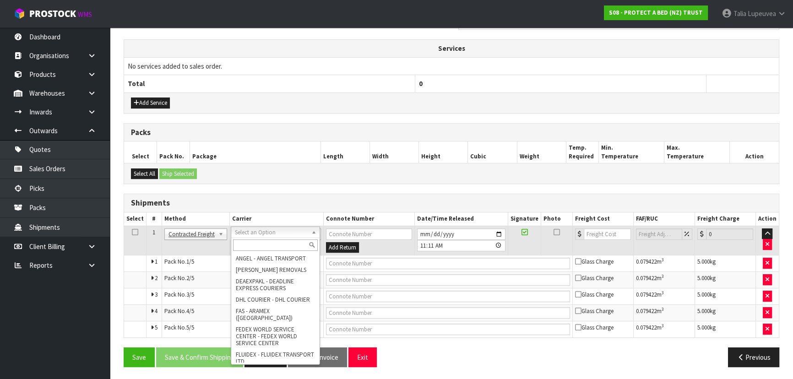
click at [246, 243] on input "text" at bounding box center [275, 244] width 85 height 11
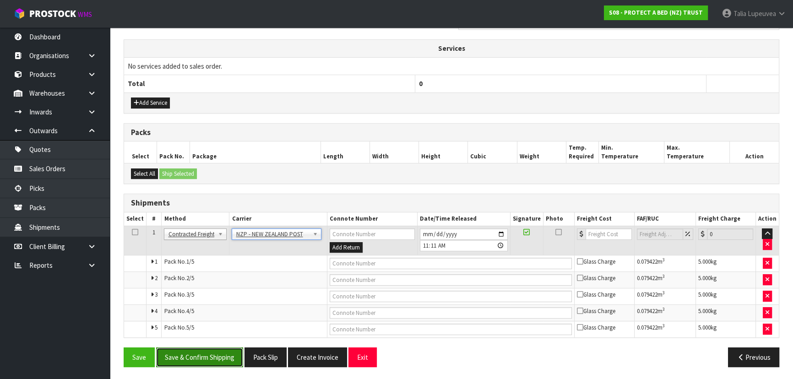
click at [199, 354] on button "Save & Confirm Shipping" at bounding box center [199, 357] width 87 height 20
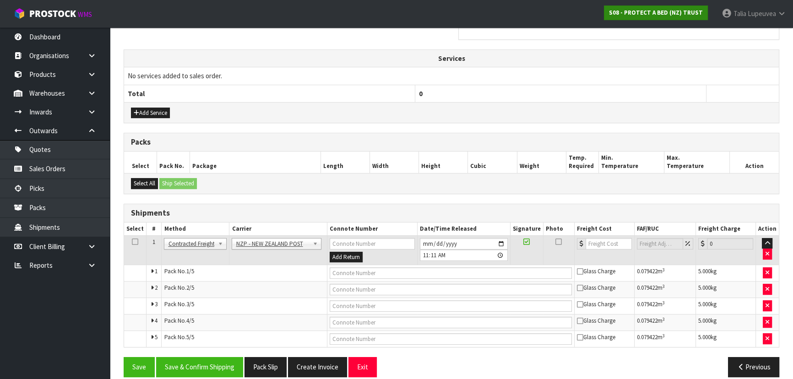
scroll to position [0, 0]
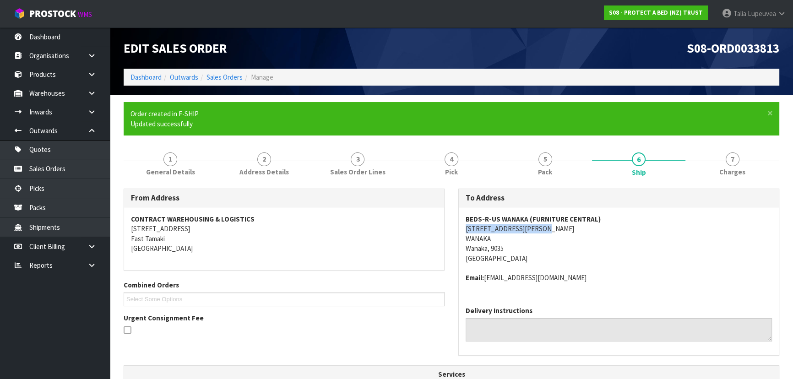
drag, startPoint x: 464, startPoint y: 231, endPoint x: 543, endPoint y: 231, distance: 79.2
click at [543, 231] on div "BEDS-R-US WANAKA (FURNITURE CENTRAL) [STREET_ADDRESS][PERSON_NAME][PERSON_NAME]…" at bounding box center [619, 253] width 320 height 92
copy address "[STREET_ADDRESS][PERSON_NAME]"
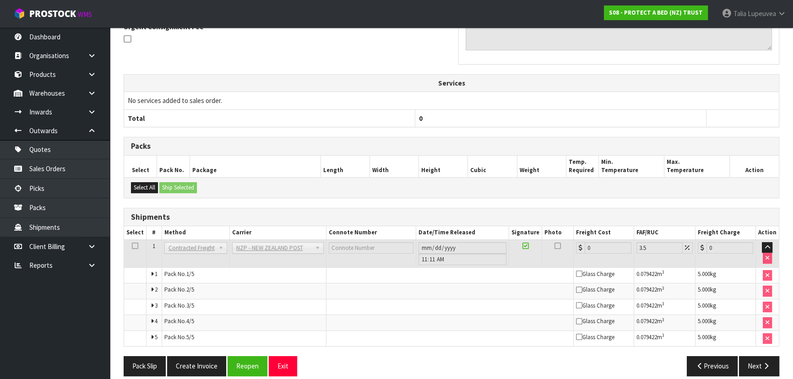
scroll to position [83, 0]
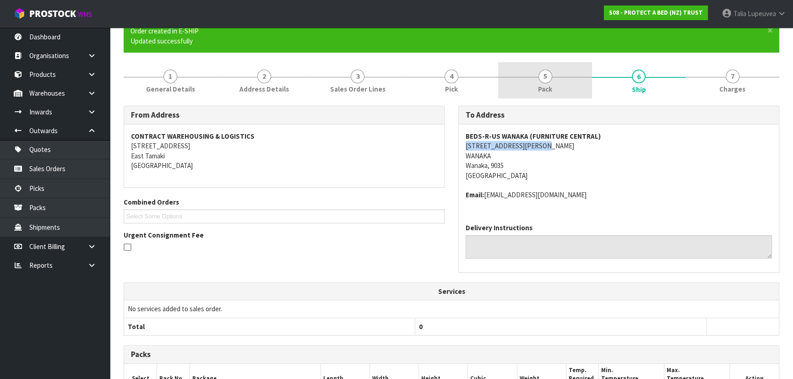
click at [510, 93] on link "5 Pack" at bounding box center [545, 80] width 94 height 36
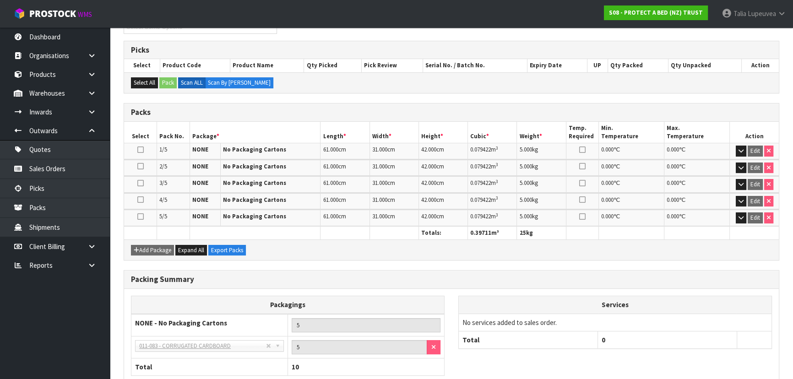
scroll to position [236, 0]
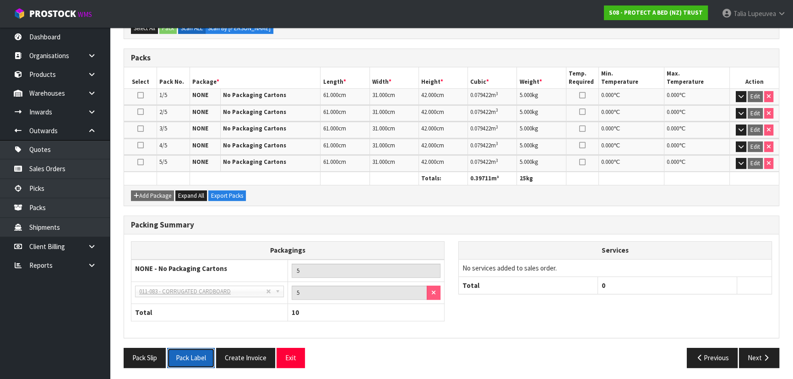
click at [189, 357] on button "Pack Label" at bounding box center [191, 358] width 48 height 20
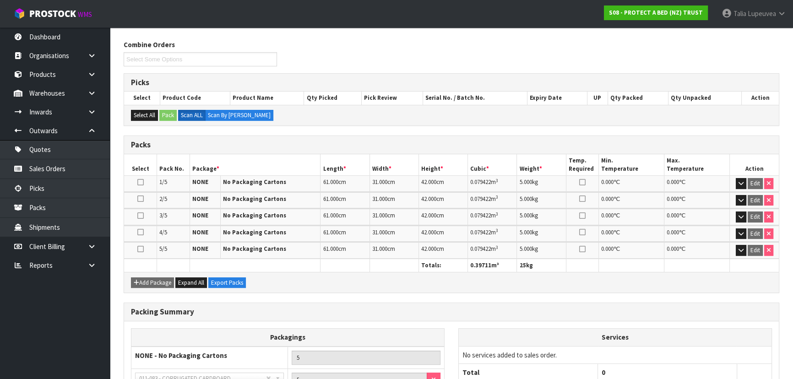
scroll to position [0, 0]
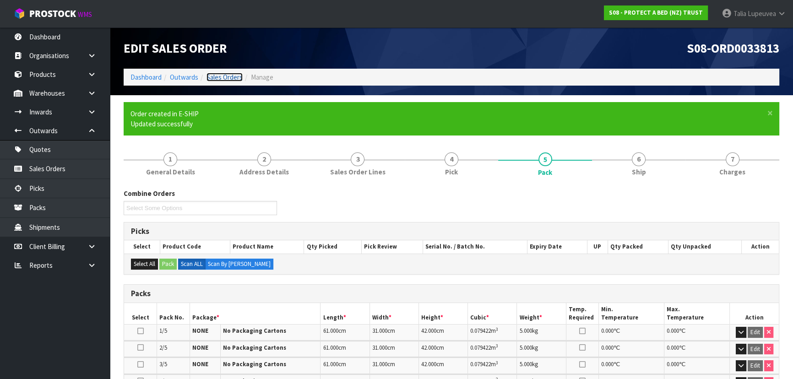
click at [229, 75] on link "Sales Orders" at bounding box center [224, 77] width 36 height 9
